Goal: Information Seeking & Learning: Learn about a topic

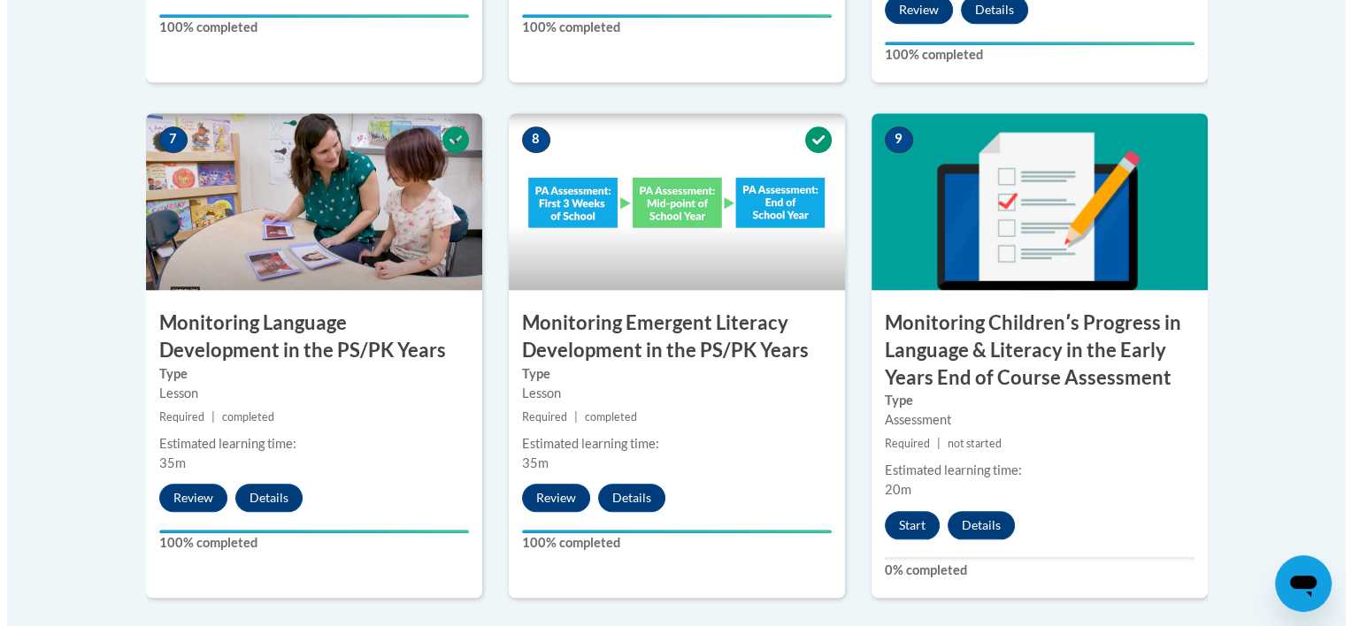
scroll to position [1747, 0]
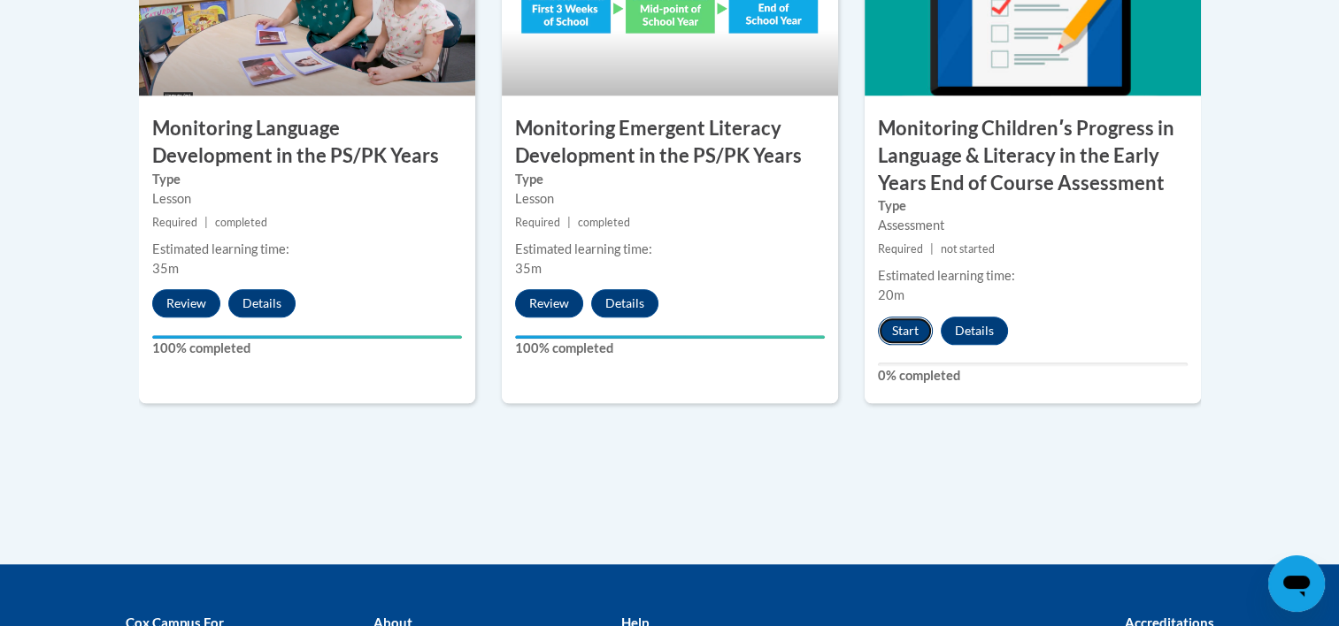
click at [900, 336] on button "Start" at bounding box center [905, 331] width 55 height 28
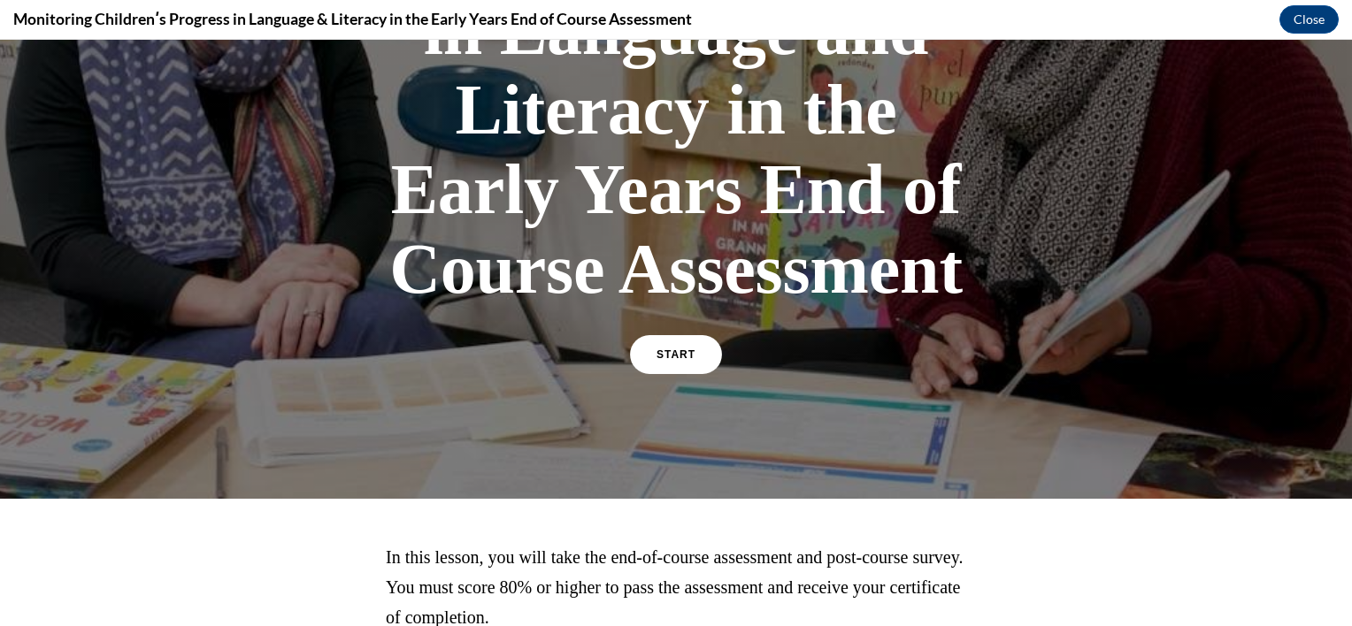
scroll to position [491, 0]
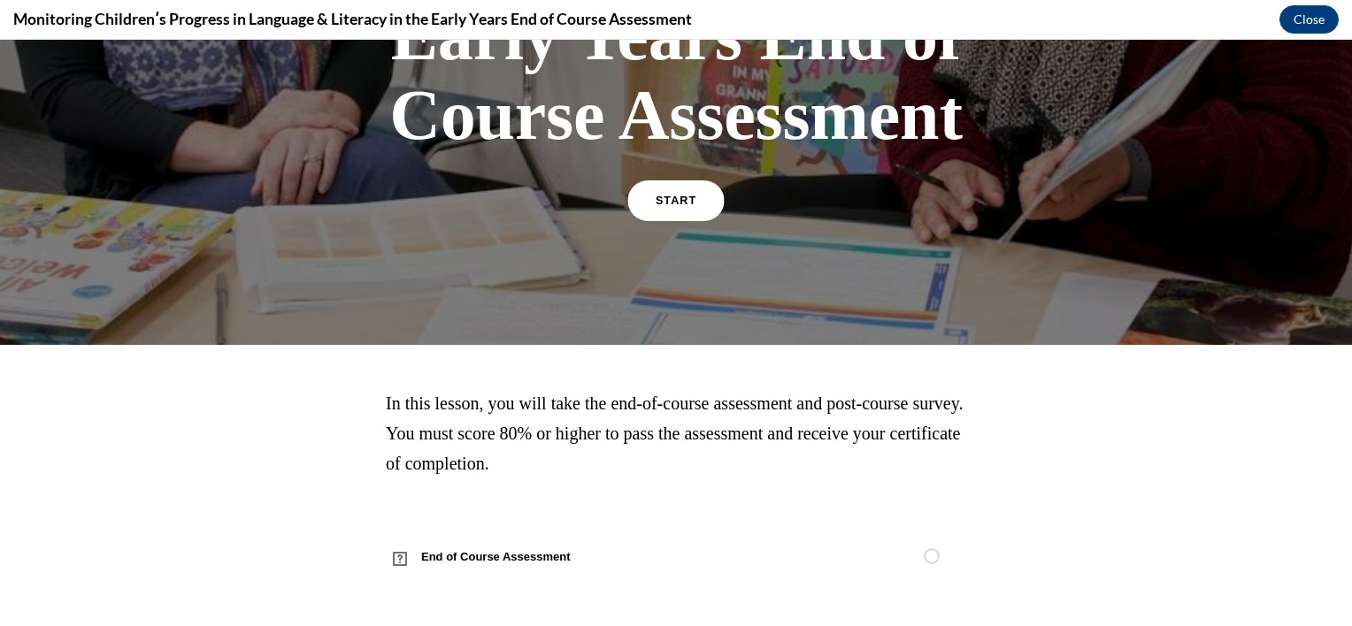
click at [648, 203] on link "START" at bounding box center [675, 200] width 96 height 41
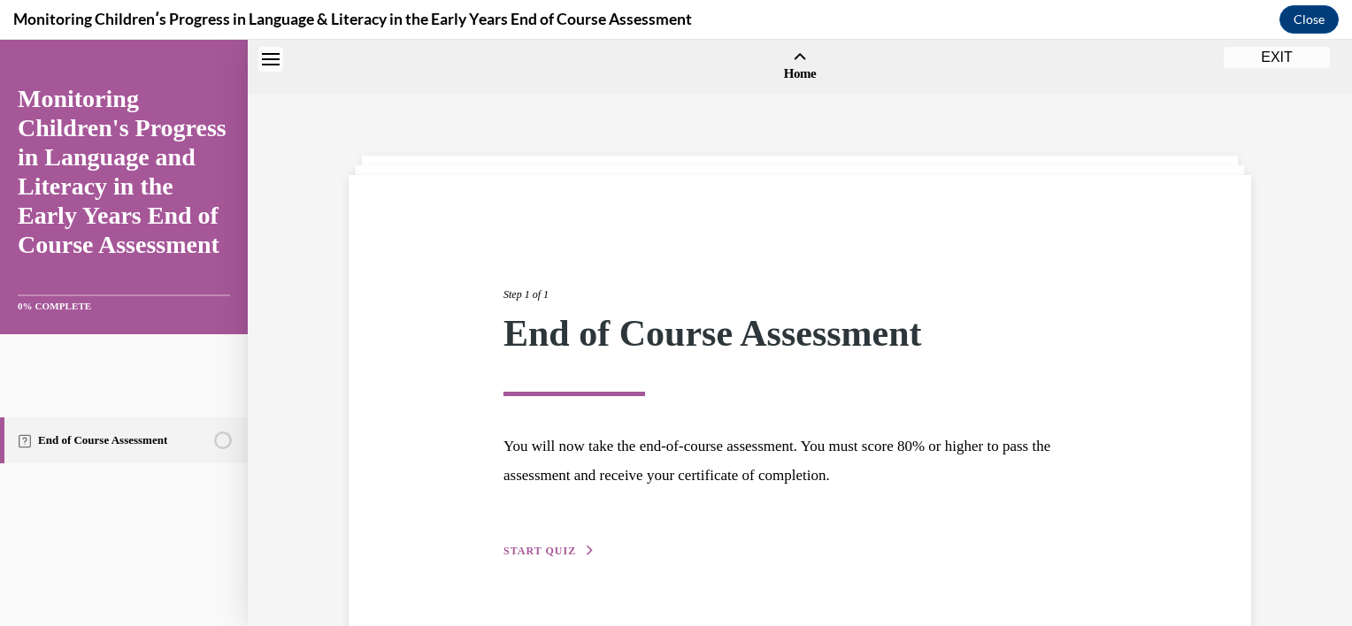
scroll to position [55, 0]
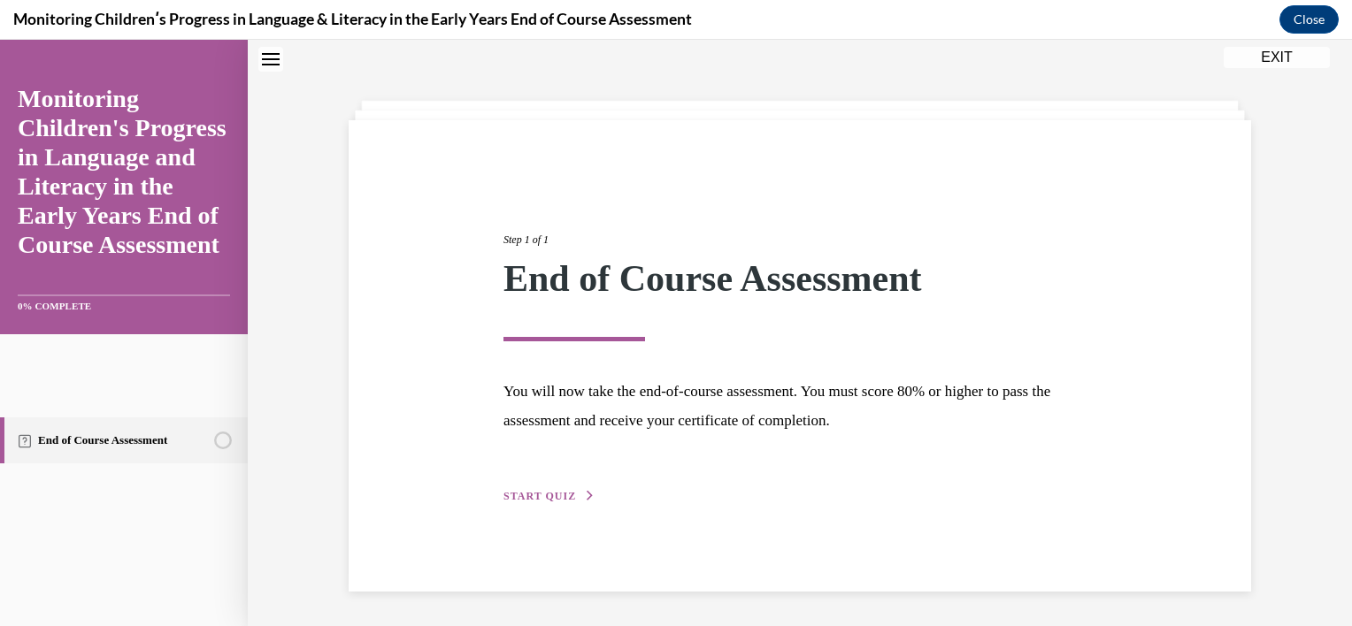
click at [549, 492] on span "START QUIZ" at bounding box center [539, 496] width 73 height 12
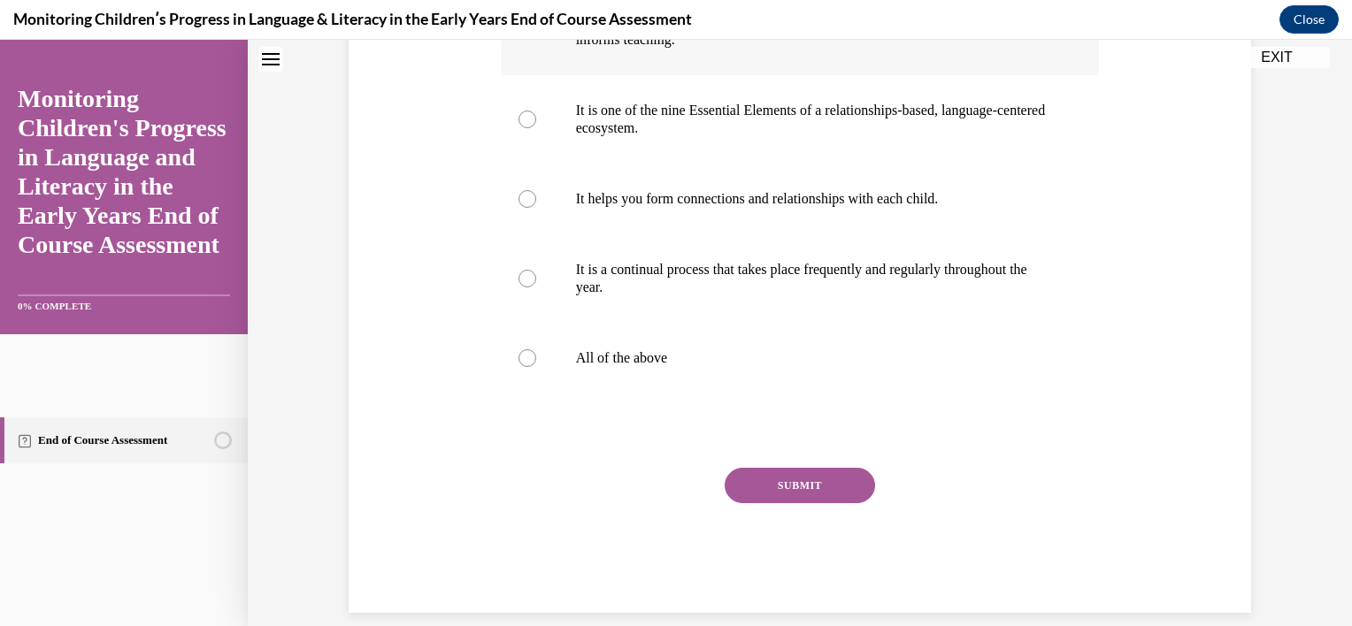
scroll to position [417, 0]
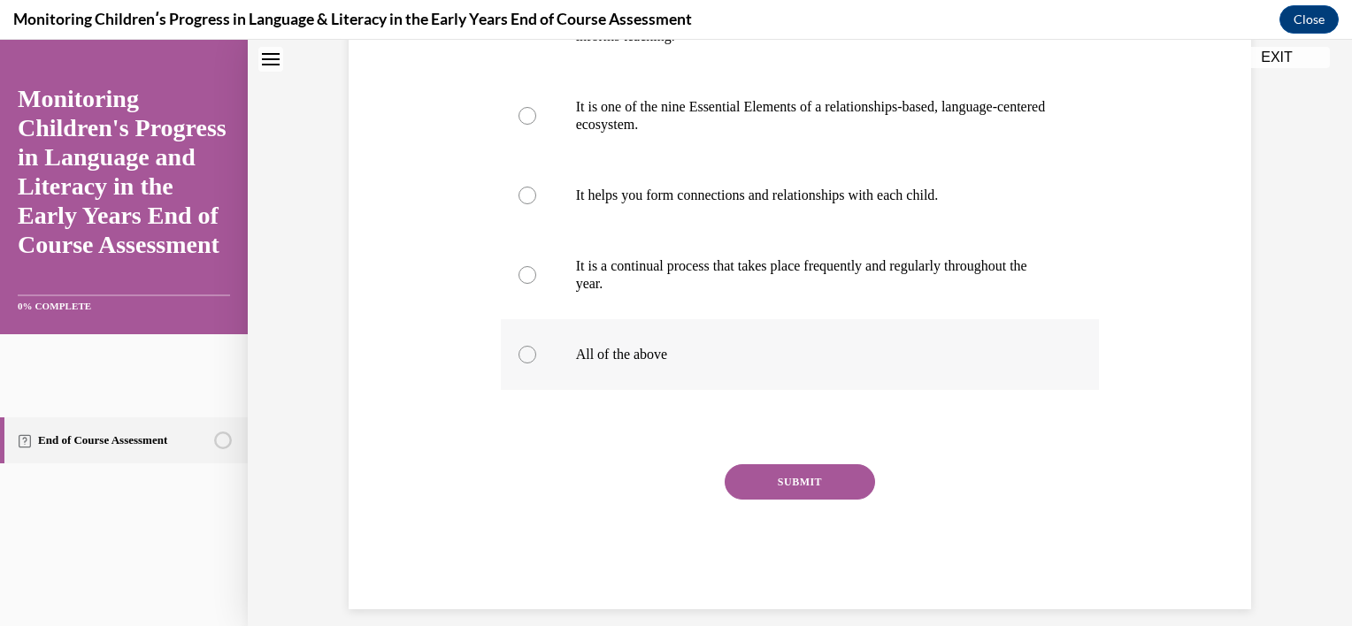
click at [598, 364] on p "All of the above" at bounding box center [816, 355] width 480 height 18
click at [536, 364] on input "All of the above" at bounding box center [527, 355] width 18 height 18
radio input "true"
click at [821, 499] on button "SUBMIT" at bounding box center [800, 481] width 150 height 35
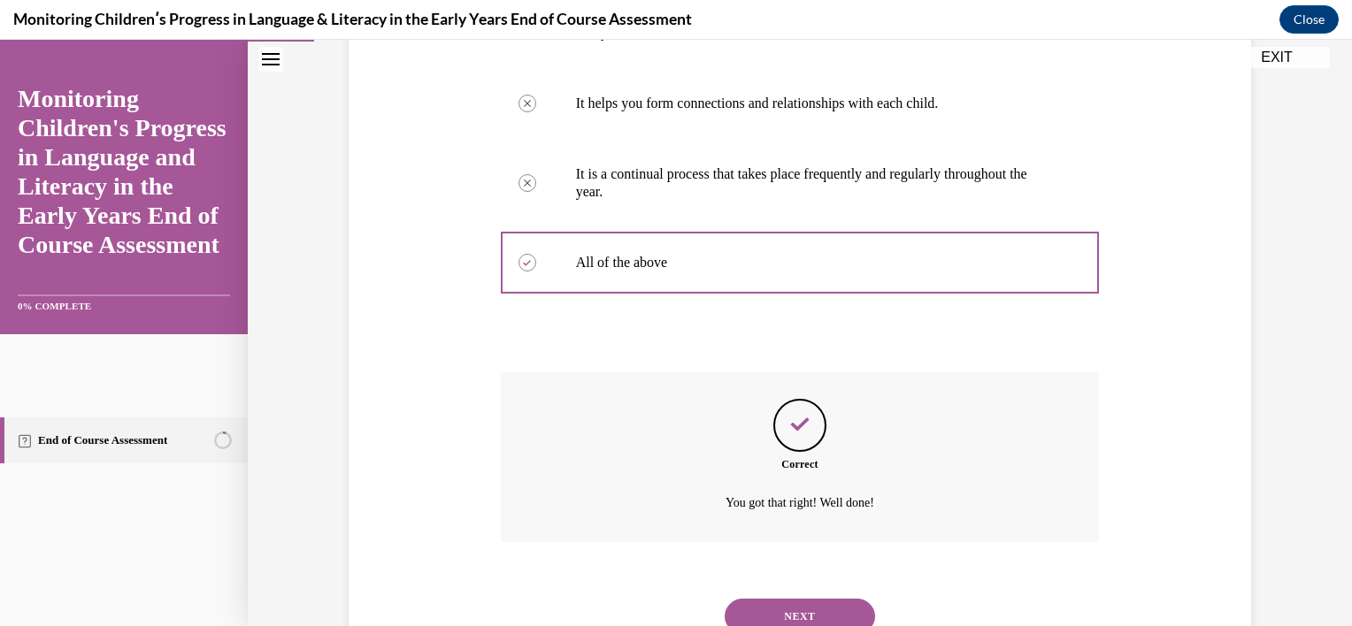
scroll to position [613, 0]
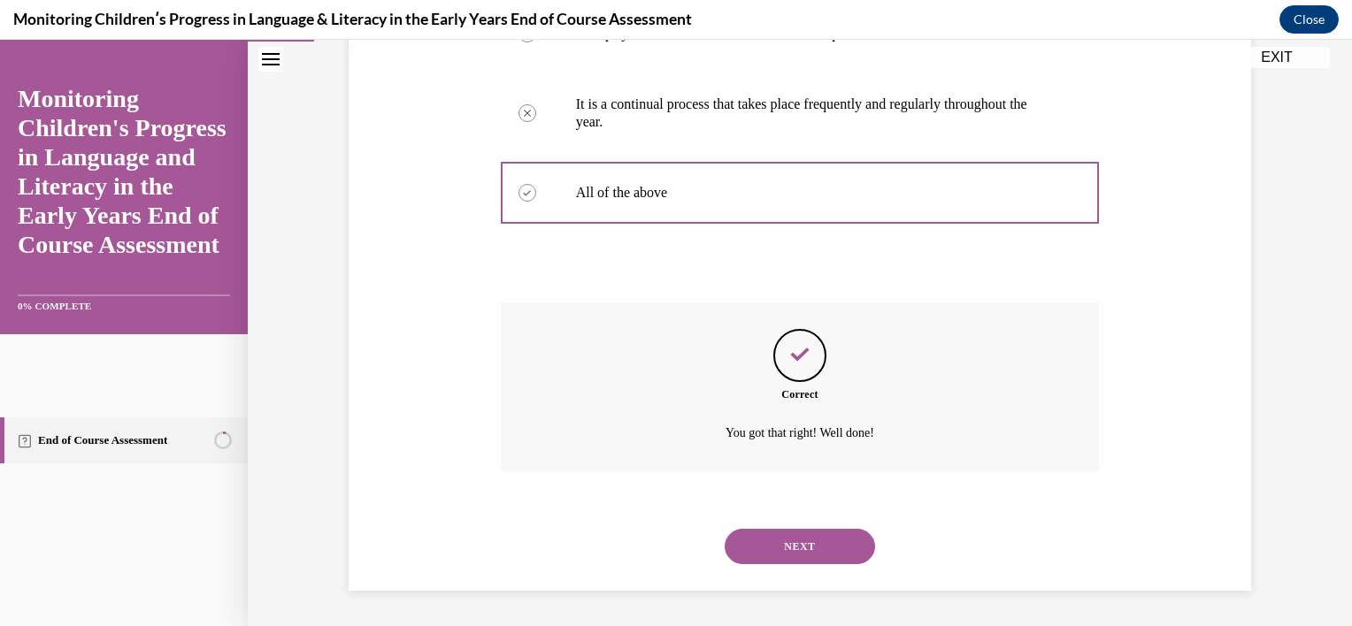
click at [816, 553] on button "NEXT" at bounding box center [800, 546] width 150 height 35
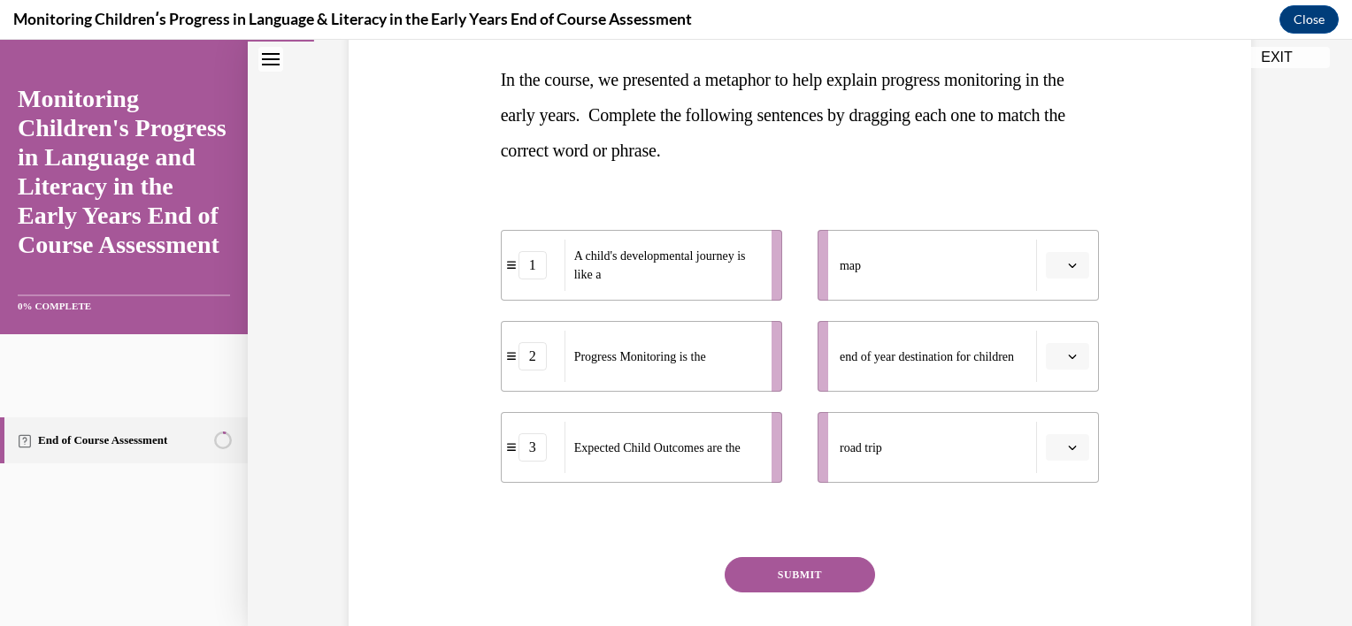
scroll to position [283, 0]
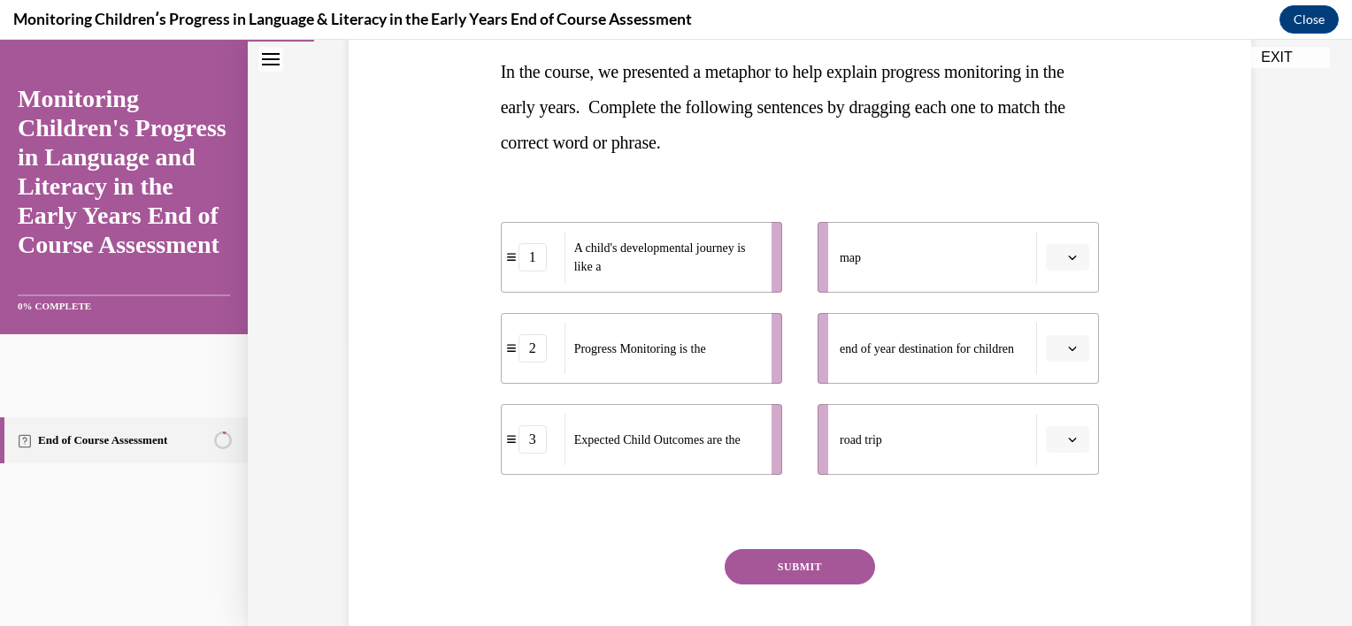
click at [1077, 442] on button "button" at bounding box center [1067, 439] width 43 height 27
click at [1062, 505] on div "1" at bounding box center [1059, 514] width 44 height 35
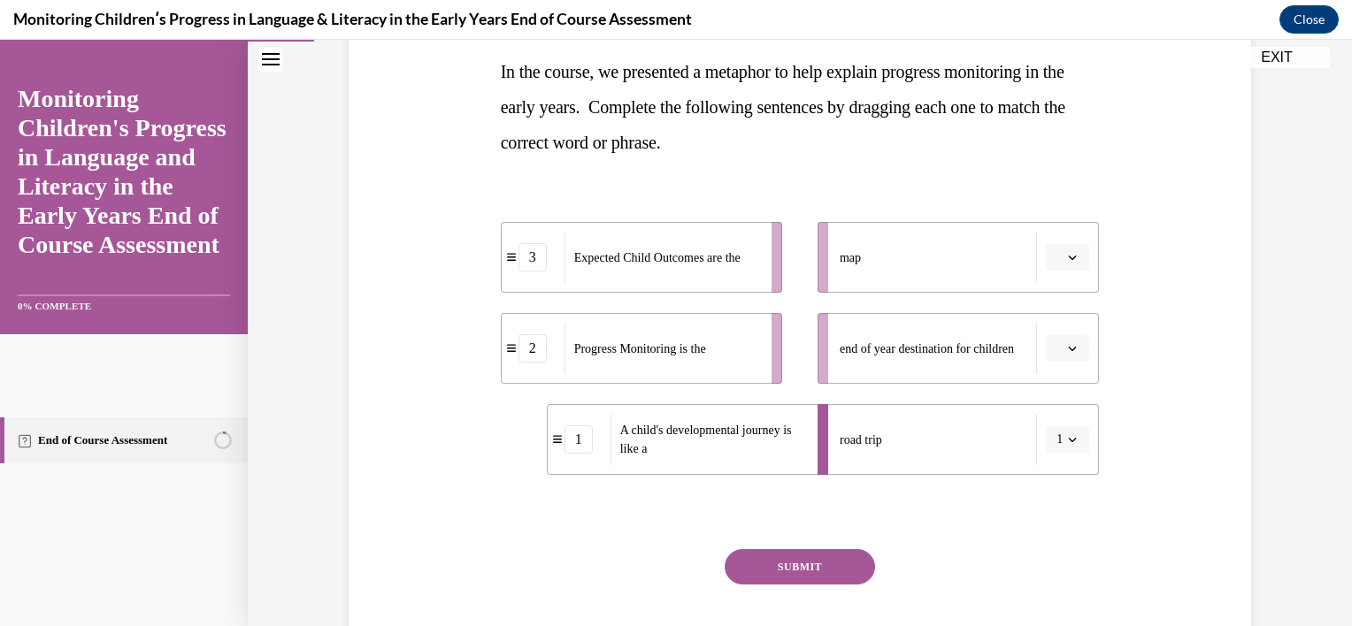
click at [1058, 355] on button "button" at bounding box center [1067, 348] width 43 height 27
click at [1047, 499] on div "3" at bounding box center [1059, 494] width 44 height 35
click at [1057, 246] on button "button" at bounding box center [1067, 257] width 43 height 27
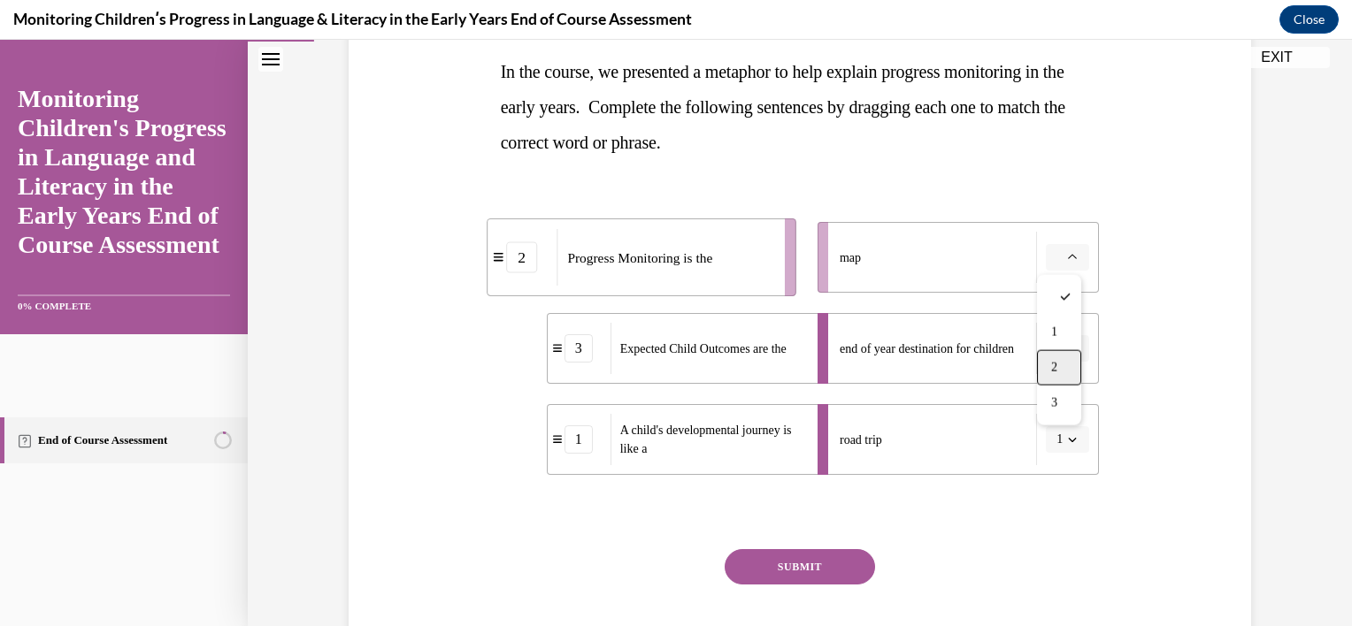
click at [1055, 364] on span "2" at bounding box center [1054, 368] width 6 height 14
click at [833, 563] on button "SUBMIT" at bounding box center [800, 566] width 150 height 35
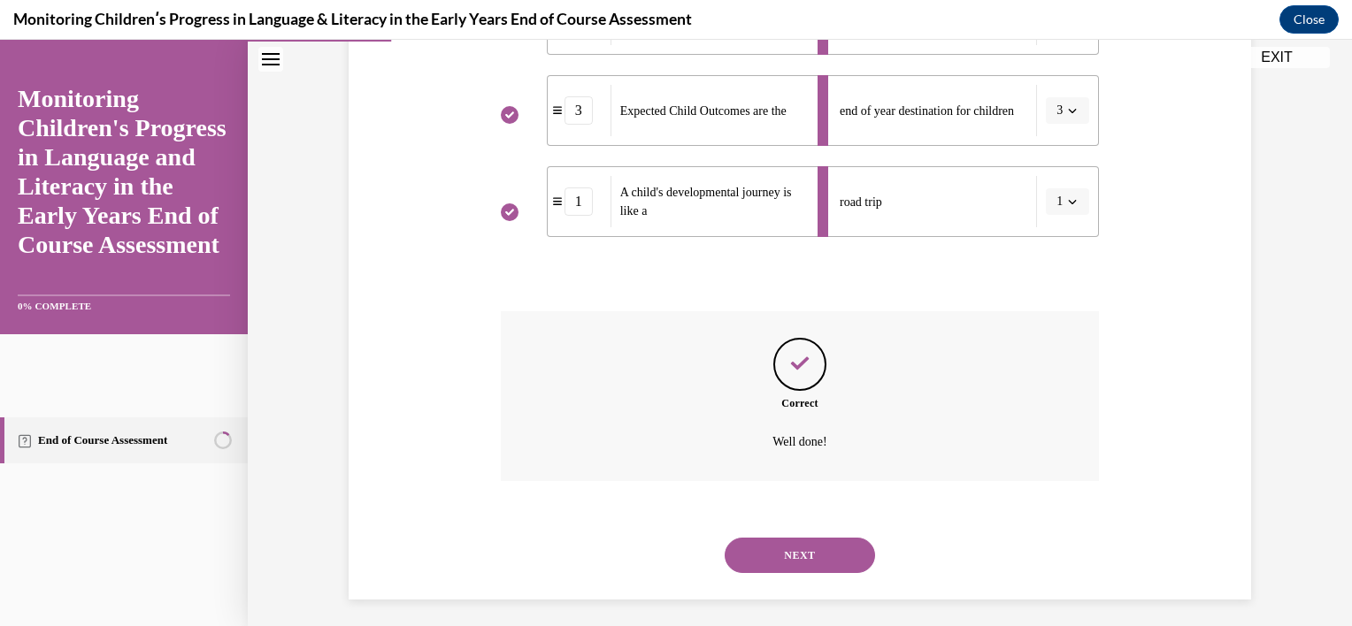
scroll to position [529, 0]
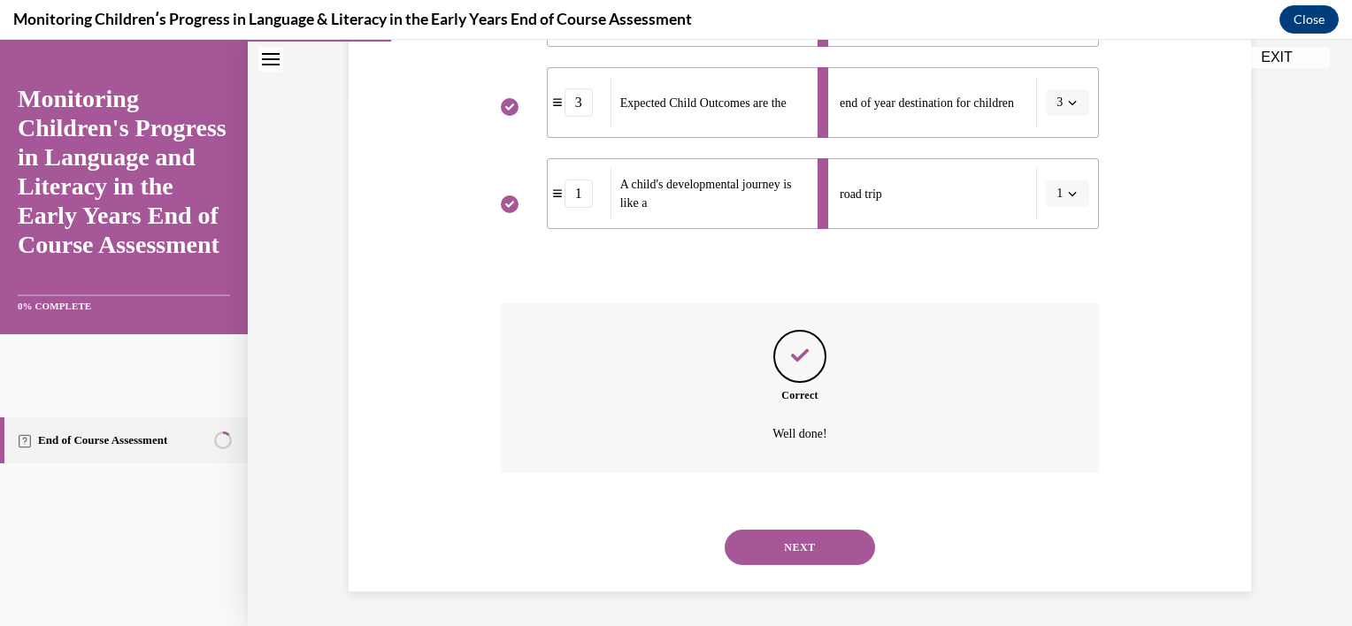
click at [832, 557] on button "NEXT" at bounding box center [800, 547] width 150 height 35
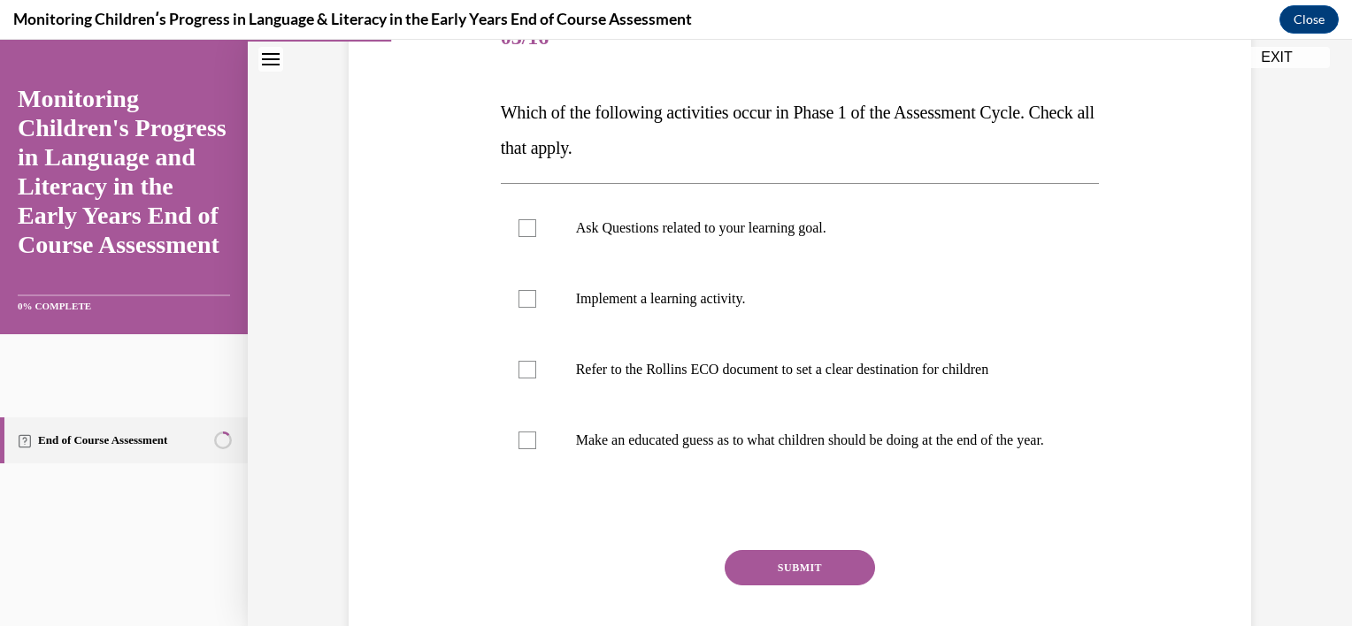
scroll to position [250, 0]
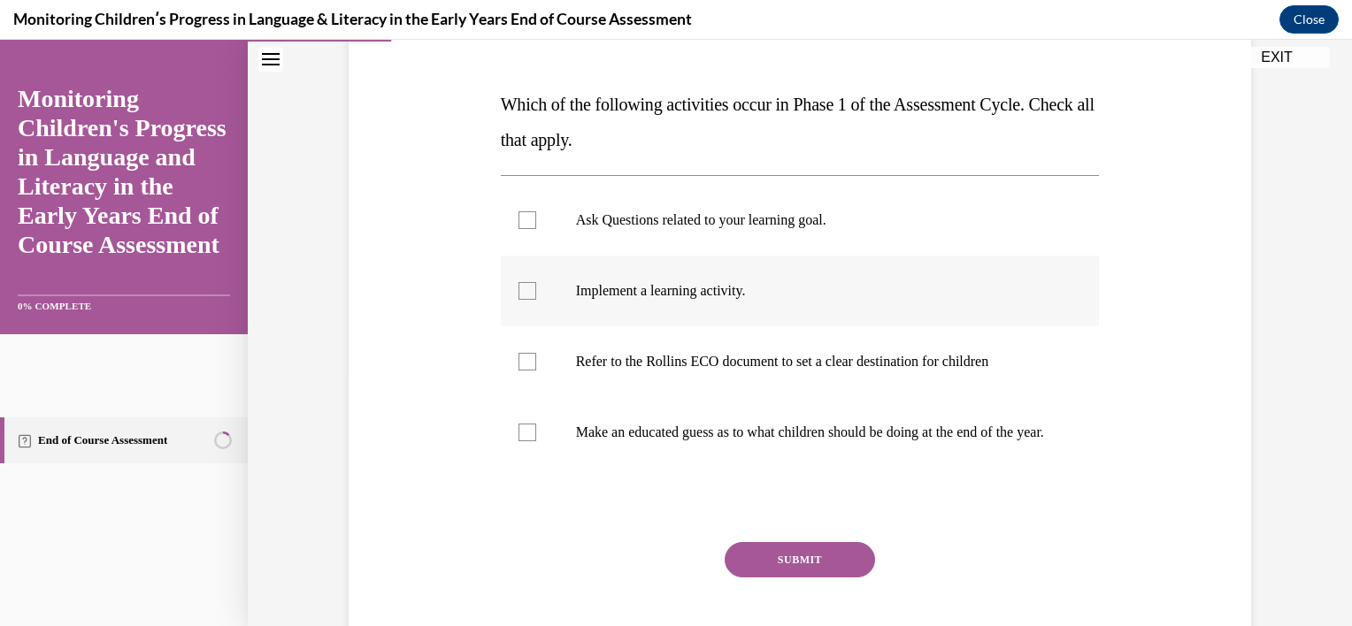
click at [789, 283] on p "Implement a learning activity." at bounding box center [816, 291] width 480 height 18
click at [536, 283] on input "Implement a learning activity." at bounding box center [527, 291] width 18 height 18
checkbox input "true"
click at [775, 441] on p "Make an educated guess as to what children should be doing at the end of the ye…" at bounding box center [816, 433] width 480 height 18
click at [536, 441] on input "Make an educated guess as to what children should be doing at the end of the ye…" at bounding box center [527, 433] width 18 height 18
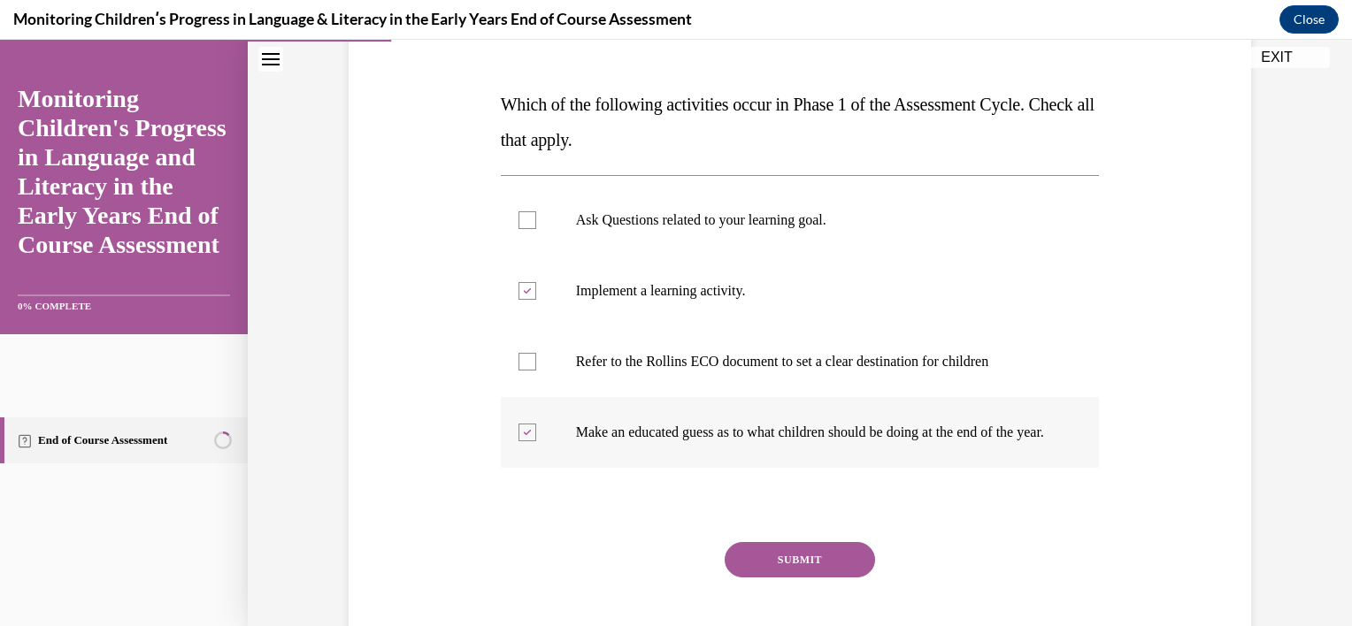
click at [775, 441] on p "Make an educated guess as to what children should be doing at the end of the ye…" at bounding box center [816, 433] width 480 height 18
click at [536, 441] on input "Make an educated guess as to what children should be doing at the end of the ye…" at bounding box center [527, 433] width 18 height 18
click at [775, 441] on p "Make an educated guess as to what children should be doing at the end of the ye…" at bounding box center [816, 433] width 480 height 18
click at [536, 441] on input "Make an educated guess as to what children should be doing at the end of the ye…" at bounding box center [527, 433] width 18 height 18
click at [760, 422] on label "Make an educated guess as to what children should be doing at the end of the ye…" at bounding box center [800, 432] width 599 height 71
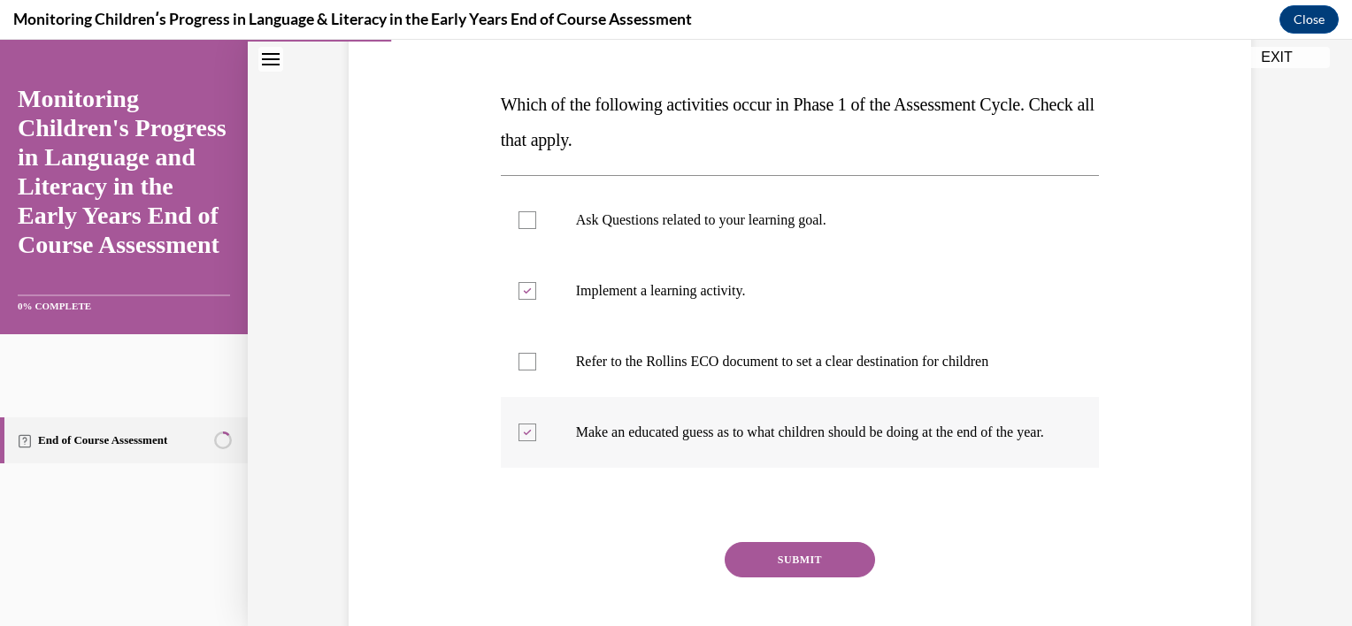
click at [536, 424] on input "Make an educated guess as to what children should be doing at the end of the ye…" at bounding box center [527, 433] width 18 height 18
checkbox input "false"
click at [787, 364] on p "Refer to the Rollins ECO document to set a clear destination for children" at bounding box center [816, 362] width 480 height 18
click at [536, 364] on input "Refer to the Rollins ECO document to set a clear destination for children" at bounding box center [527, 362] width 18 height 18
checkbox input "true"
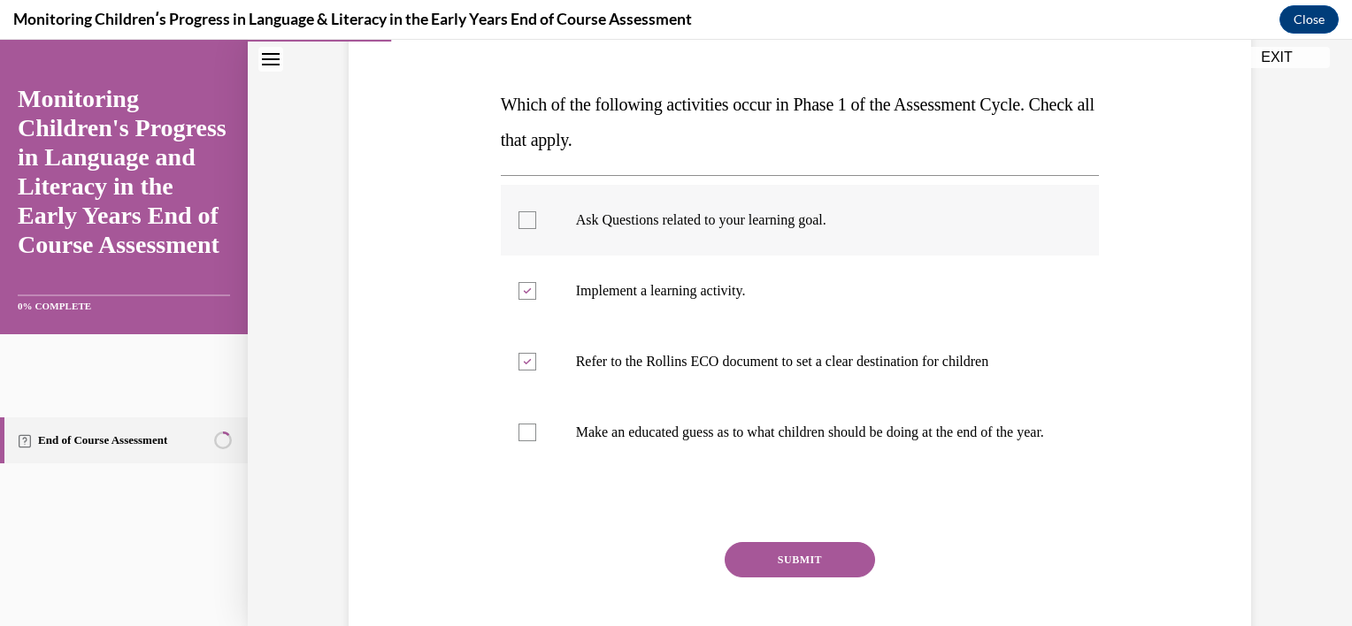
click at [803, 235] on label "Ask Questions related to your learning goal." at bounding box center [800, 220] width 599 height 71
click at [536, 229] on input "Ask Questions related to your learning goal." at bounding box center [527, 220] width 18 height 18
checkbox input "true"
click at [783, 371] on label "Refer to the Rollins ECO document to set a clear destination for children" at bounding box center [800, 361] width 599 height 71
click at [536, 371] on input "Refer to the Rollins ECO document to set a clear destination for children" at bounding box center [527, 362] width 18 height 18
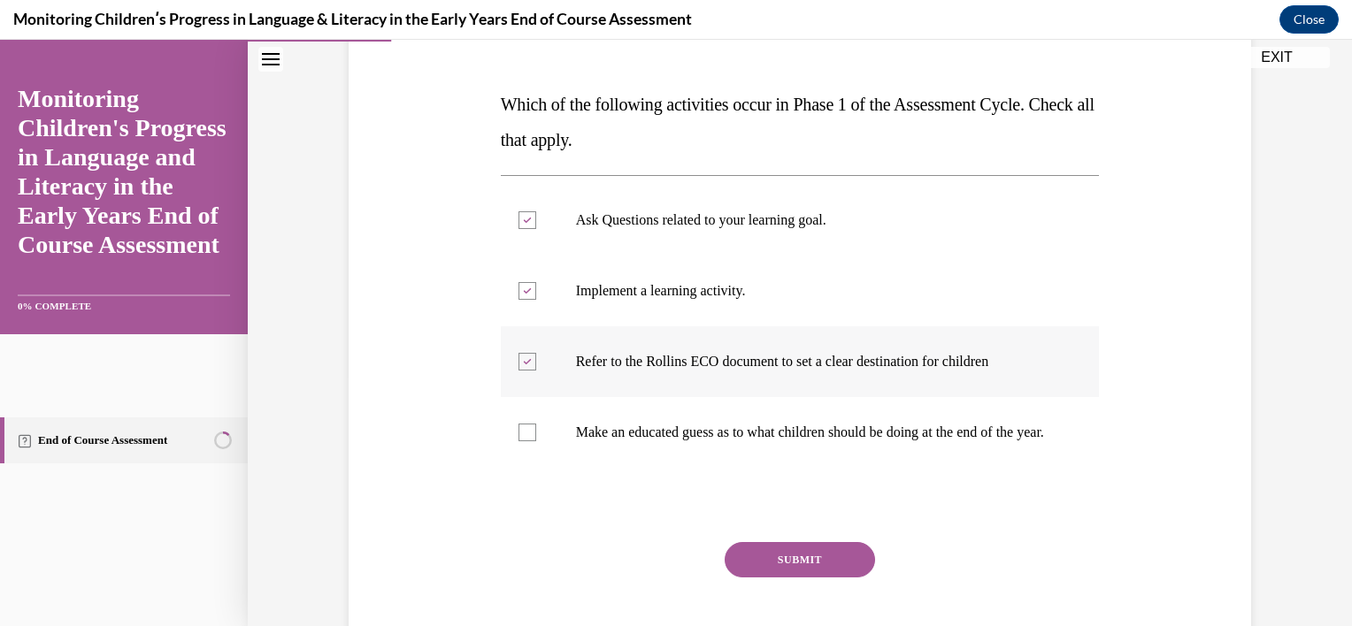
checkbox input "false"
click at [783, 569] on button "SUBMIT" at bounding box center [800, 559] width 150 height 35
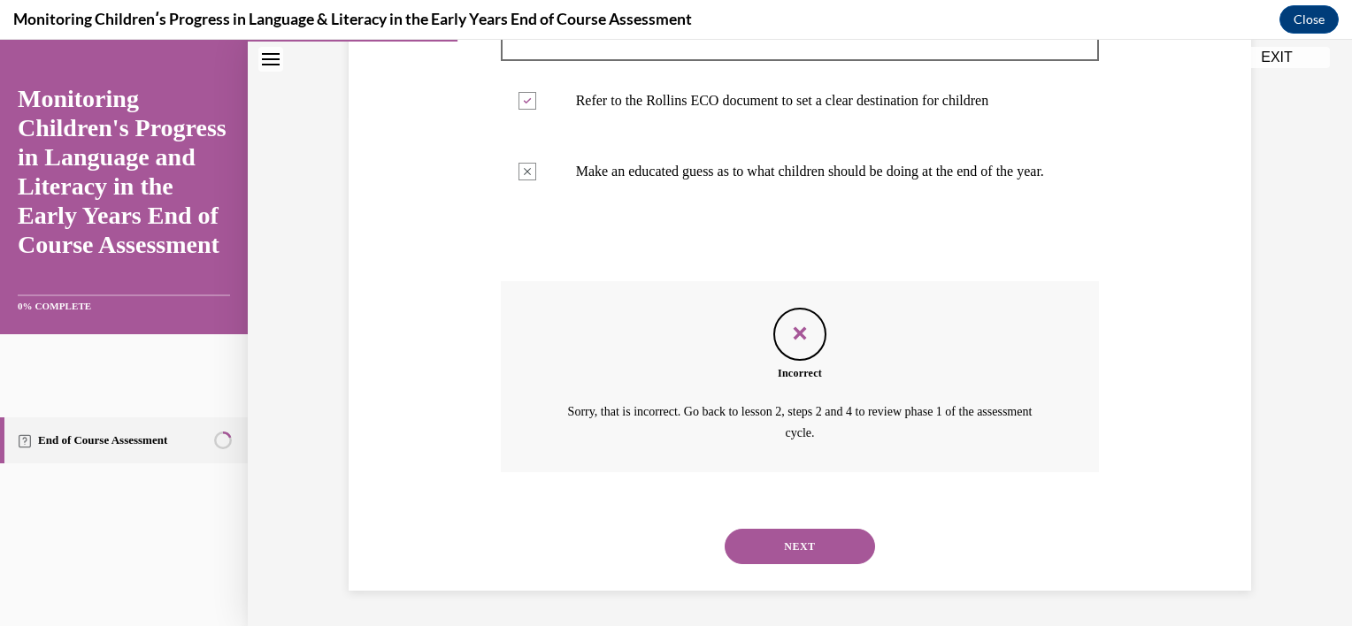
scroll to position [528, 0]
click at [791, 549] on button "NEXT" at bounding box center [800, 546] width 150 height 35
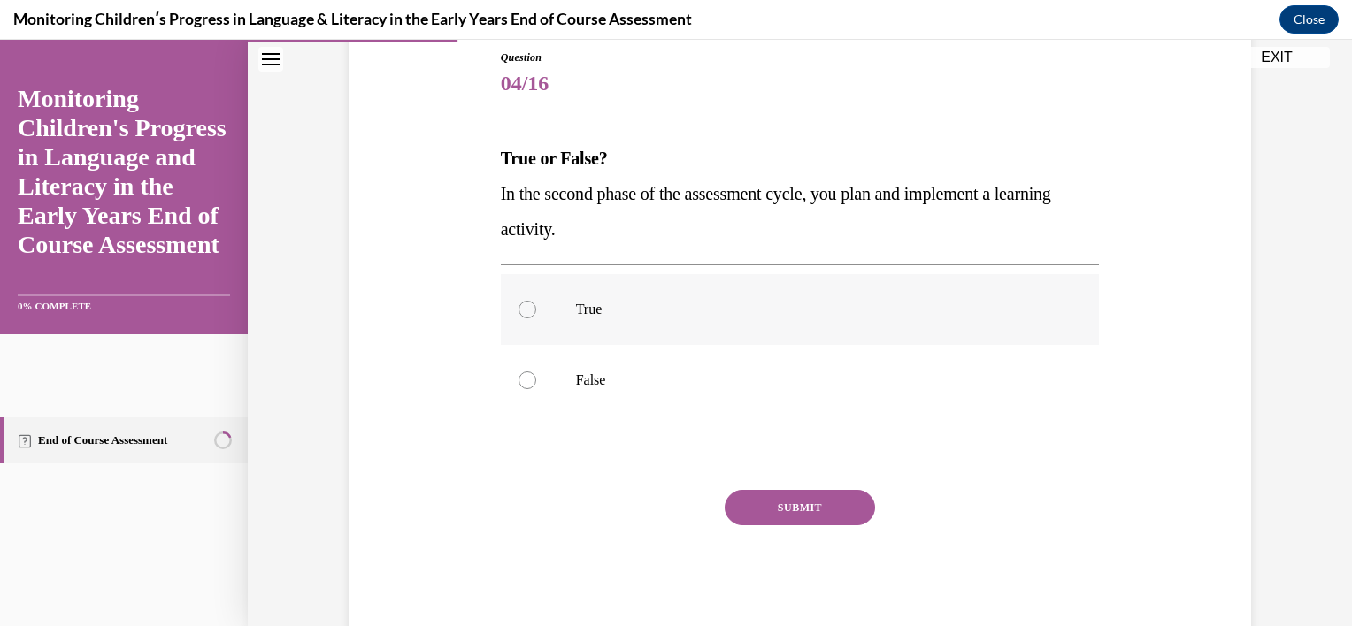
click at [778, 312] on p "True" at bounding box center [816, 310] width 480 height 18
click at [536, 312] on input "True" at bounding box center [527, 310] width 18 height 18
radio input "true"
click at [793, 506] on button "SUBMIT" at bounding box center [800, 507] width 150 height 35
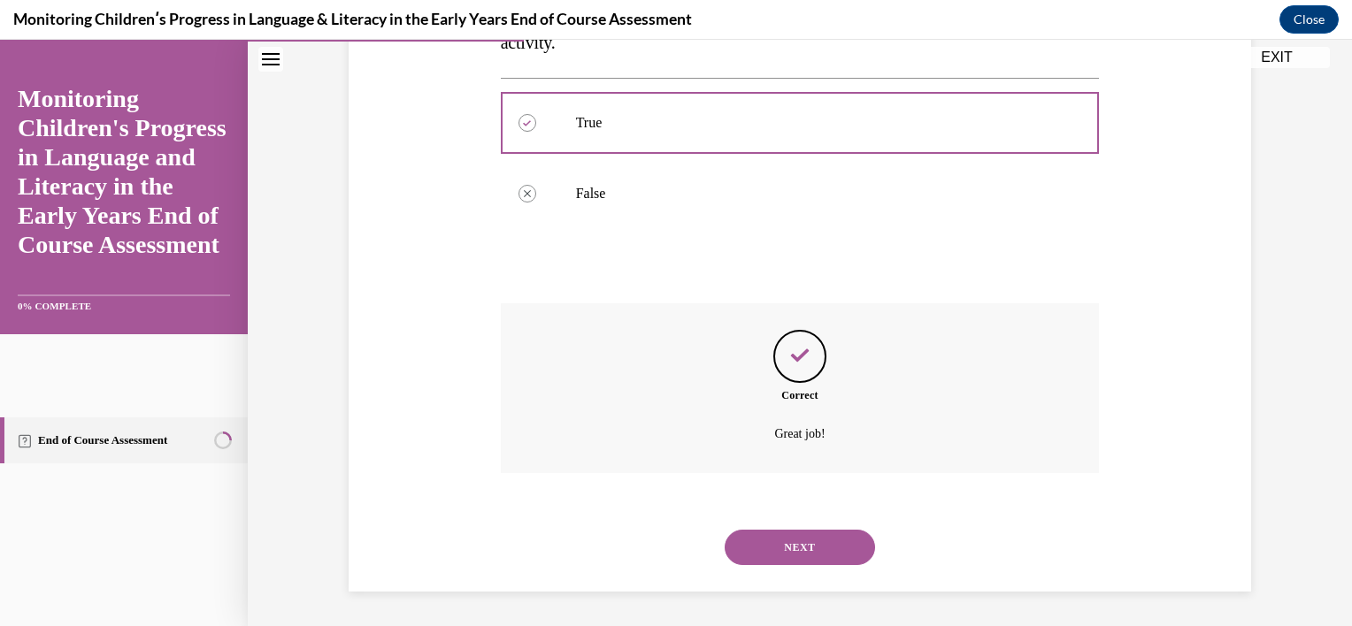
scroll to position [380, 0]
click at [792, 553] on button "NEXT" at bounding box center [800, 550] width 150 height 35
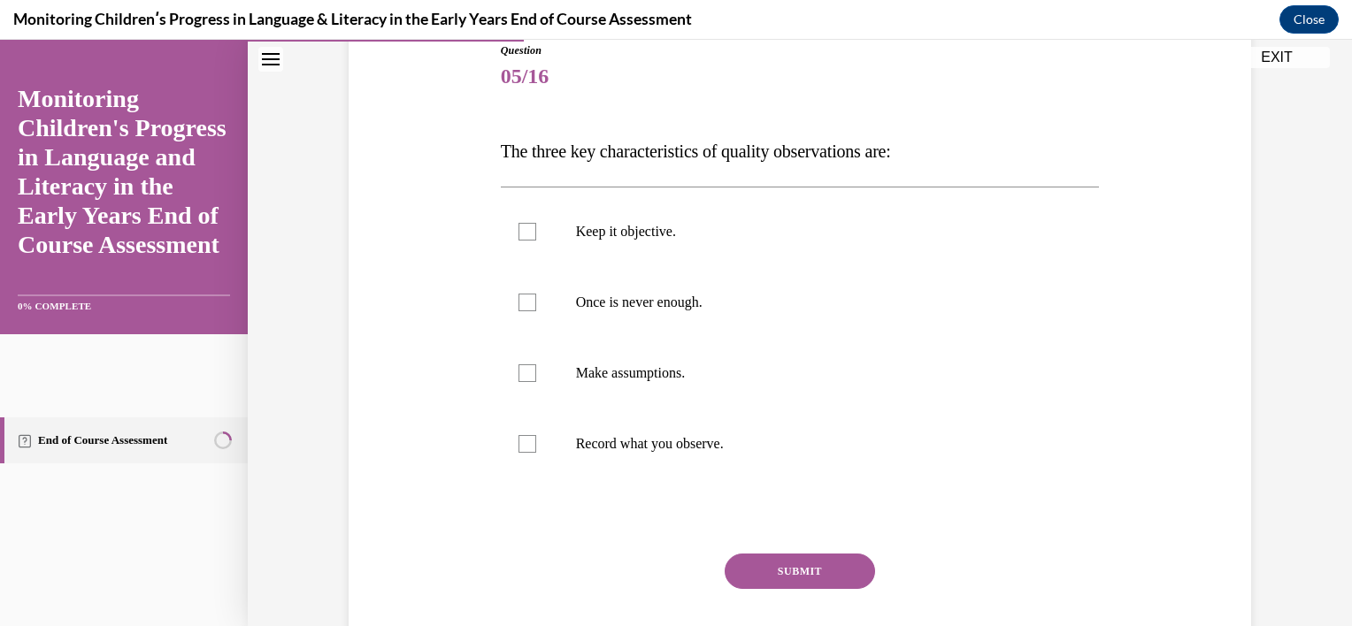
scroll to position [217, 0]
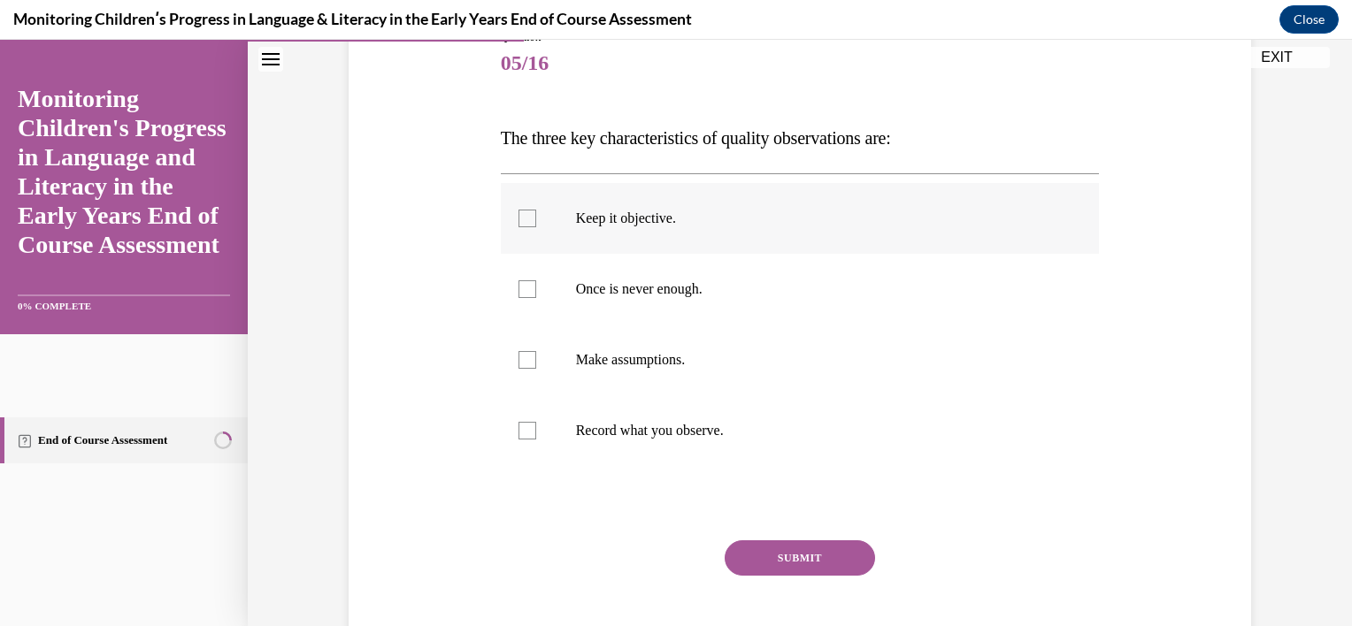
click at [781, 210] on p "Keep it objective." at bounding box center [816, 219] width 480 height 18
click at [536, 210] on input "Keep it objective." at bounding box center [527, 219] width 18 height 18
checkbox input "true"
click at [718, 422] on p "Record what you observe." at bounding box center [816, 431] width 480 height 18
click at [536, 422] on input "Record what you observe." at bounding box center [527, 431] width 18 height 18
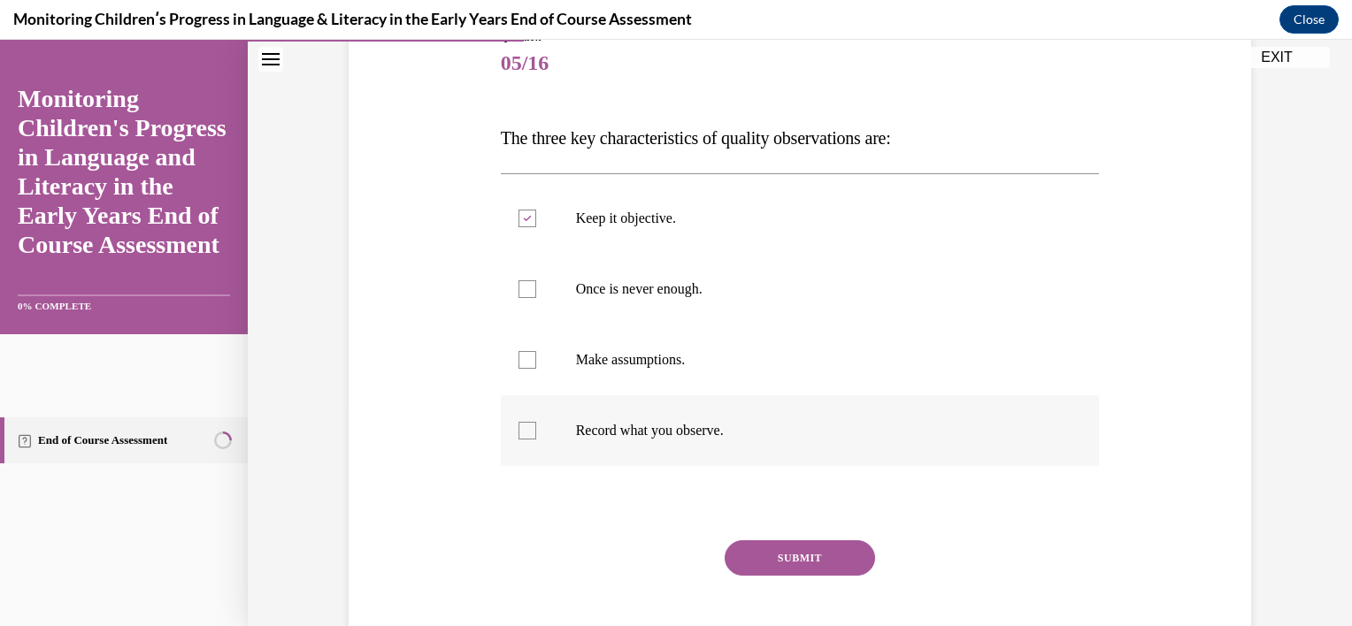
checkbox input "true"
click at [740, 290] on p "Once is never enough." at bounding box center [816, 289] width 480 height 18
click at [536, 290] on input "Once is never enough." at bounding box center [527, 289] width 18 height 18
checkbox input "true"
click at [779, 554] on button "SUBMIT" at bounding box center [800, 558] width 150 height 35
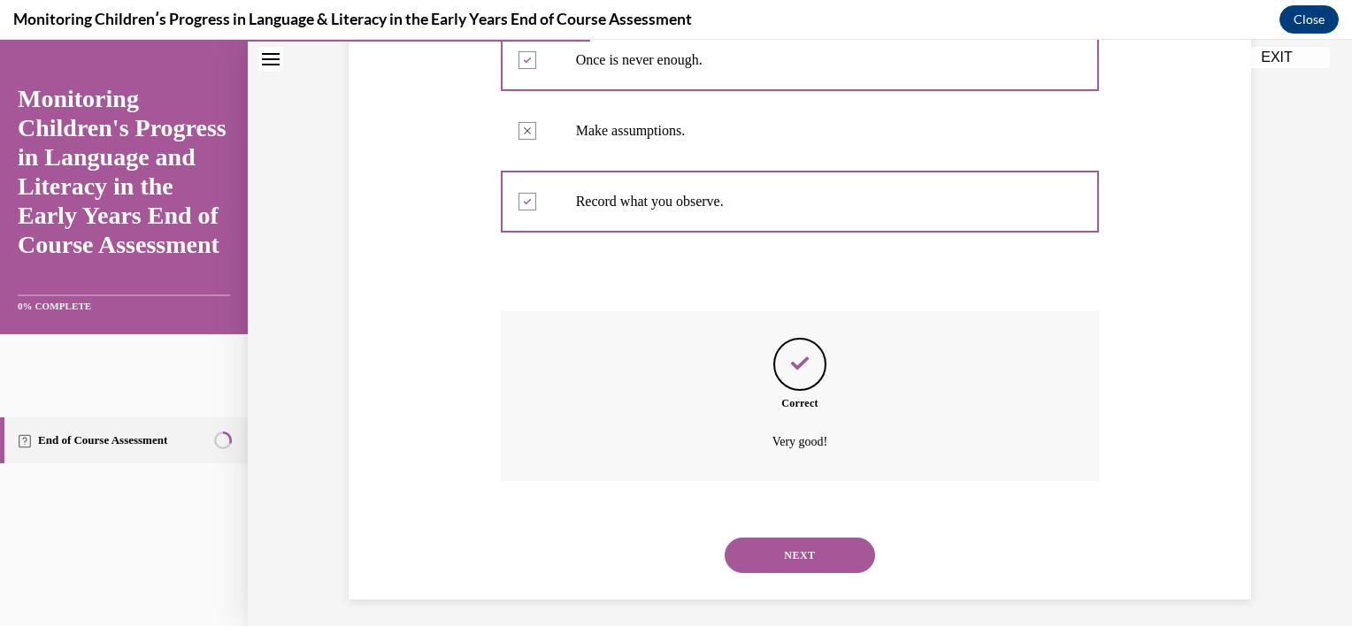
scroll to position [454, 0]
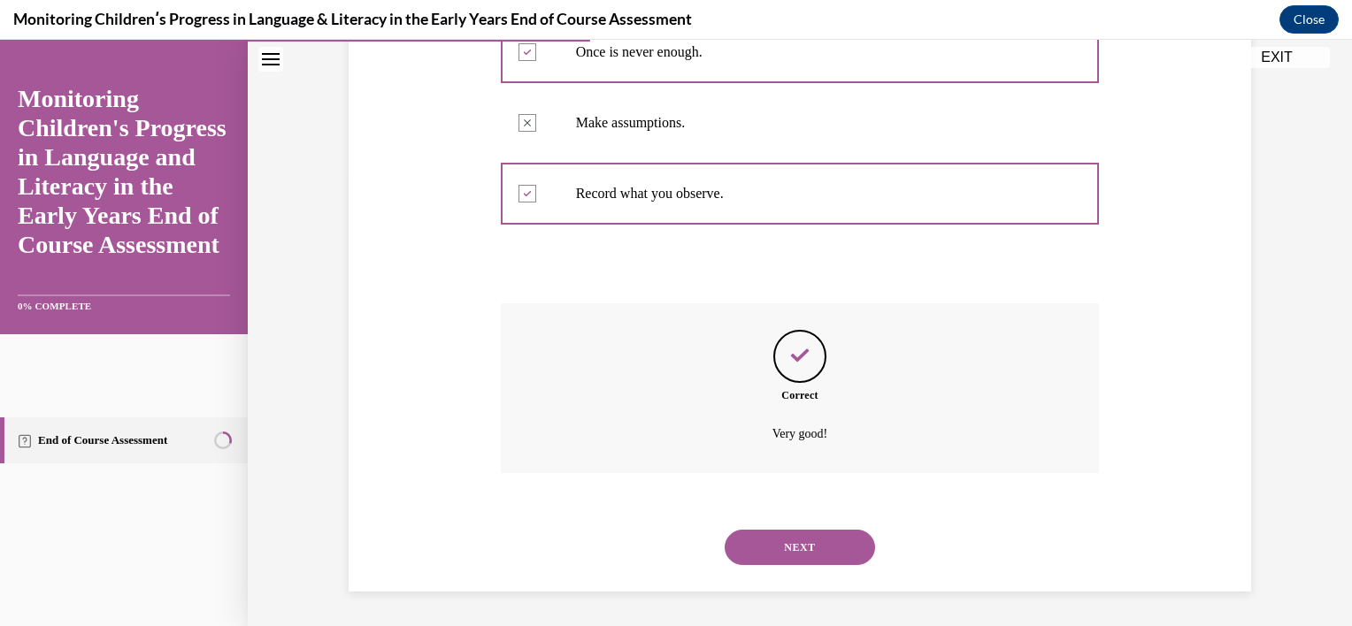
click at [779, 554] on button "NEXT" at bounding box center [800, 547] width 150 height 35
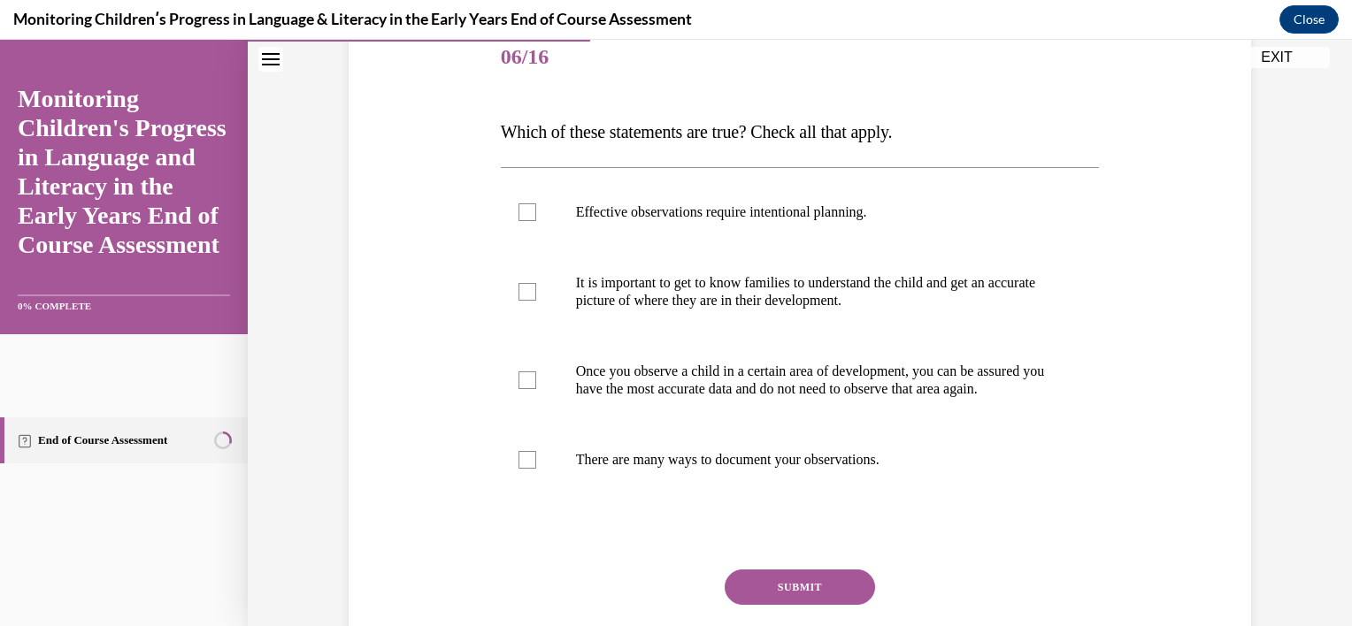
scroll to position [225, 0]
click at [844, 225] on label "Effective observations require intentional planning." at bounding box center [800, 210] width 599 height 71
click at [536, 219] on input "Effective observations require intentional planning." at bounding box center [527, 211] width 18 height 18
checkbox input "true"
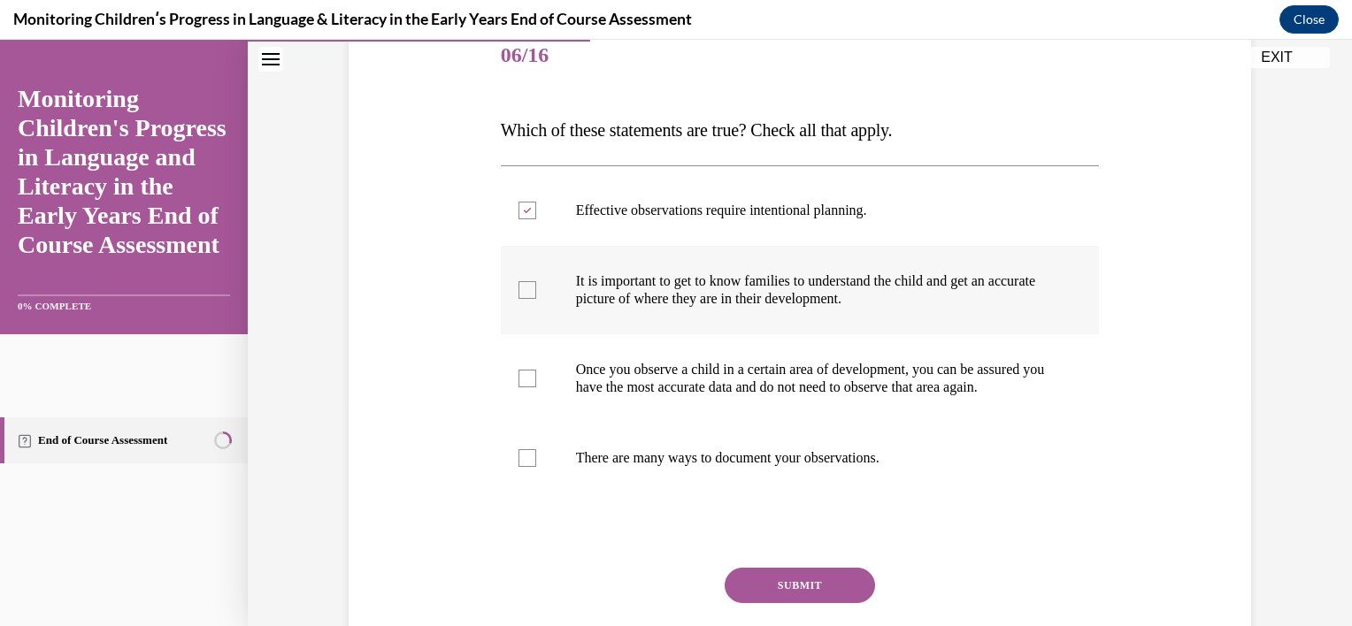
click at [790, 297] on p "It is important to get to know families to understand the child and get an accu…" at bounding box center [816, 289] width 480 height 35
click at [536, 297] on input "It is important to get to know families to understand the child and get an accu…" at bounding box center [527, 290] width 18 height 18
checkbox input "true"
click at [732, 464] on label "There are many ways to document your observations." at bounding box center [800, 458] width 599 height 71
click at [536, 464] on input "There are many ways to document your observations." at bounding box center [527, 458] width 18 height 18
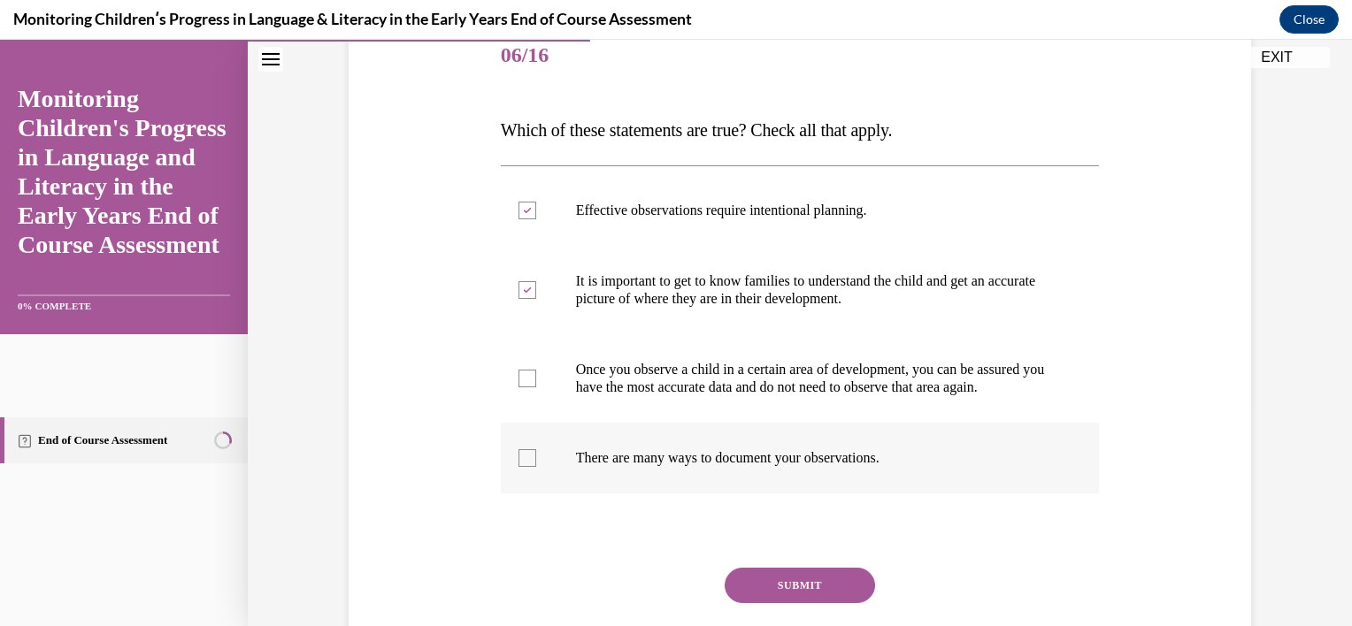
checkbox input "true"
click at [776, 600] on button "SUBMIT" at bounding box center [800, 585] width 150 height 35
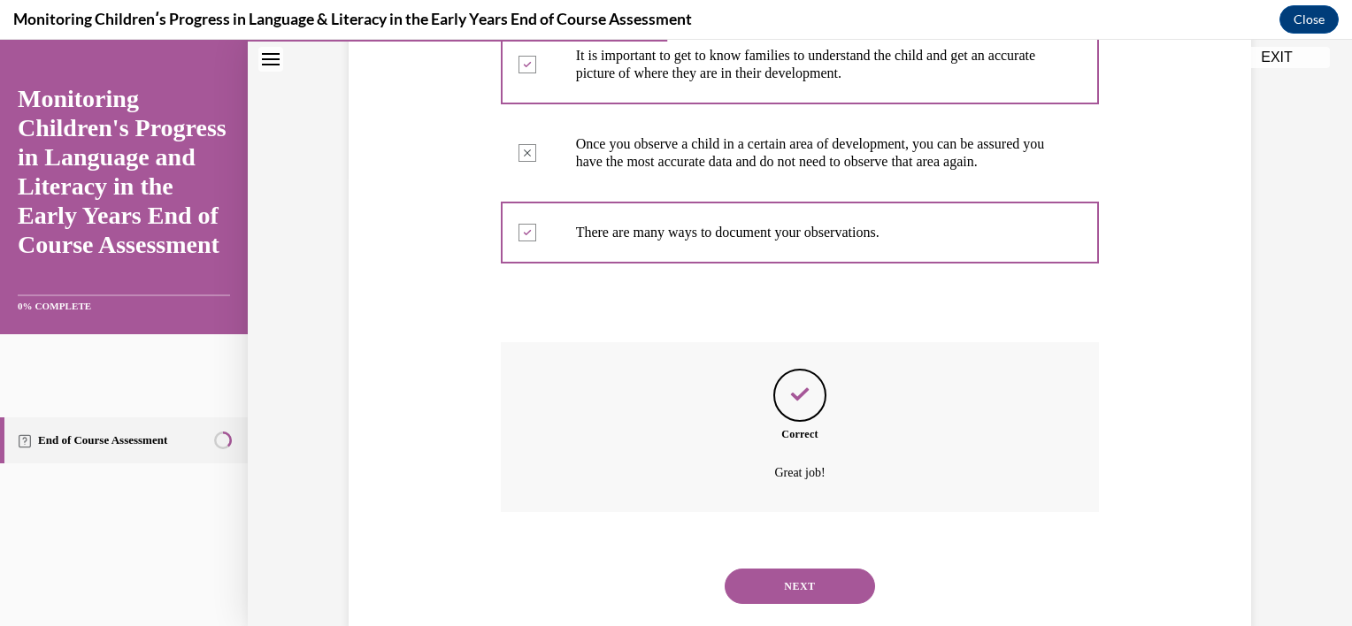
scroll to position [507, 0]
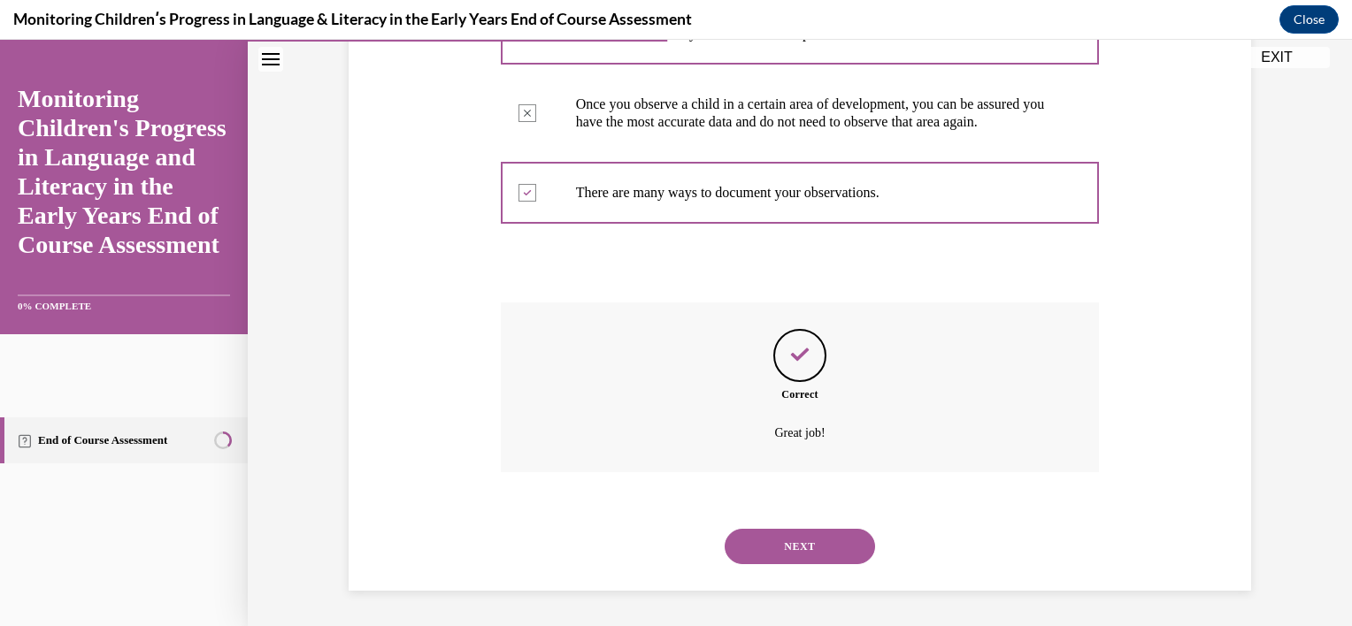
click at [789, 548] on button "NEXT" at bounding box center [800, 546] width 150 height 35
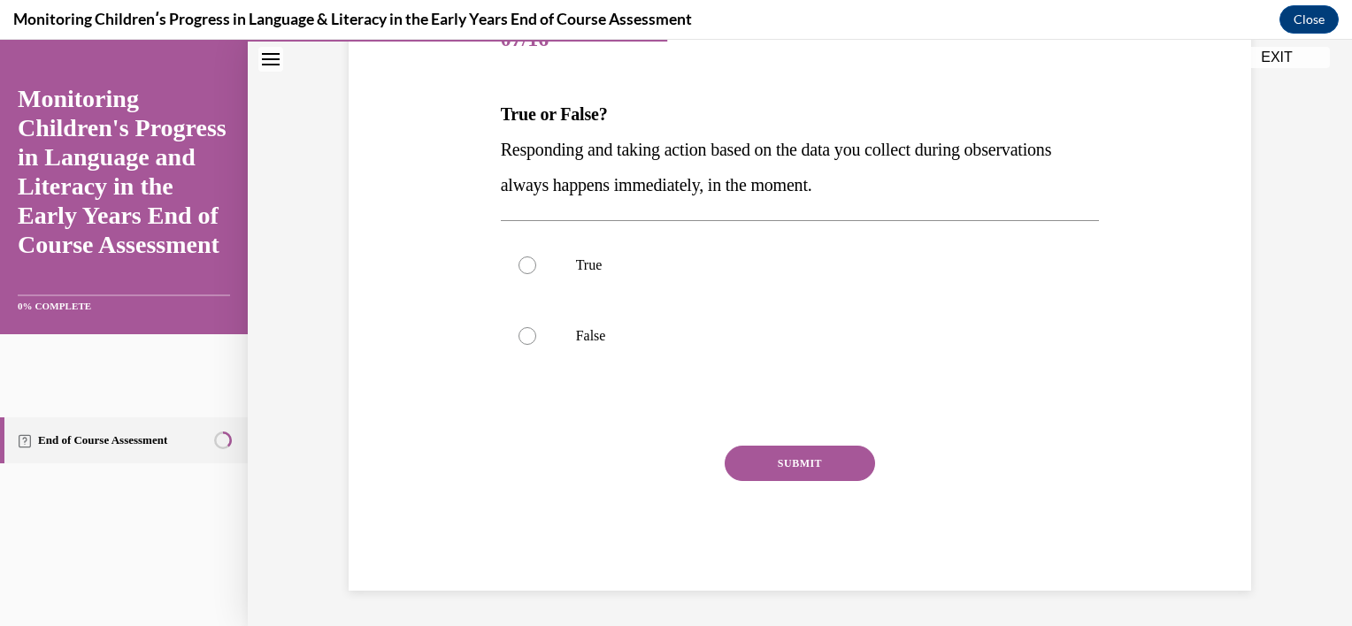
scroll to position [196, 0]
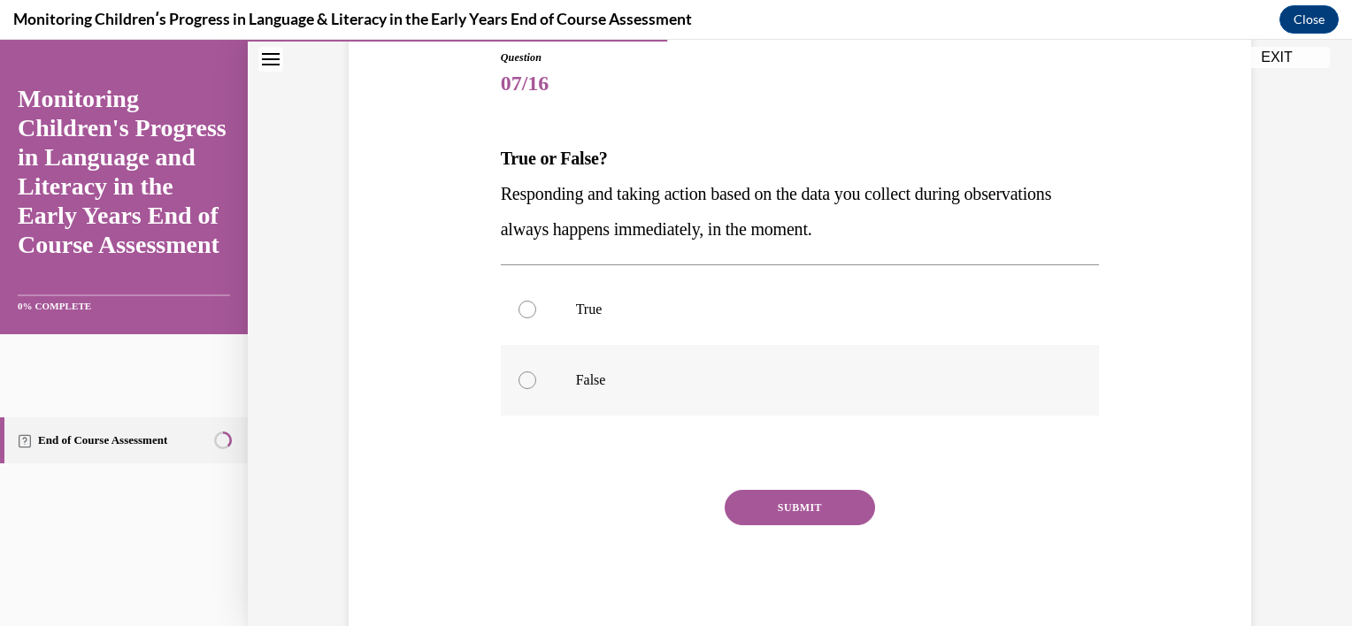
click at [685, 372] on p "False" at bounding box center [816, 381] width 480 height 18
click at [536, 372] on input "False" at bounding box center [527, 381] width 18 height 18
radio input "true"
click at [754, 503] on button "SUBMIT" at bounding box center [800, 507] width 150 height 35
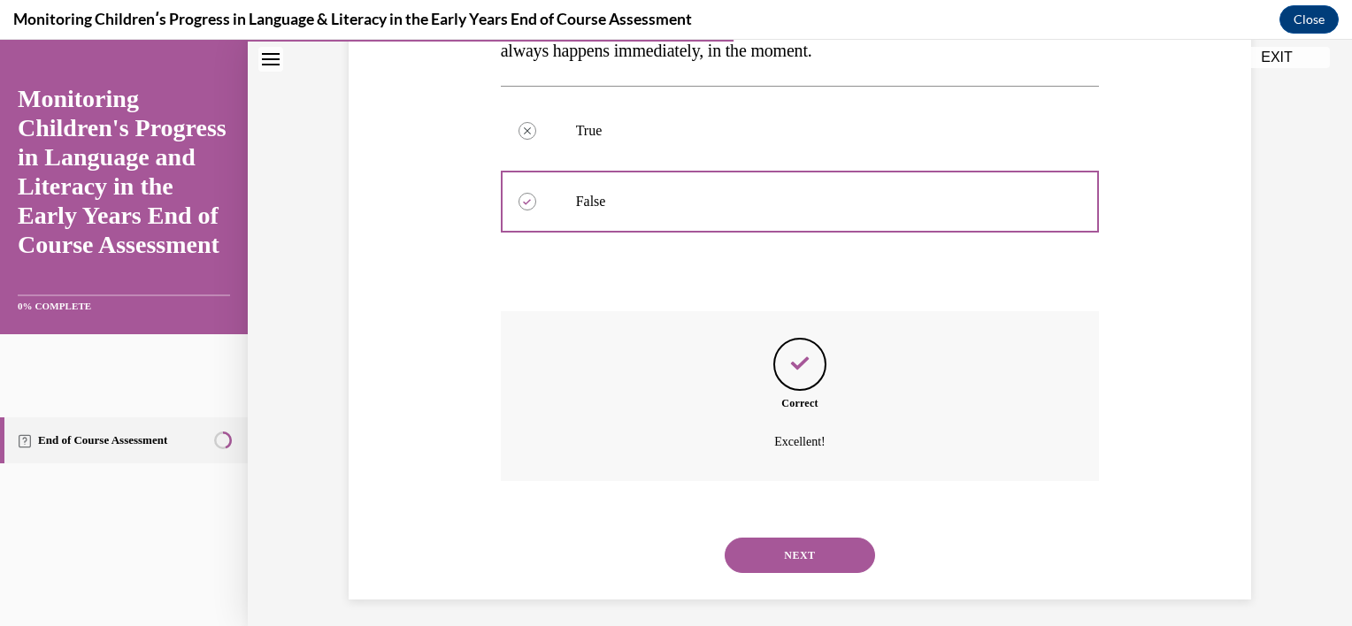
scroll to position [383, 0]
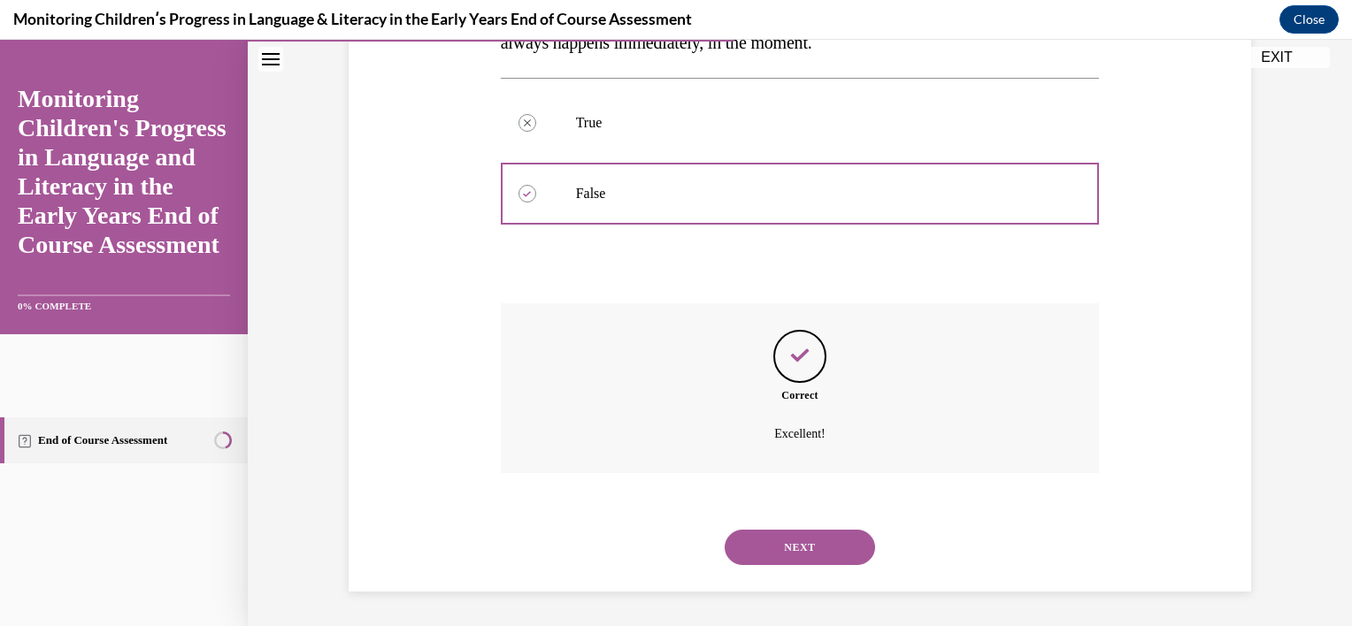
click at [782, 545] on button "NEXT" at bounding box center [800, 547] width 150 height 35
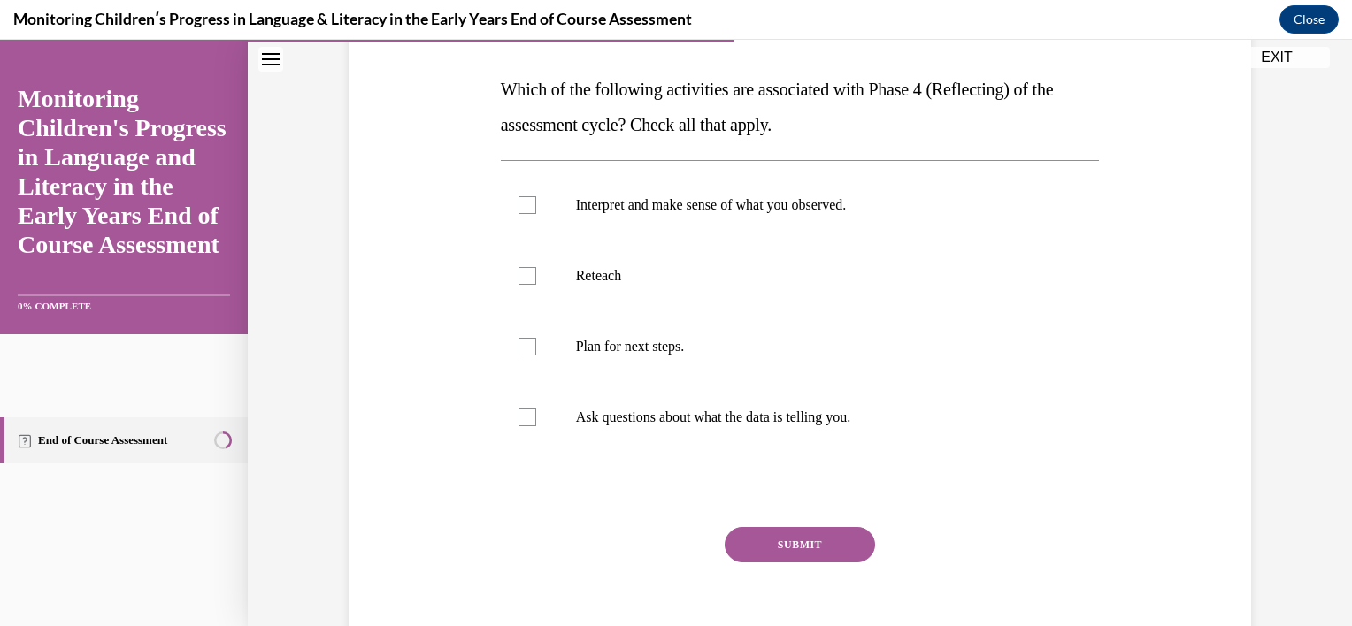
scroll to position [272, 0]
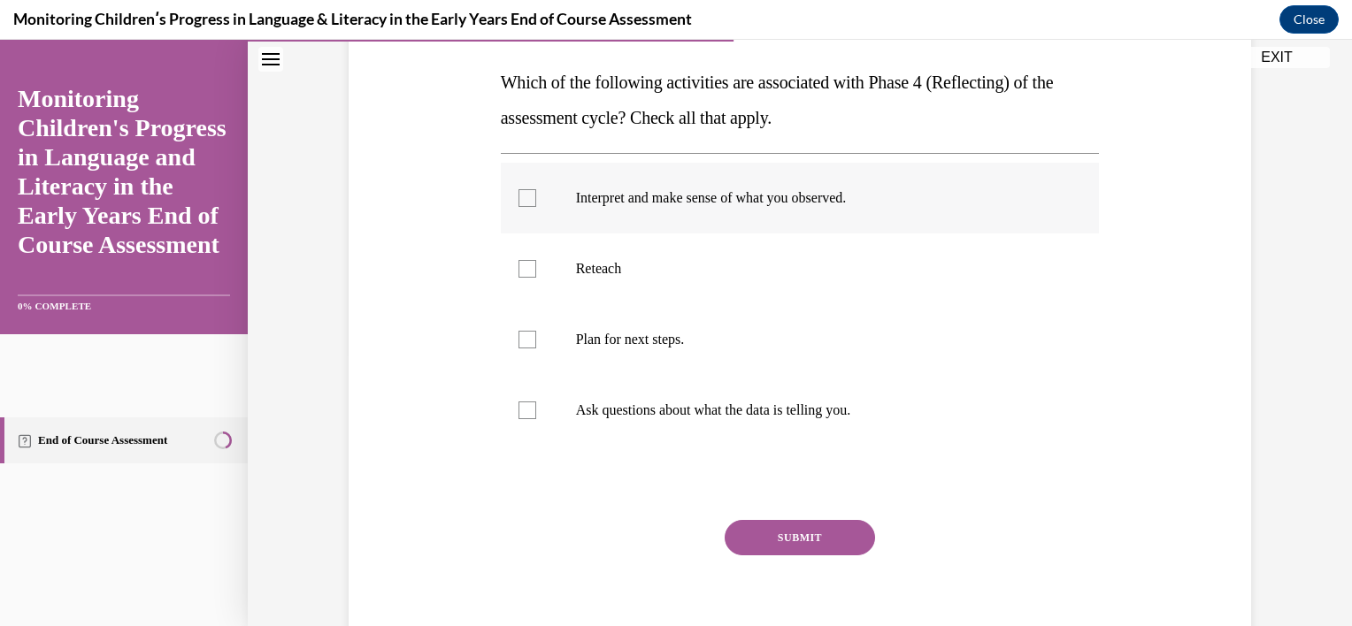
click at [835, 189] on p "Interpret and make sense of what you observed." at bounding box center [816, 198] width 480 height 18
click at [536, 189] on input "Interpret and make sense of what you observed." at bounding box center [527, 198] width 18 height 18
checkbox input "true"
click at [779, 340] on p "Plan for next steps." at bounding box center [816, 340] width 480 height 18
click at [536, 340] on input "Plan for next steps." at bounding box center [527, 340] width 18 height 18
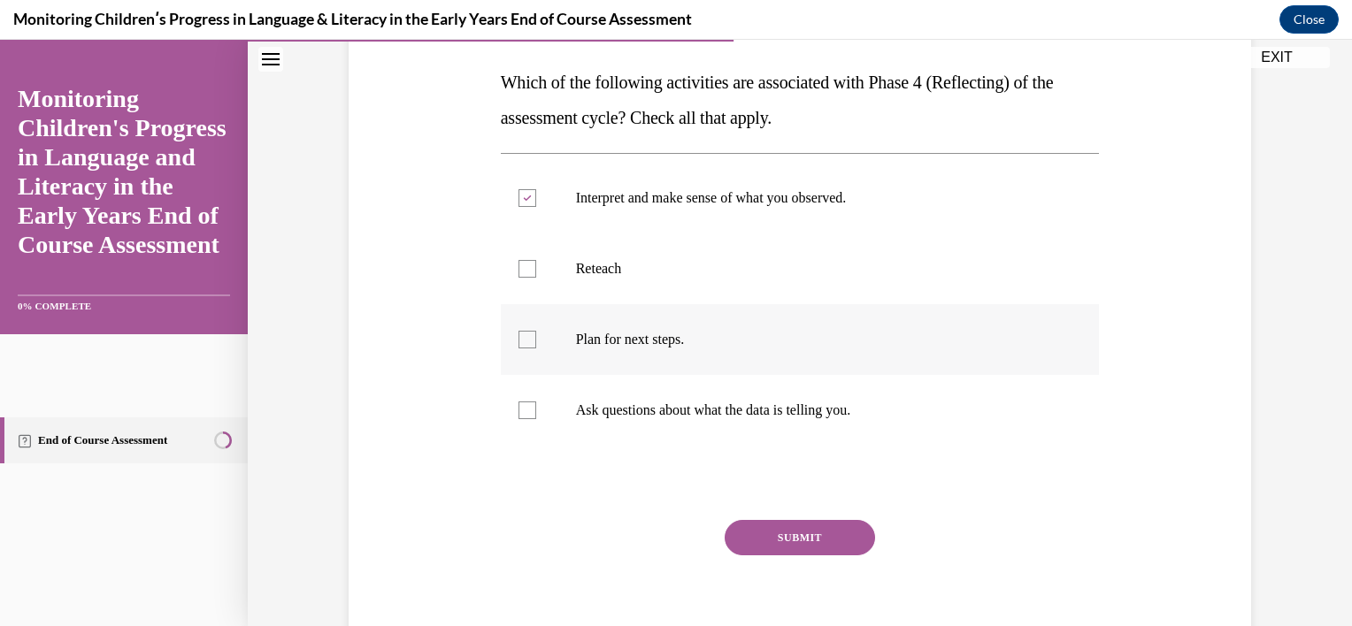
checkbox input "true"
click at [794, 529] on button "SUBMIT" at bounding box center [800, 537] width 150 height 35
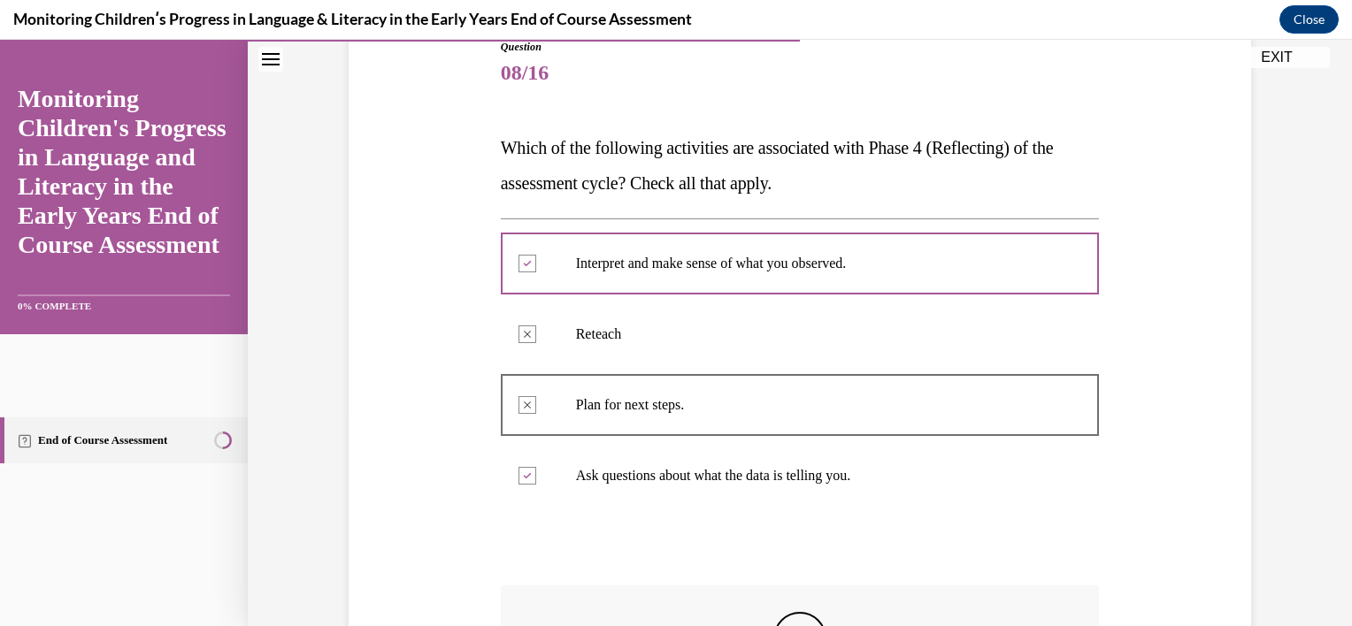
scroll to position [199, 0]
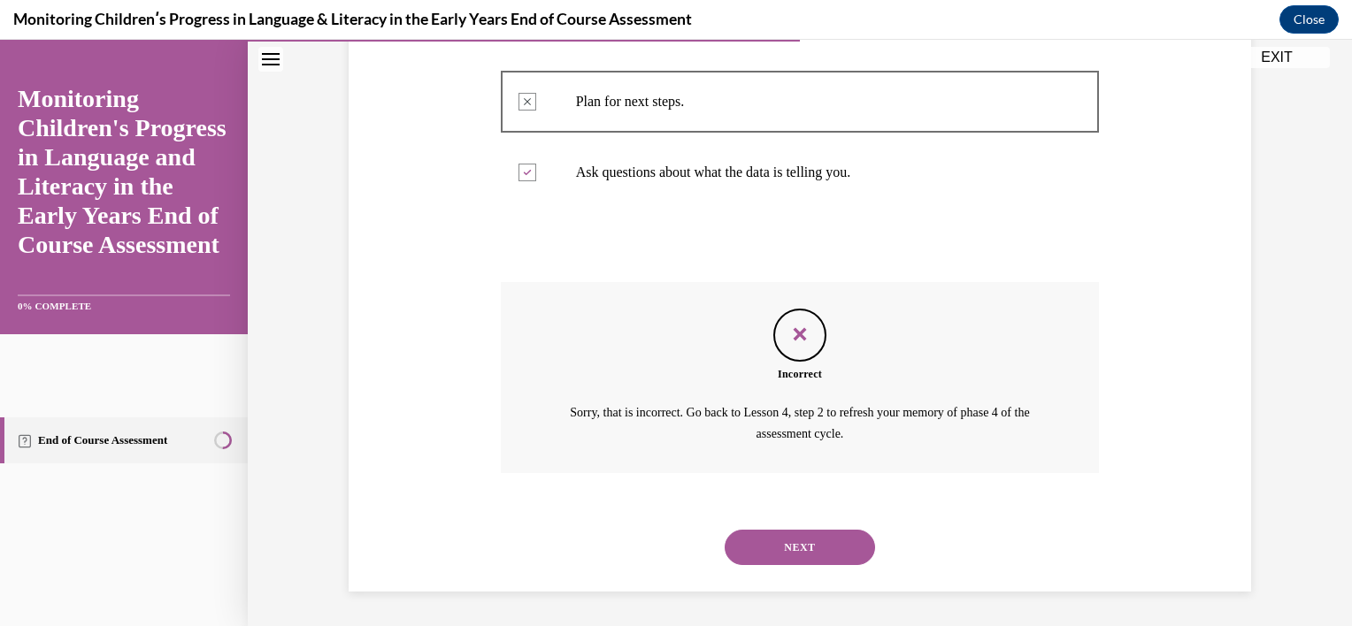
click at [797, 545] on button "NEXT" at bounding box center [800, 547] width 150 height 35
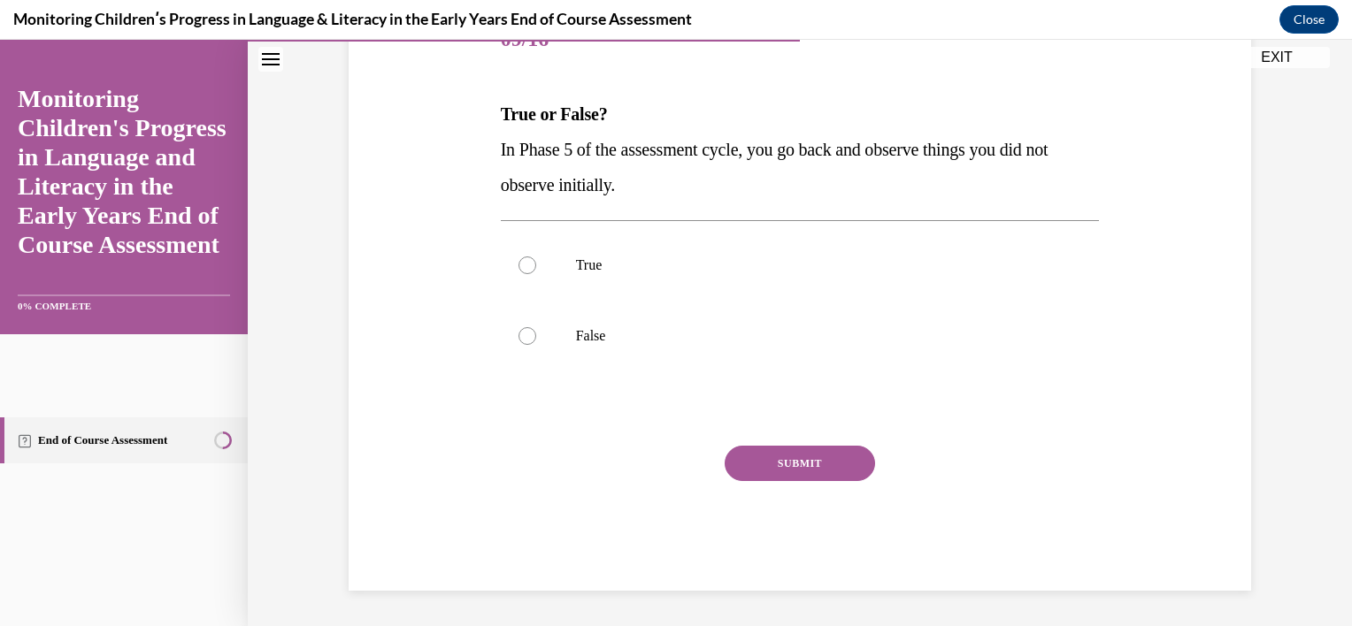
scroll to position [196, 0]
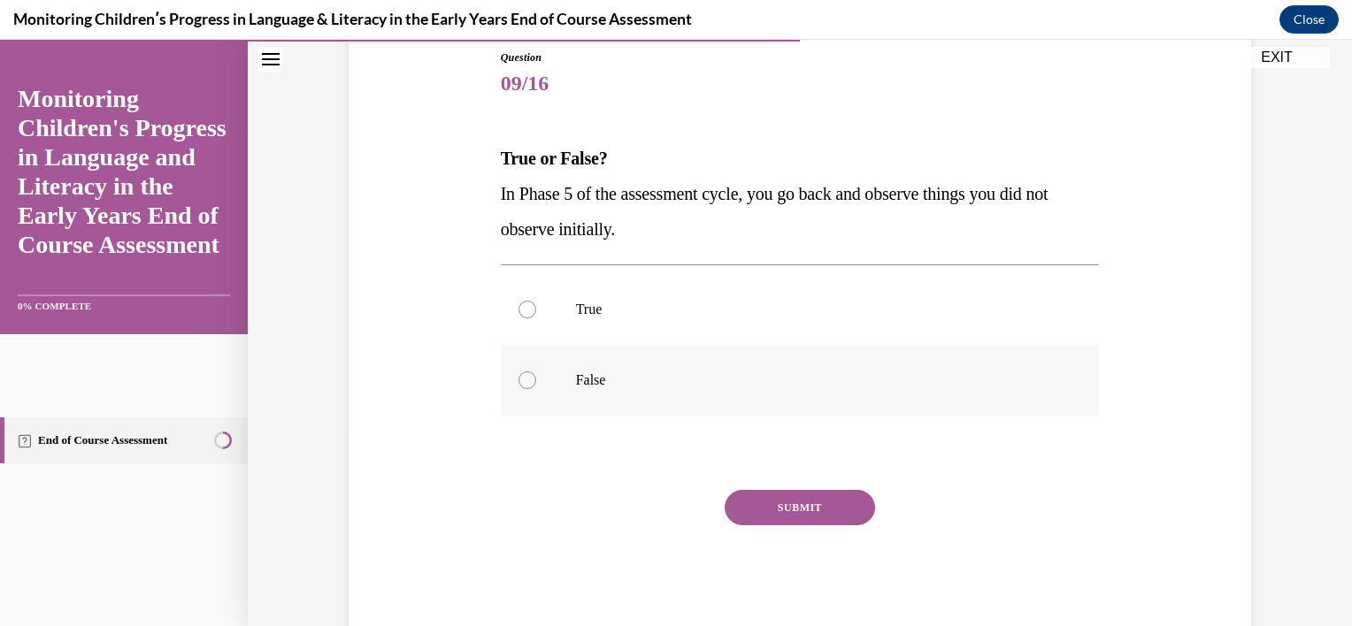
click at [731, 370] on label "False" at bounding box center [800, 380] width 599 height 71
click at [536, 372] on input "False" at bounding box center [527, 381] width 18 height 18
radio input "true"
click at [793, 500] on button "SUBMIT" at bounding box center [800, 507] width 150 height 35
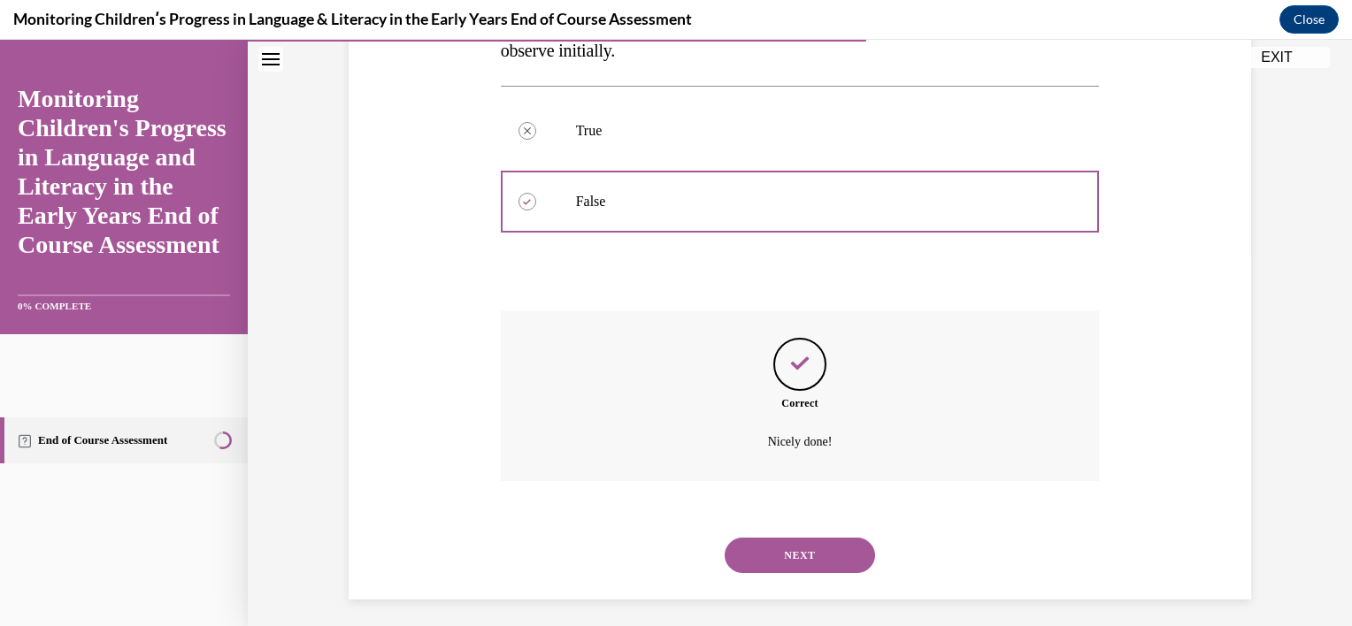
scroll to position [383, 0]
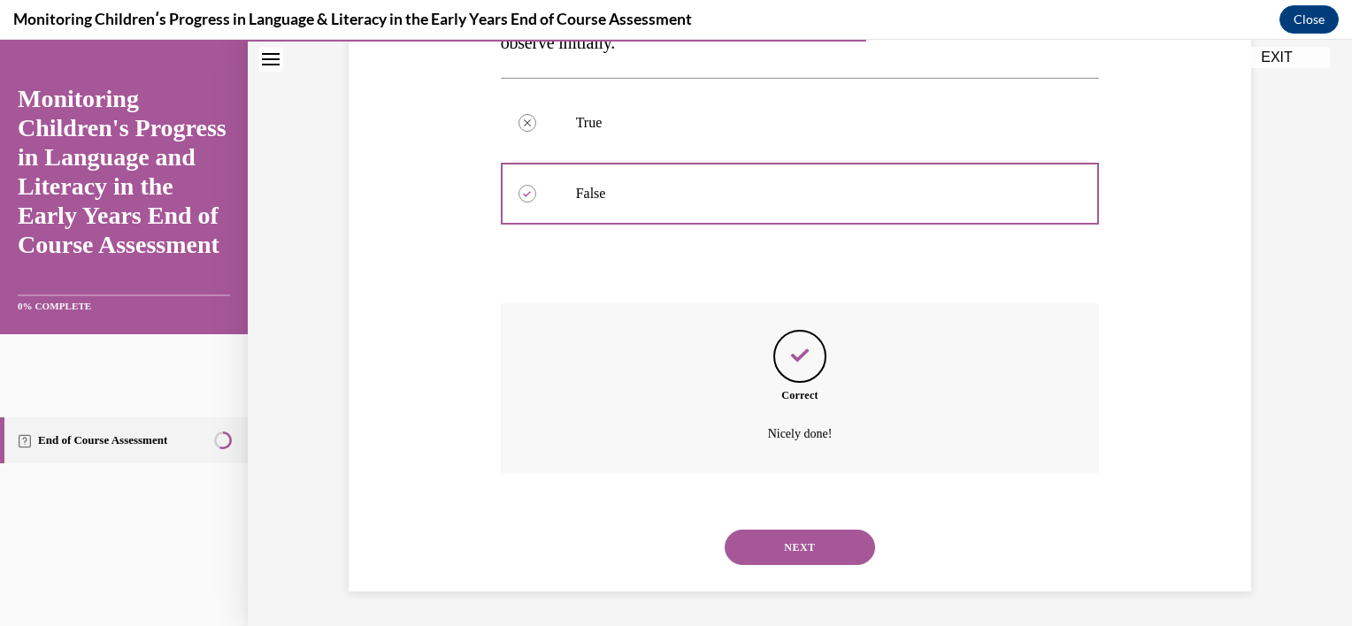
click at [762, 545] on button "NEXT" at bounding box center [800, 547] width 150 height 35
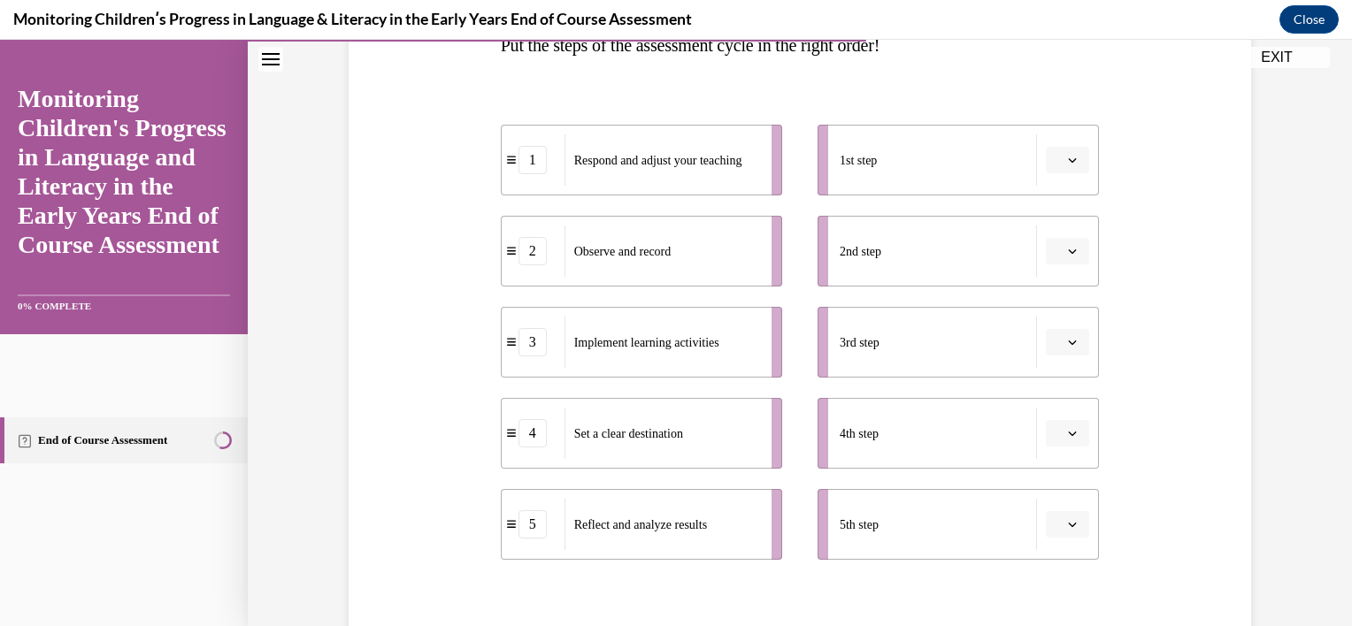
scroll to position [315, 0]
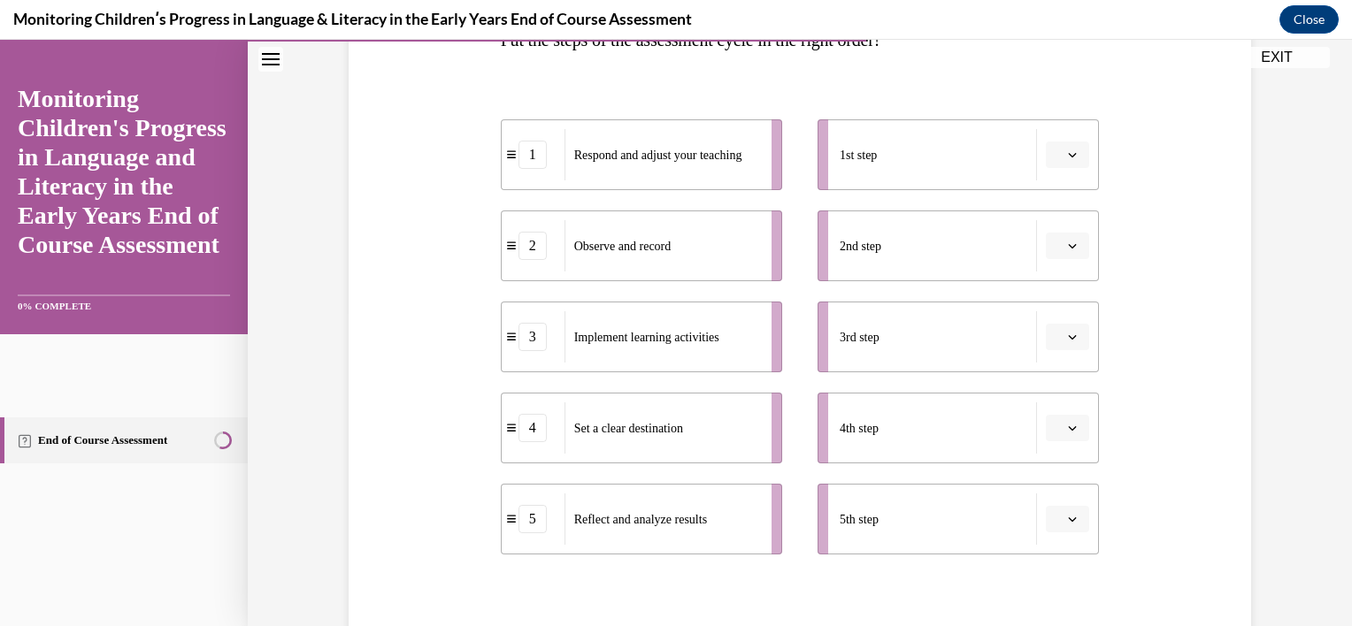
click at [1068, 158] on icon "button" at bounding box center [1072, 154] width 9 height 9
click at [1055, 256] on div "2" at bounding box center [1059, 265] width 44 height 35
click at [1070, 245] on icon "button" at bounding box center [1072, 246] width 9 height 9
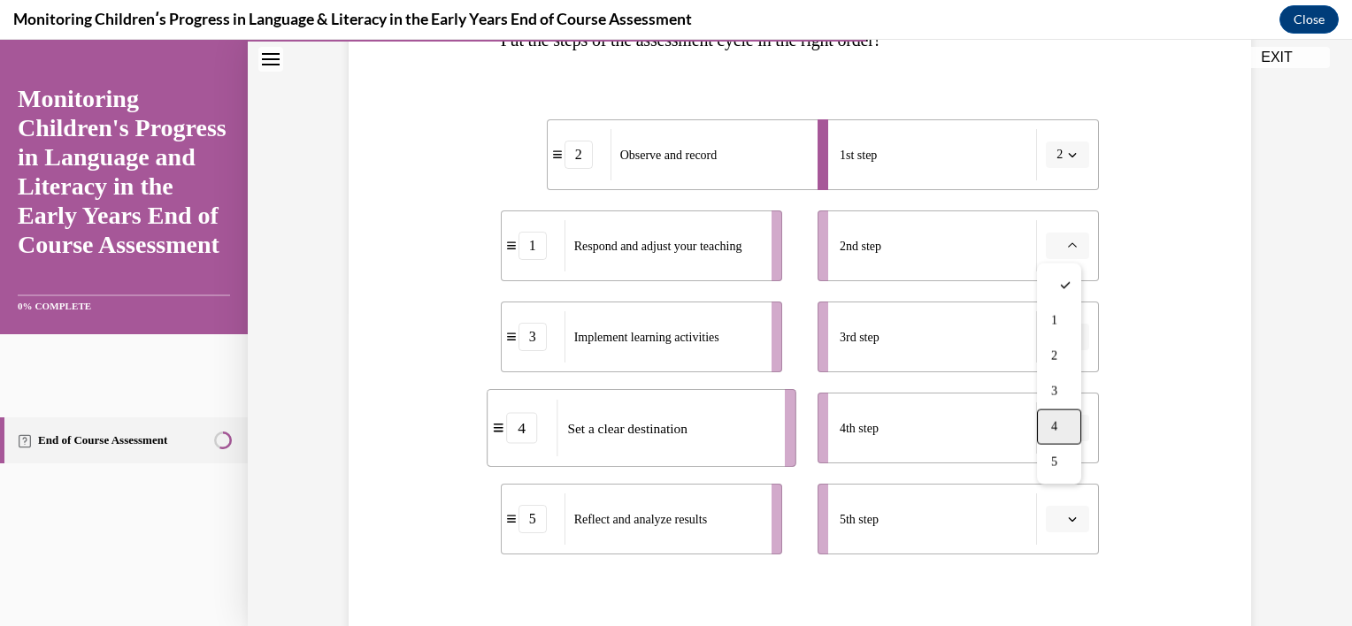
click at [1044, 425] on div "4" at bounding box center [1059, 427] width 44 height 35
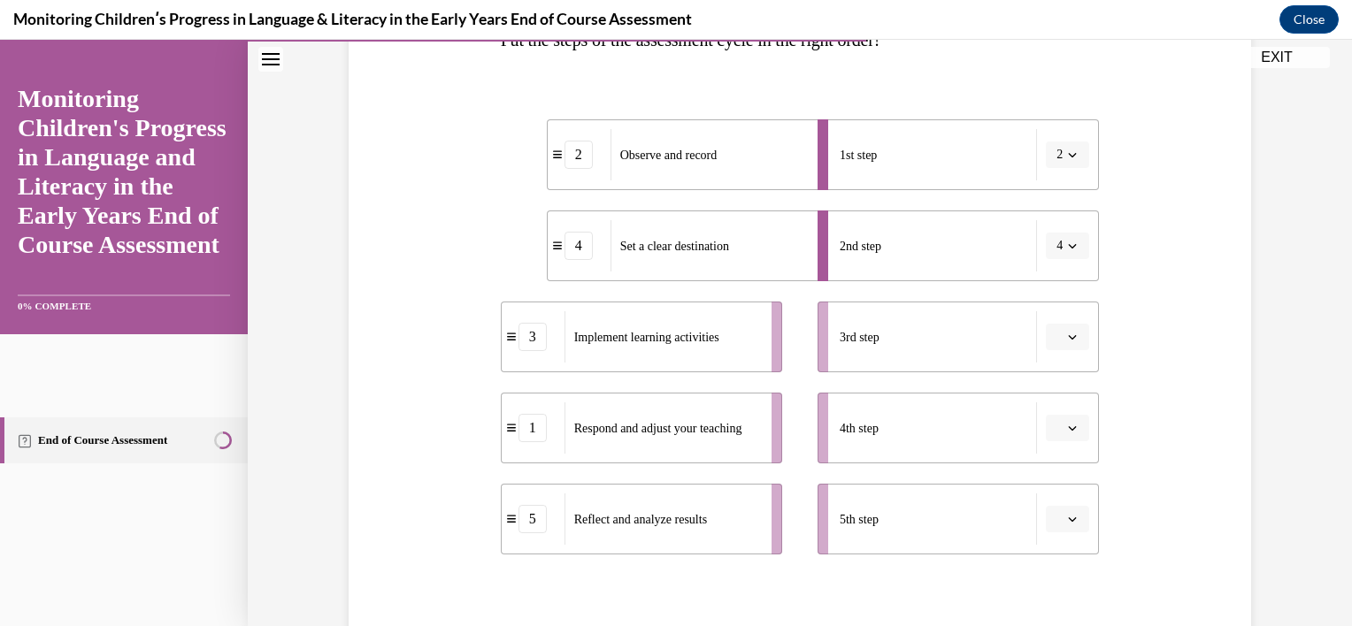
click at [1066, 337] on span "button" at bounding box center [1072, 337] width 12 height 12
click at [1059, 410] on div "1" at bounding box center [1059, 412] width 44 height 35
click at [1066, 432] on span "button" at bounding box center [1072, 428] width 12 height 12
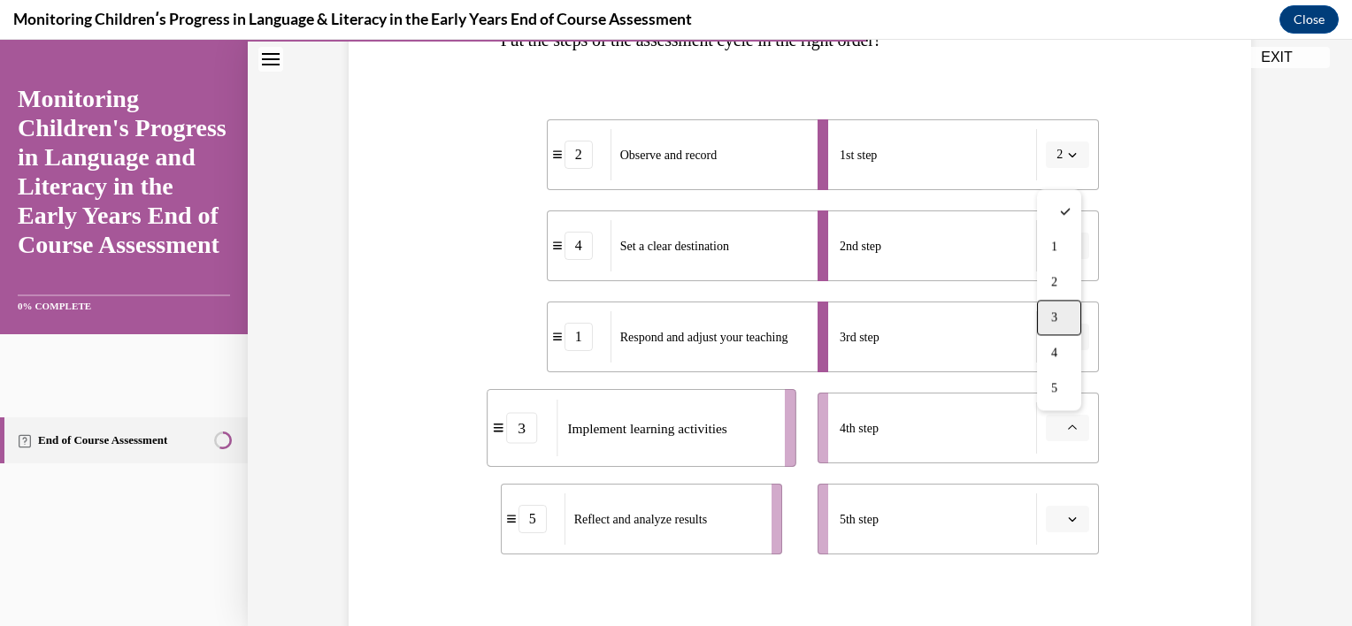
click at [1071, 315] on div "3" at bounding box center [1059, 317] width 44 height 35
click at [1066, 513] on span "button" at bounding box center [1072, 519] width 12 height 12
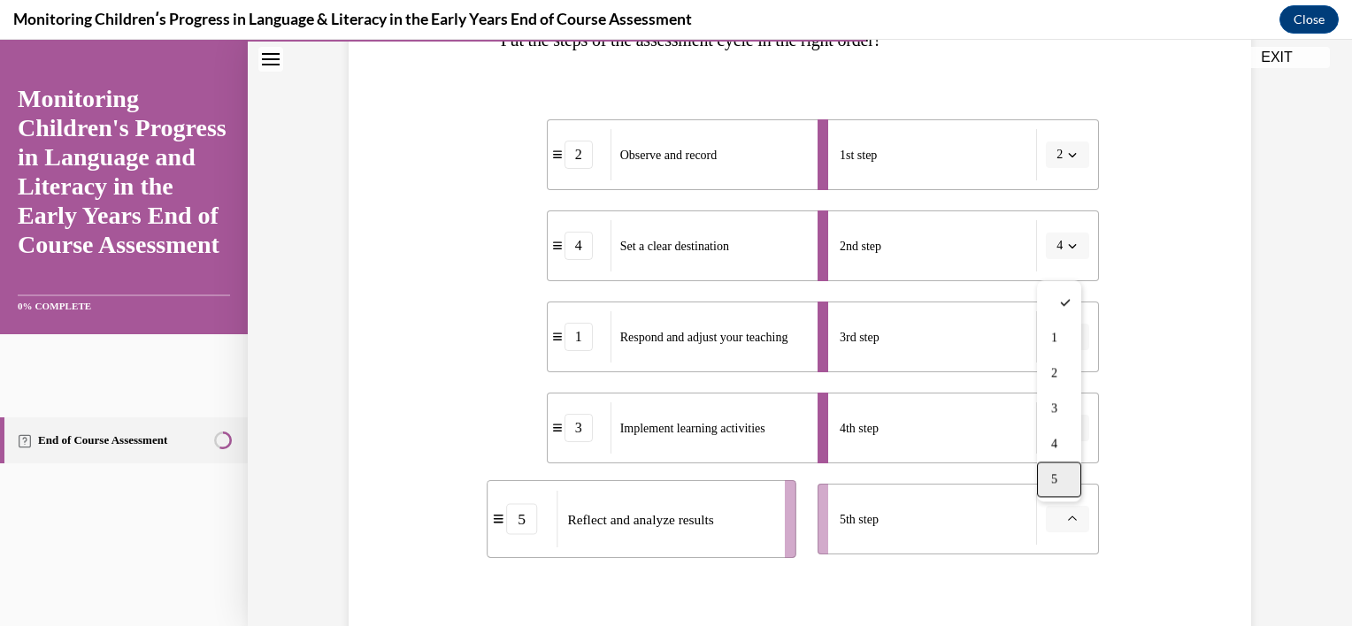
click at [1060, 481] on div "5" at bounding box center [1059, 479] width 44 height 35
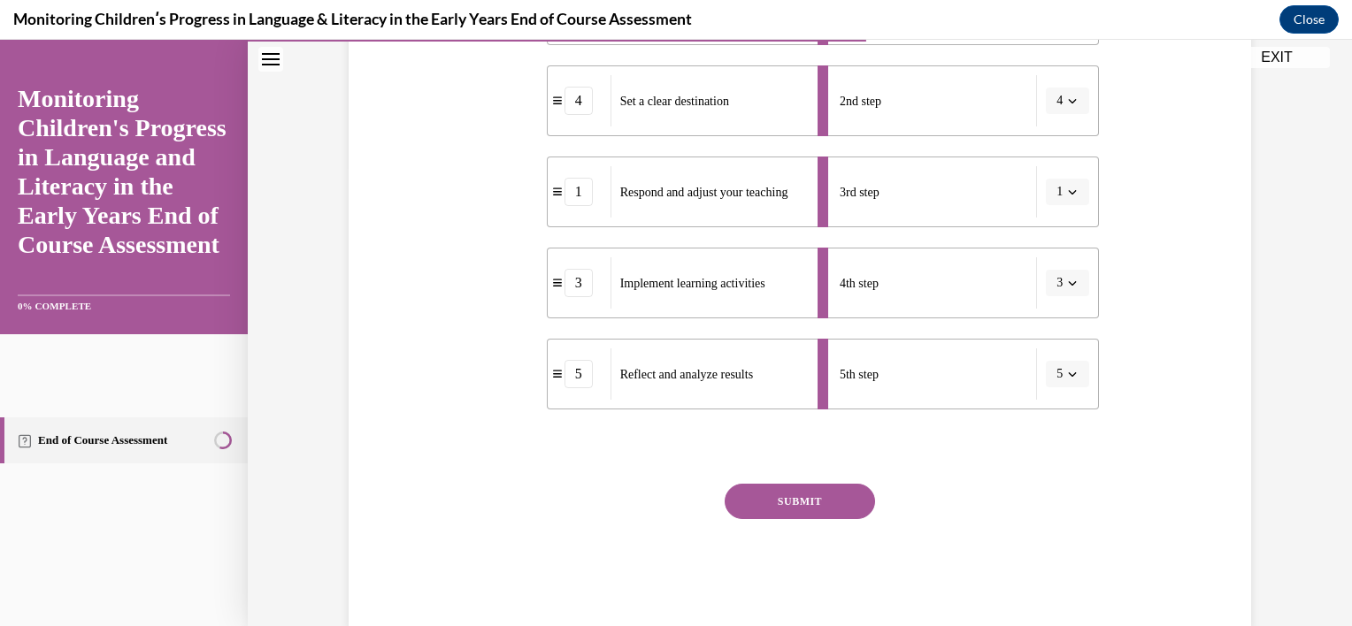
click at [850, 498] on button "SUBMIT" at bounding box center [800, 501] width 150 height 35
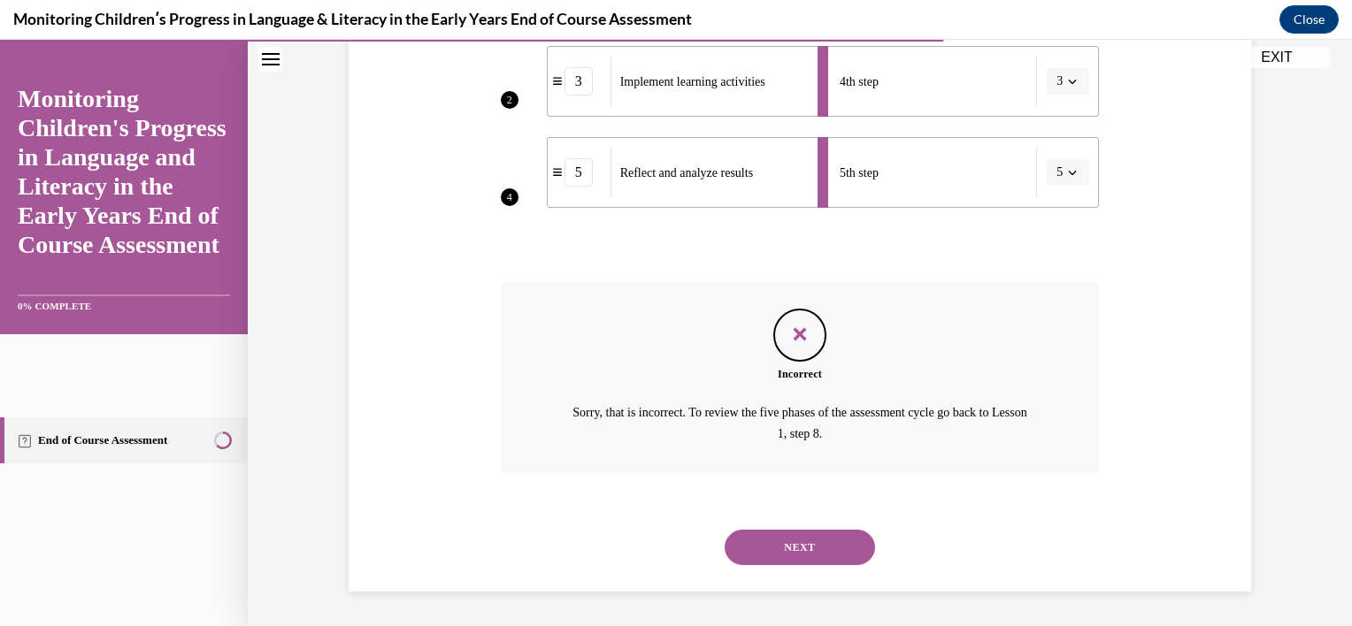
scroll to position [655, 0]
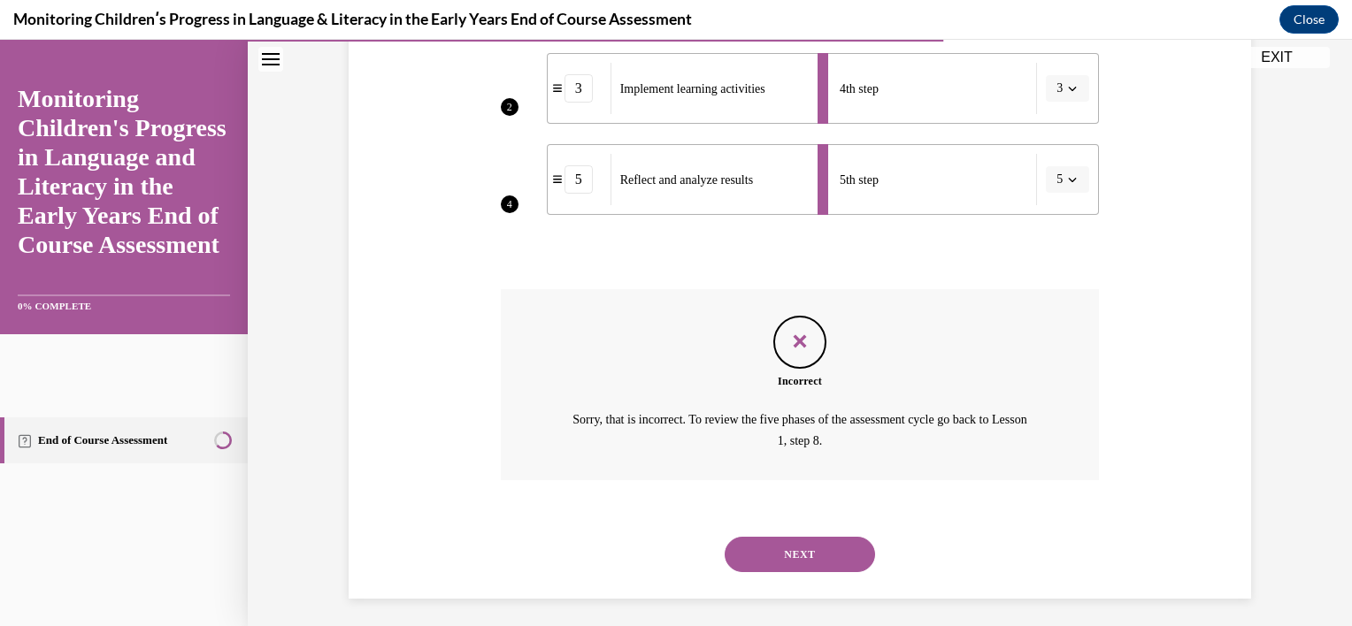
click at [836, 559] on button "NEXT" at bounding box center [800, 554] width 150 height 35
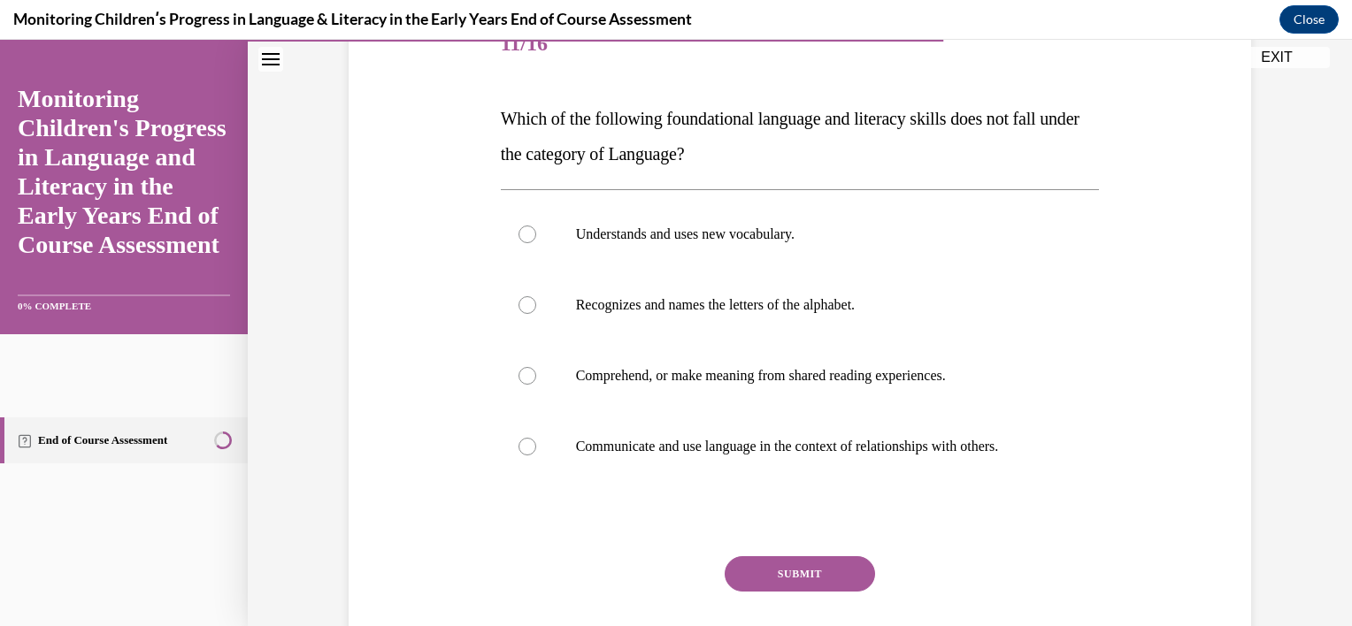
scroll to position [236, 0]
click at [818, 295] on label "Recognizes and names the letters of the alphabet." at bounding box center [800, 305] width 599 height 71
click at [536, 296] on input "Recognizes and names the letters of the alphabet." at bounding box center [527, 305] width 18 height 18
radio input "true"
click at [826, 577] on button "SUBMIT" at bounding box center [800, 573] width 150 height 35
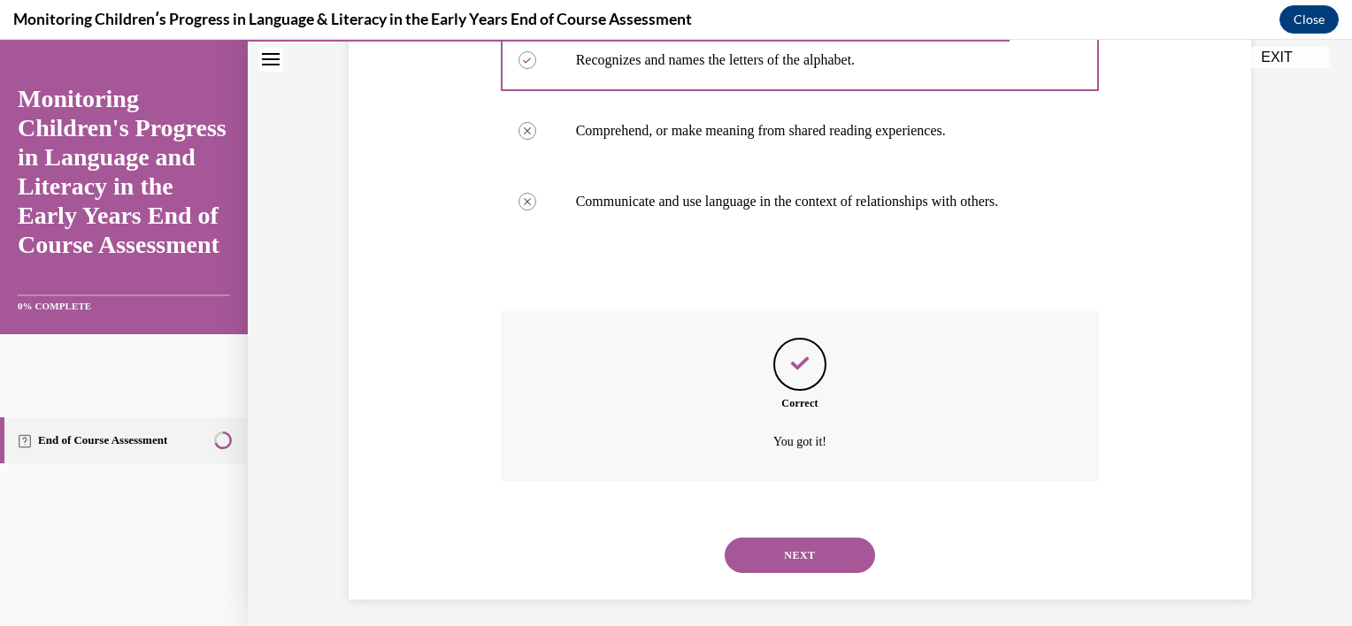
scroll to position [489, 0]
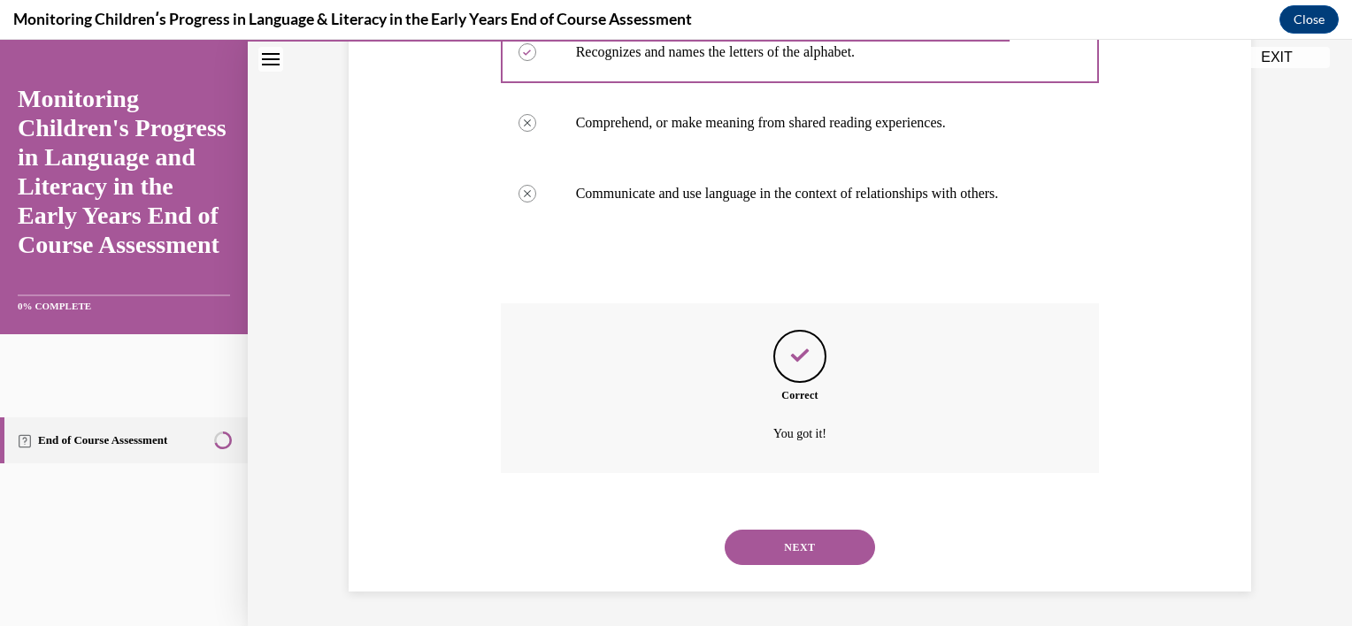
click at [828, 541] on button "NEXT" at bounding box center [800, 547] width 150 height 35
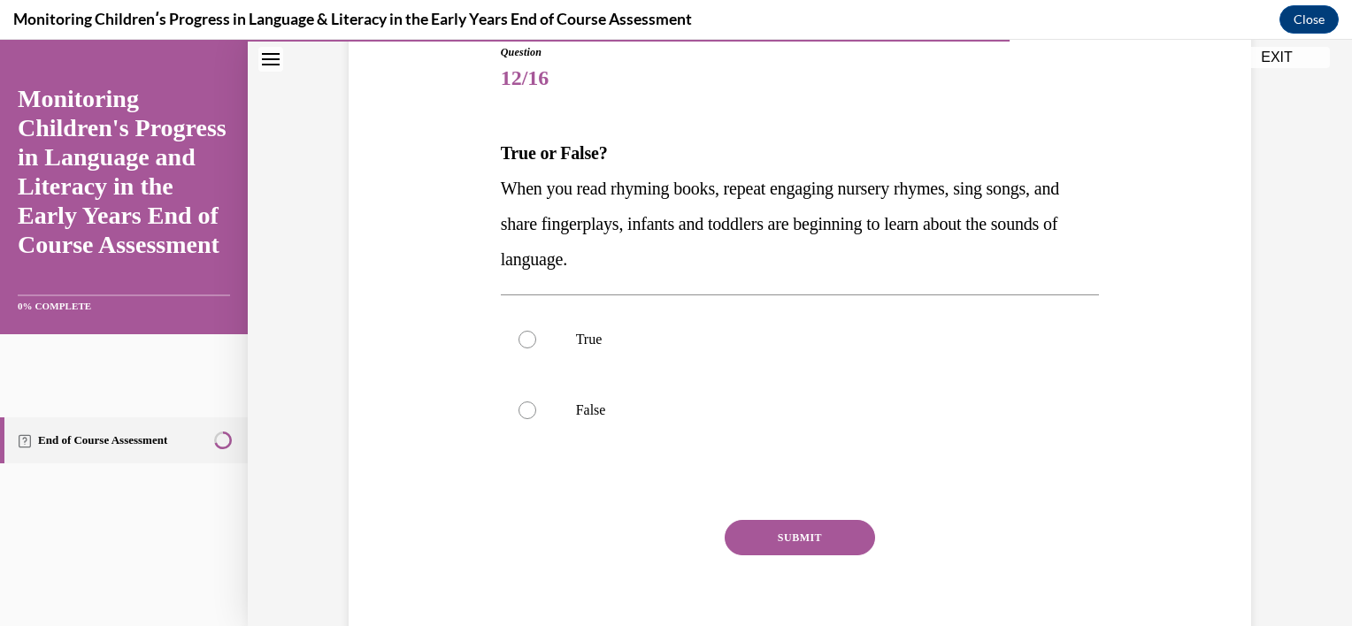
scroll to position [205, 0]
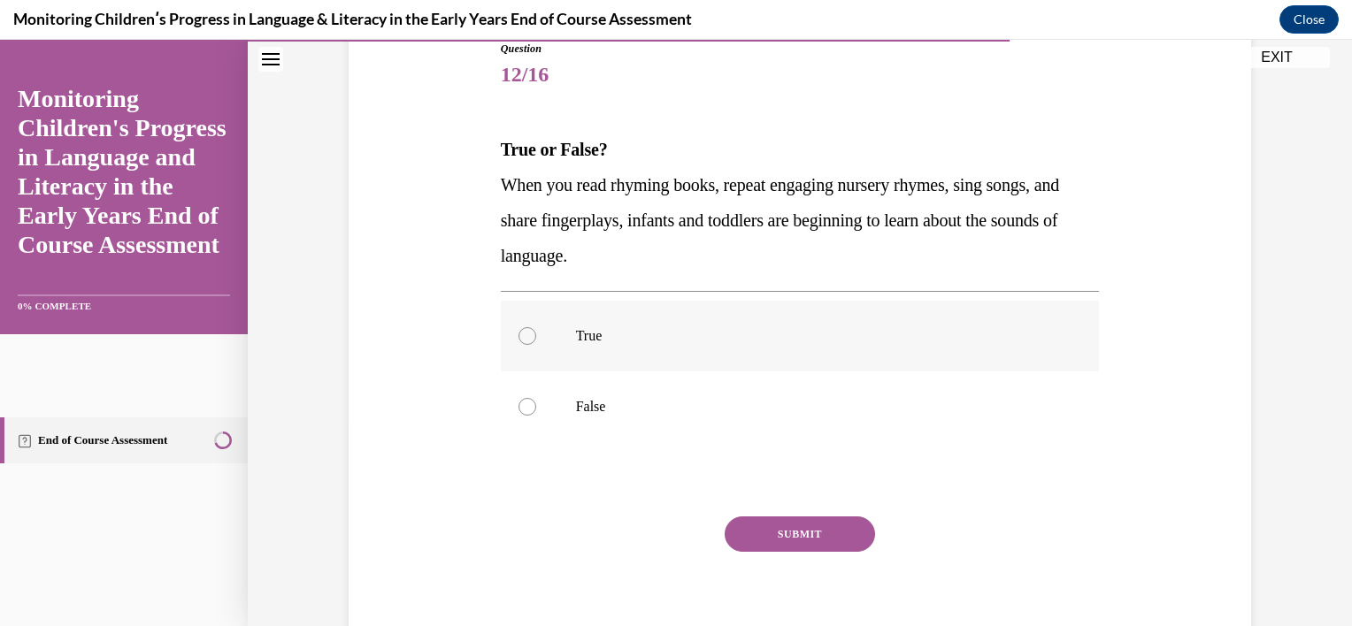
click at [881, 321] on label "True" at bounding box center [800, 336] width 599 height 71
click at [536, 327] on input "True" at bounding box center [527, 336] width 18 height 18
radio input "true"
click at [813, 536] on button "SUBMIT" at bounding box center [800, 534] width 150 height 35
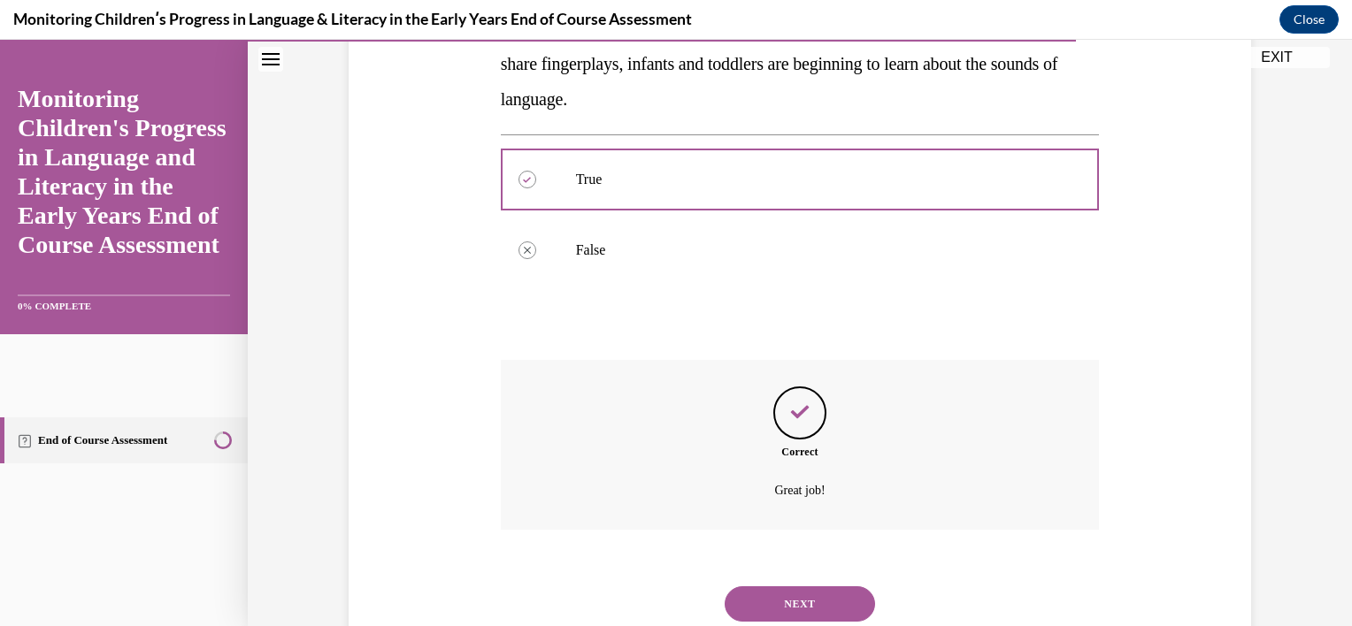
scroll to position [418, 0]
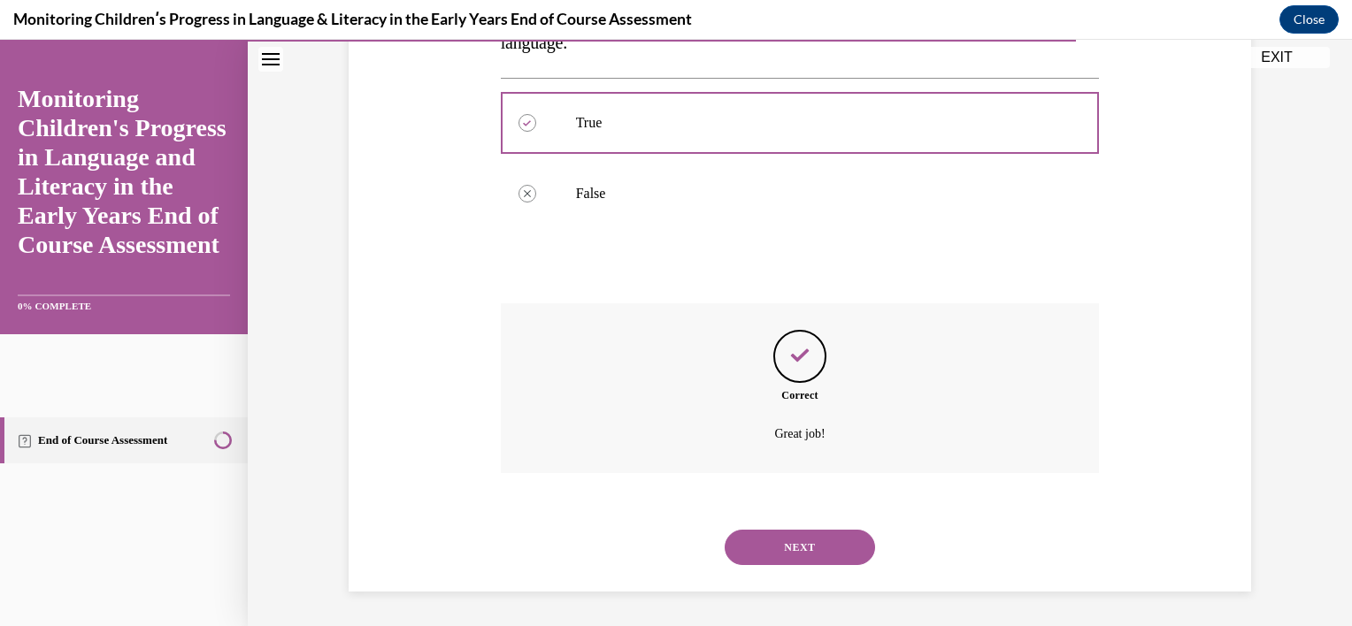
click at [803, 550] on button "NEXT" at bounding box center [800, 547] width 150 height 35
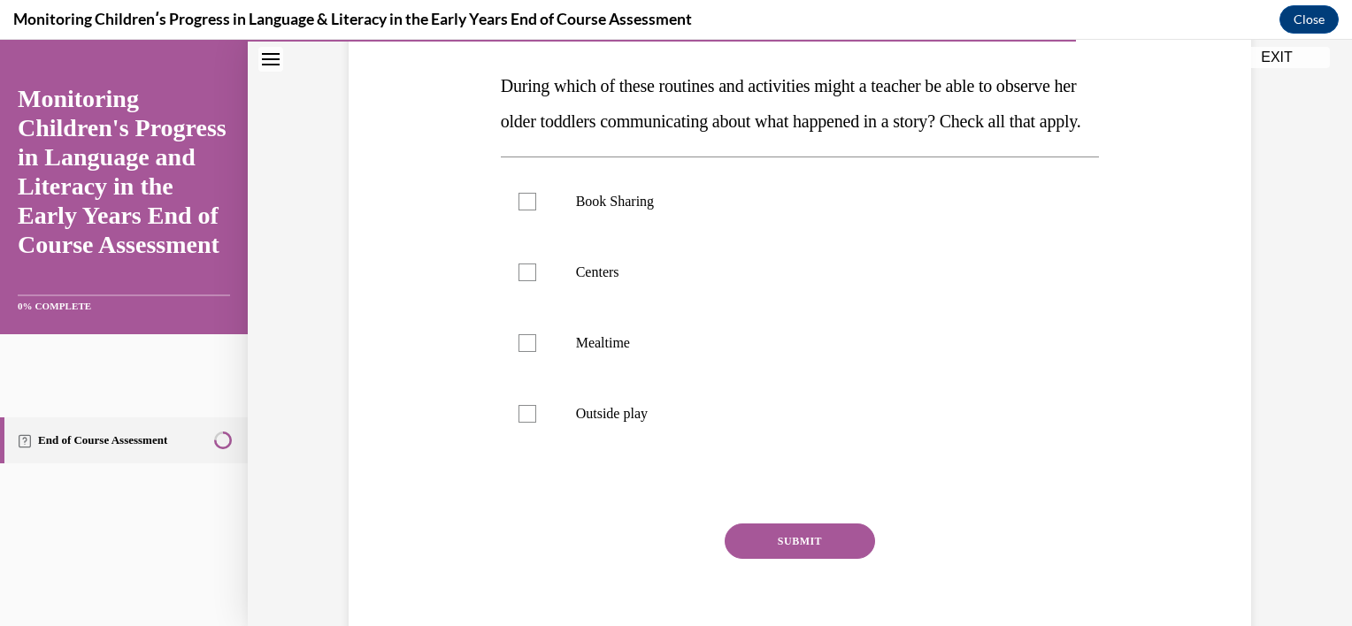
scroll to position [276, 0]
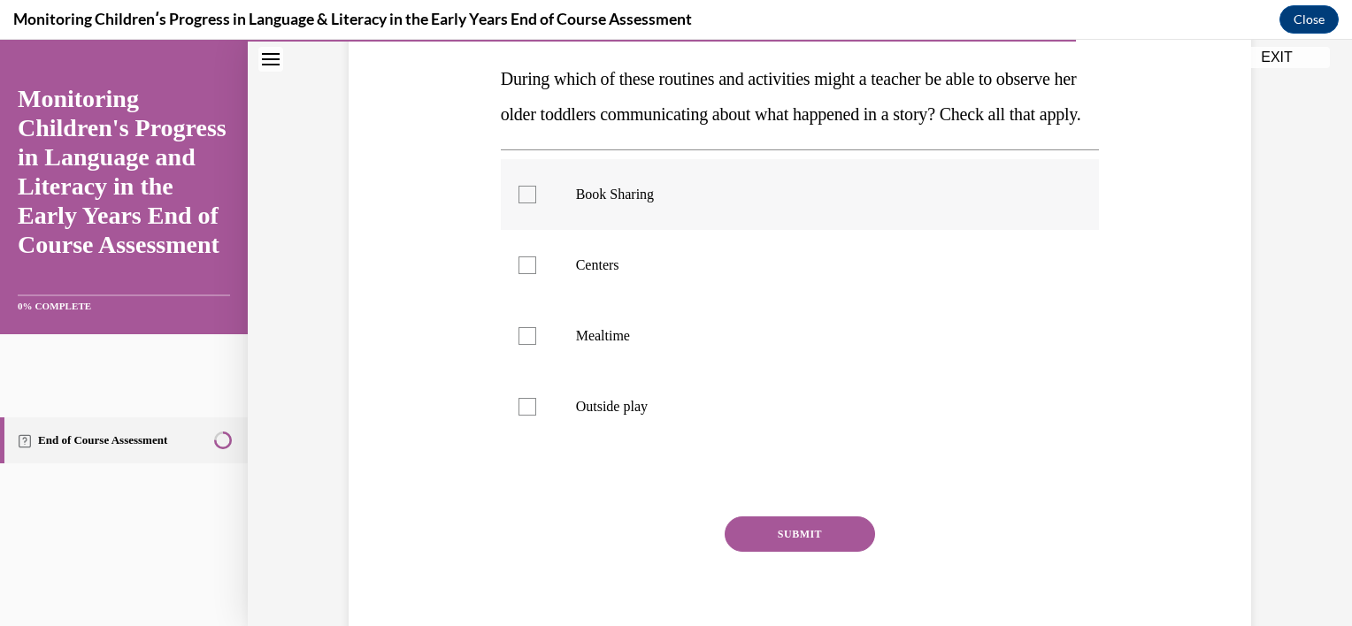
click at [867, 203] on p "Book Sharing" at bounding box center [816, 195] width 480 height 18
click at [536, 203] on input "Book Sharing" at bounding box center [527, 195] width 18 height 18
checkbox input "true"
drag, startPoint x: 807, startPoint y: 297, endPoint x: 736, endPoint y: 380, distance: 109.2
click at [736, 380] on ul "Book Sharing Centers Mealtime Outside play" at bounding box center [800, 300] width 599 height 283
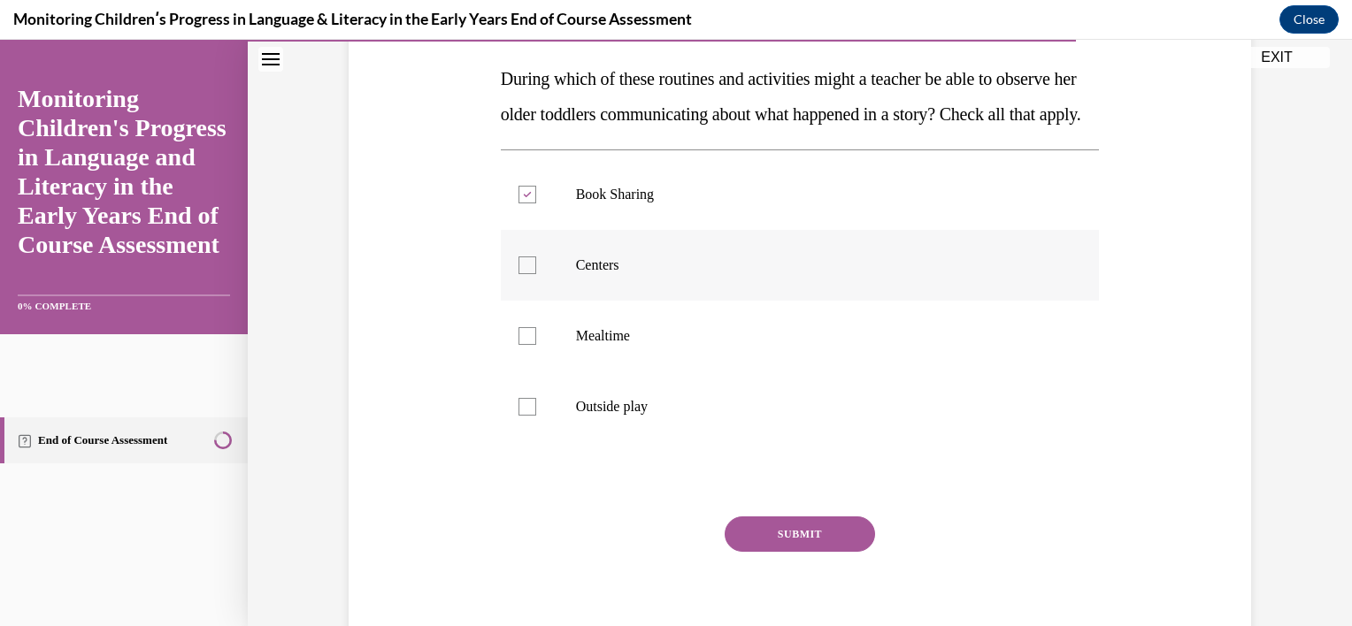
click at [520, 274] on div at bounding box center [527, 266] width 18 height 18
click at [520, 274] on input "Centers" at bounding box center [527, 266] width 18 height 18
checkbox input "true"
click at [607, 345] on p "Mealtime" at bounding box center [816, 336] width 480 height 18
click at [536, 345] on input "Mealtime" at bounding box center [527, 336] width 18 height 18
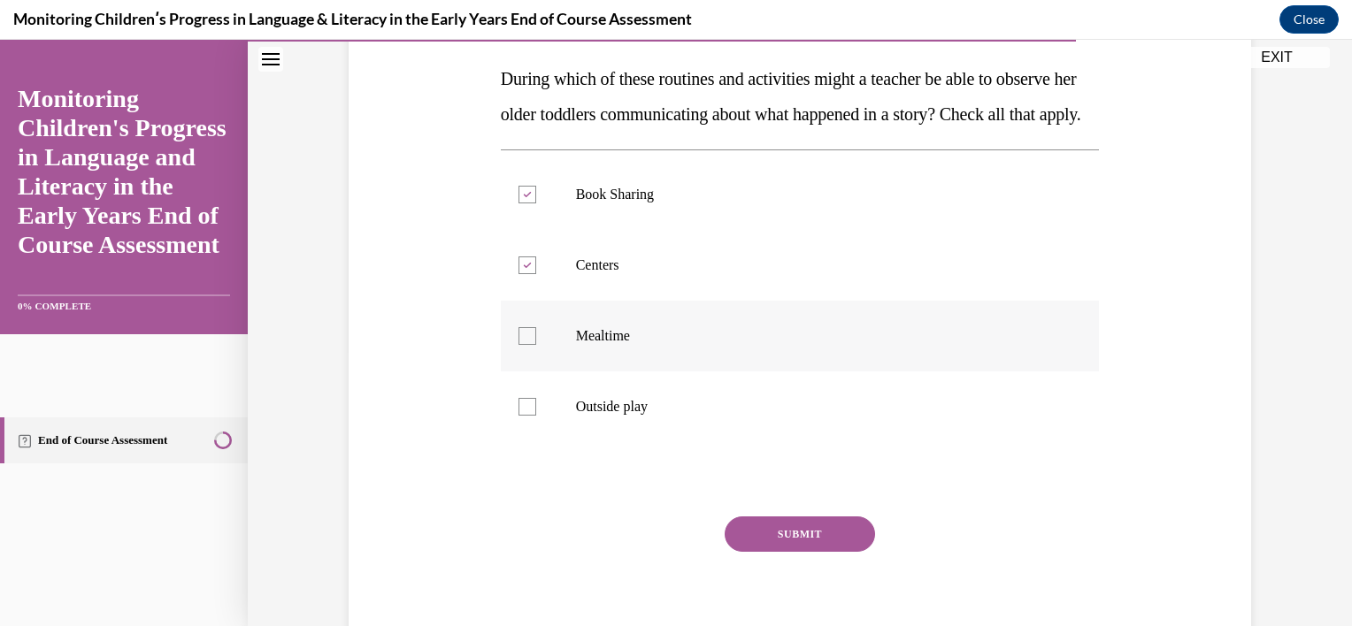
checkbox input "true"
click at [587, 416] on p "Outside play" at bounding box center [816, 407] width 480 height 18
click at [536, 416] on input "Outside play" at bounding box center [527, 407] width 18 height 18
checkbox input "true"
click at [810, 552] on button "SUBMIT" at bounding box center [800, 534] width 150 height 35
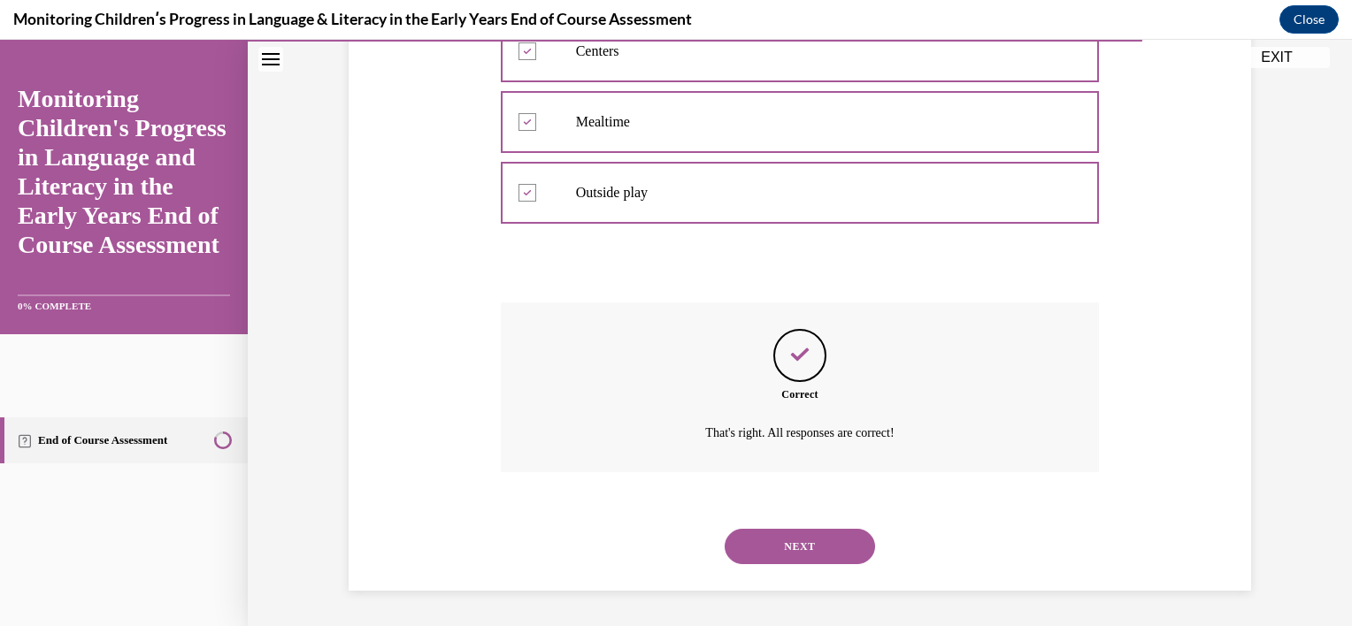
scroll to position [525, 0]
click at [817, 546] on button "NEXT" at bounding box center [800, 546] width 150 height 35
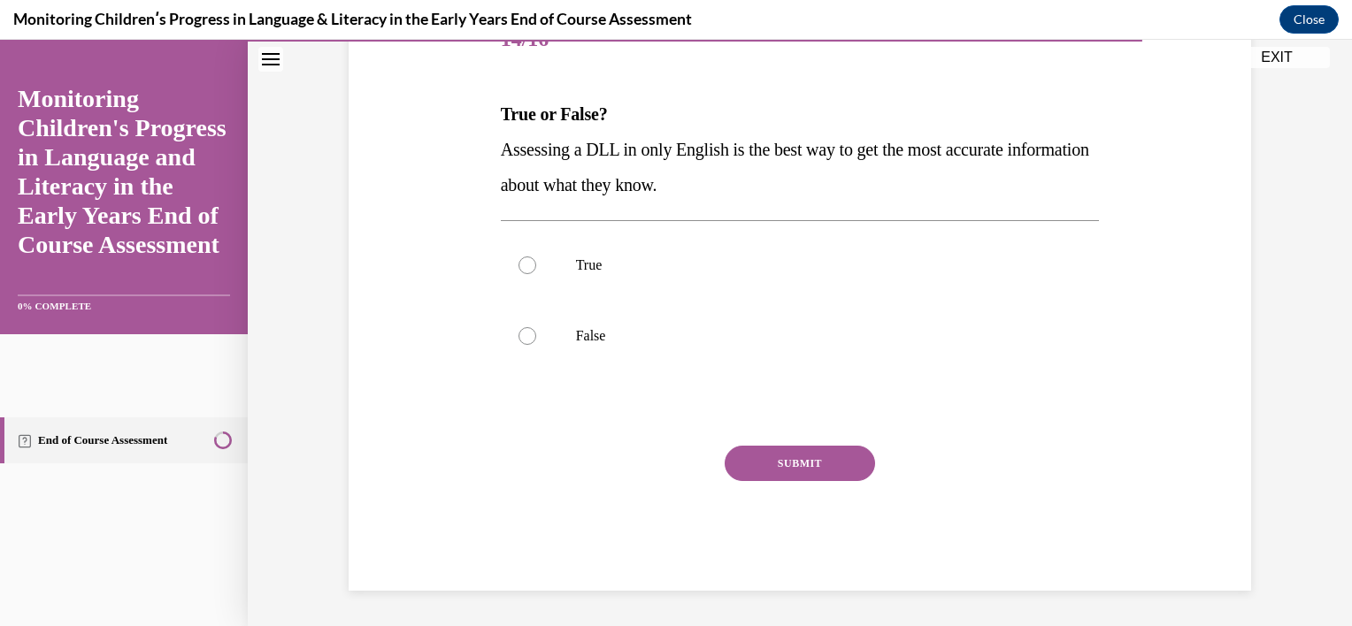
scroll to position [196, 0]
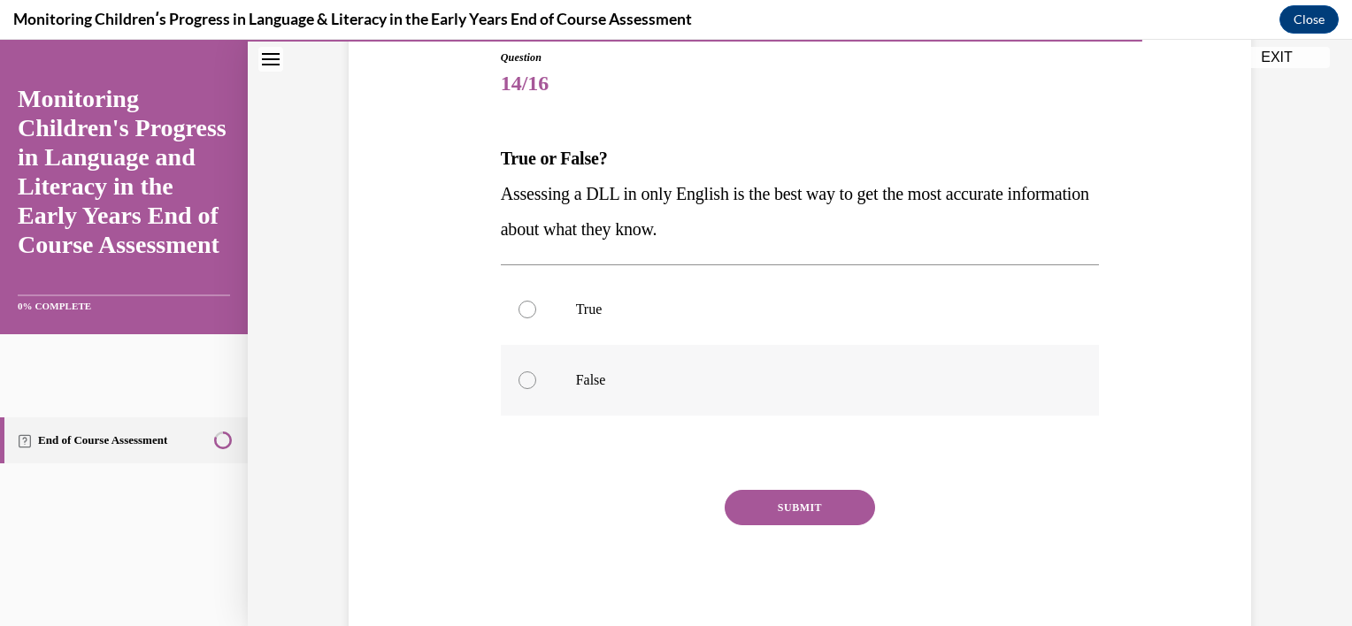
click at [591, 374] on p "False" at bounding box center [816, 381] width 480 height 18
click at [536, 374] on input "False" at bounding box center [527, 381] width 18 height 18
radio input "true"
click at [783, 509] on button "SUBMIT" at bounding box center [800, 507] width 150 height 35
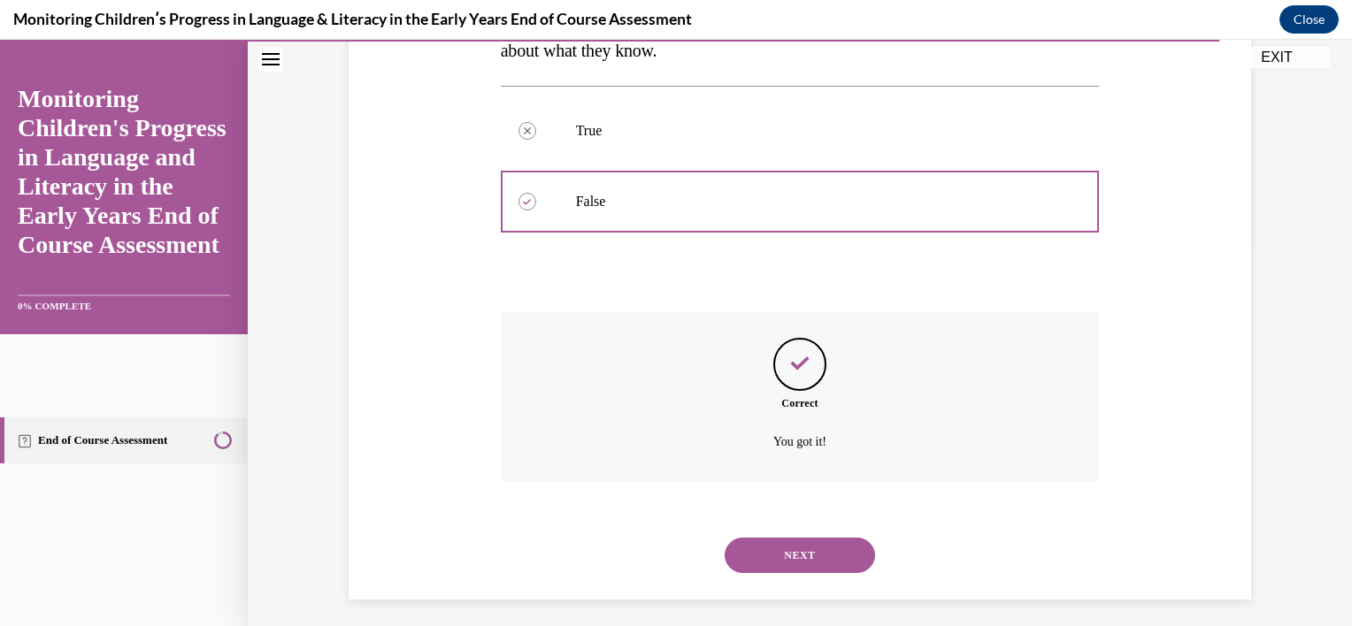
scroll to position [383, 0]
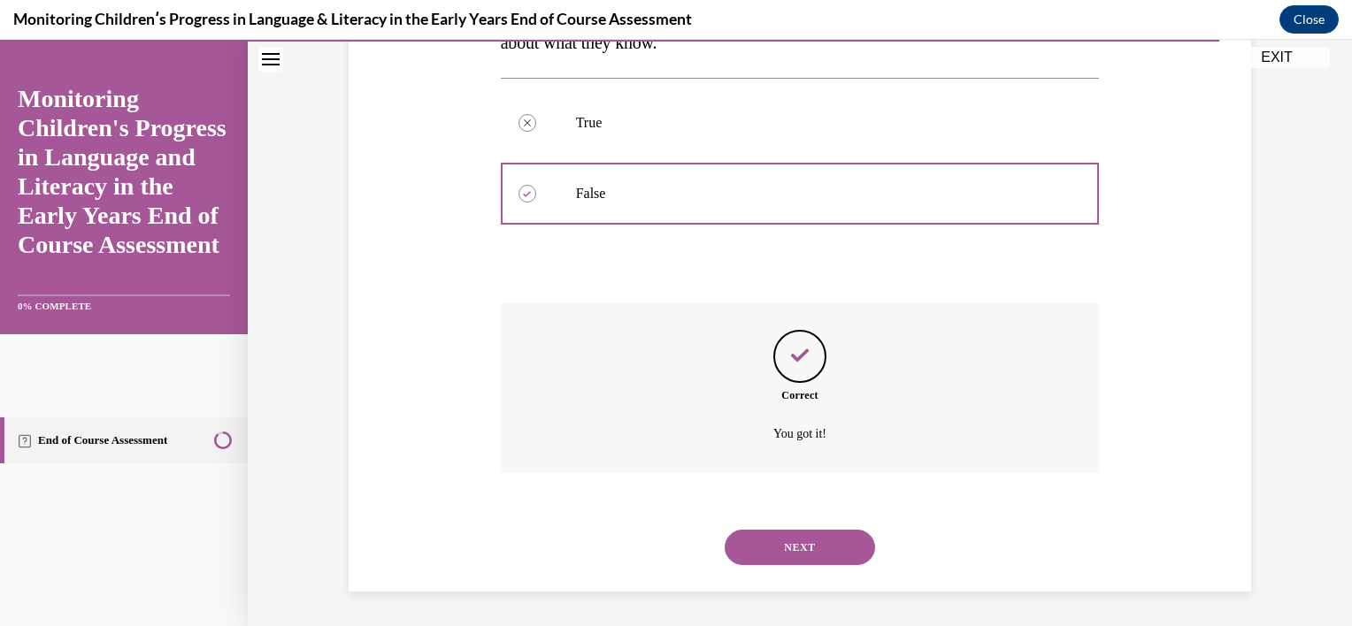
click at [813, 538] on button "NEXT" at bounding box center [800, 547] width 150 height 35
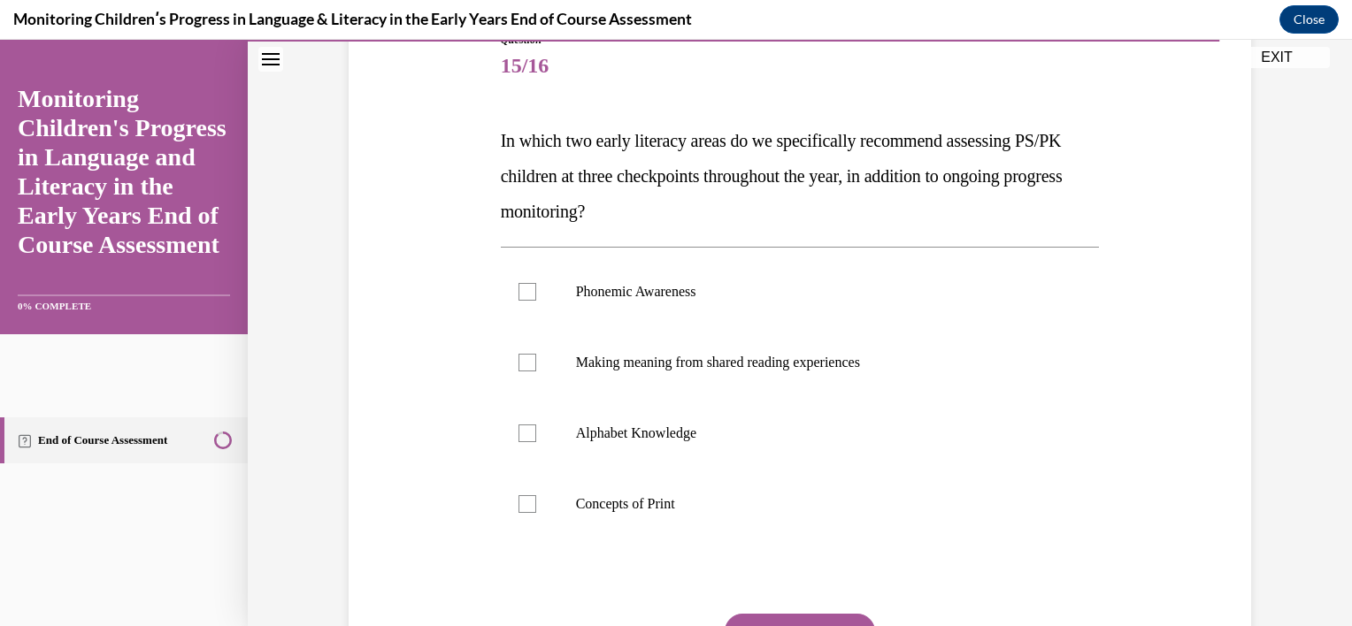
scroll to position [228, 0]
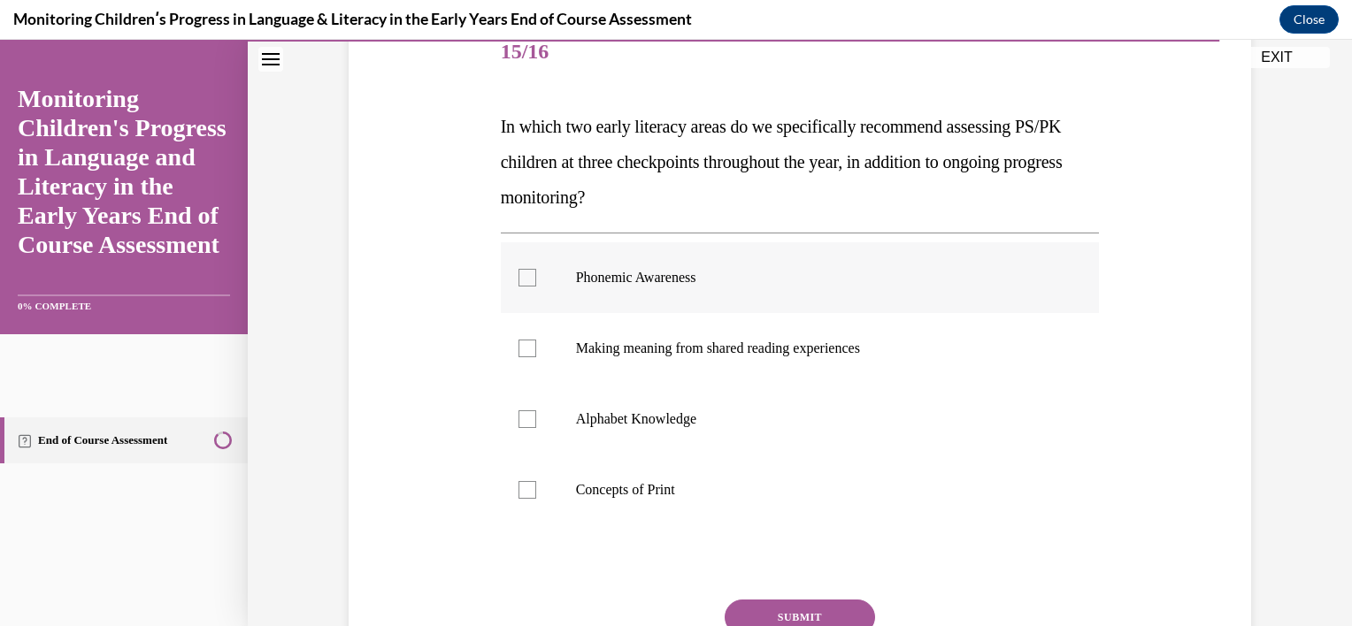
click at [612, 296] on label "Phonemic Awareness" at bounding box center [800, 277] width 599 height 71
click at [536, 287] on input "Phonemic Awareness" at bounding box center [527, 278] width 18 height 18
checkbox input "true"
click at [613, 440] on label "Alphabet Knowledge" at bounding box center [800, 419] width 599 height 71
click at [536, 428] on input "Alphabet Knowledge" at bounding box center [527, 420] width 18 height 18
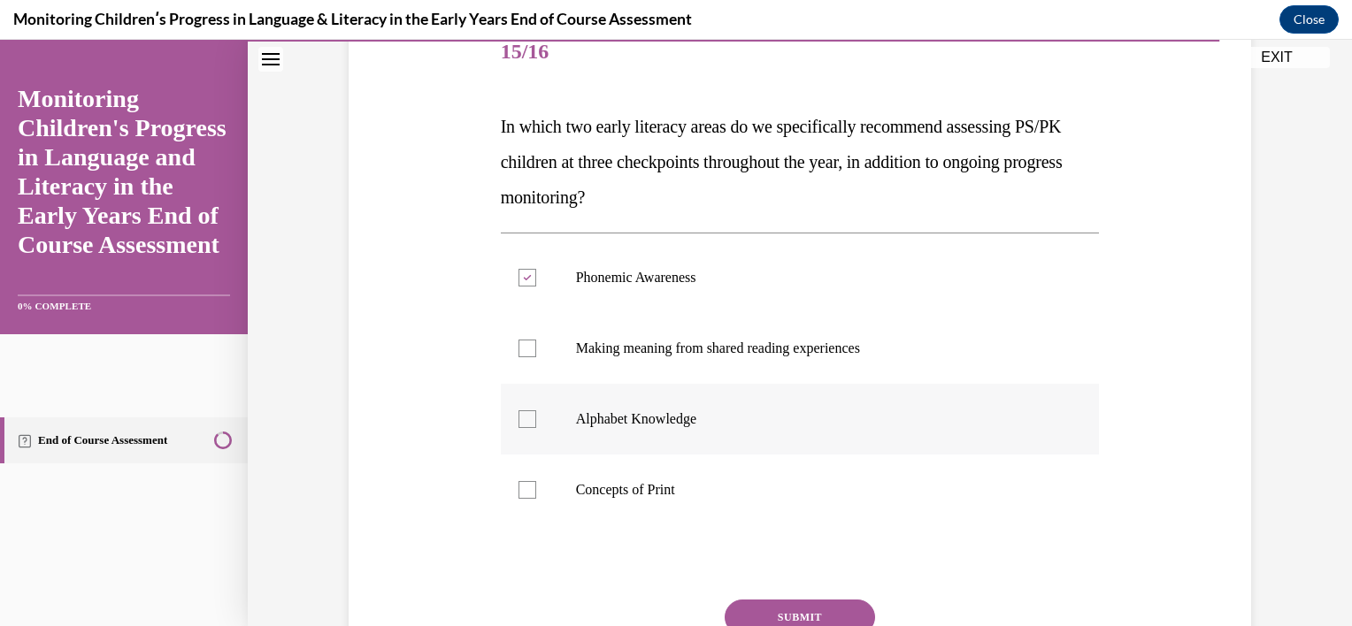
checkbox input "true"
click at [613, 484] on p "Concepts of Print" at bounding box center [816, 490] width 480 height 18
click at [536, 484] on input "Concepts of Print" at bounding box center [527, 490] width 18 height 18
checkbox input "true"
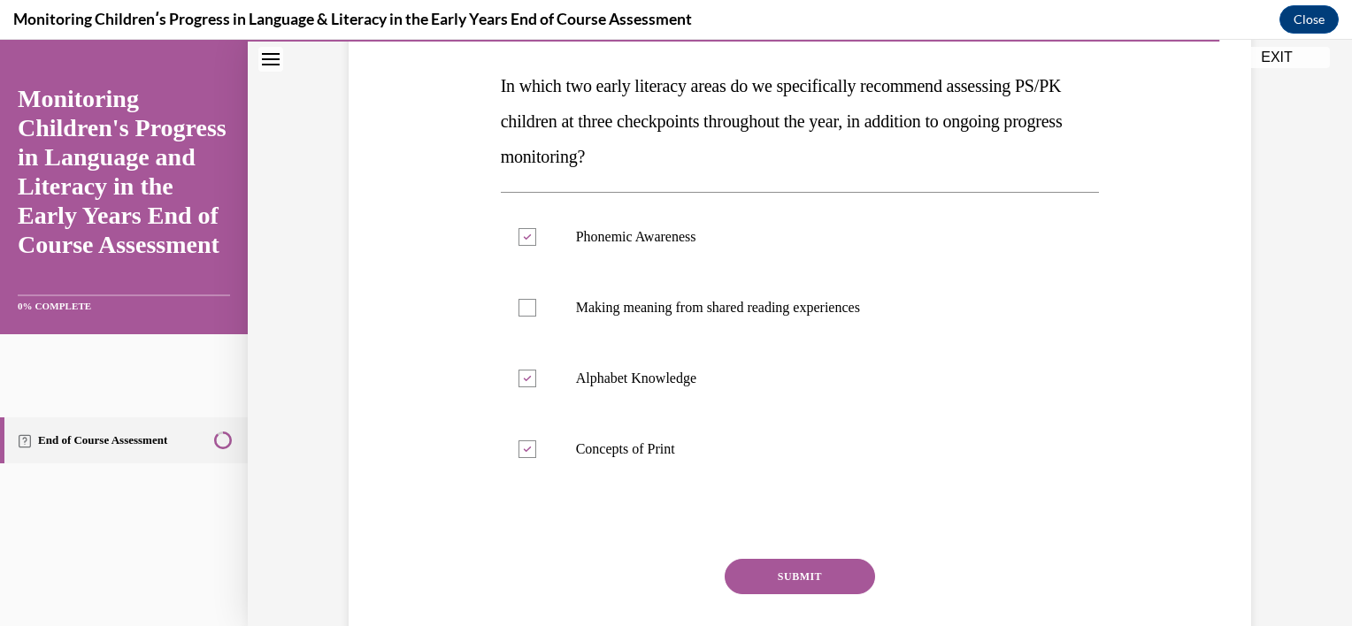
scroll to position [269, 0]
click at [755, 580] on button "SUBMIT" at bounding box center [800, 576] width 150 height 35
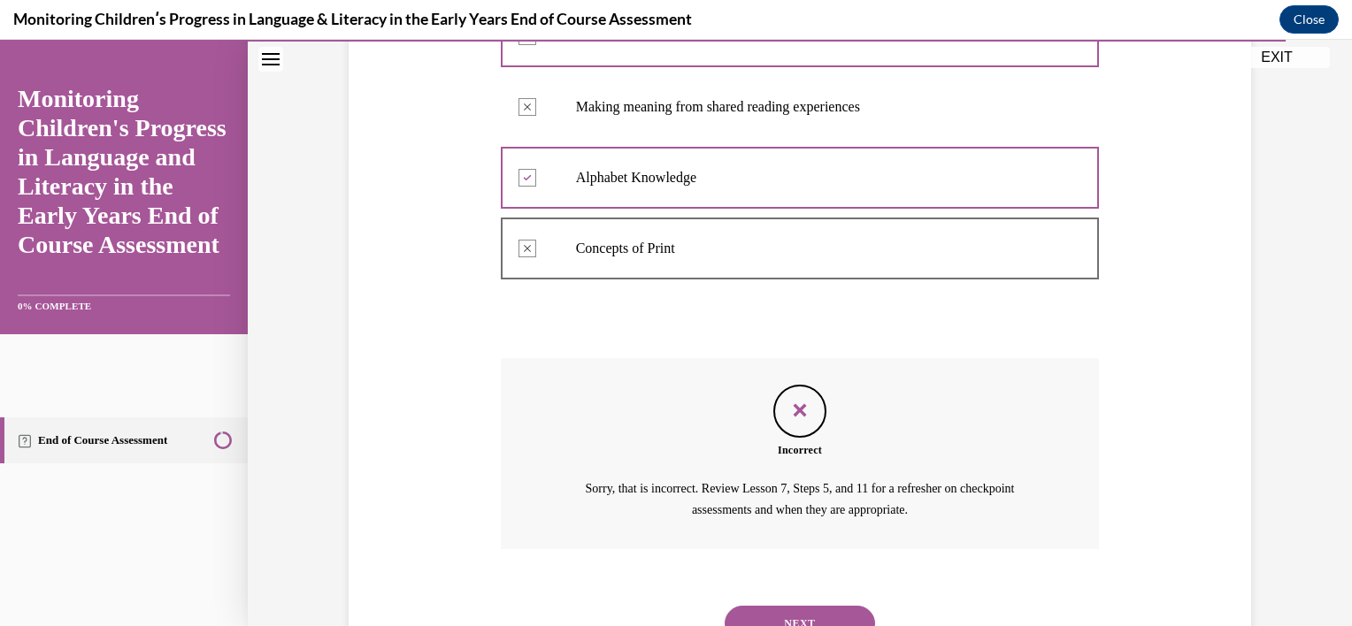
scroll to position [546, 0]
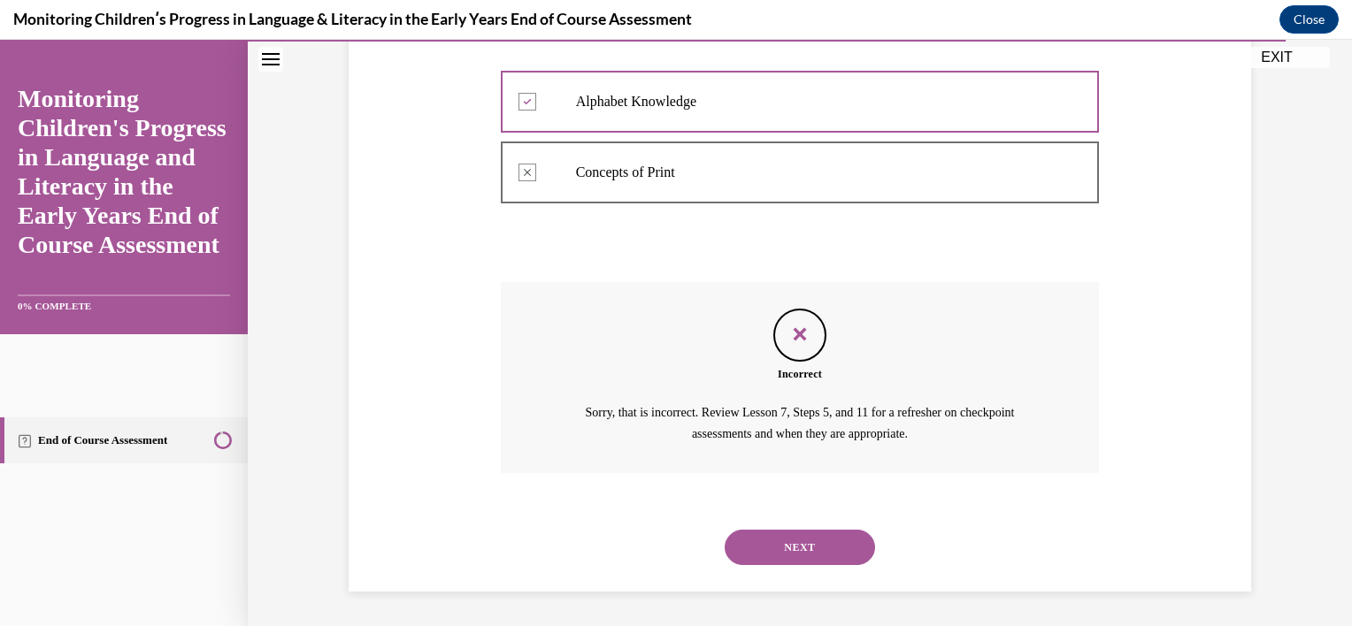
click at [814, 538] on button "NEXT" at bounding box center [800, 547] width 150 height 35
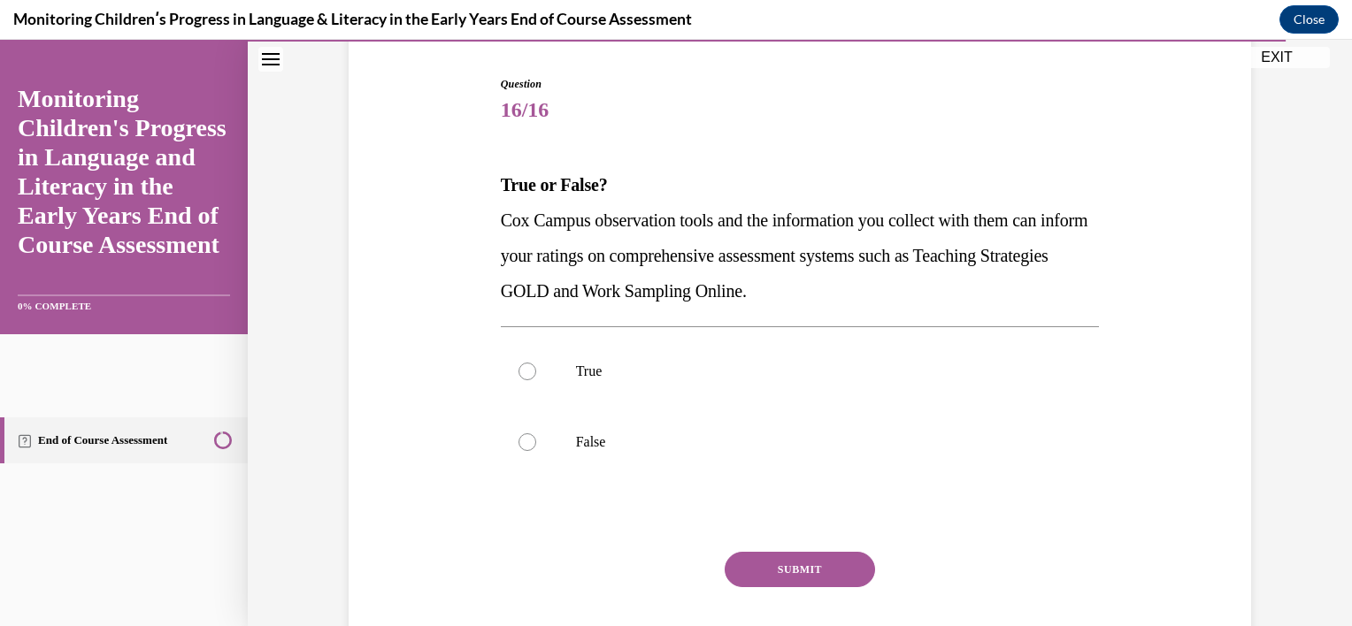
scroll to position [247, 0]
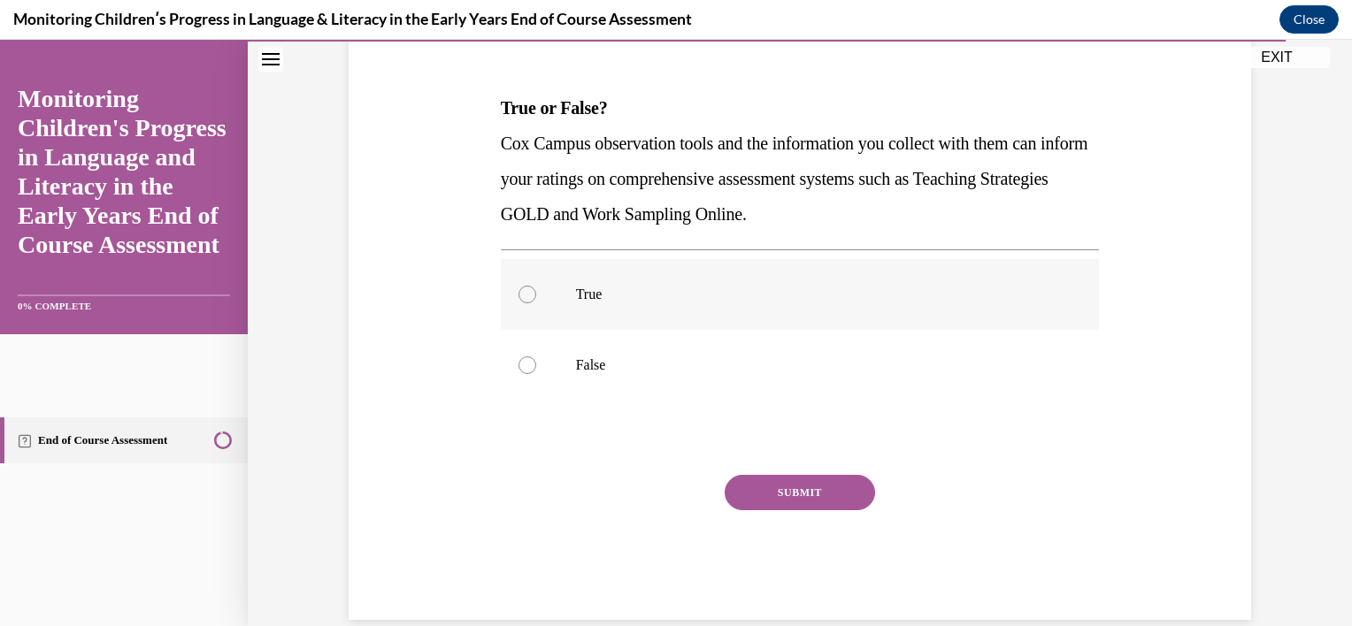
click at [800, 307] on label "True" at bounding box center [800, 294] width 599 height 71
click at [536, 303] on input "True" at bounding box center [527, 295] width 18 height 18
radio input "true"
click at [781, 490] on button "SUBMIT" at bounding box center [800, 492] width 150 height 35
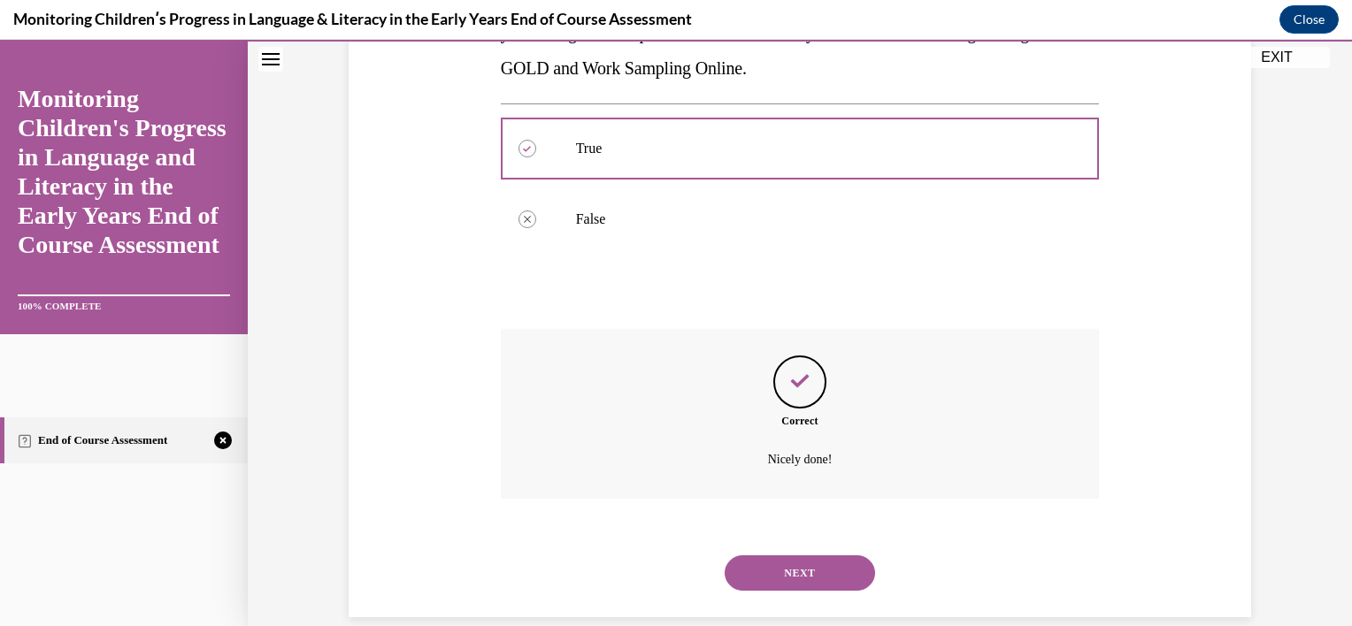
scroll to position [418, 0]
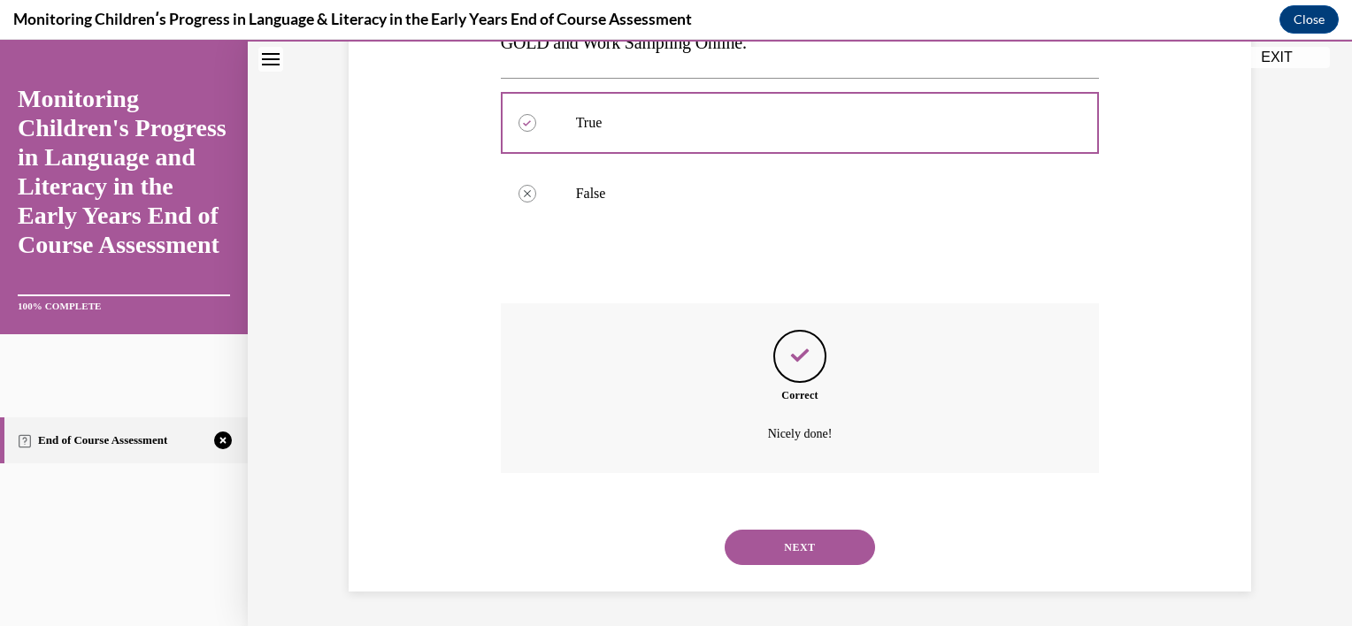
click at [786, 545] on button "NEXT" at bounding box center [800, 547] width 150 height 35
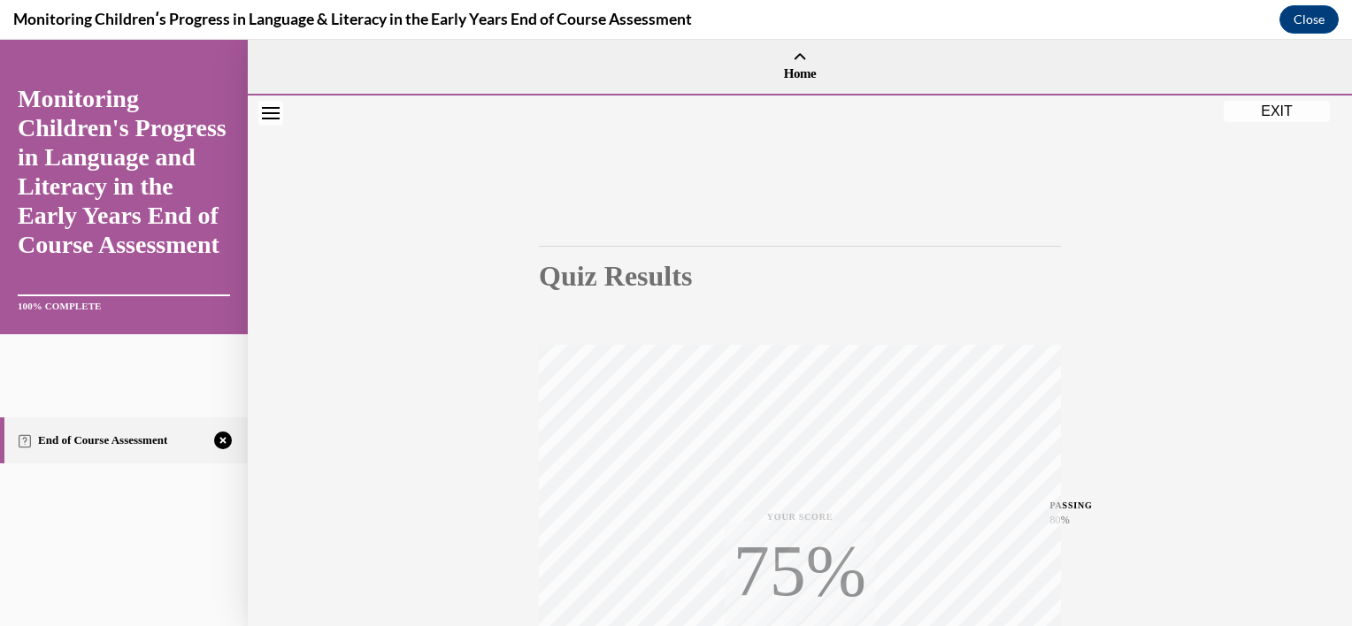
scroll to position [319, 0]
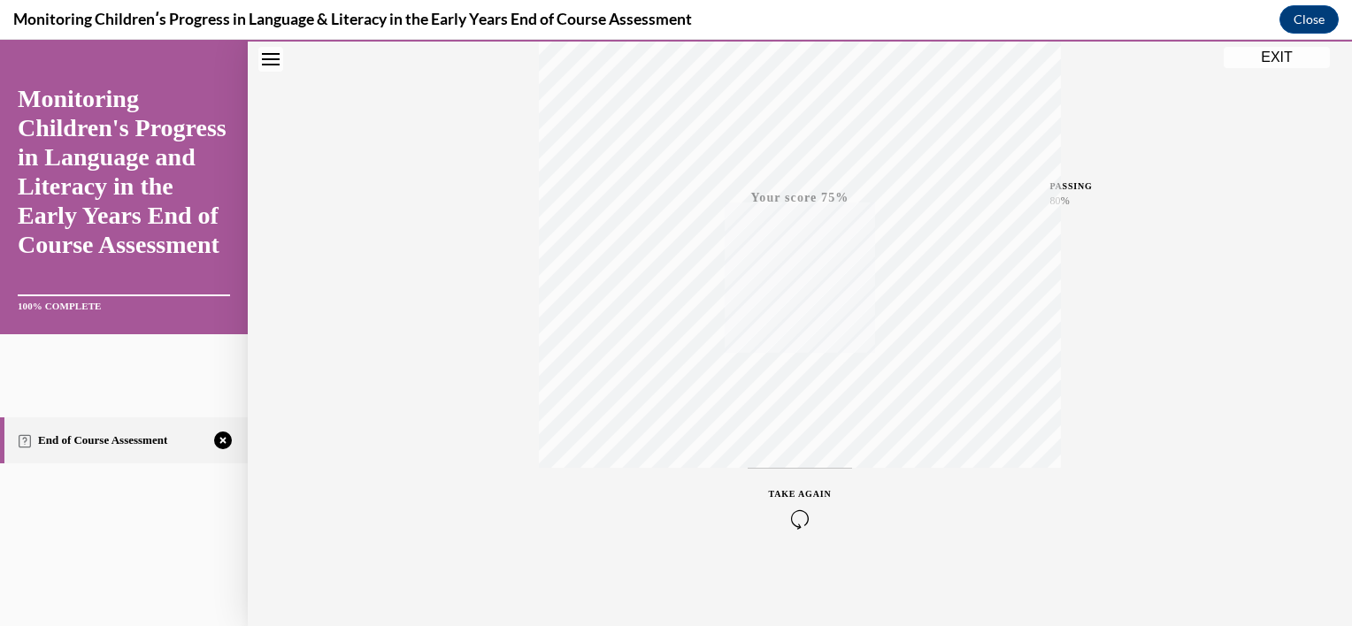
click at [788, 506] on div "TAKE AGAIN" at bounding box center [800, 508] width 63 height 42
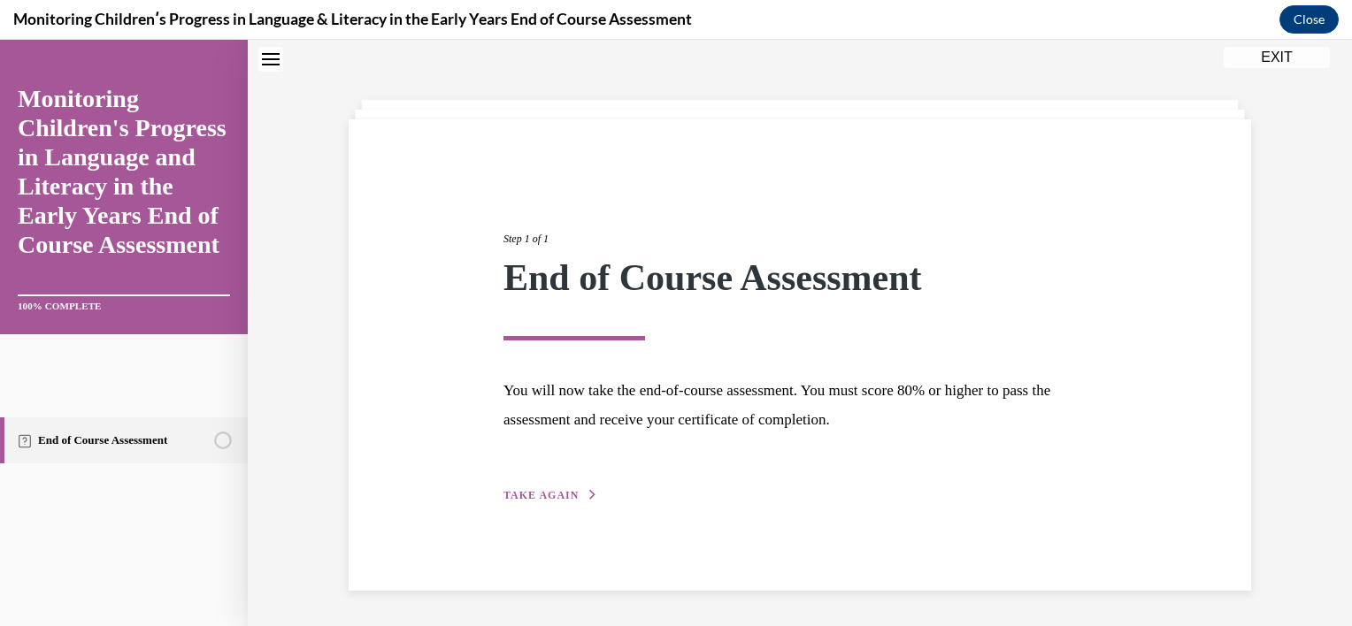
scroll to position [56, 0]
click at [538, 493] on span "TAKE AGAIN" at bounding box center [540, 495] width 75 height 12
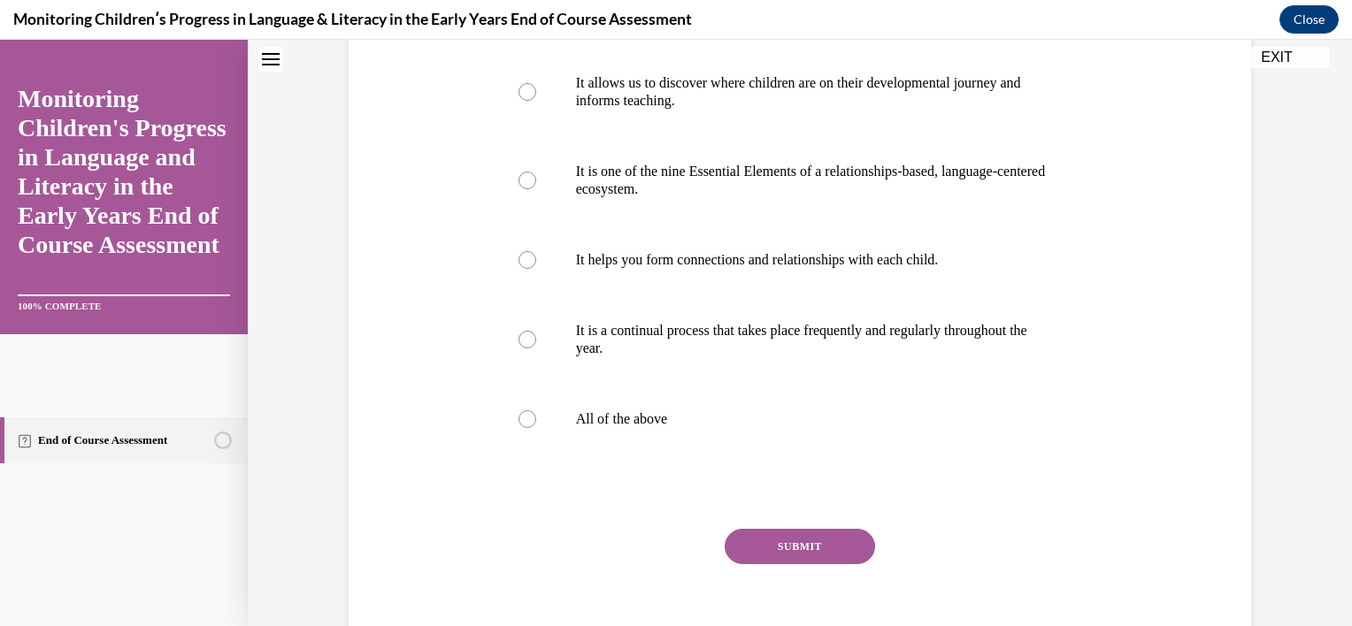
scroll to position [353, 0]
click at [524, 454] on label "All of the above" at bounding box center [800, 418] width 599 height 71
click at [524, 427] on input "All of the above" at bounding box center [527, 419] width 18 height 18
radio input "true"
click at [801, 564] on button "SUBMIT" at bounding box center [800, 545] width 150 height 35
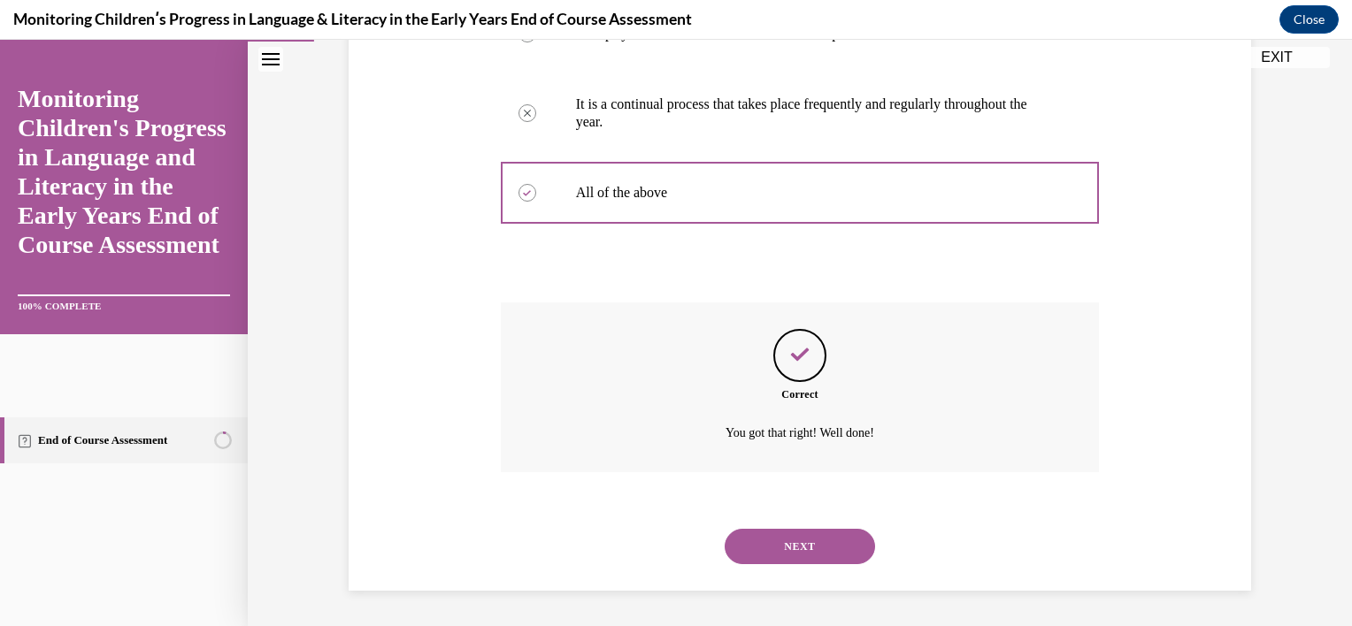
scroll to position [613, 0]
click at [803, 556] on button "NEXT" at bounding box center [800, 546] width 150 height 35
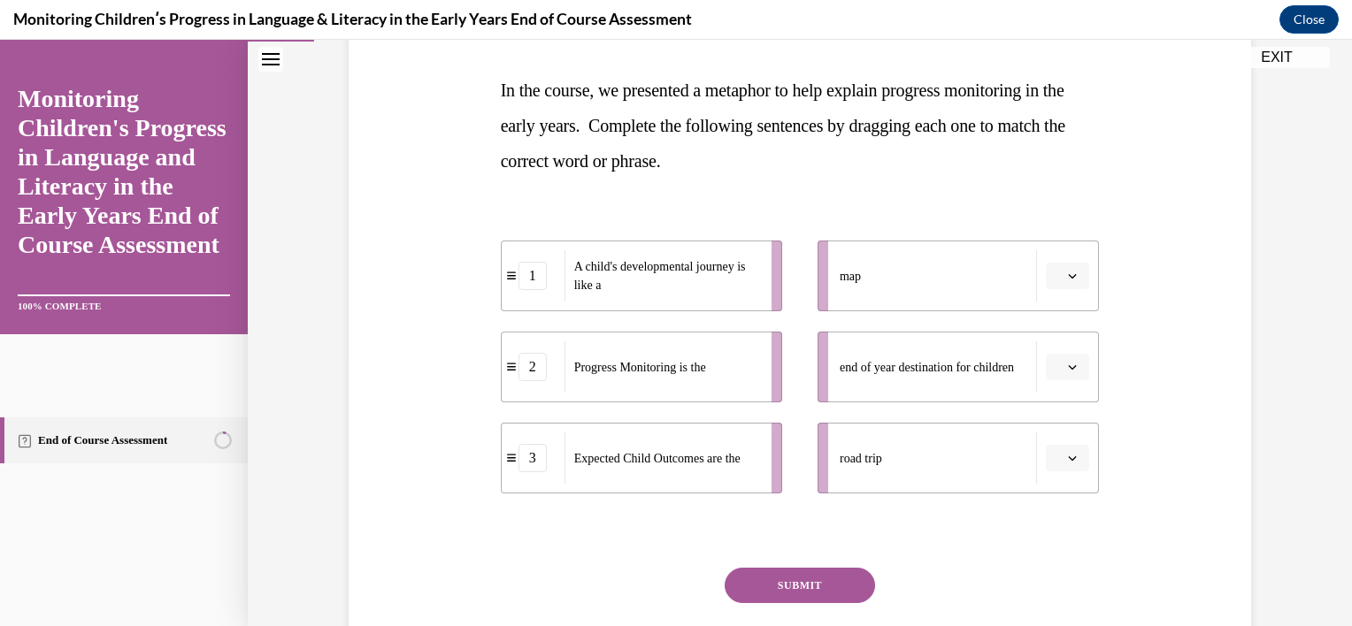
scroll to position [311, 0]
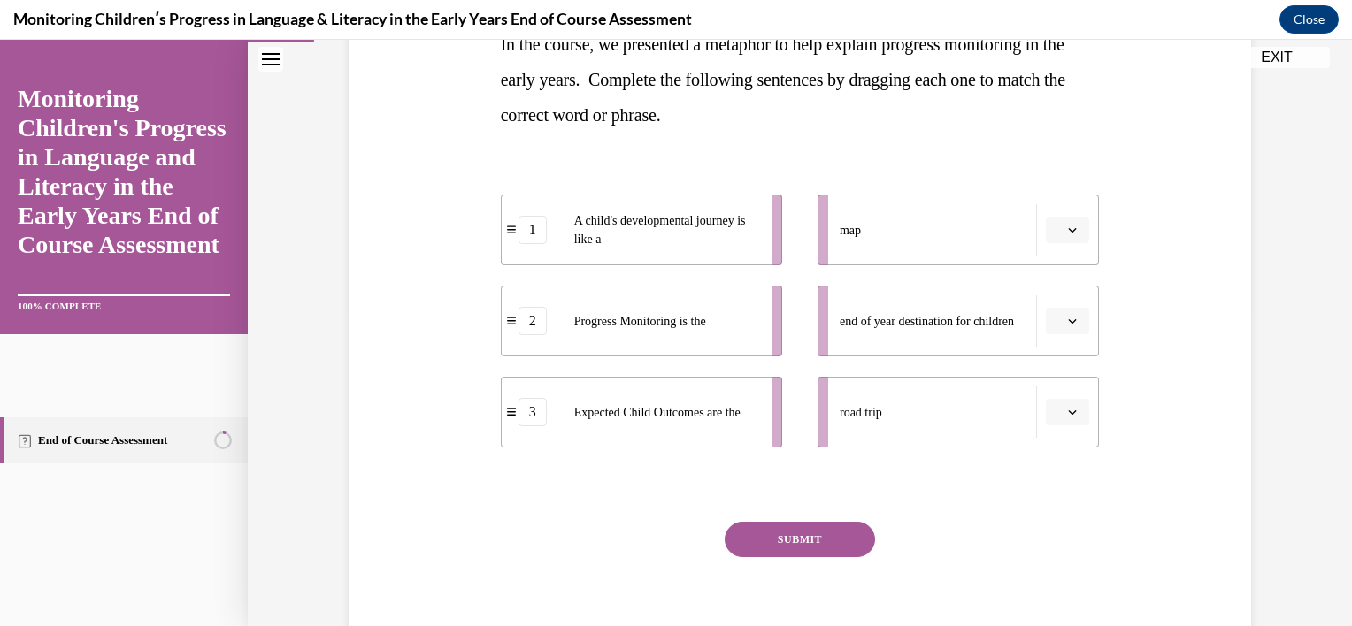
click at [1062, 222] on button "button" at bounding box center [1067, 230] width 43 height 27
click at [1059, 375] on div "3" at bounding box center [1059, 374] width 44 height 35
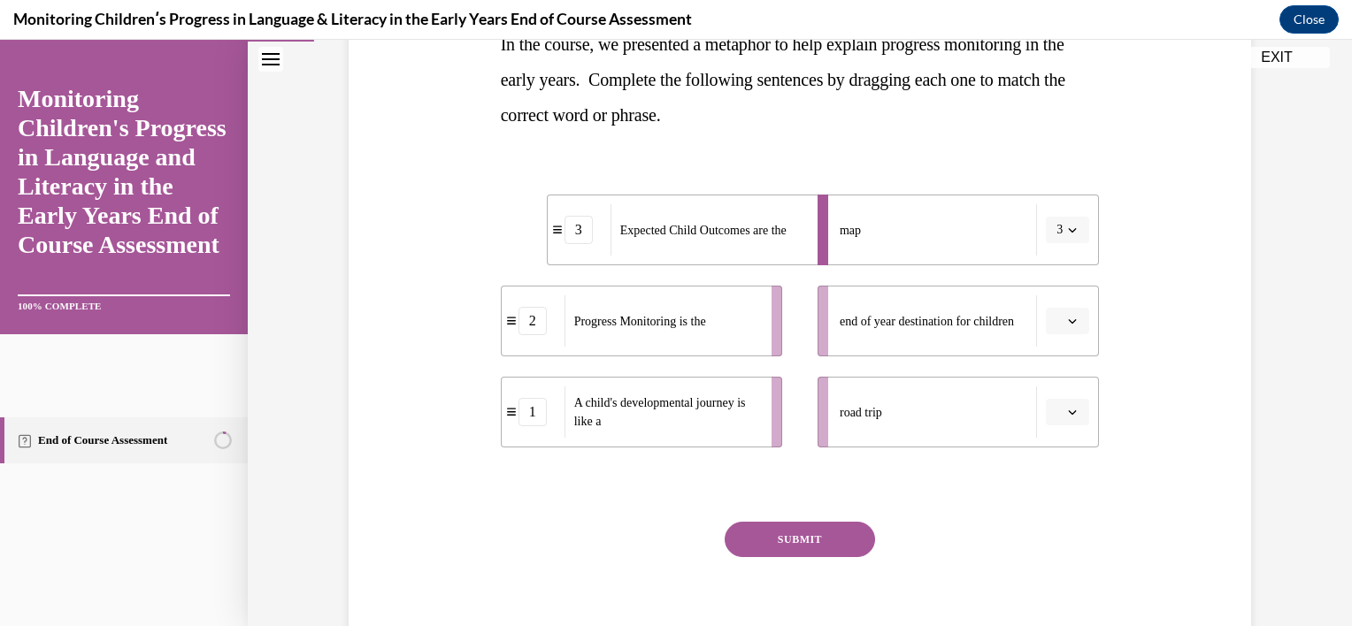
click at [1068, 232] on icon "button" at bounding box center [1072, 230] width 9 height 9
click at [1051, 265] on div at bounding box center [1055, 268] width 44 height 35
click at [1063, 421] on button "button" at bounding box center [1067, 412] width 43 height 27
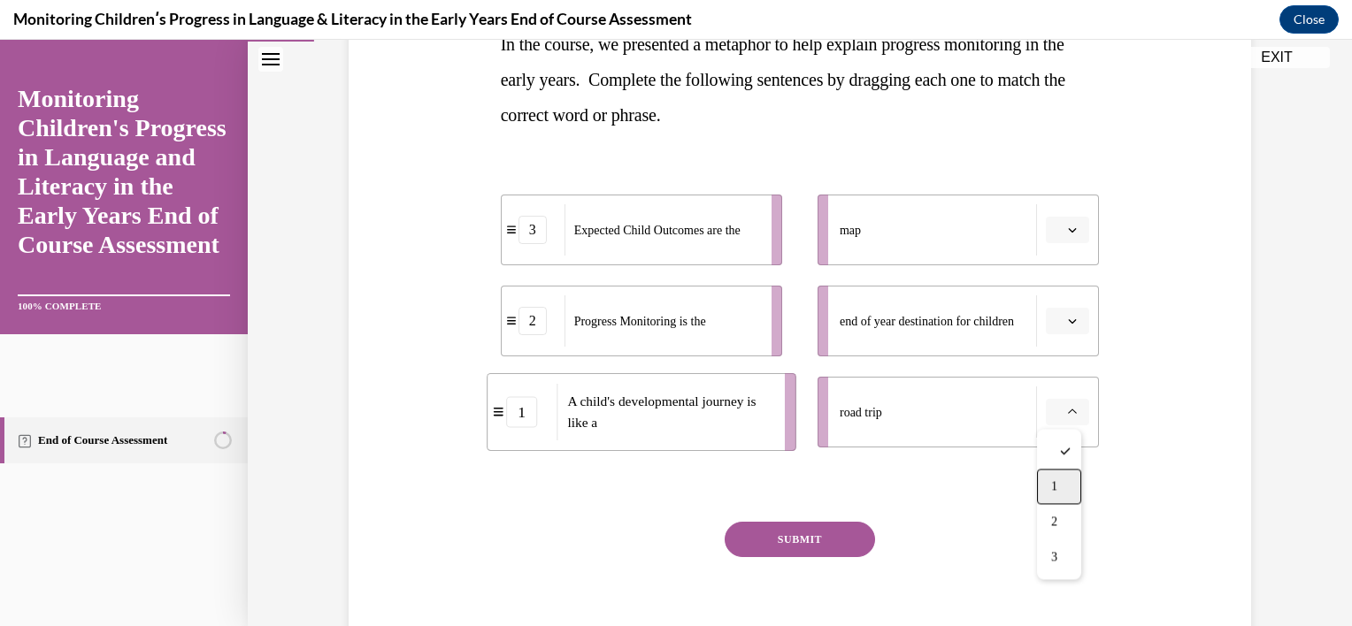
click at [1053, 471] on div "1" at bounding box center [1059, 486] width 44 height 35
click at [1072, 227] on button "button" at bounding box center [1067, 230] width 43 height 27
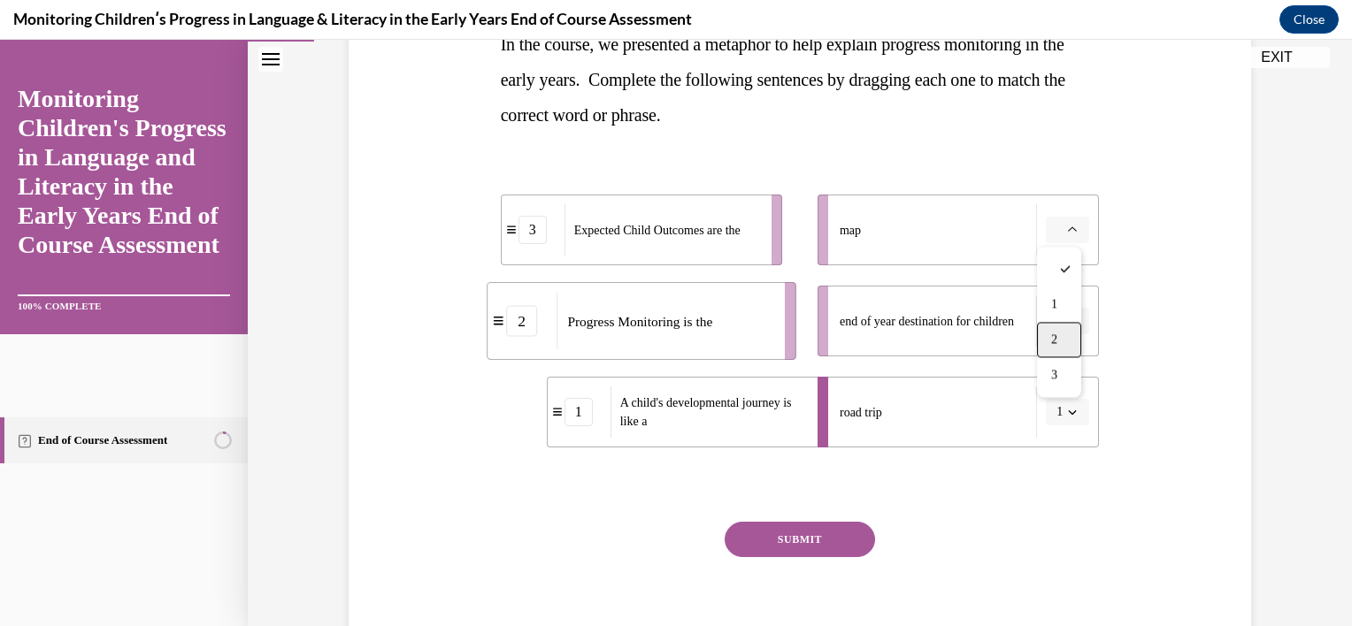
click at [1062, 334] on div "2" at bounding box center [1059, 339] width 44 height 35
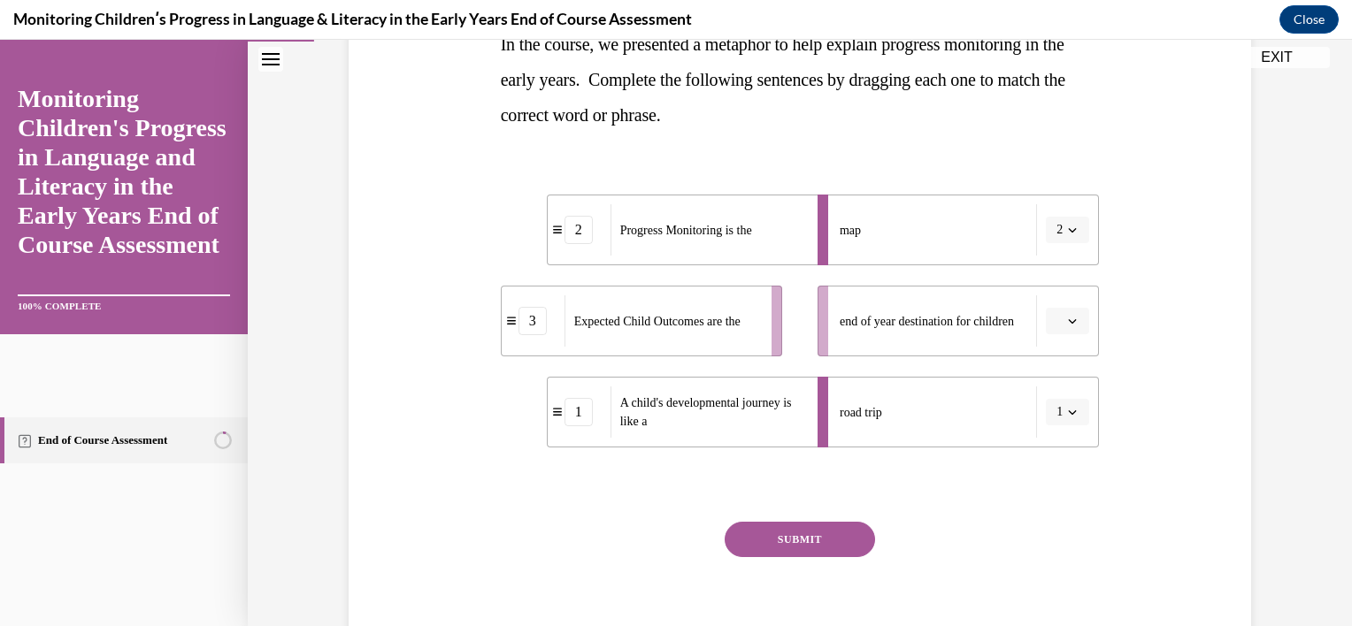
click at [1068, 318] on icon "button" at bounding box center [1072, 321] width 9 height 9
click at [1055, 463] on span "3" at bounding box center [1054, 466] width 6 height 14
click at [801, 534] on button "SUBMIT" at bounding box center [800, 539] width 150 height 35
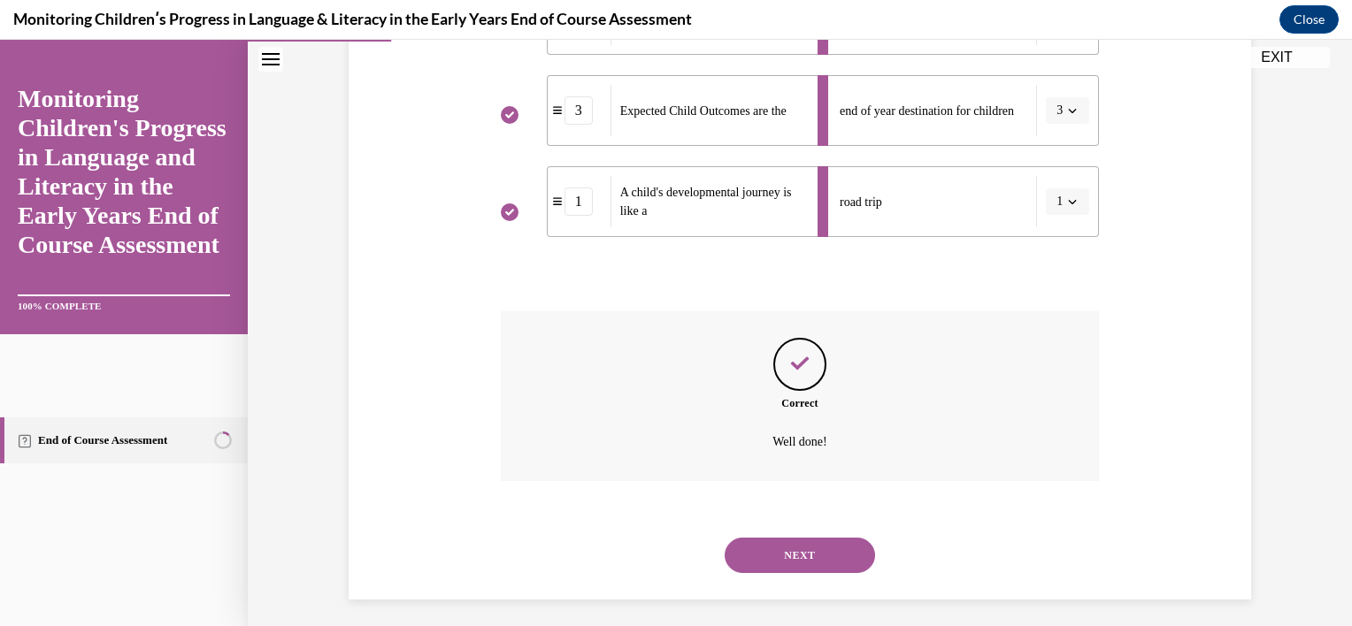
scroll to position [529, 0]
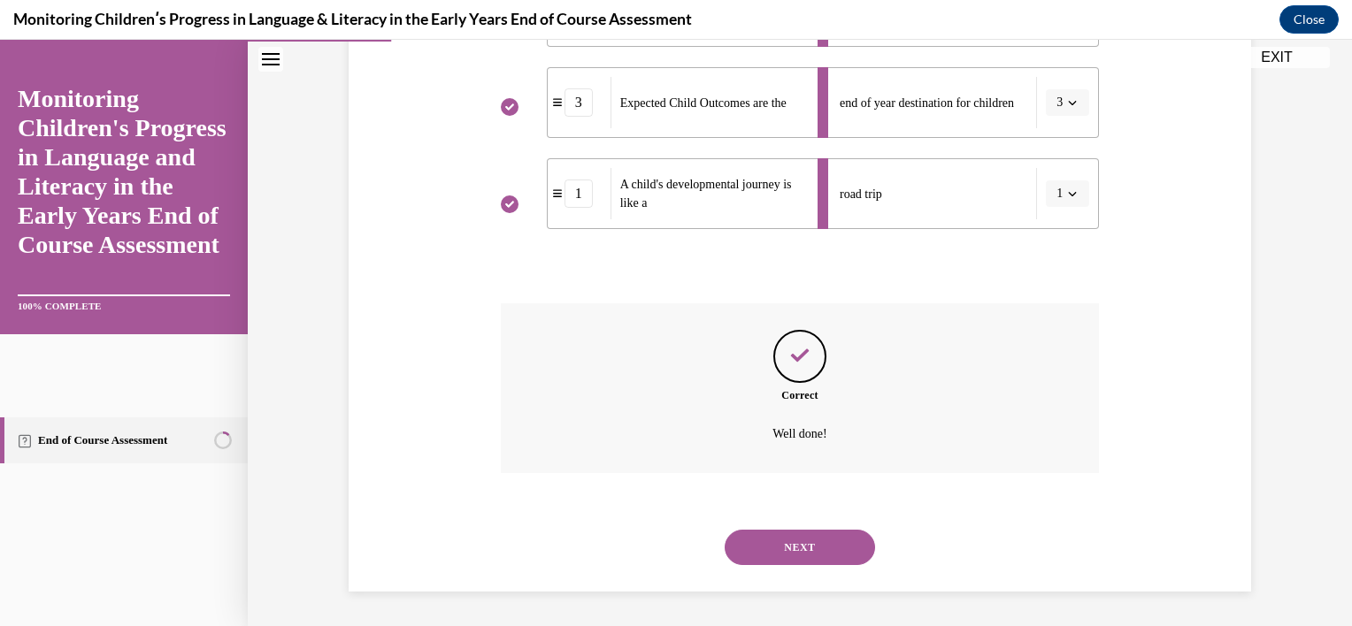
click at [784, 545] on button "NEXT" at bounding box center [800, 547] width 150 height 35
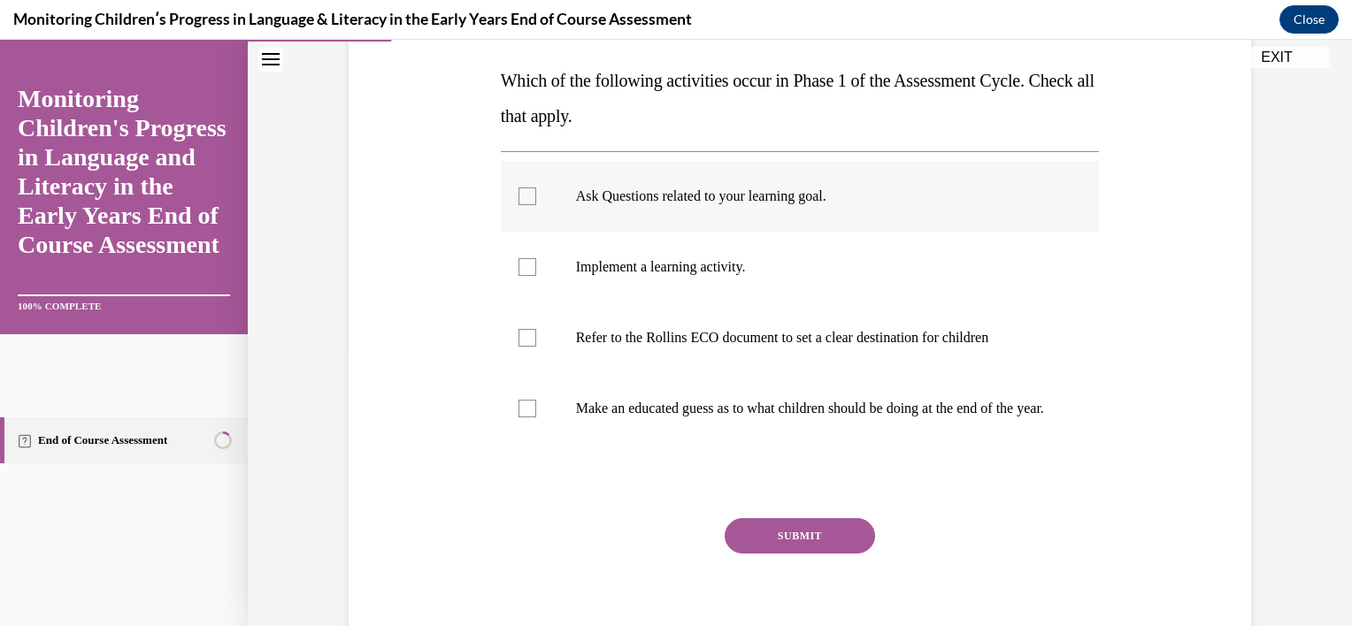
scroll to position [257, 0]
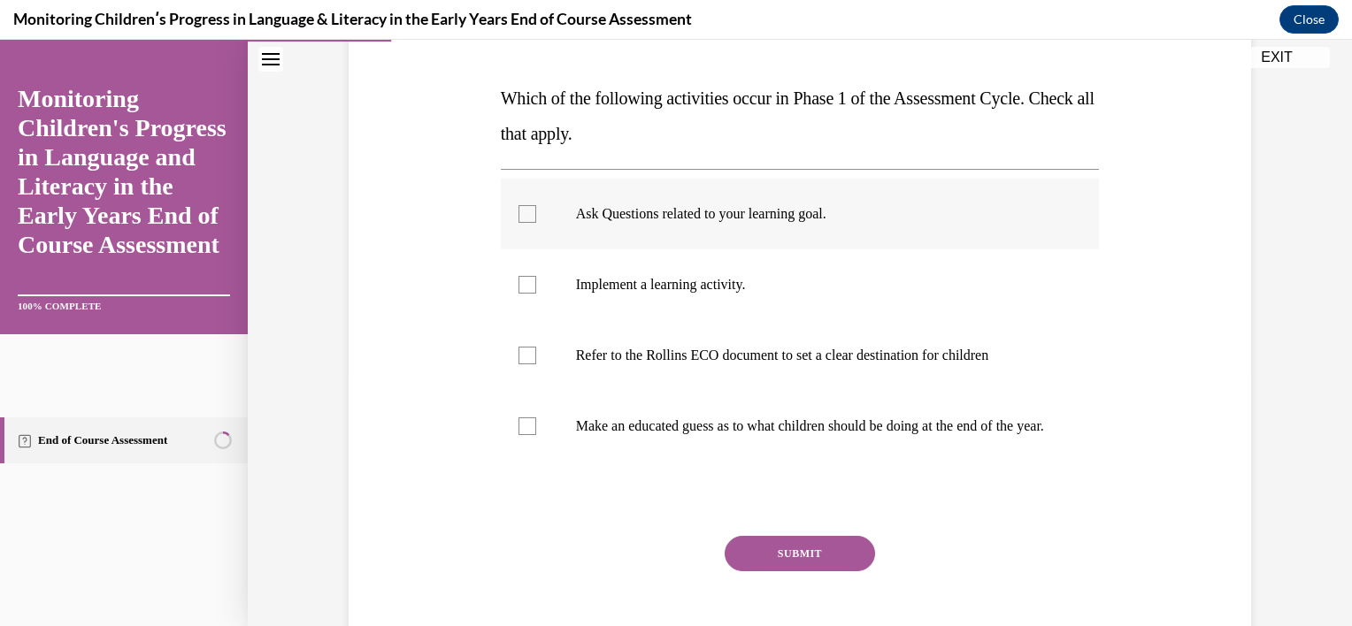
click at [775, 222] on p "Ask Questions related to your learning goal." at bounding box center [816, 214] width 480 height 18
click at [536, 222] on input "Ask Questions related to your learning goal." at bounding box center [527, 214] width 18 height 18
checkbox input "true"
click at [751, 299] on label "Implement a learning activity." at bounding box center [800, 284] width 599 height 71
click at [536, 294] on input "Implement a learning activity." at bounding box center [527, 285] width 18 height 18
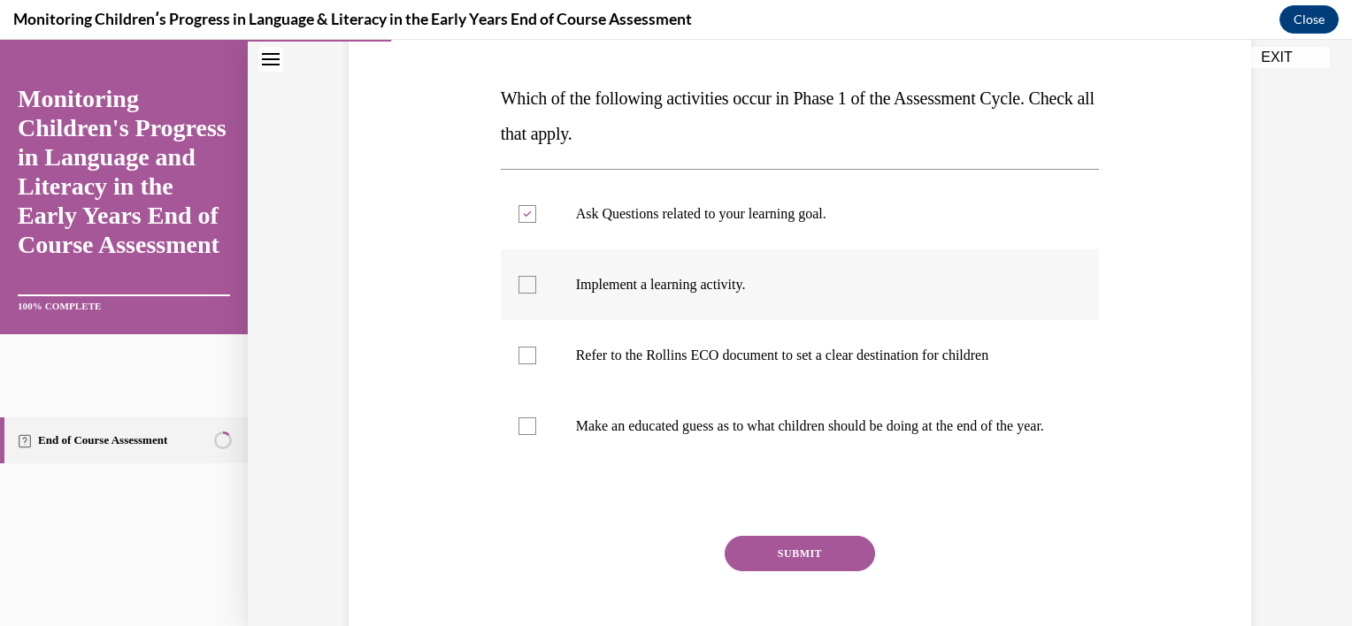
checkbox input "true"
click at [761, 347] on p "Refer to the Rollins ECO document to set a clear destination for children" at bounding box center [816, 356] width 480 height 18
click at [536, 347] on input "Refer to the Rollins ECO document to set a clear destination for children" at bounding box center [527, 356] width 18 height 18
checkbox input "true"
click at [793, 570] on button "SUBMIT" at bounding box center [800, 553] width 150 height 35
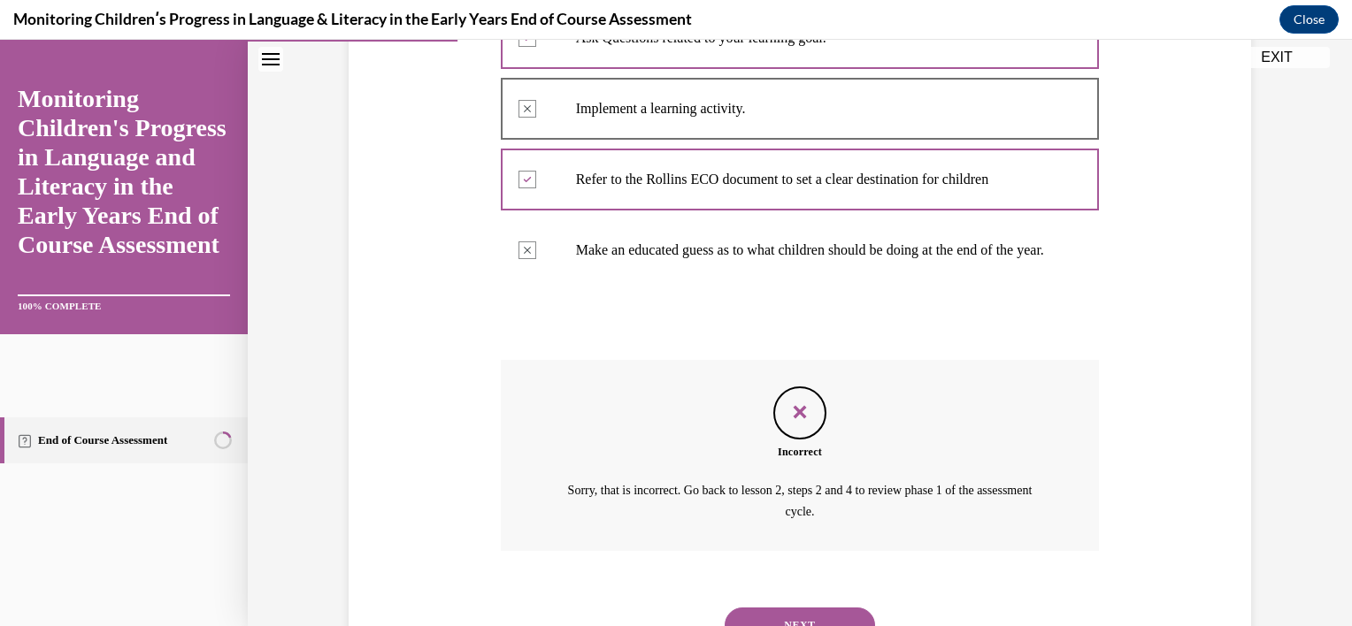
scroll to position [528, 0]
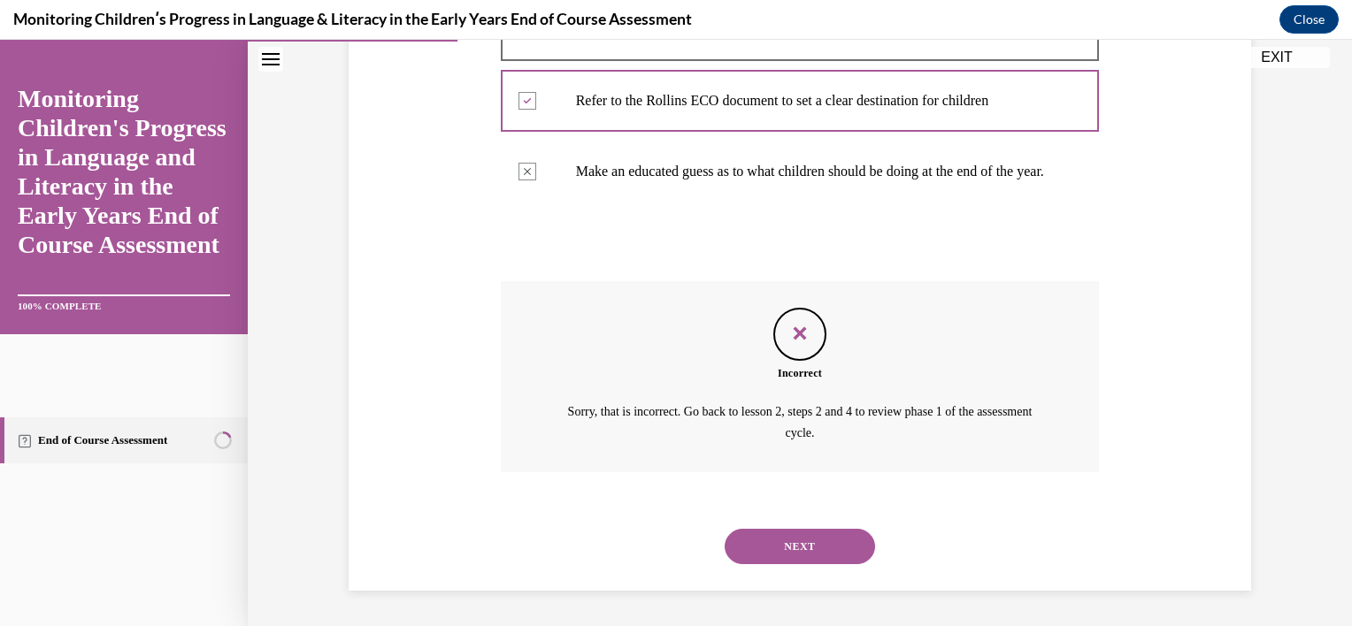
click at [800, 545] on button "NEXT" at bounding box center [800, 546] width 150 height 35
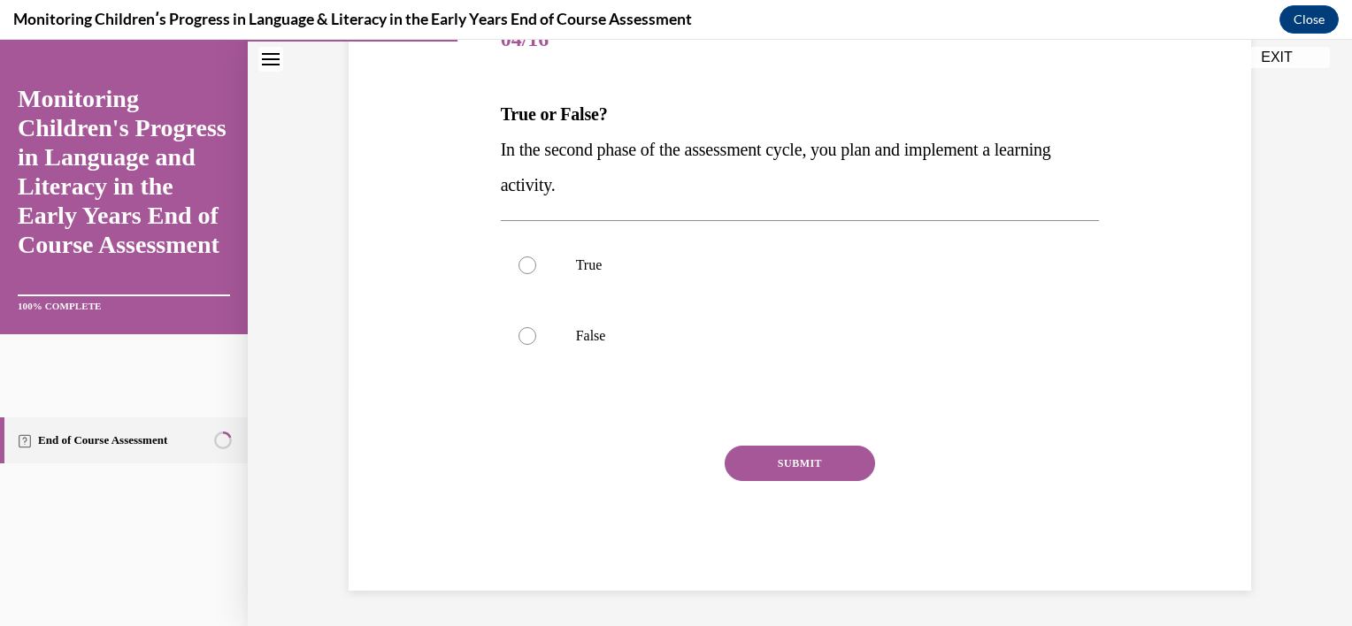
scroll to position [196, 0]
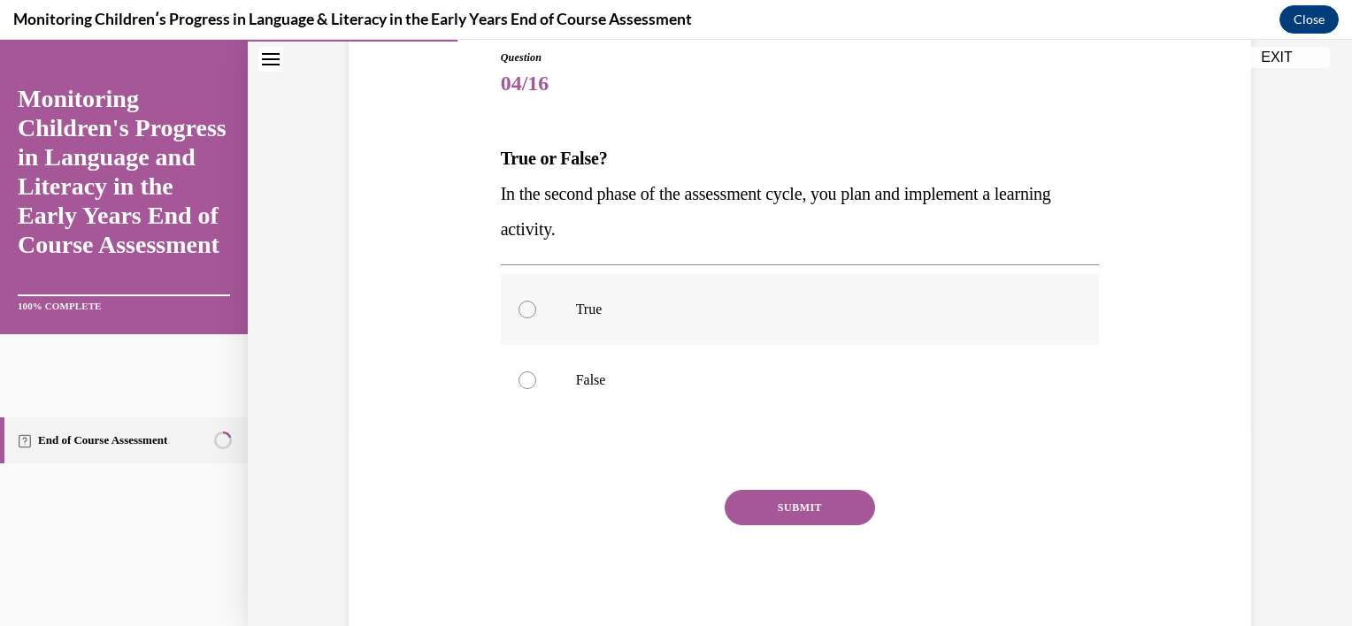
click at [601, 319] on label "True" at bounding box center [800, 309] width 599 height 71
click at [536, 318] on input "True" at bounding box center [527, 310] width 18 height 18
radio input "true"
click at [778, 517] on button "SUBMIT" at bounding box center [800, 507] width 150 height 35
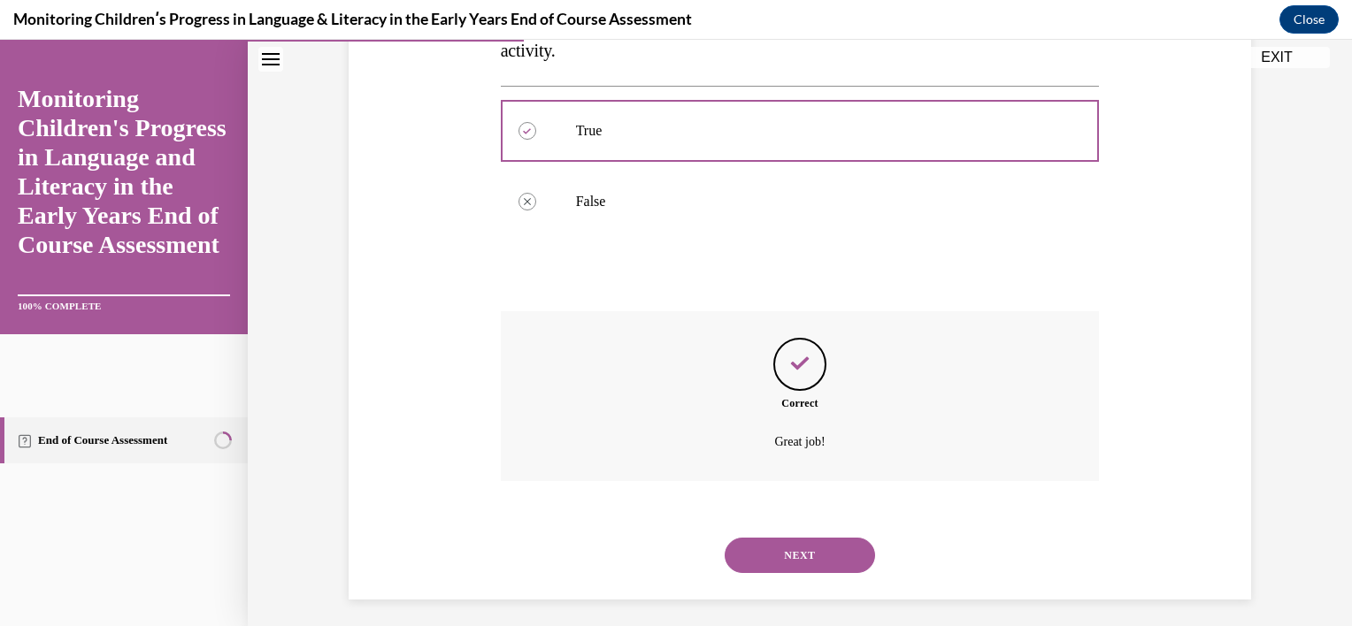
scroll to position [383, 0]
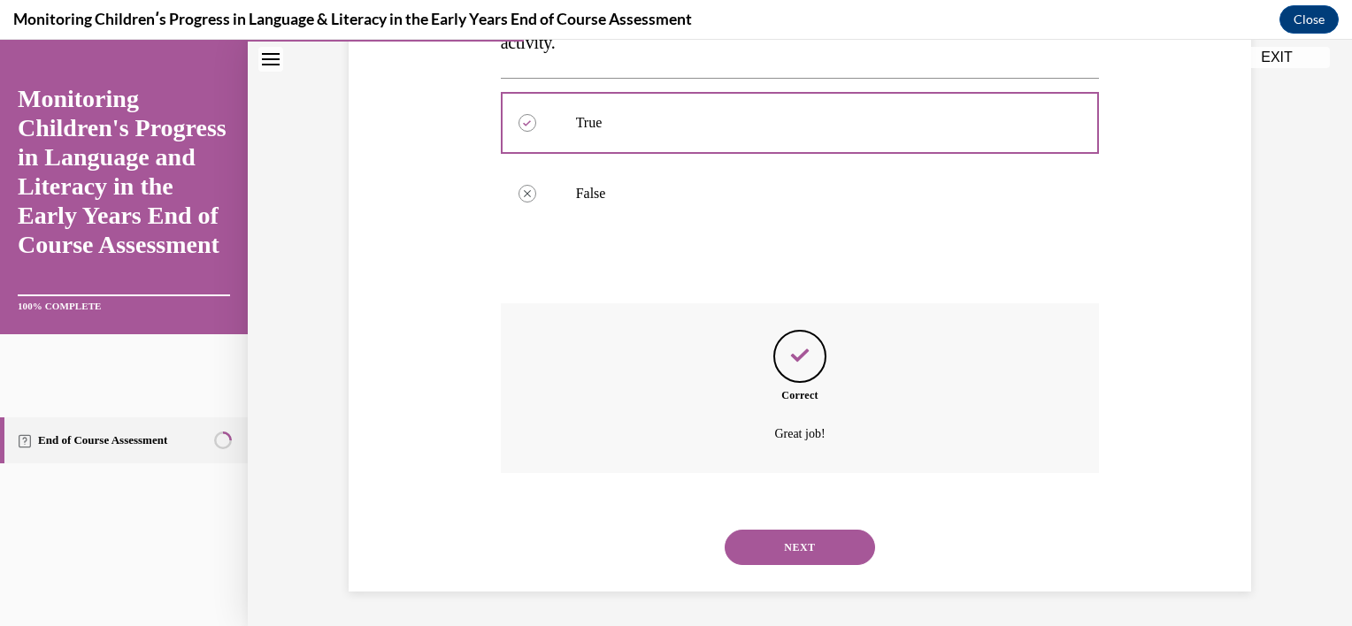
click at [777, 553] on button "NEXT" at bounding box center [800, 547] width 150 height 35
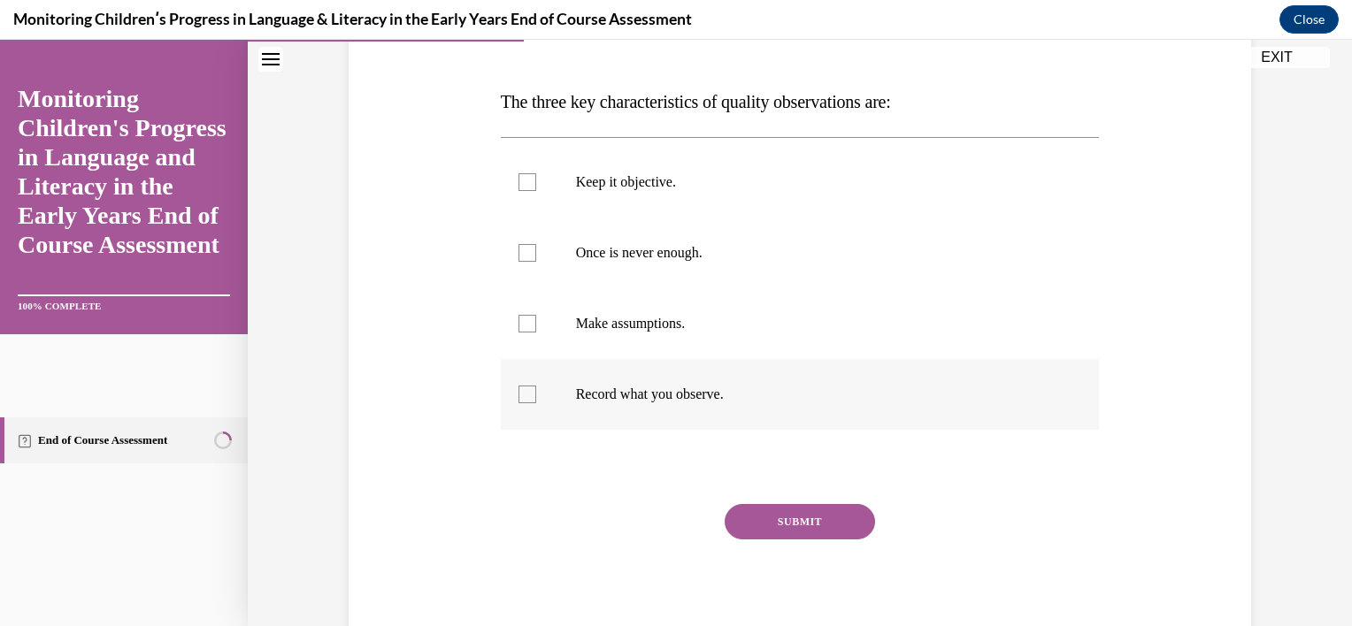
scroll to position [252, 0]
click at [739, 190] on p "Keep it objective." at bounding box center [816, 183] width 480 height 18
click at [536, 190] on input "Keep it objective." at bounding box center [527, 183] width 18 height 18
checkbox input "true"
click at [718, 269] on label "Once is never enough." at bounding box center [800, 254] width 599 height 71
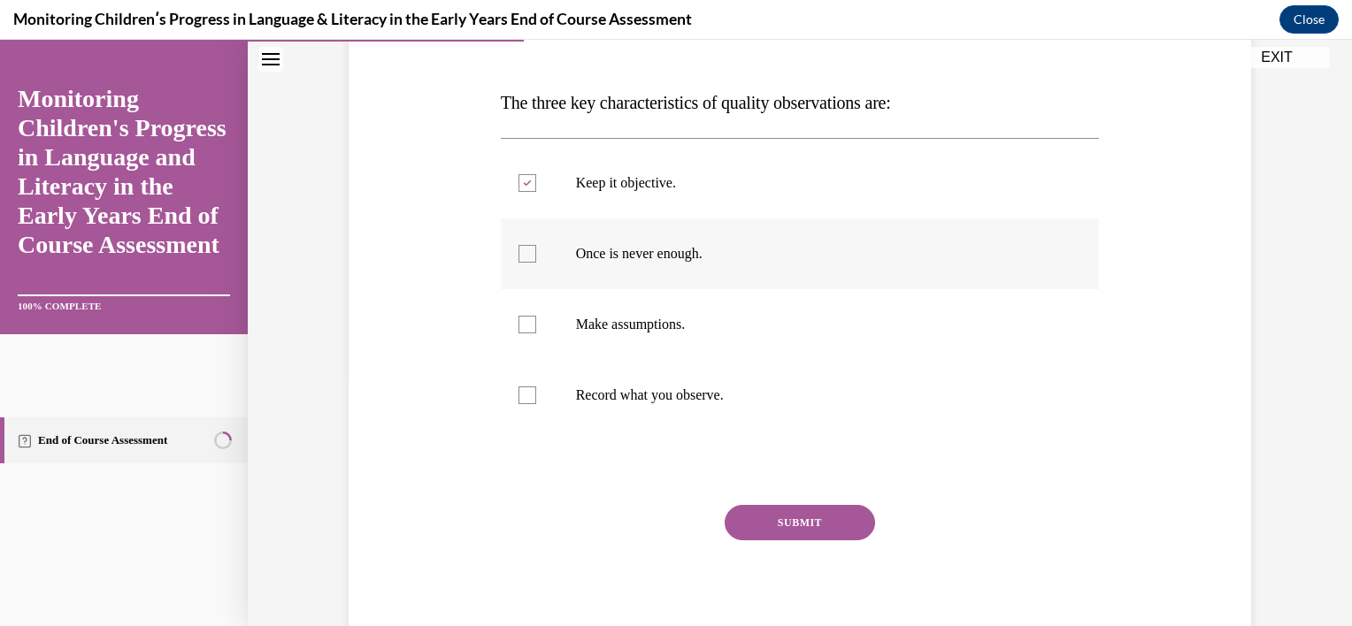
click at [536, 263] on input "Once is never enough." at bounding box center [527, 254] width 18 height 18
checkbox input "true"
click at [704, 396] on p "Record what you observe." at bounding box center [816, 396] width 480 height 18
click at [536, 396] on input "Record what you observe." at bounding box center [527, 396] width 18 height 18
checkbox input "true"
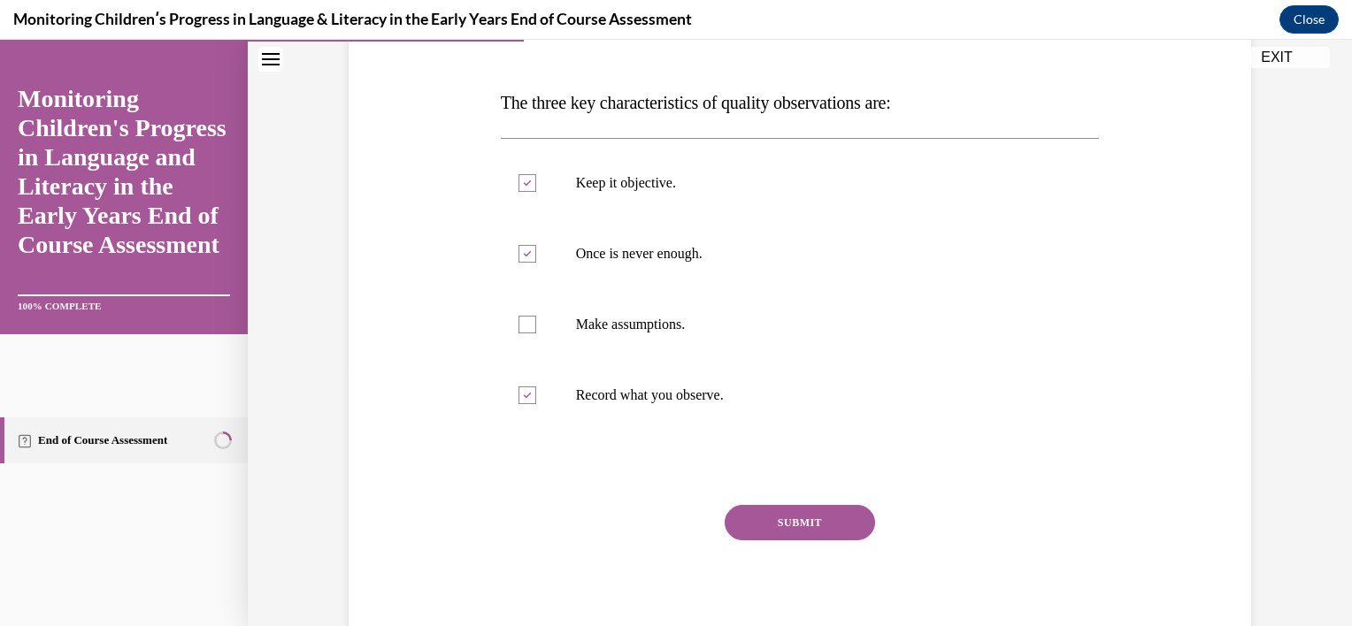
click at [759, 519] on button "SUBMIT" at bounding box center [800, 522] width 150 height 35
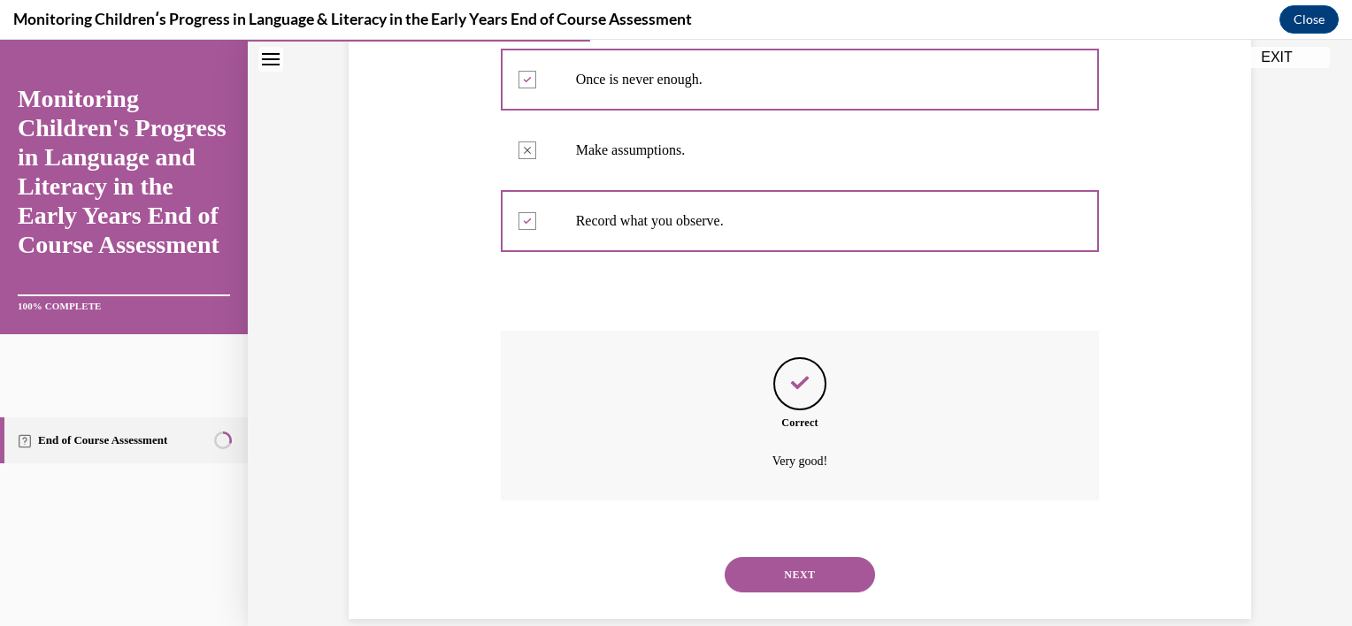
scroll to position [454, 0]
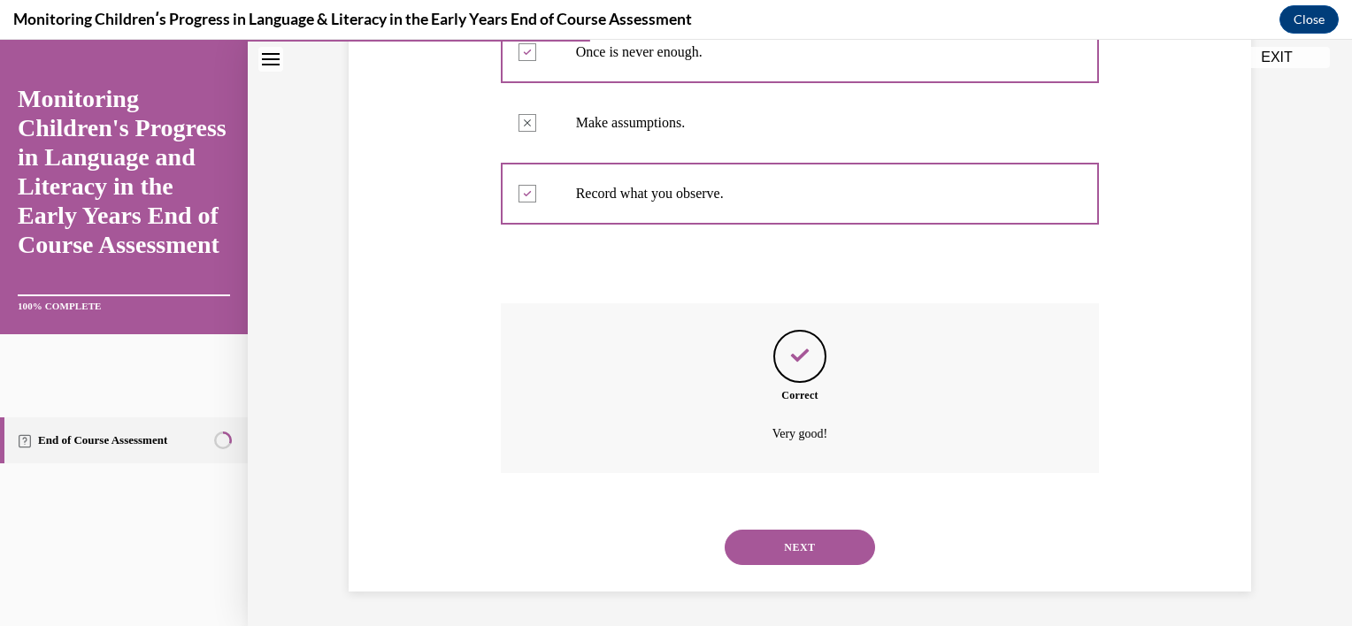
click at [762, 537] on button "NEXT" at bounding box center [800, 547] width 150 height 35
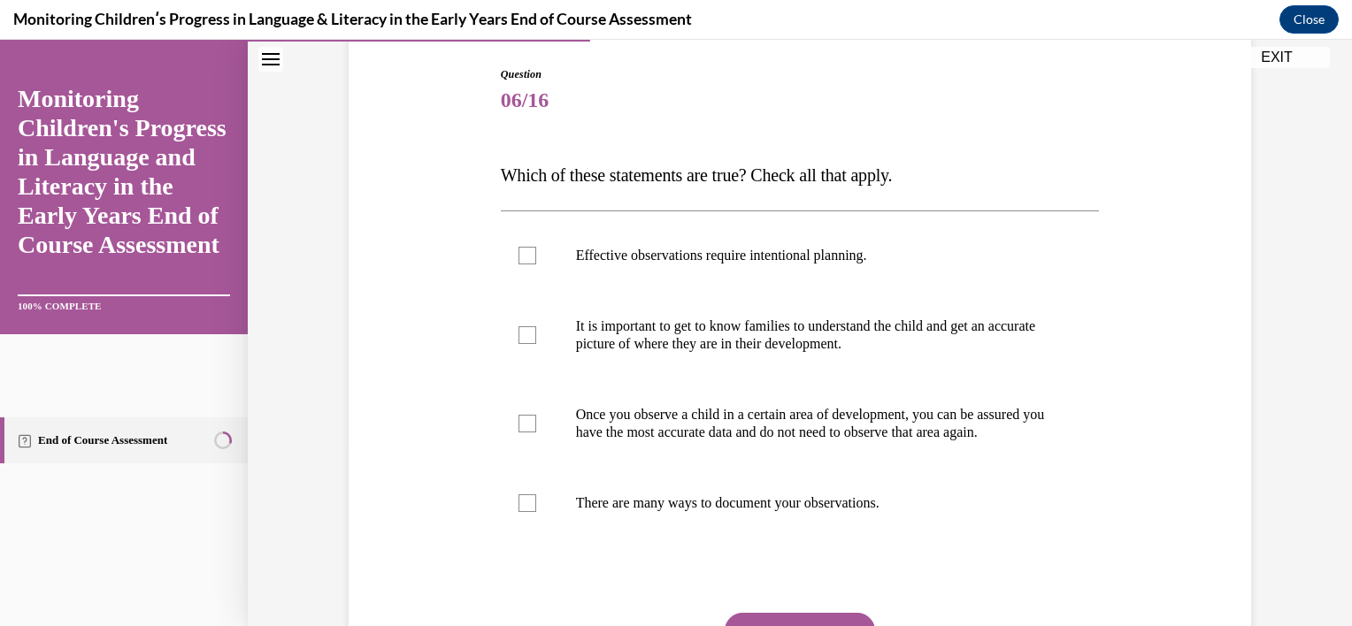
scroll to position [180, 0]
click at [795, 265] on label "Effective observations require intentional planning." at bounding box center [800, 254] width 599 height 71
click at [536, 264] on input "Effective observations require intentional planning." at bounding box center [527, 255] width 18 height 18
checkbox input "true"
click at [771, 332] on p "It is important to get to know families to understand the child and get an accu…" at bounding box center [816, 334] width 480 height 35
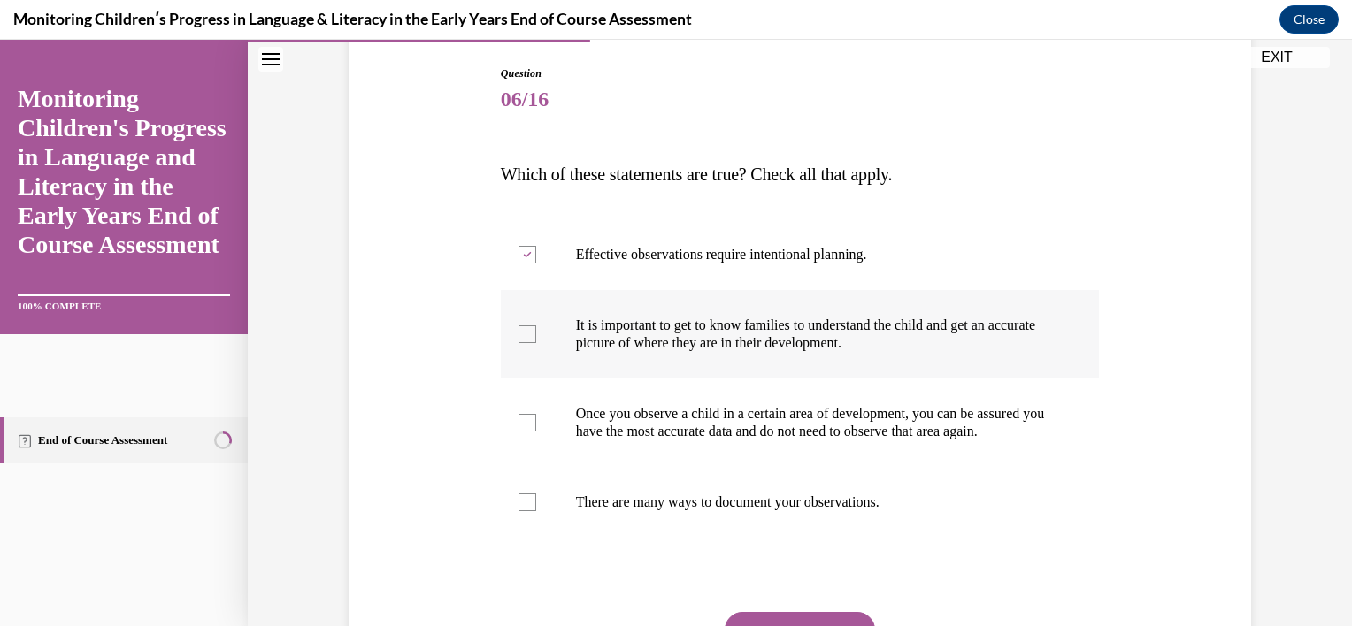
click at [536, 332] on input "It is important to get to know families to understand the child and get an accu…" at bounding box center [527, 335] width 18 height 18
checkbox input "true"
click at [764, 419] on p "Once you observe a child in a certain area of development, you can be assured y…" at bounding box center [816, 422] width 480 height 35
click at [536, 419] on input "Once you observe a child in a certain area of development, you can be assured y…" at bounding box center [527, 423] width 18 height 18
checkbox input "true"
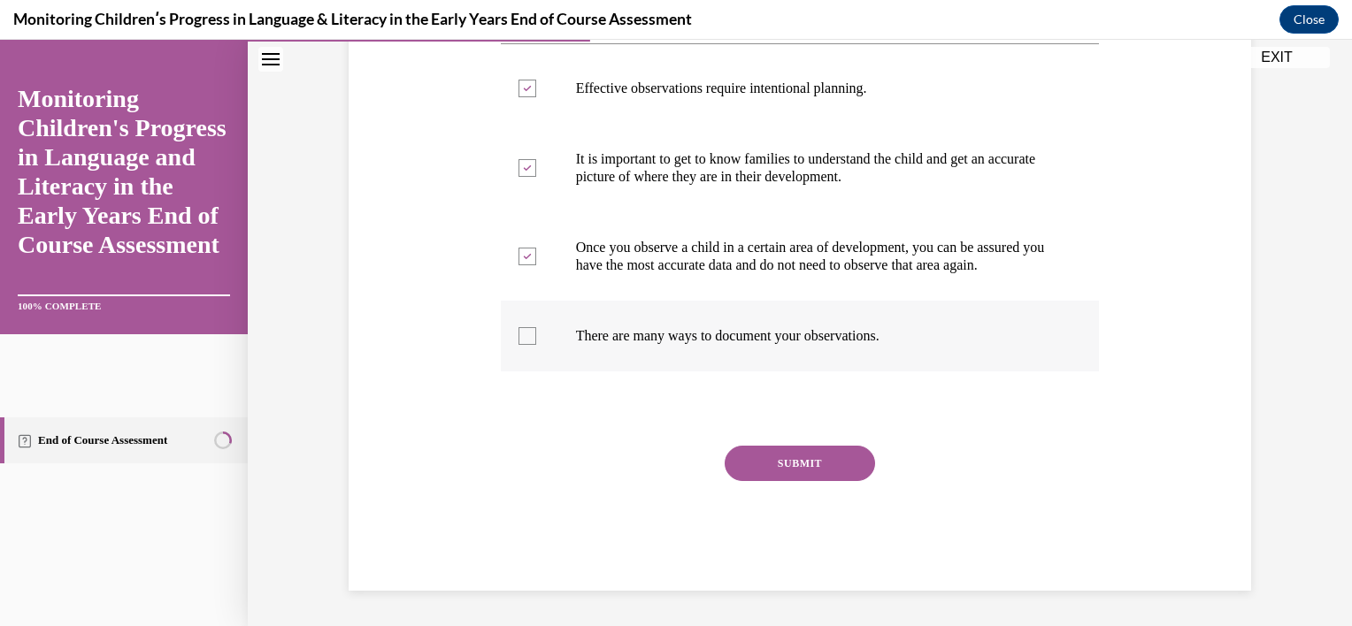
scroll to position [364, 0]
click at [780, 356] on label "There are many ways to document your observations." at bounding box center [800, 336] width 599 height 71
click at [536, 345] on input "There are many ways to document your observations." at bounding box center [527, 336] width 18 height 18
checkbox input "true"
click at [783, 472] on button "SUBMIT" at bounding box center [800, 463] width 150 height 35
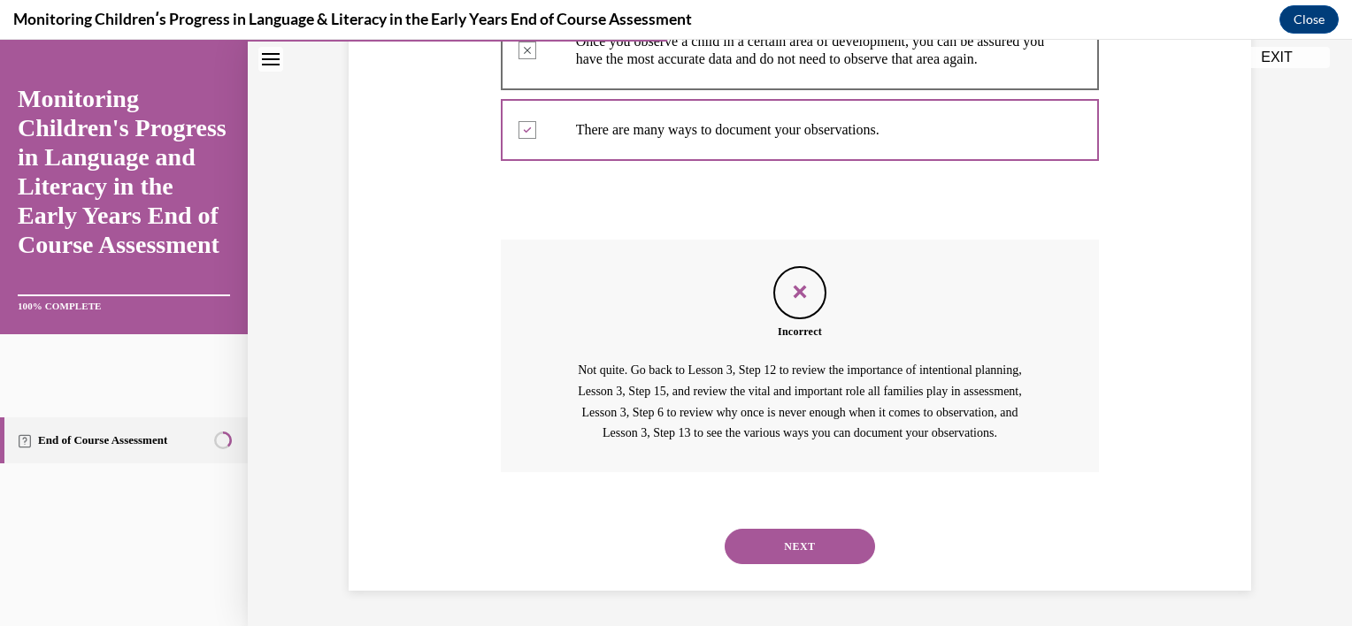
scroll to position [591, 0]
click at [795, 544] on button "NEXT" at bounding box center [800, 546] width 150 height 35
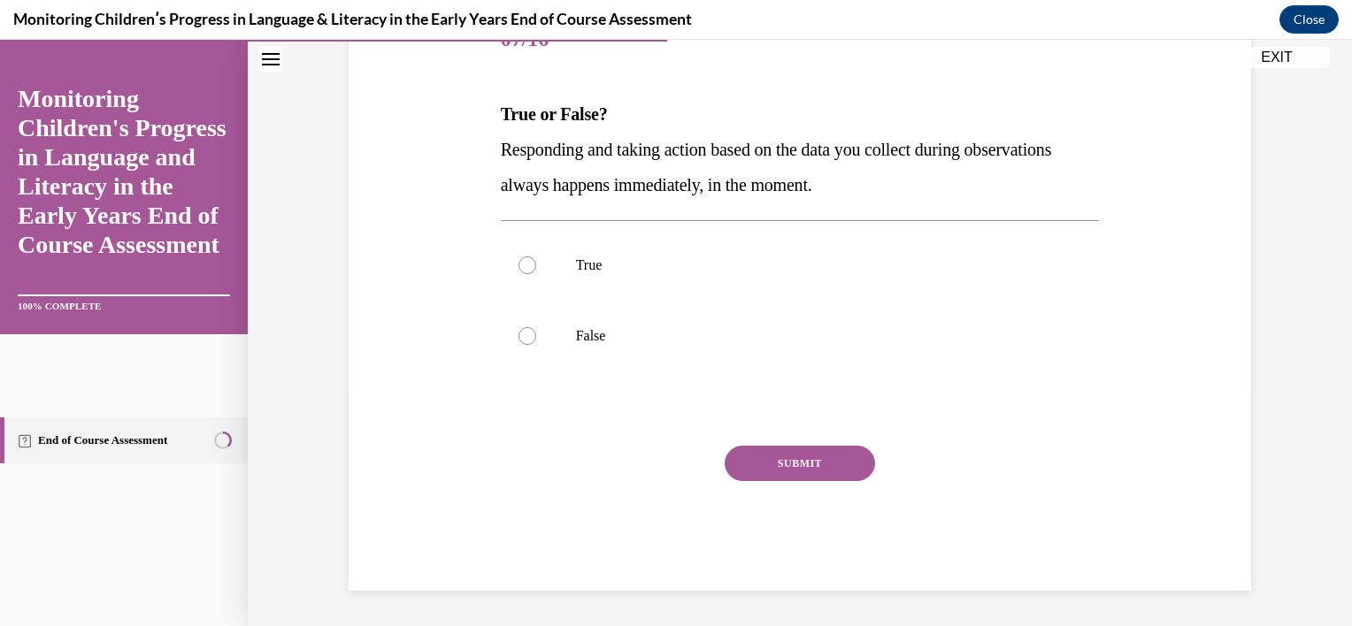
scroll to position [196, 0]
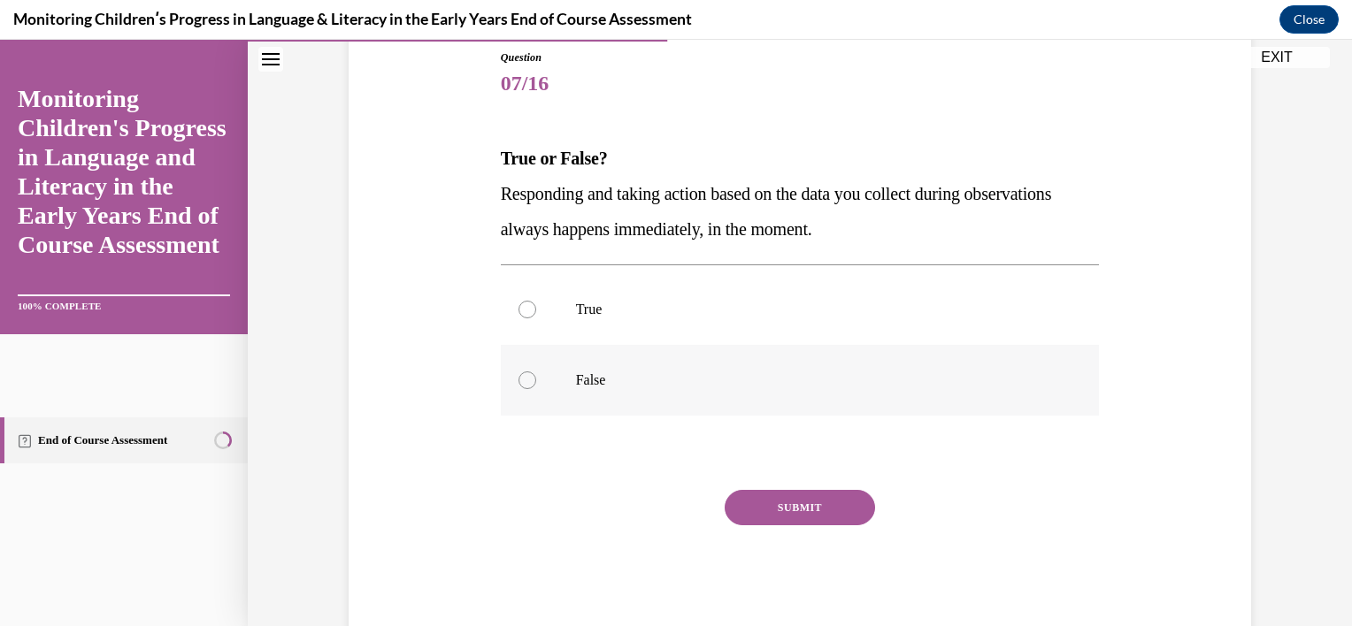
click at [664, 368] on label "False" at bounding box center [800, 380] width 599 height 71
click at [536, 372] on input "False" at bounding box center [527, 381] width 18 height 18
radio input "true"
click at [760, 503] on button "SUBMIT" at bounding box center [800, 507] width 150 height 35
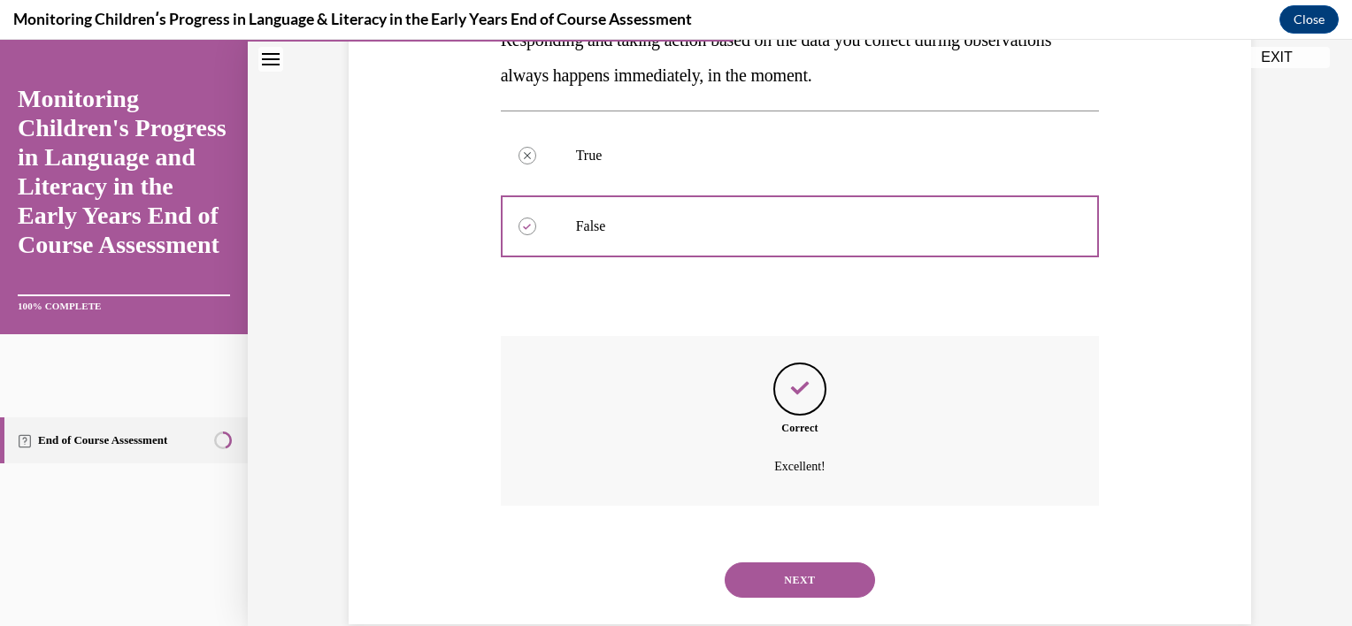
scroll to position [383, 0]
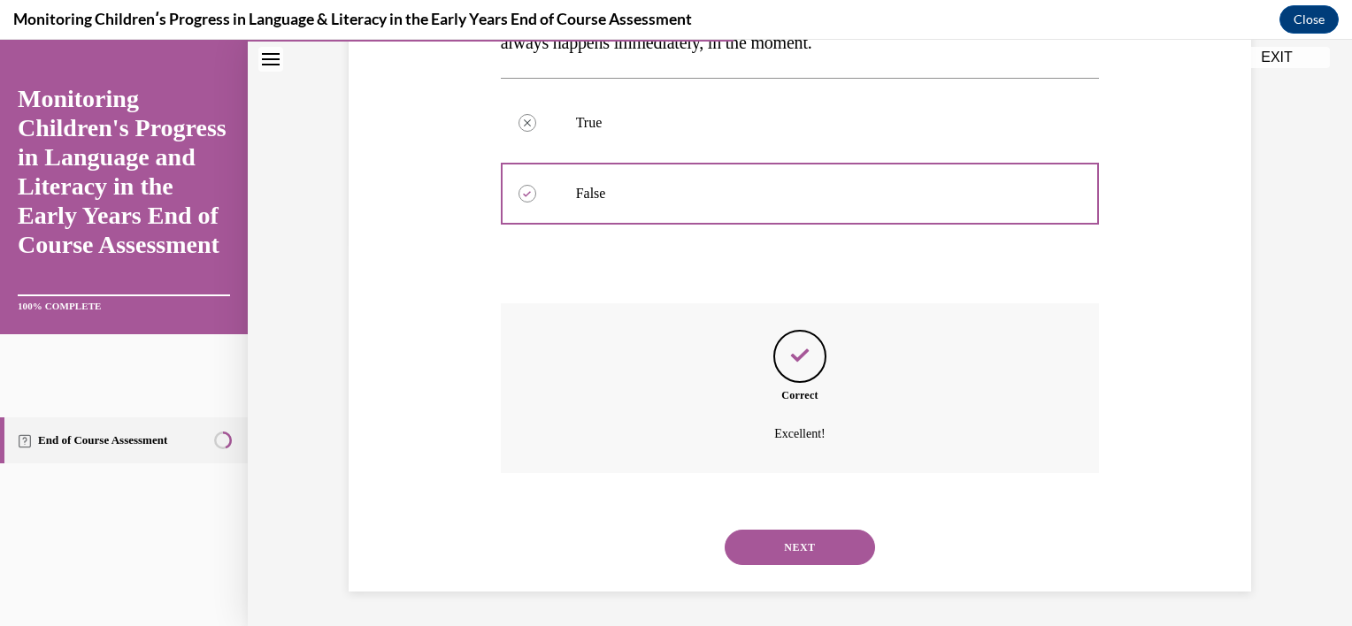
click at [790, 545] on button "NEXT" at bounding box center [800, 547] width 150 height 35
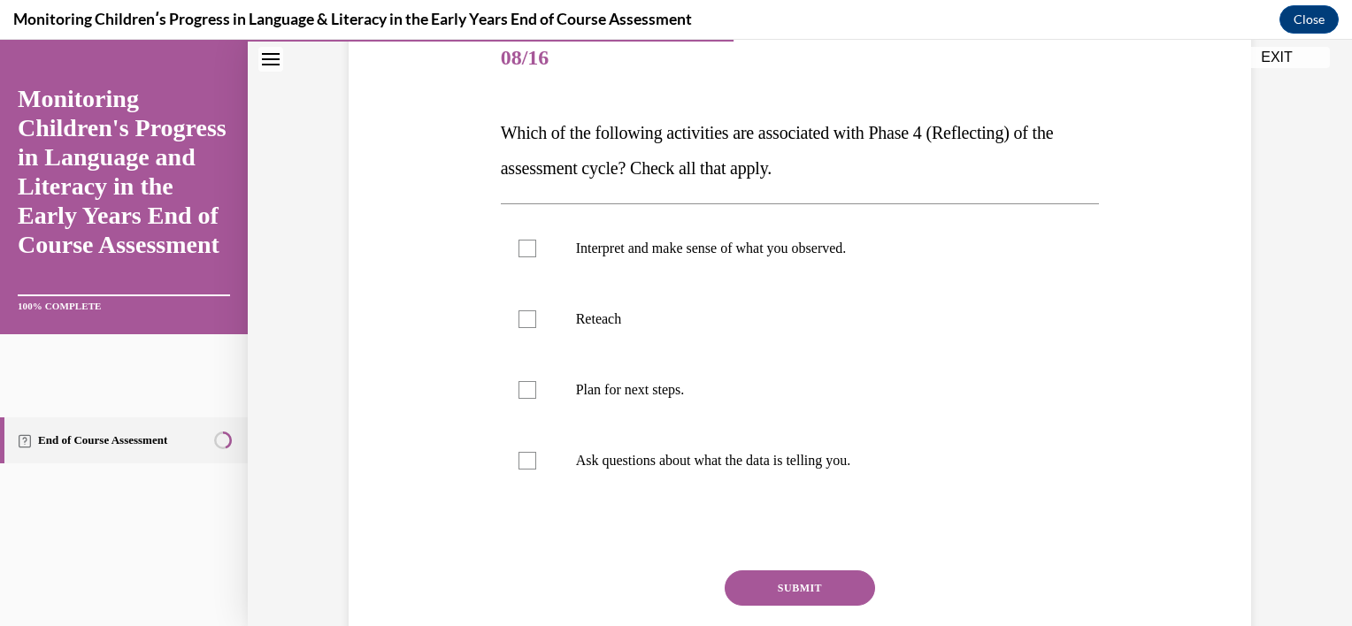
scroll to position [223, 0]
click at [817, 269] on label "Interpret and make sense of what you observed." at bounding box center [800, 247] width 599 height 71
click at [536, 257] on input "Interpret and make sense of what you observed." at bounding box center [527, 248] width 18 height 18
checkbox input "true"
click at [763, 397] on p "Plan for next steps." at bounding box center [816, 389] width 480 height 18
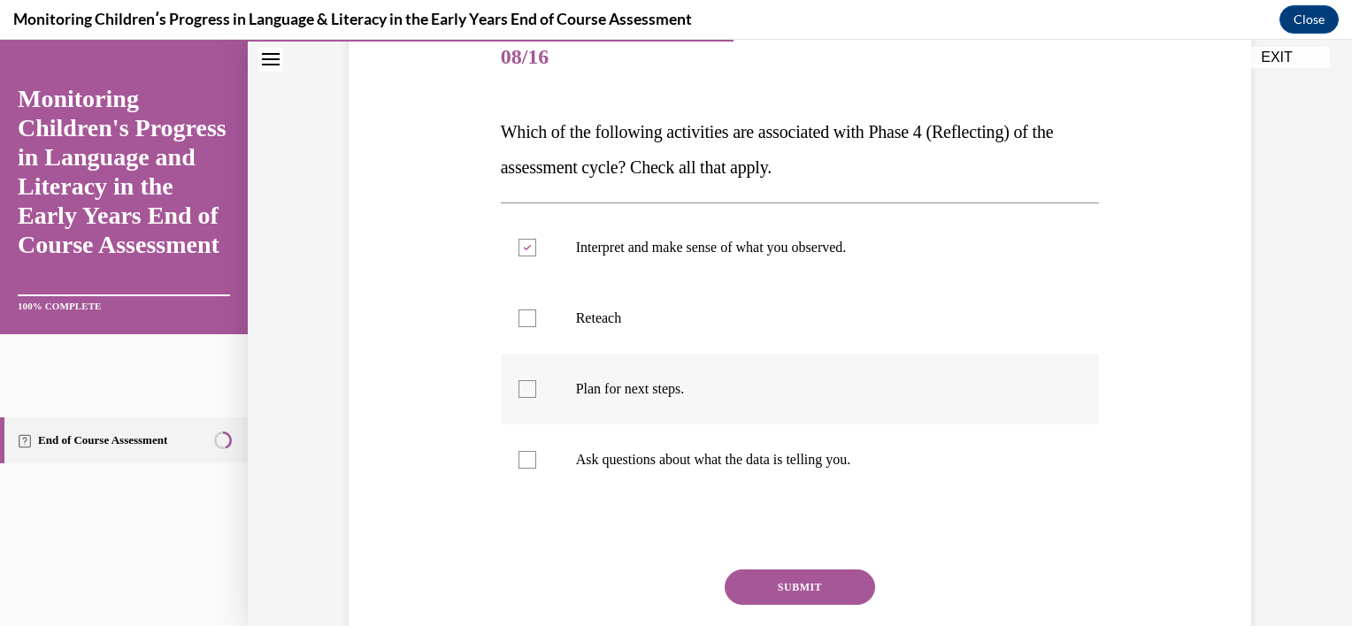
click at [536, 397] on input "Plan for next steps." at bounding box center [527, 389] width 18 height 18
checkbox input "true"
click at [766, 587] on button "SUBMIT" at bounding box center [800, 587] width 150 height 35
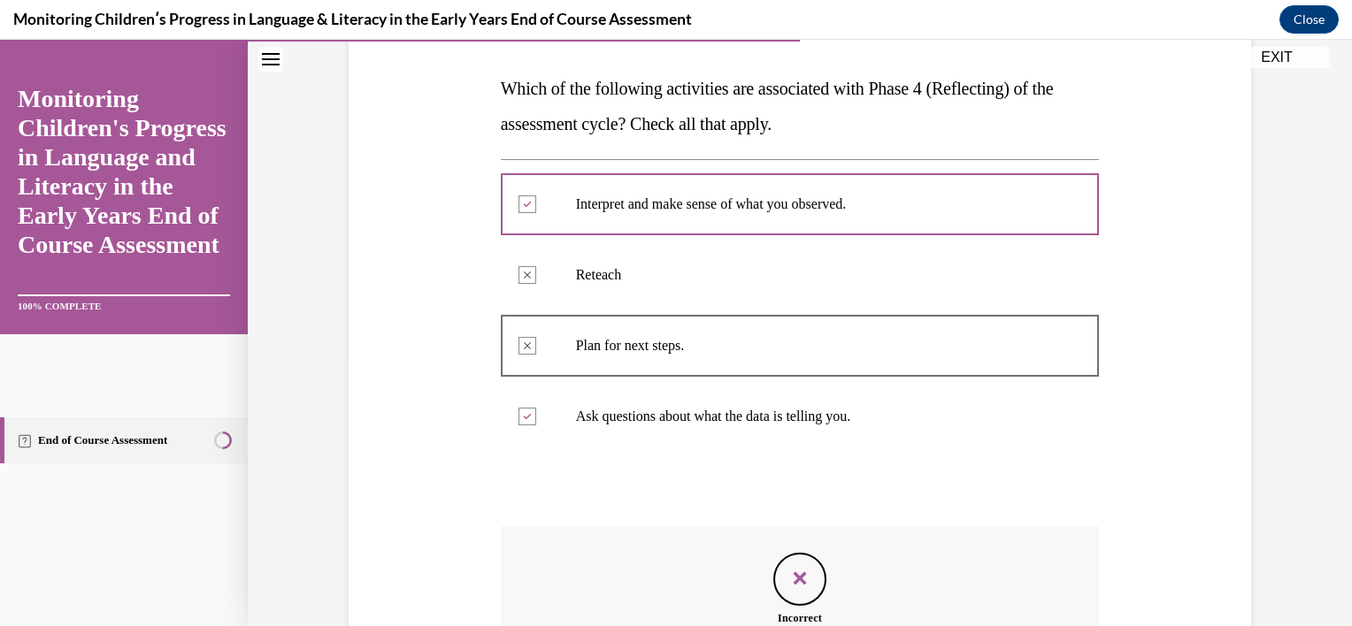
scroll to position [285, 0]
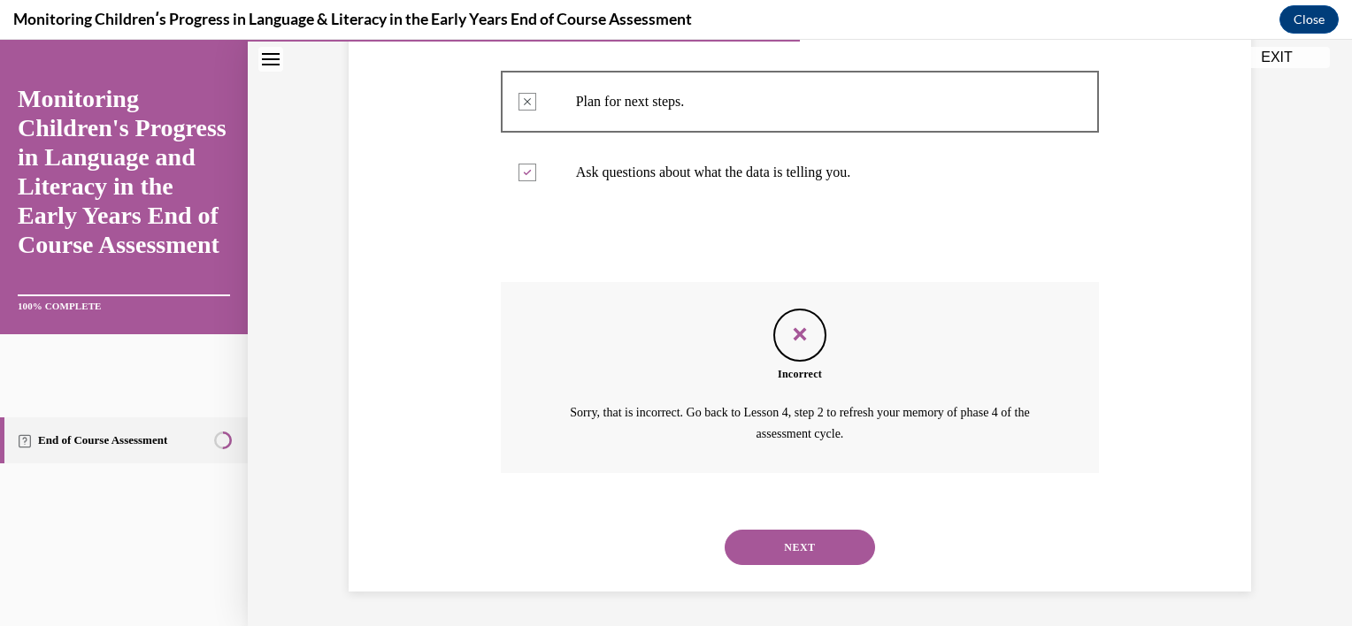
click at [780, 533] on button "NEXT" at bounding box center [800, 547] width 150 height 35
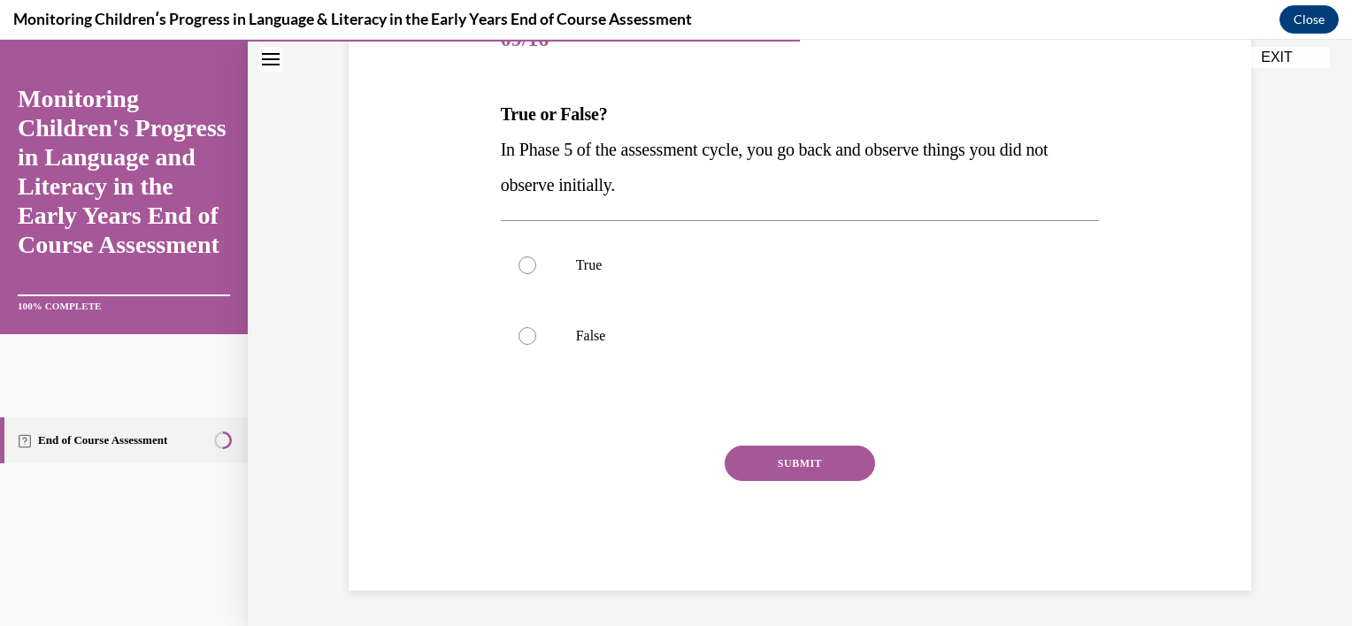
scroll to position [196, 0]
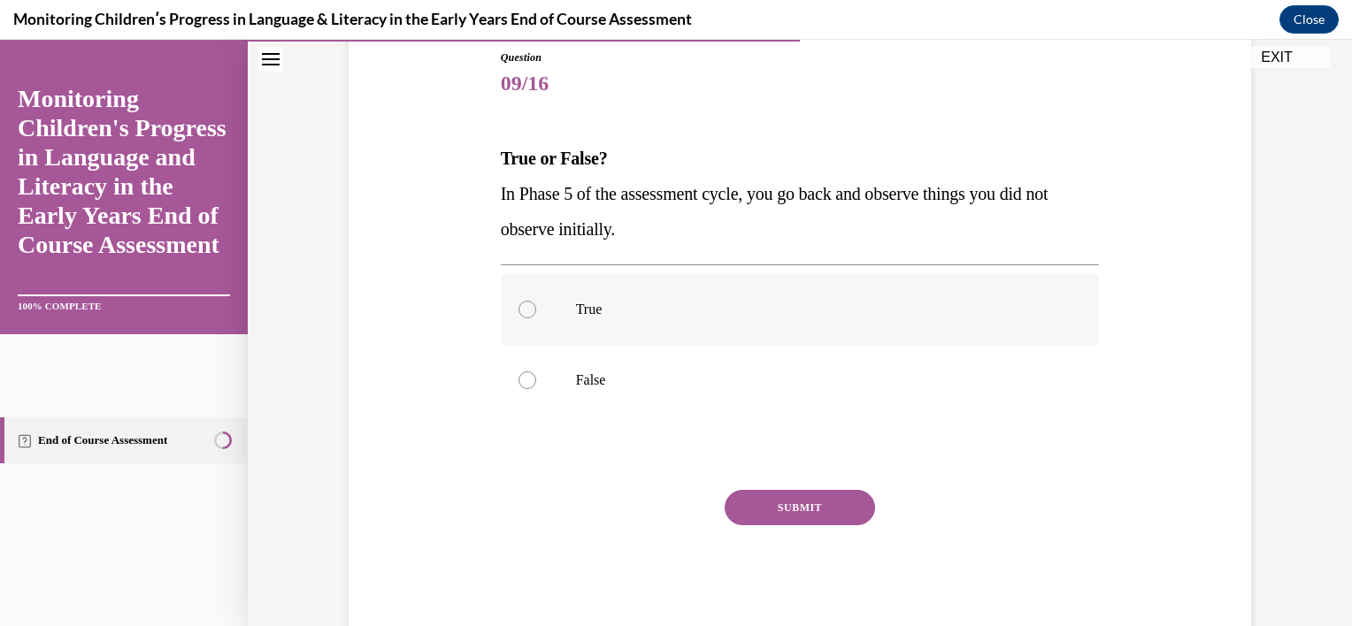
click at [764, 312] on p "True" at bounding box center [816, 310] width 480 height 18
click at [536, 312] on input "True" at bounding box center [527, 310] width 18 height 18
radio input "true"
click at [791, 513] on button "SUBMIT" at bounding box center [800, 507] width 150 height 35
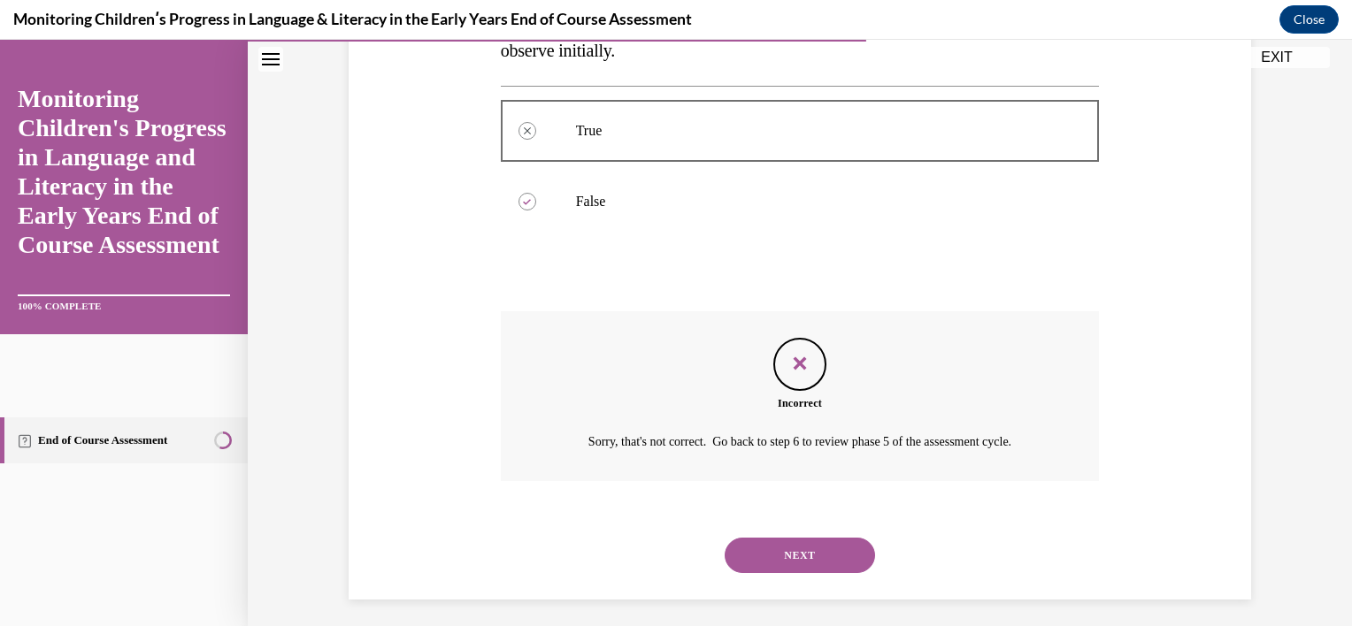
scroll to position [383, 0]
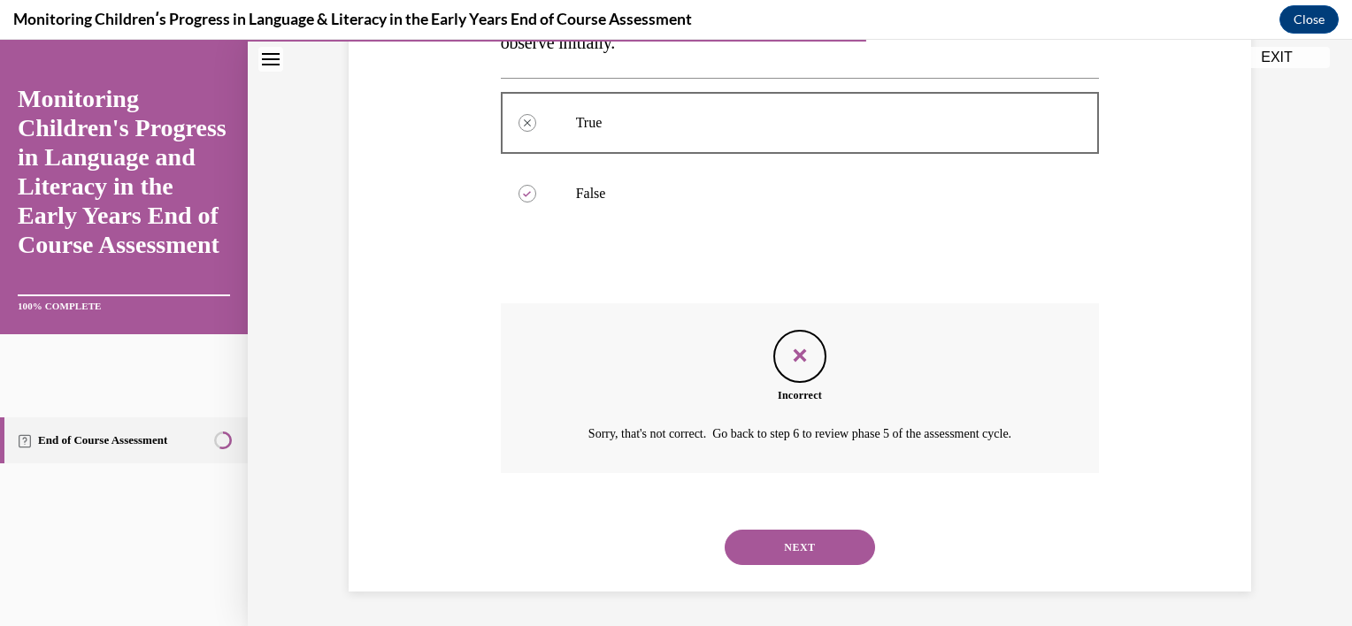
click at [790, 559] on button "NEXT" at bounding box center [800, 547] width 150 height 35
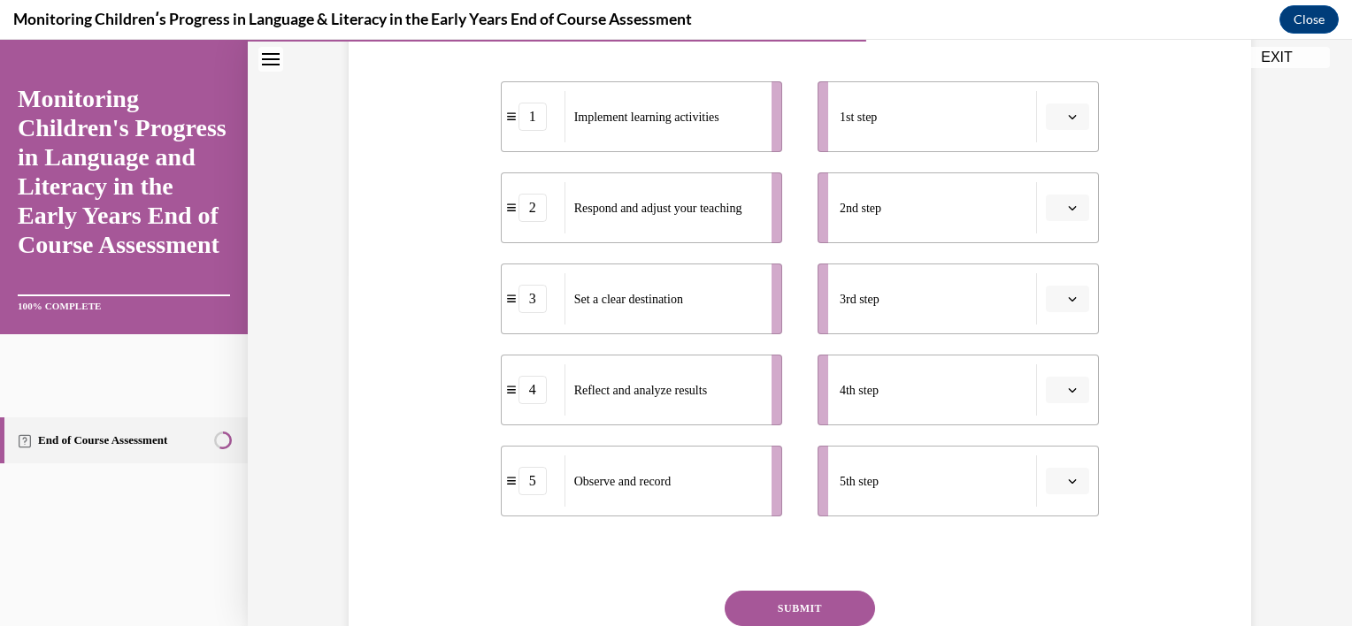
scroll to position [354, 0]
click at [1066, 120] on span "button" at bounding box center [1072, 116] width 12 height 12
click at [1065, 256] on div "3" at bounding box center [1059, 261] width 44 height 35
click at [1069, 209] on icon "button" at bounding box center [1073, 207] width 8 height 4
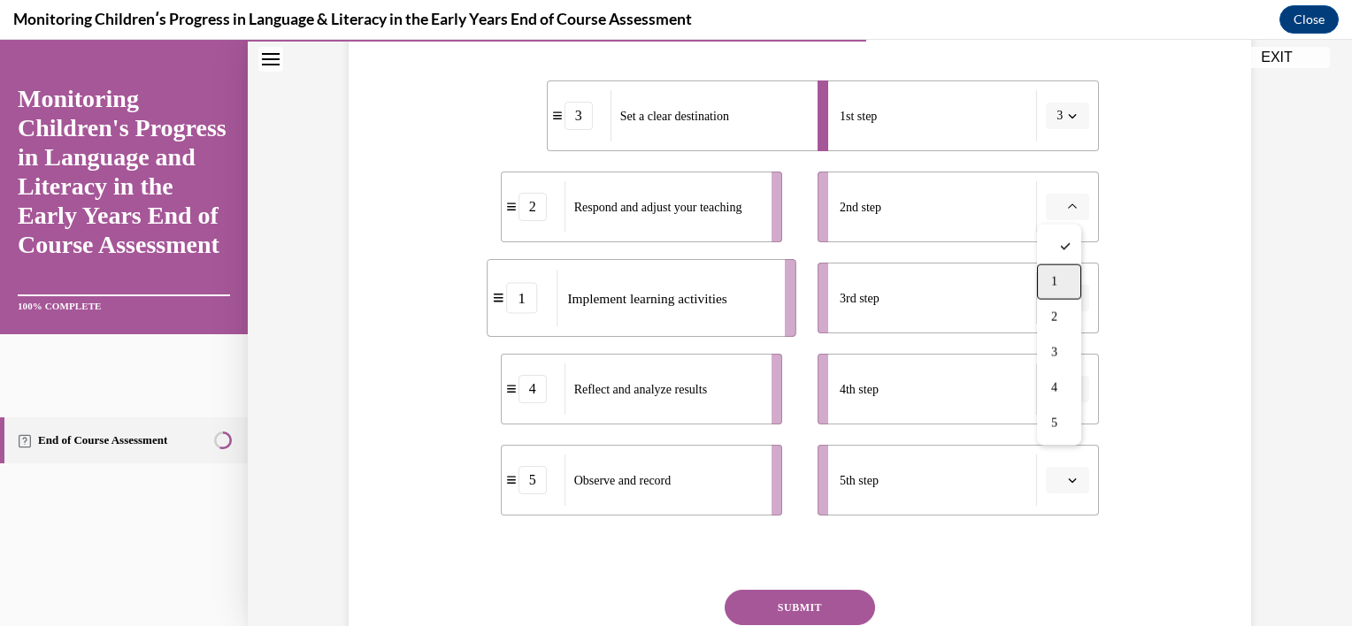
click at [1063, 277] on div "1" at bounding box center [1059, 282] width 44 height 35
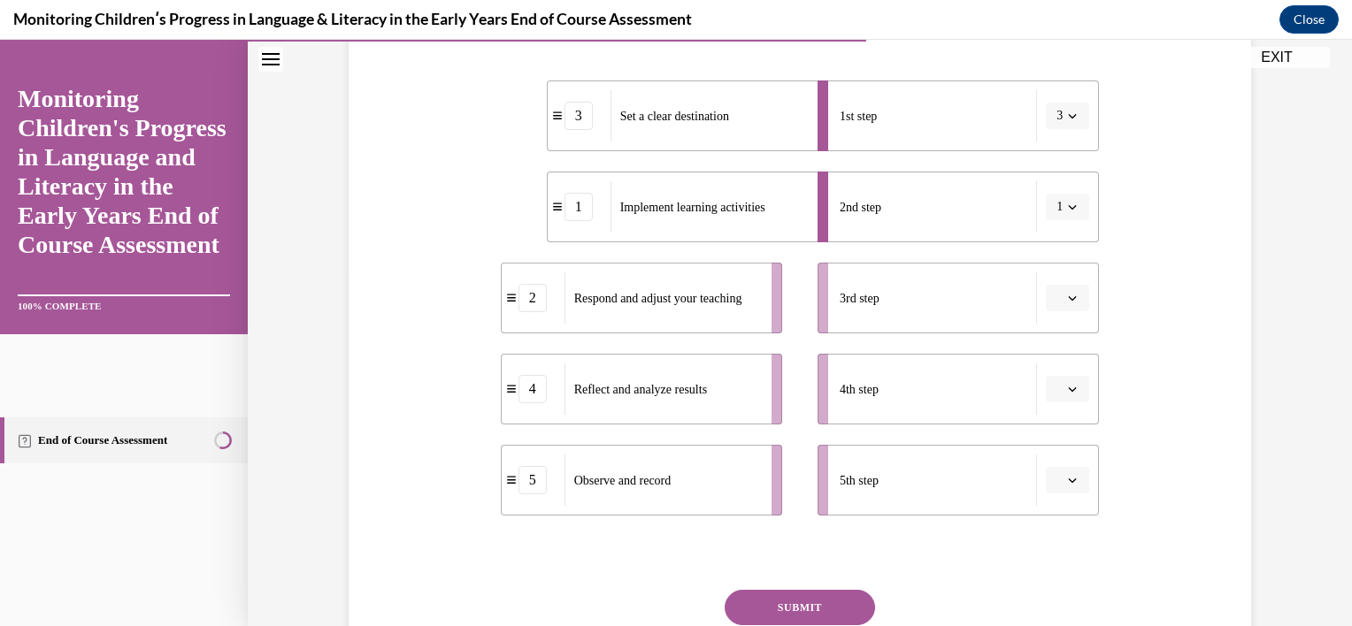
click at [1066, 303] on span "button" at bounding box center [1072, 298] width 12 height 12
click at [1057, 503] on div "5" at bounding box center [1059, 514] width 44 height 35
click at [1074, 389] on button "button" at bounding box center [1067, 389] width 43 height 27
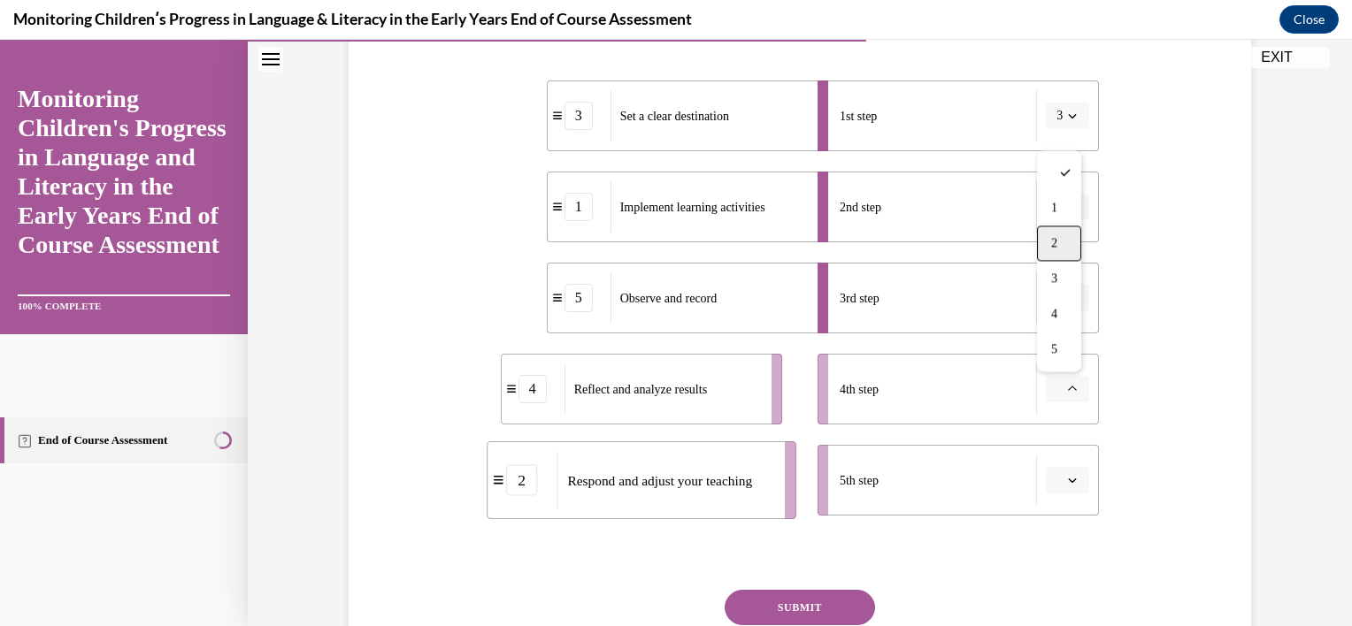
click at [1057, 244] on span "2" at bounding box center [1054, 243] width 6 height 14
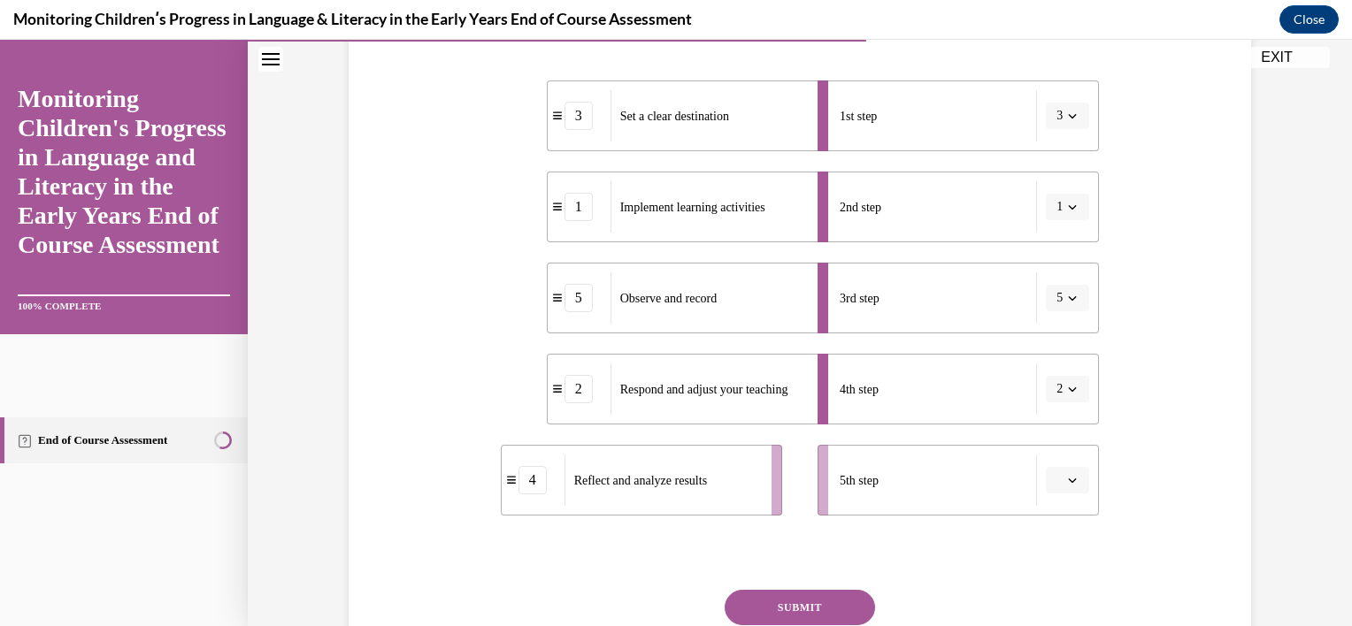
click at [1066, 485] on span "button" at bounding box center [1072, 480] width 12 height 12
click at [1067, 395] on div "4" at bounding box center [1059, 405] width 44 height 35
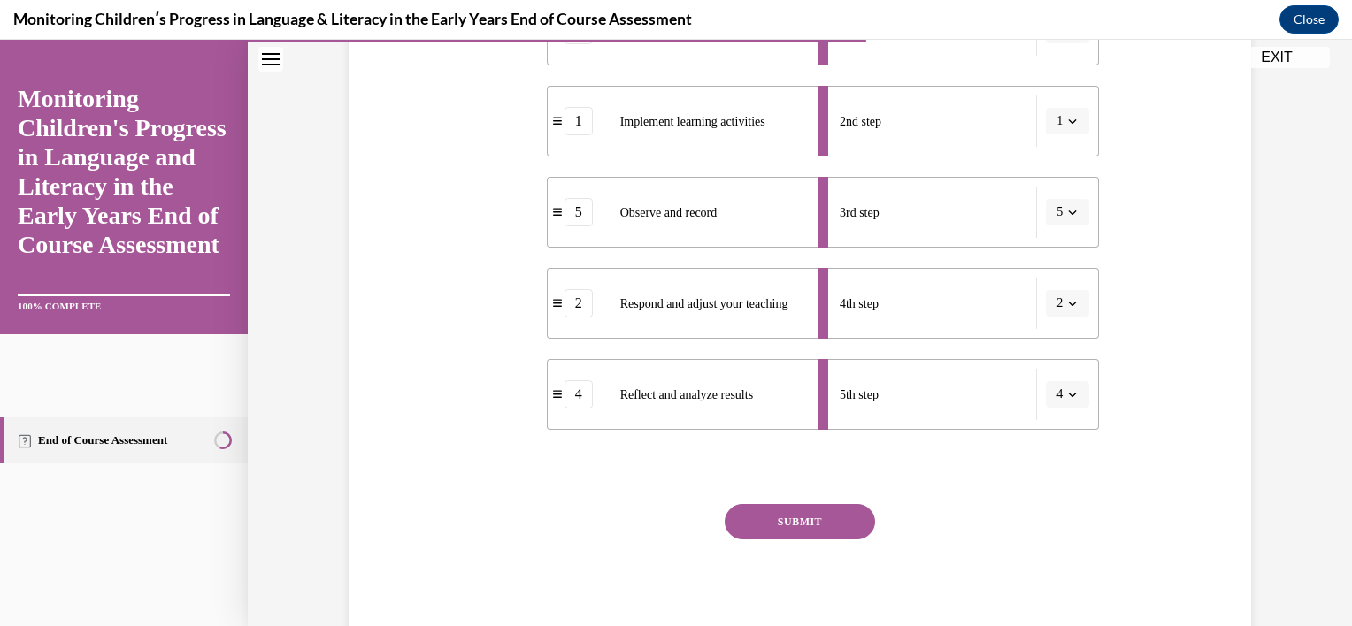
click at [793, 517] on button "SUBMIT" at bounding box center [800, 521] width 150 height 35
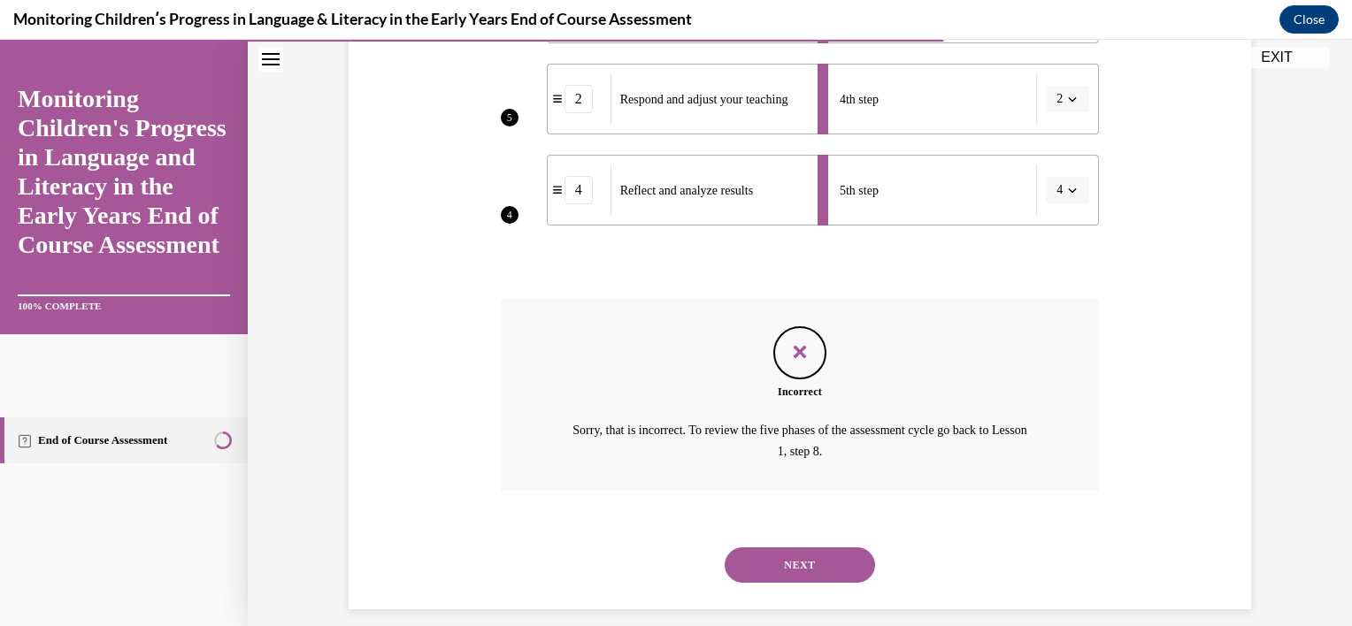
scroll to position [662, 0]
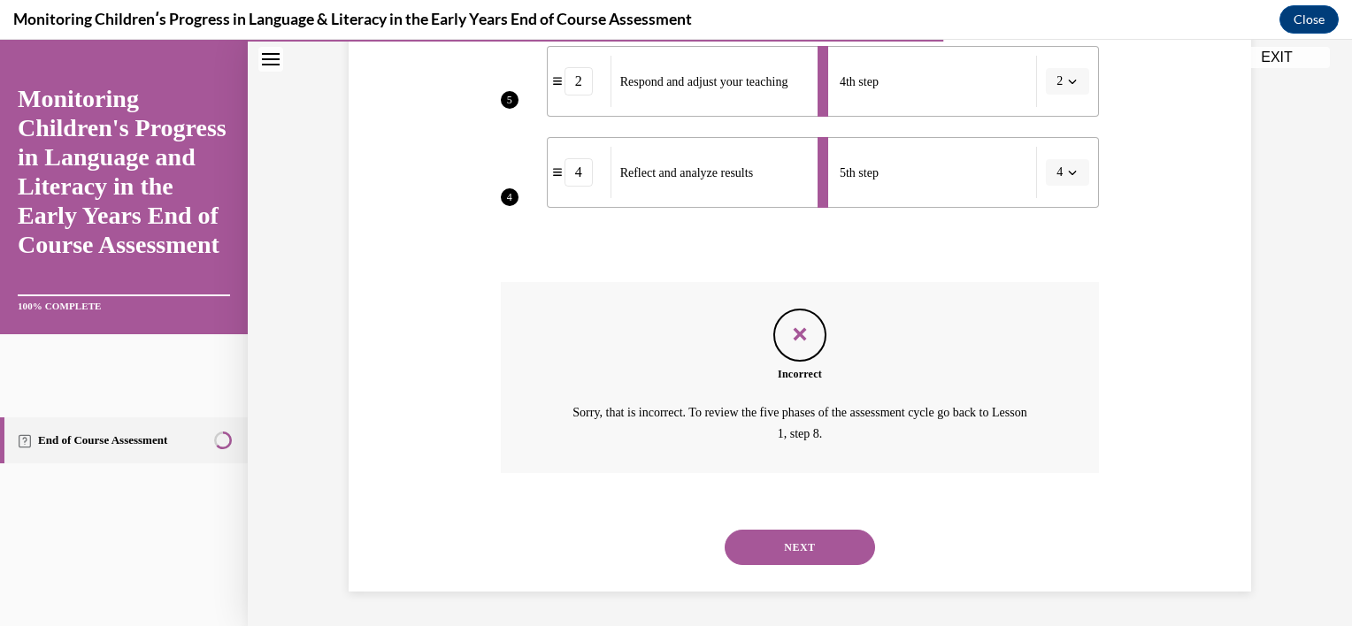
click at [789, 549] on button "NEXT" at bounding box center [800, 547] width 150 height 35
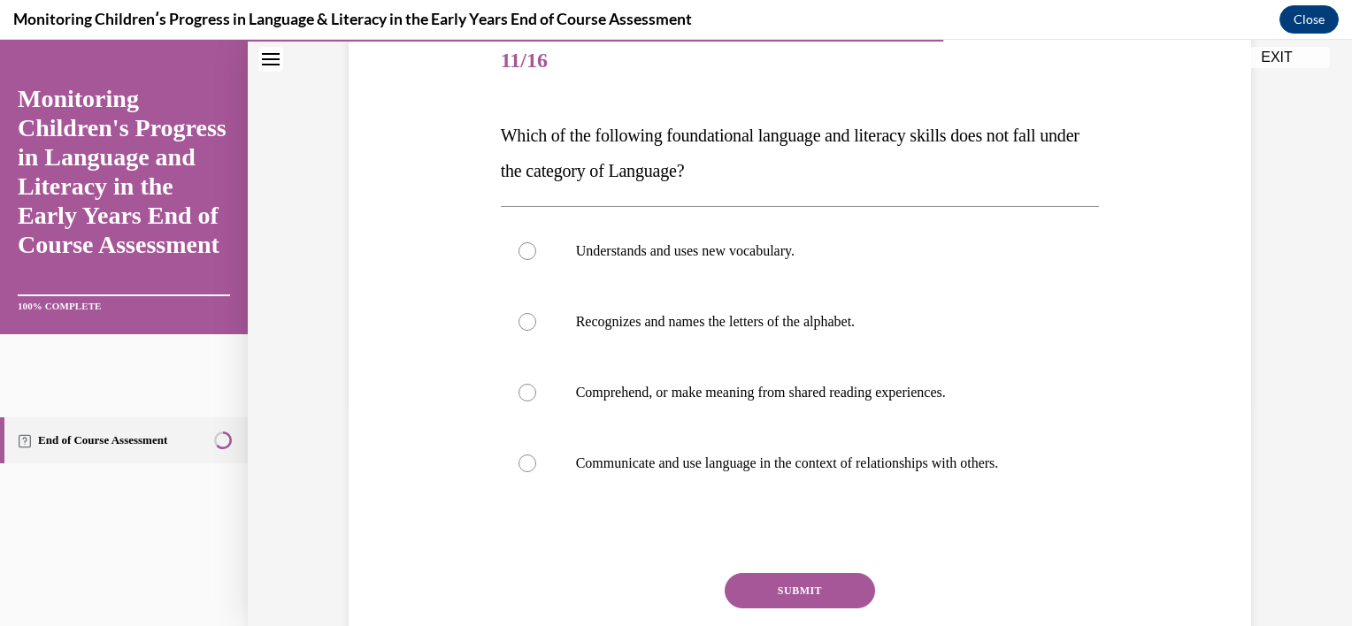
scroll to position [230, 0]
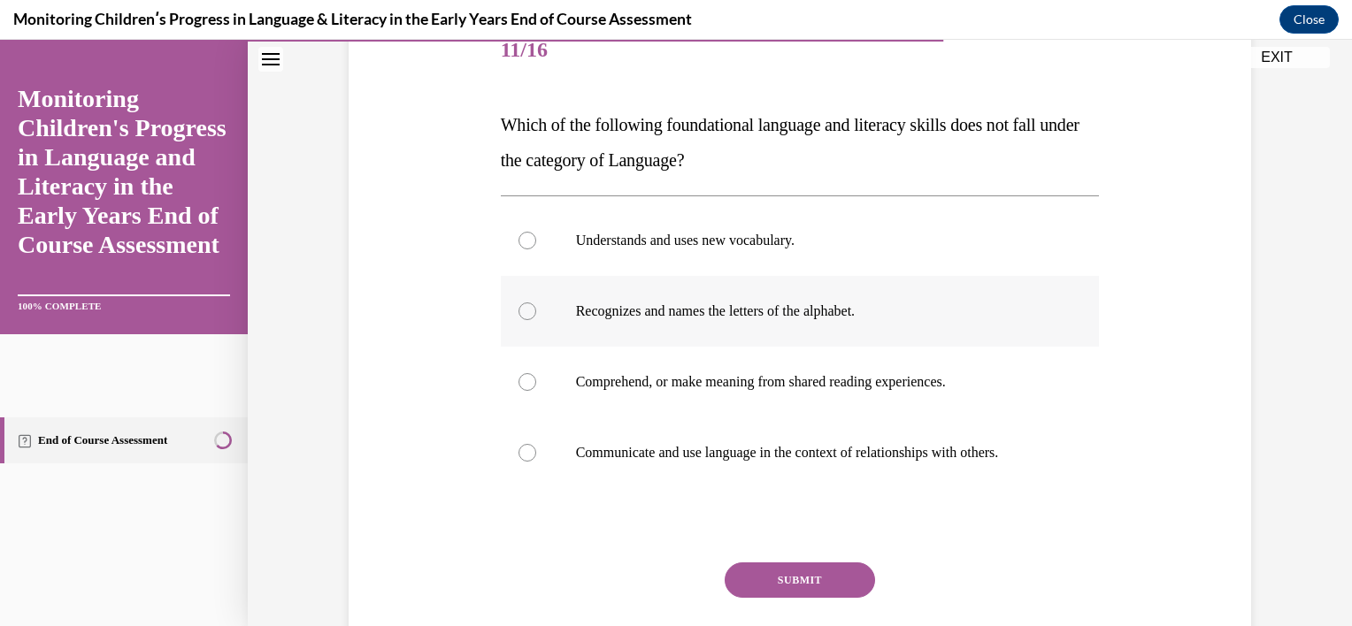
click at [715, 309] on p "Recognizes and names the letters of the alphabet." at bounding box center [816, 312] width 480 height 18
click at [536, 309] on input "Recognizes and names the letters of the alphabet." at bounding box center [527, 312] width 18 height 18
radio input "true"
click at [782, 574] on button "SUBMIT" at bounding box center [800, 580] width 150 height 35
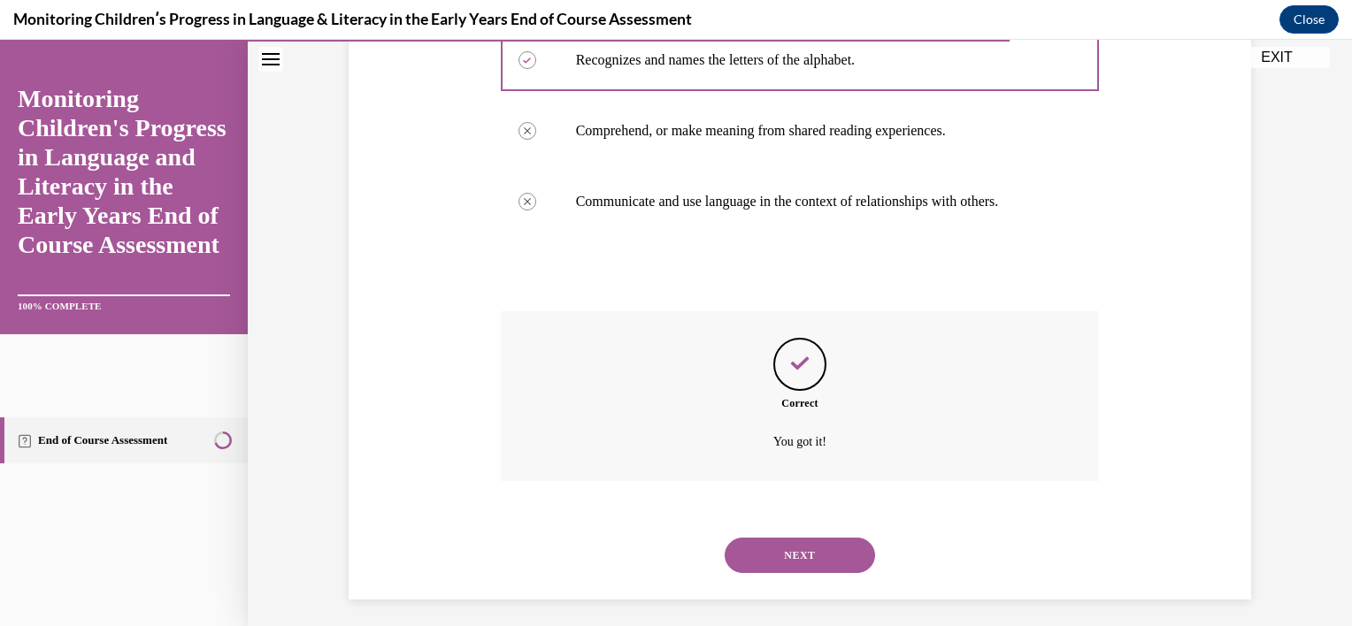
scroll to position [489, 0]
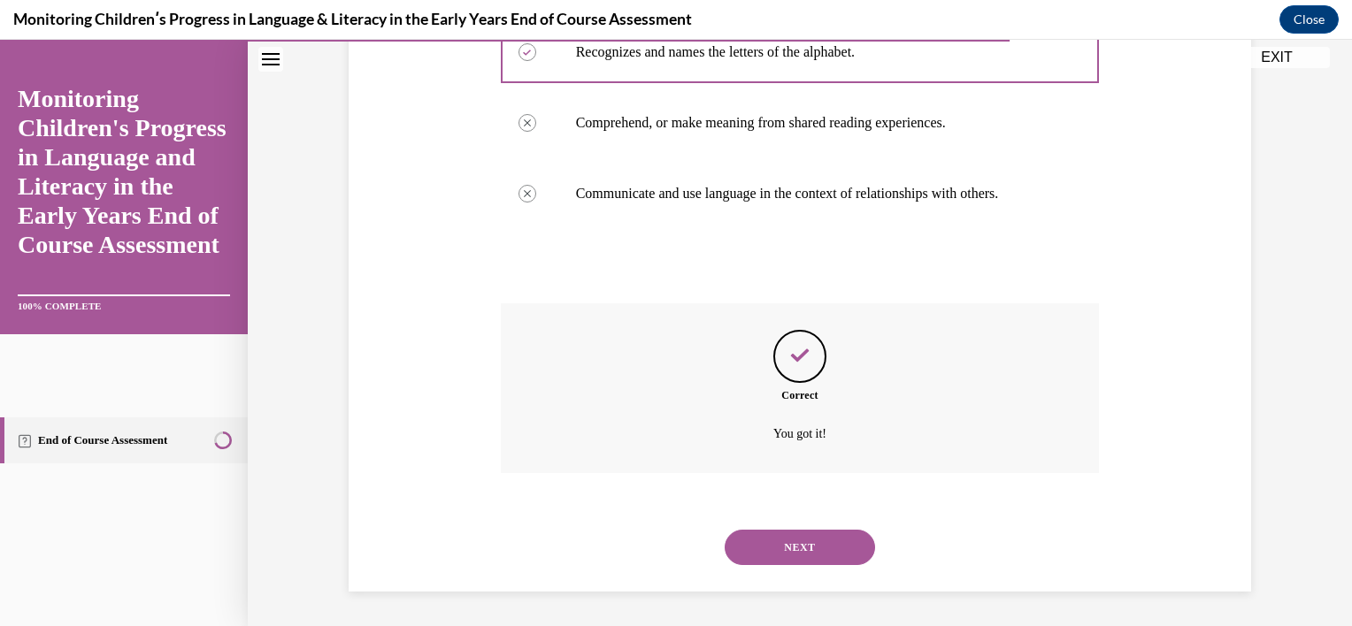
click at [787, 549] on button "NEXT" at bounding box center [800, 547] width 150 height 35
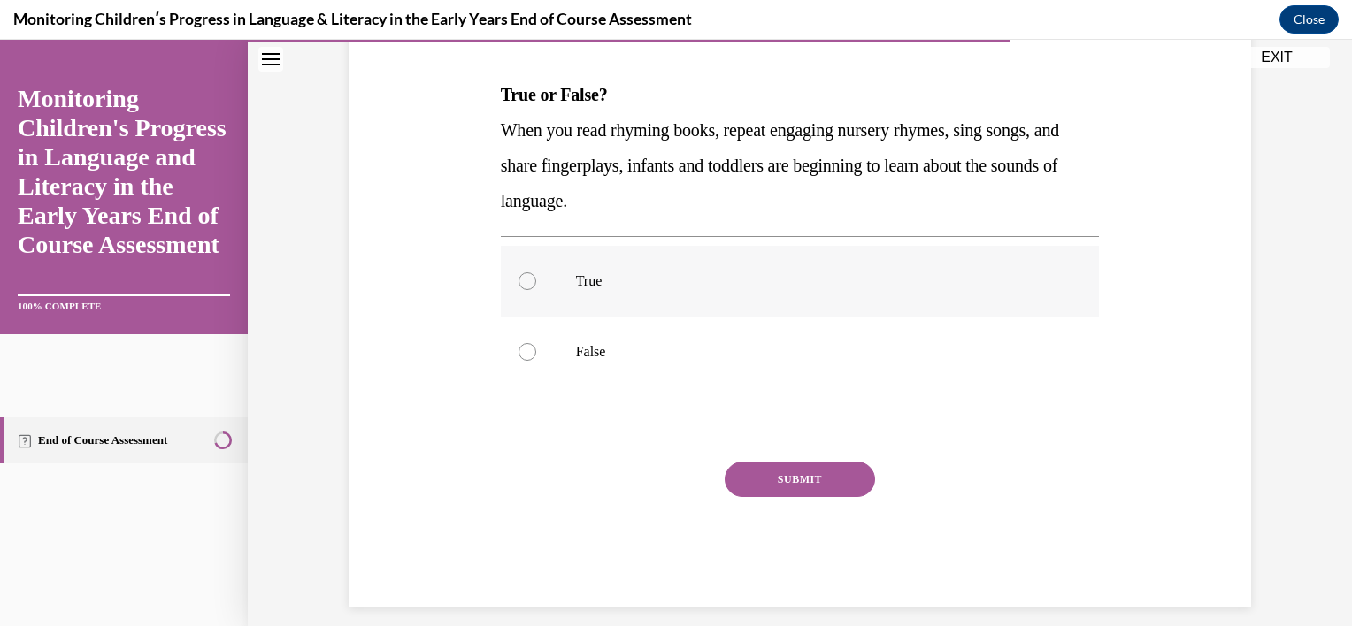
scroll to position [268, 0]
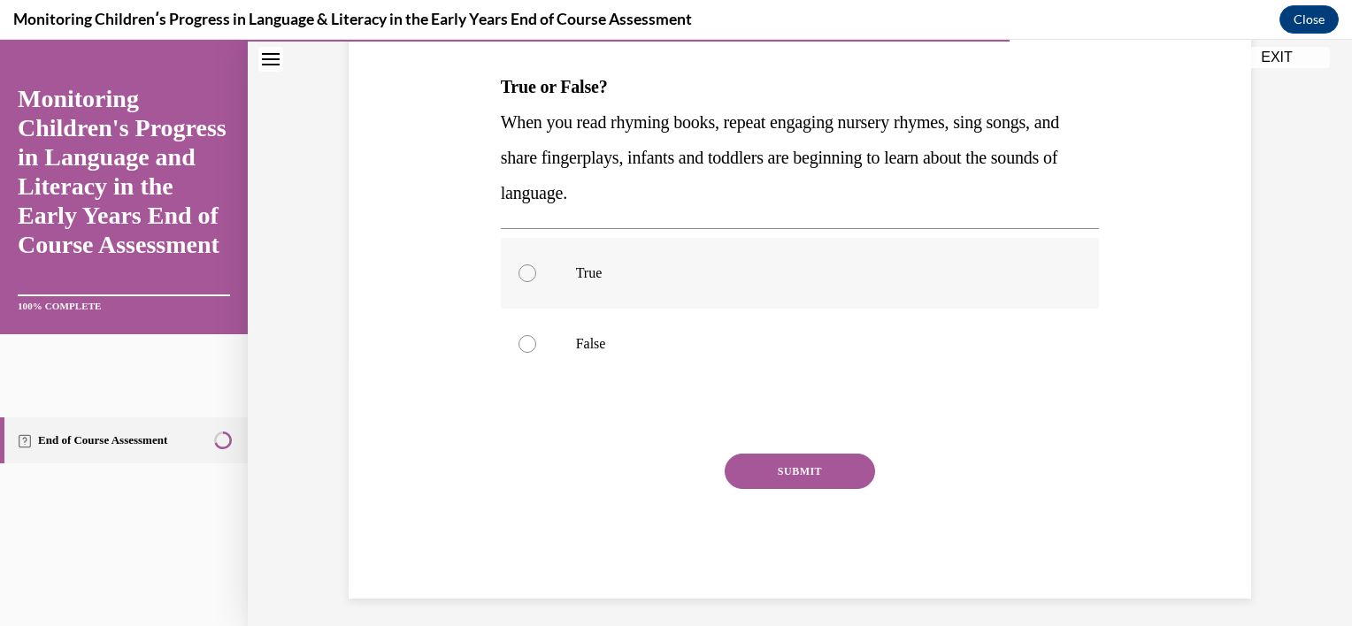
click at [747, 255] on label "True" at bounding box center [800, 273] width 599 height 71
click at [536, 265] on input "True" at bounding box center [527, 274] width 18 height 18
radio input "true"
click at [789, 467] on button "SUBMIT" at bounding box center [800, 471] width 150 height 35
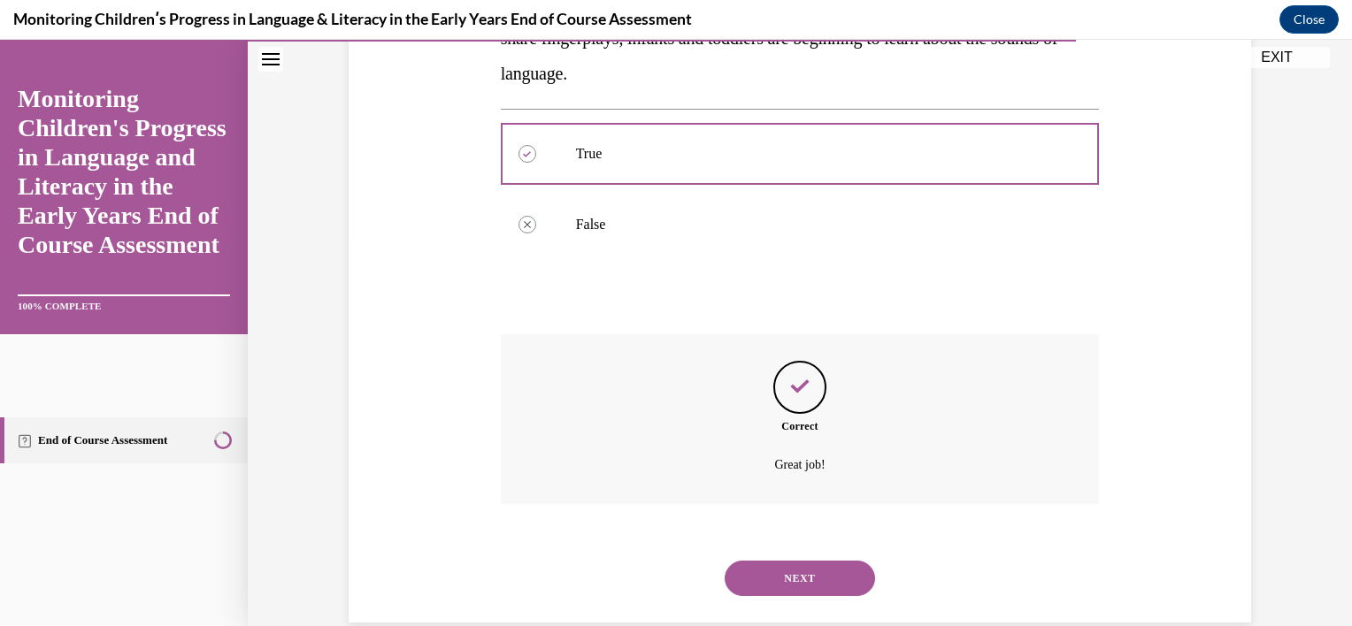
scroll to position [418, 0]
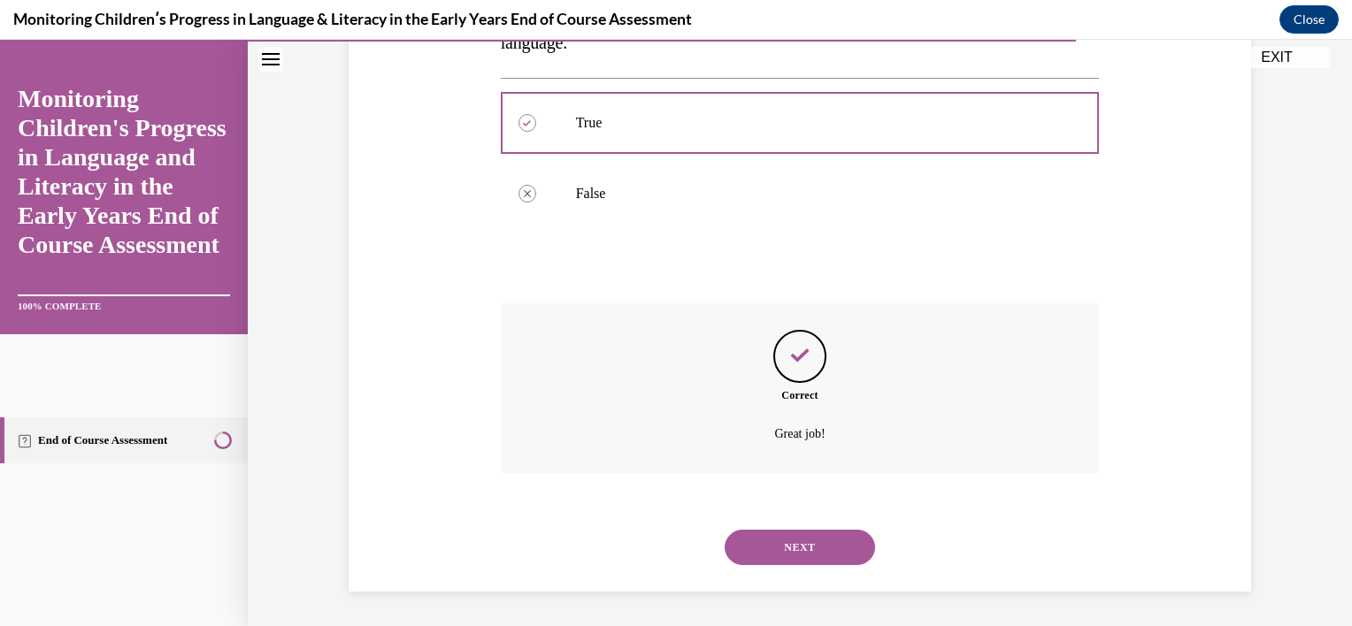
click at [787, 556] on button "NEXT" at bounding box center [800, 547] width 150 height 35
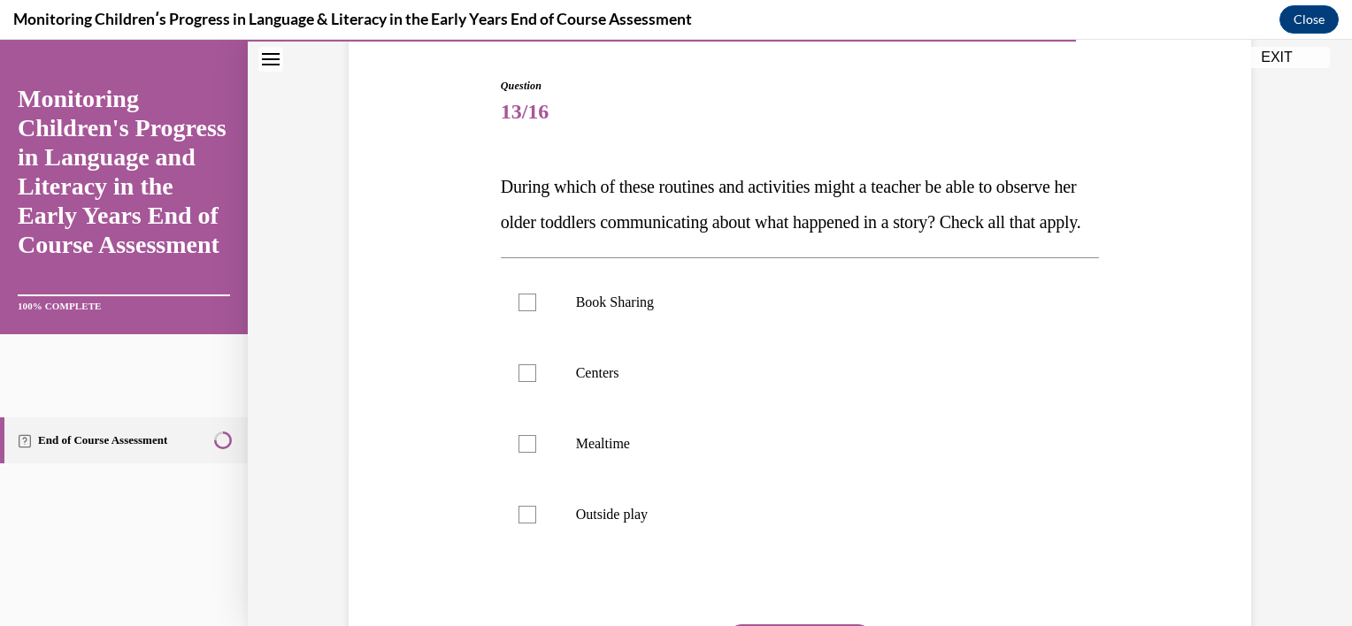
scroll to position [169, 0]
click at [750, 311] on p "Book Sharing" at bounding box center [816, 302] width 480 height 18
click at [536, 311] on input "Book Sharing" at bounding box center [527, 302] width 18 height 18
checkbox input "true"
click at [733, 396] on label "Centers" at bounding box center [800, 372] width 599 height 71
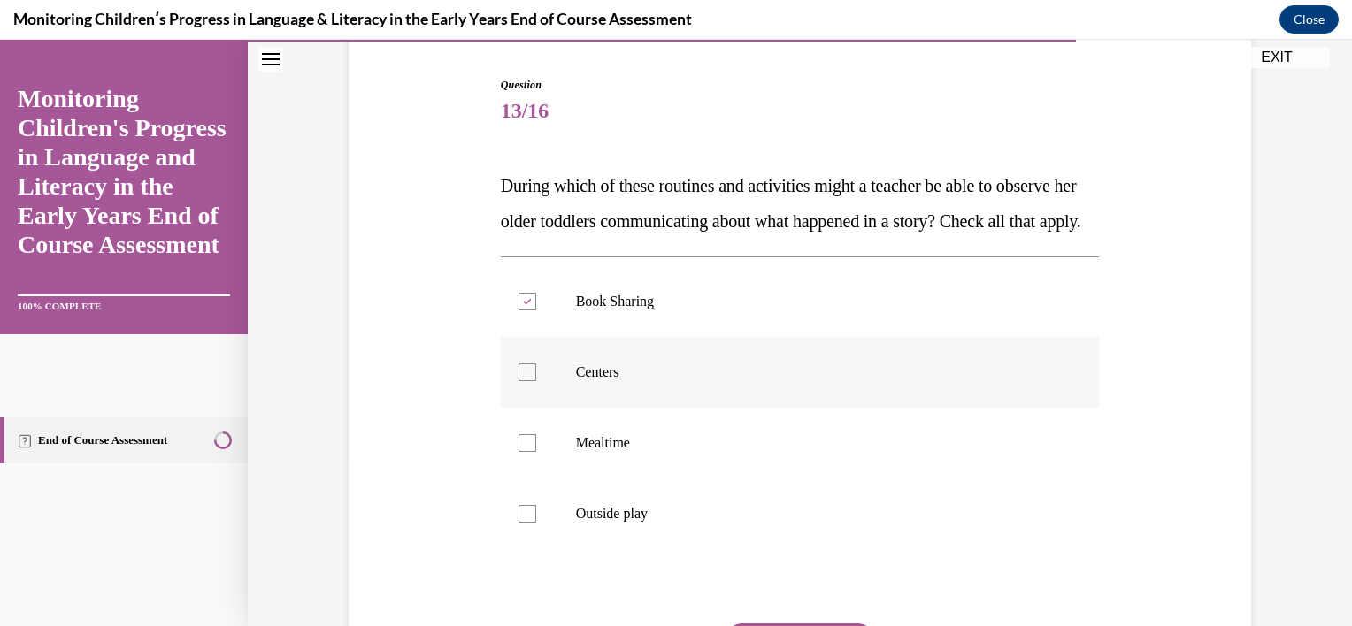
click at [536, 381] on input "Centers" at bounding box center [527, 373] width 18 height 18
checkbox input "true"
click at [707, 479] on label "Mealtime" at bounding box center [800, 443] width 599 height 71
click at [536, 452] on input "Mealtime" at bounding box center [527, 443] width 18 height 18
checkbox input "true"
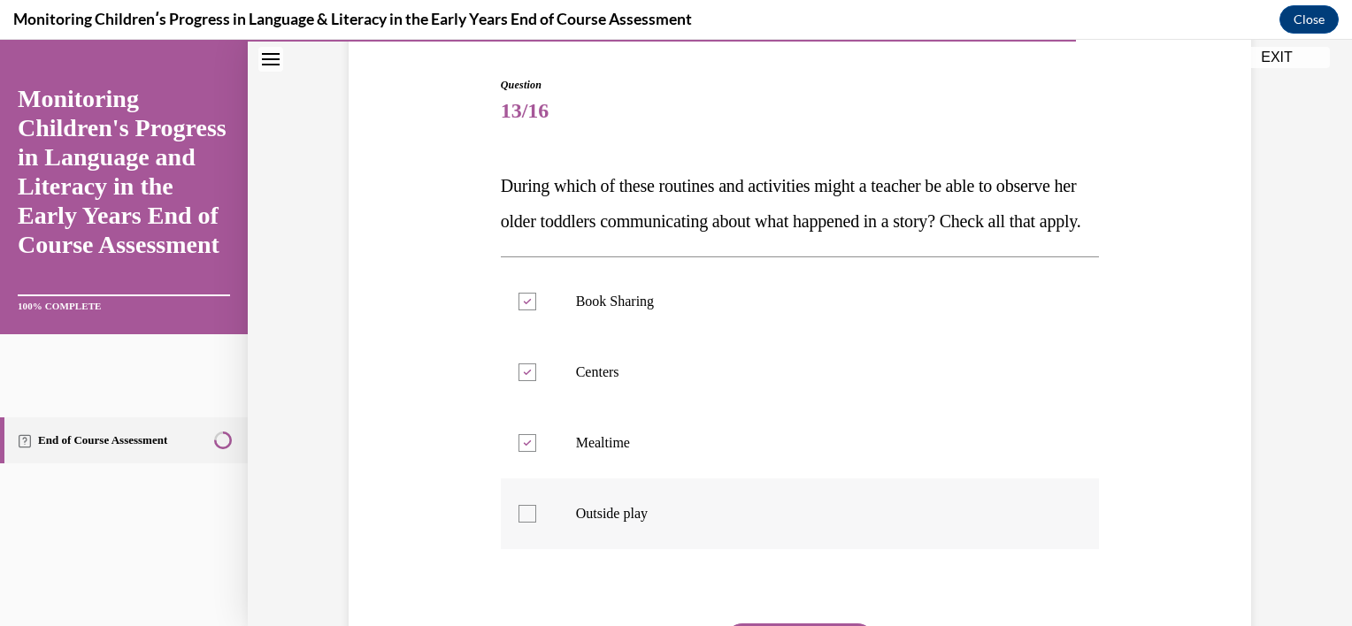
click at [682, 538] on label "Outside play" at bounding box center [800, 514] width 599 height 71
click at [536, 523] on input "Outside play" at bounding box center [527, 514] width 18 height 18
checkbox input "true"
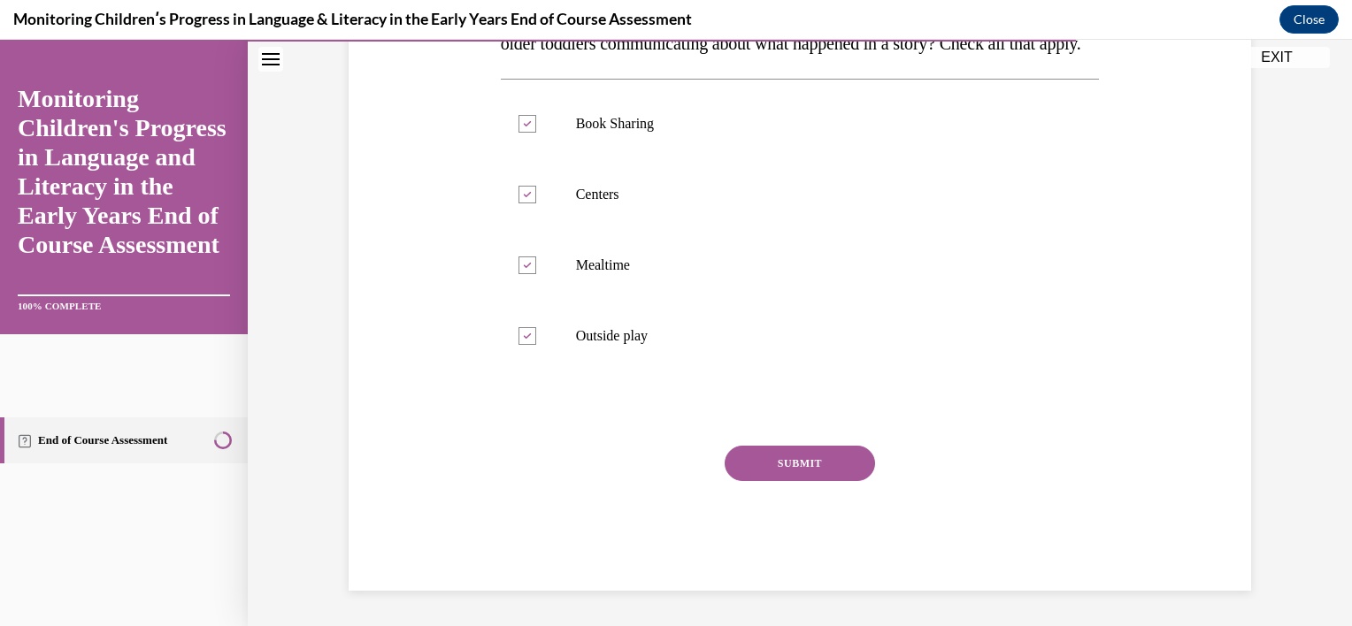
click at [797, 453] on button "SUBMIT" at bounding box center [800, 463] width 150 height 35
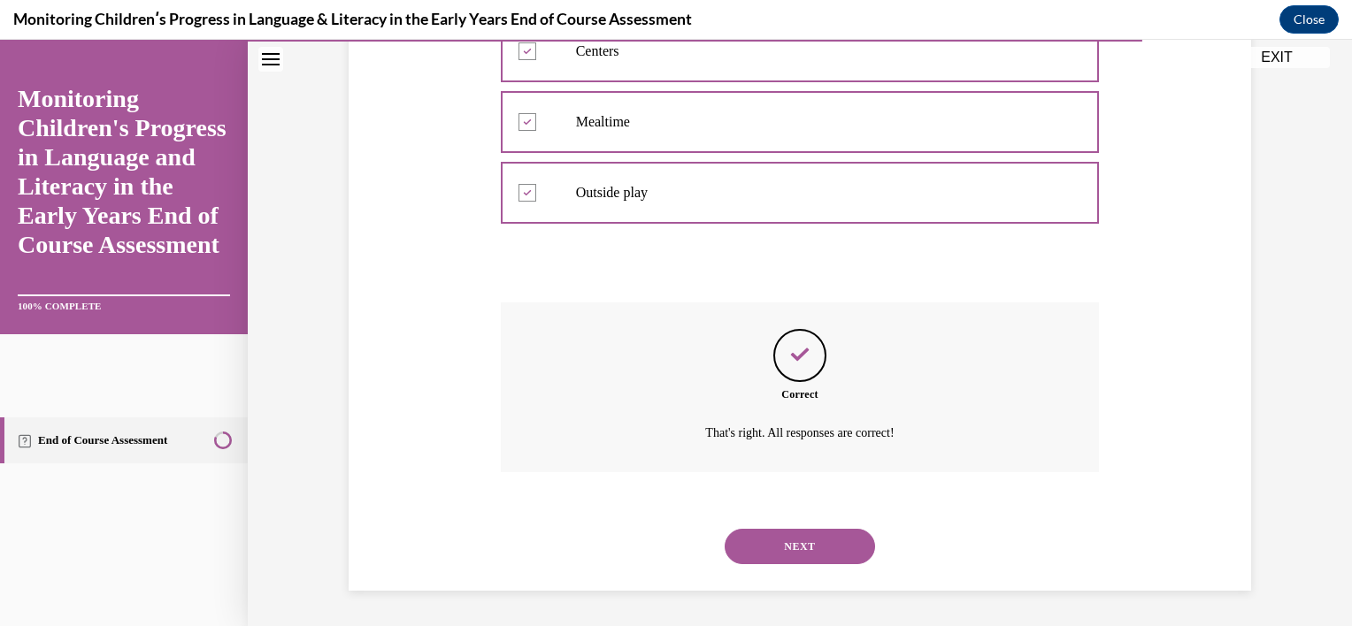
scroll to position [525, 0]
click at [779, 549] on button "NEXT" at bounding box center [800, 546] width 150 height 35
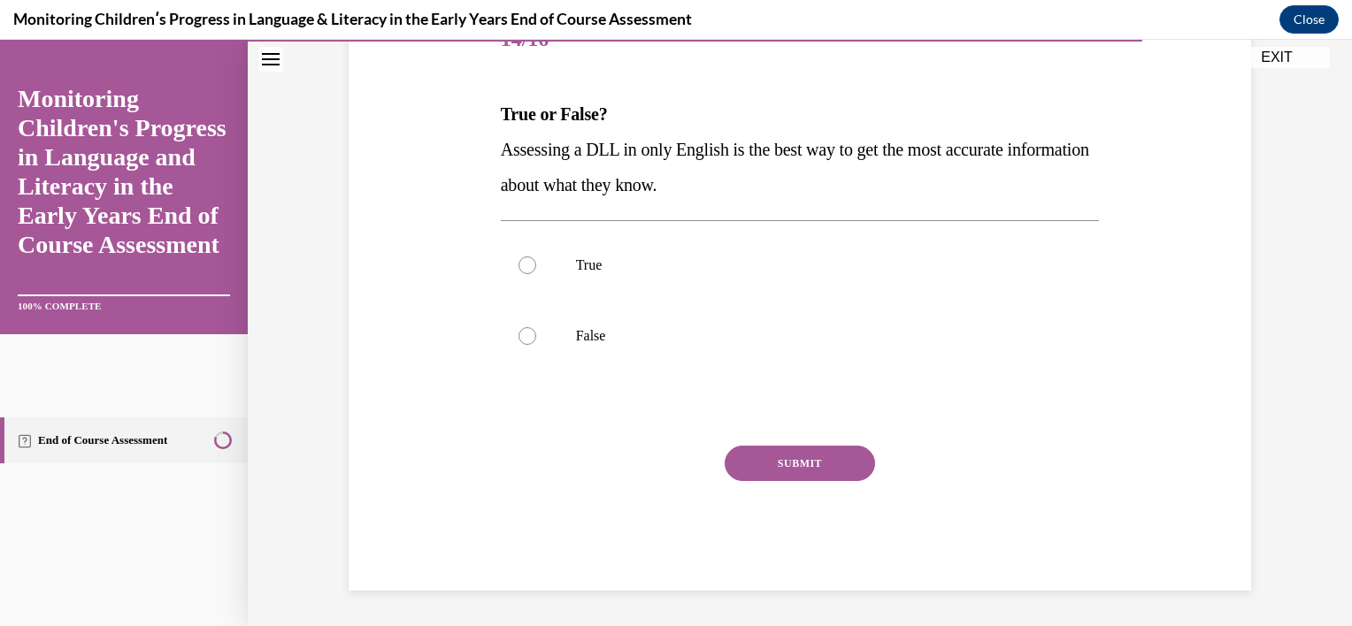
scroll to position [196, 0]
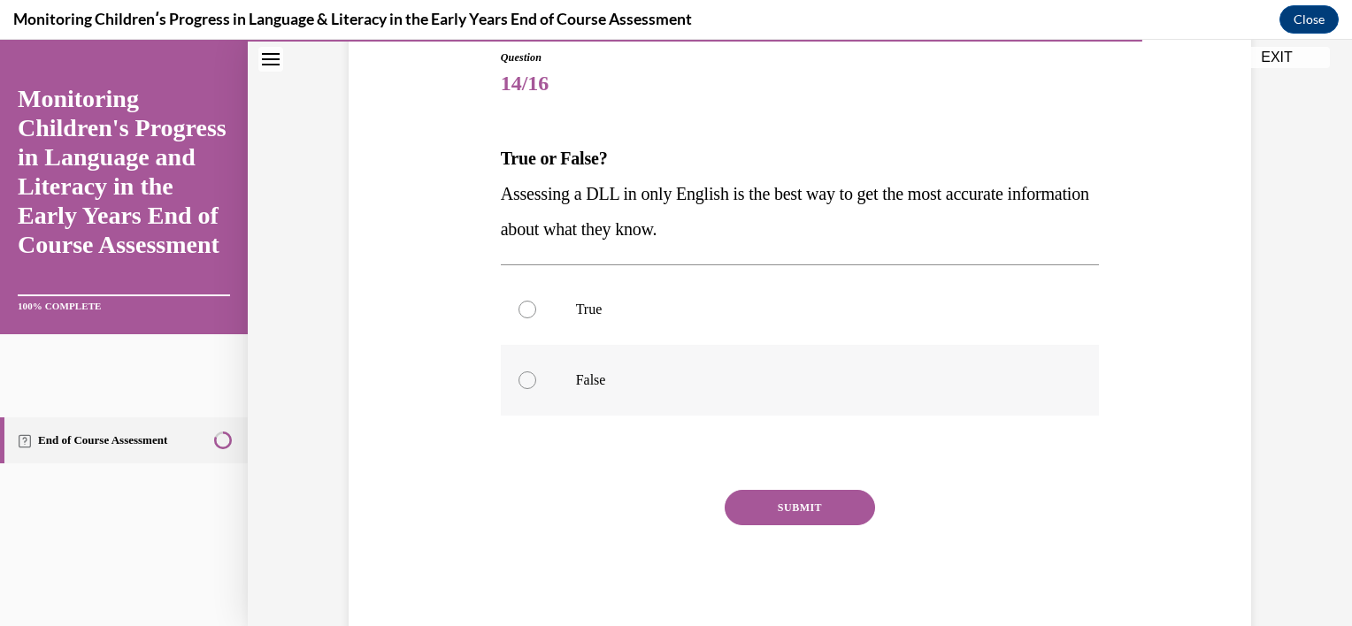
click at [610, 361] on label "False" at bounding box center [800, 380] width 599 height 71
click at [536, 372] on input "False" at bounding box center [527, 381] width 18 height 18
radio input "true"
click at [771, 506] on button "SUBMIT" at bounding box center [800, 507] width 150 height 35
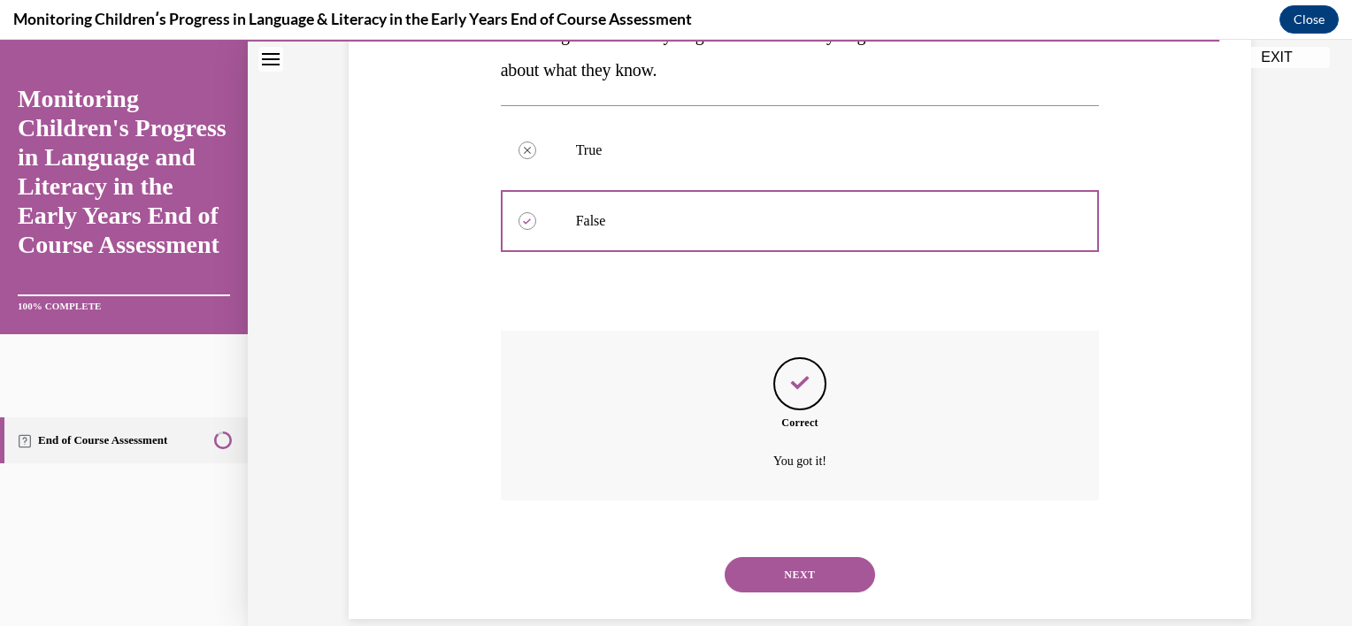
scroll to position [383, 0]
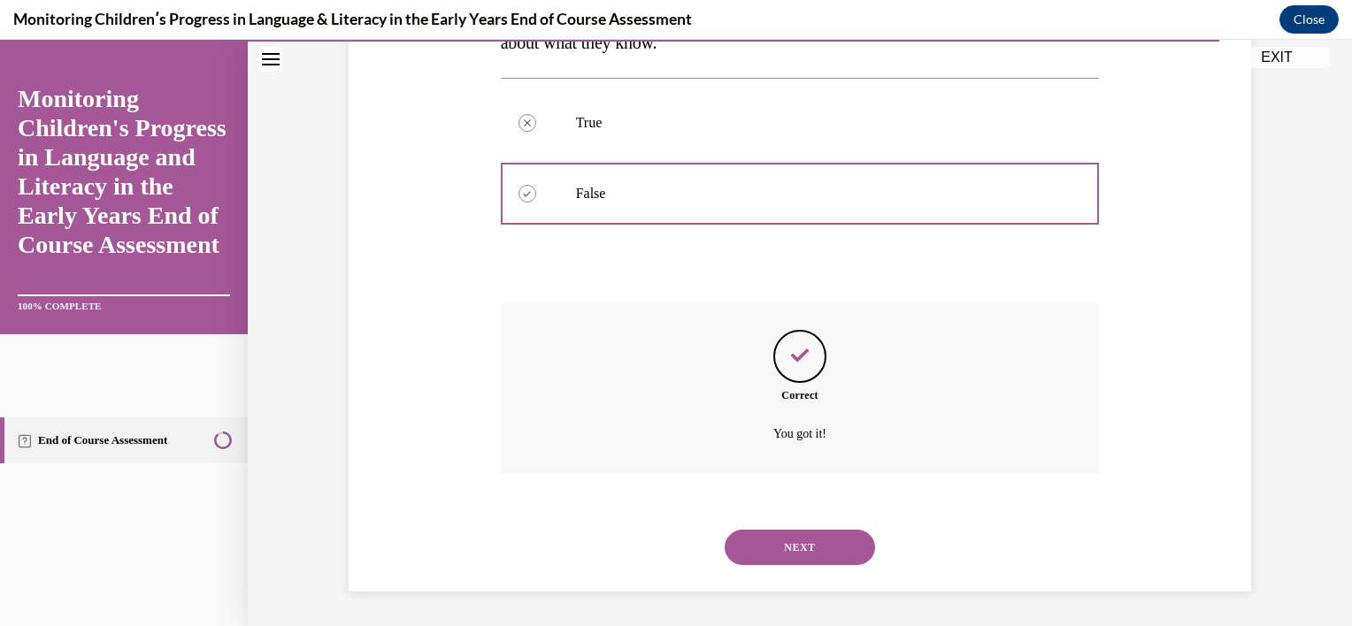
click at [775, 561] on button "NEXT" at bounding box center [800, 547] width 150 height 35
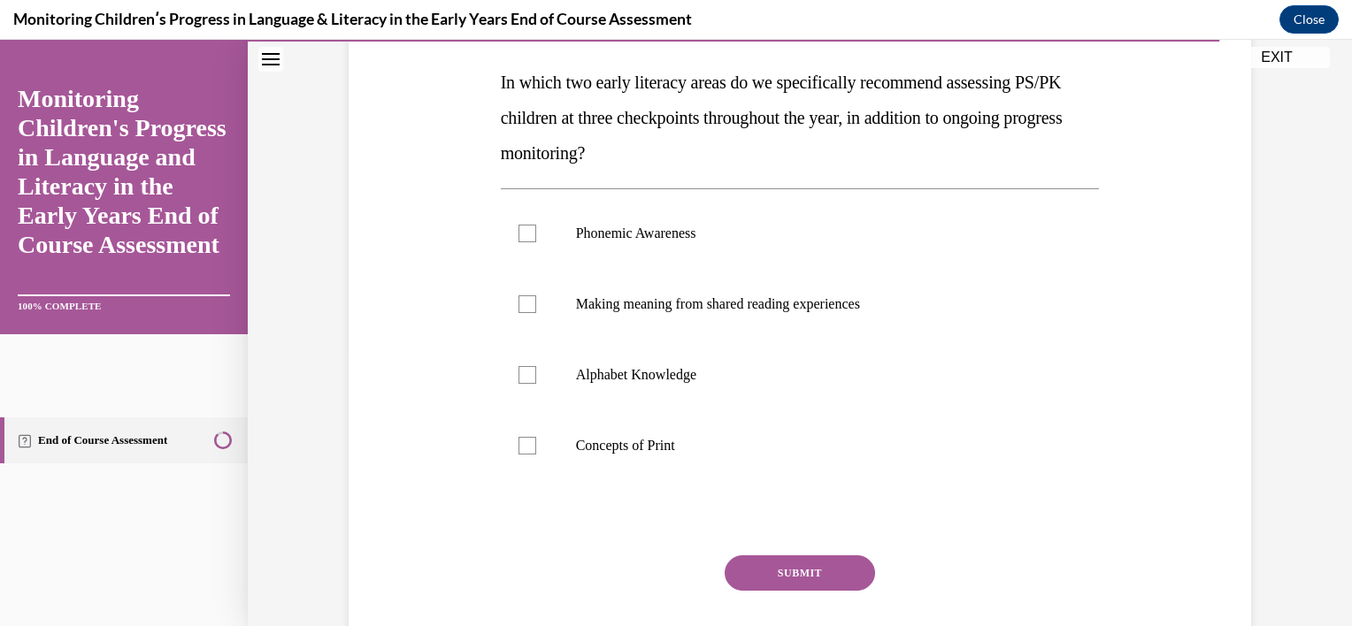
scroll to position [276, 0]
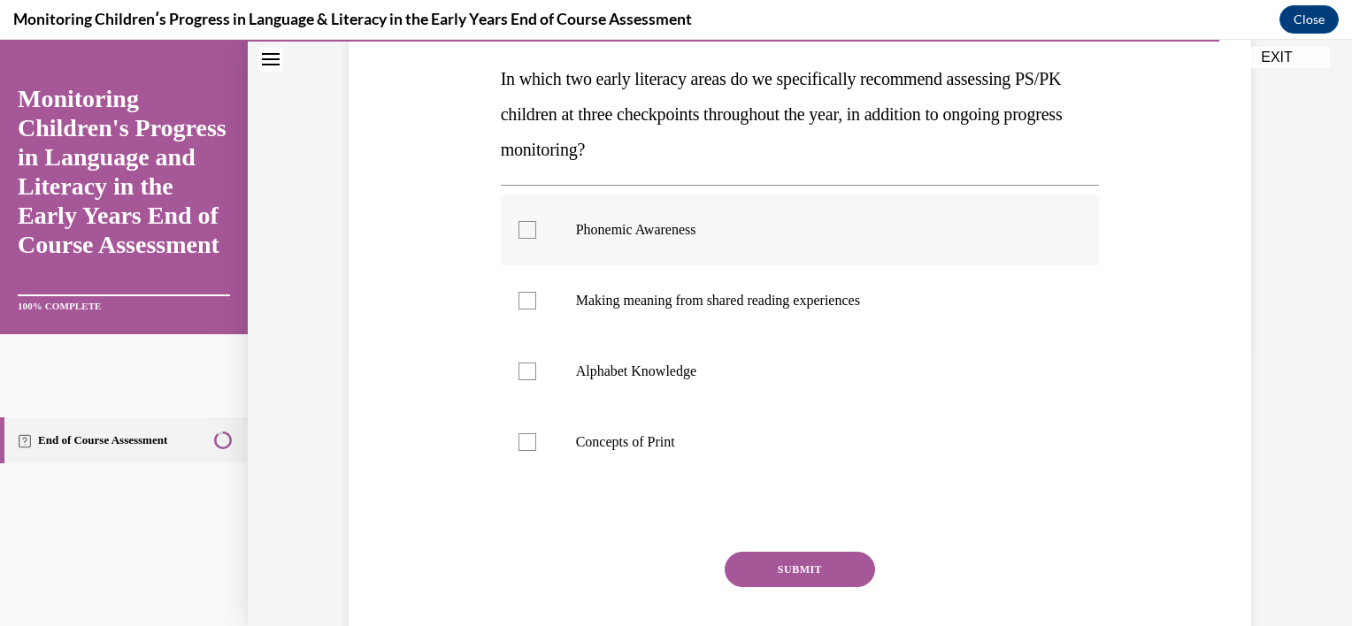
click at [749, 221] on p "Phonemic Awareness" at bounding box center [816, 230] width 480 height 18
click at [536, 221] on input "Phonemic Awareness" at bounding box center [527, 230] width 18 height 18
checkbox input "true"
click at [672, 357] on label "Alphabet Knowledge" at bounding box center [800, 371] width 599 height 71
click at [536, 363] on input "Alphabet Knowledge" at bounding box center [527, 372] width 18 height 18
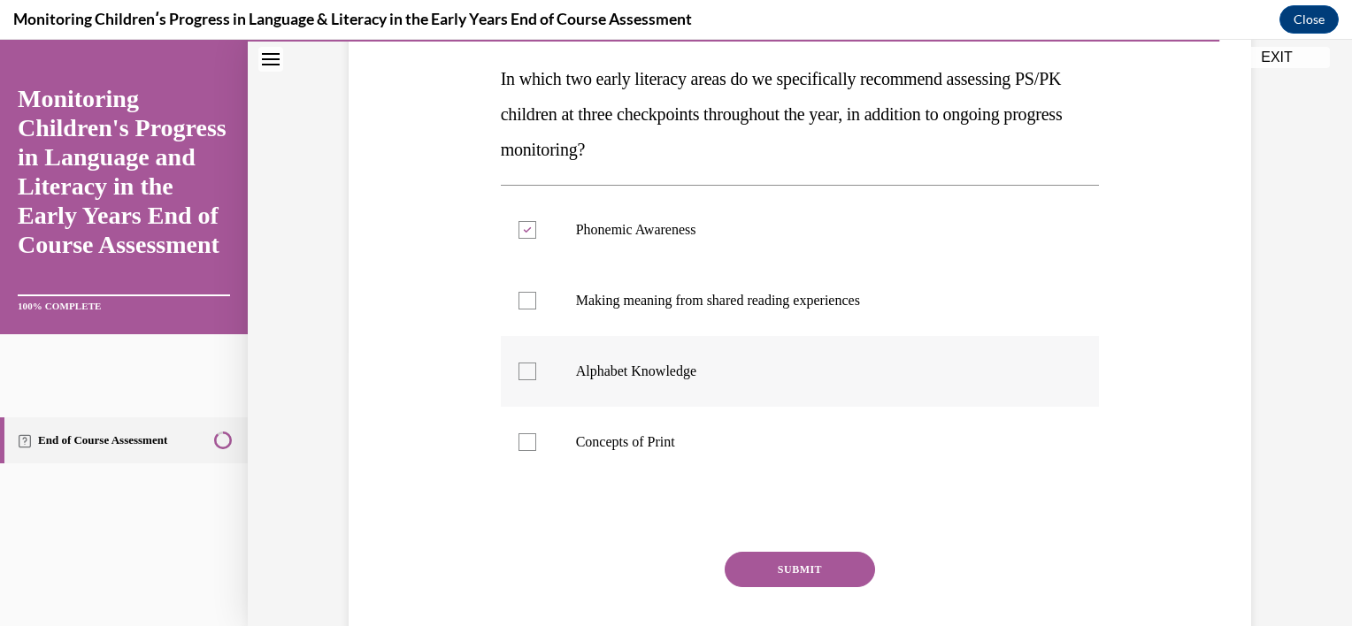
checkbox input "true"
click at [655, 441] on p "Concepts of Print" at bounding box center [816, 443] width 480 height 18
click at [536, 441] on input "Concepts of Print" at bounding box center [527, 443] width 18 height 18
checkbox input "true"
click at [767, 574] on button "SUBMIT" at bounding box center [800, 569] width 150 height 35
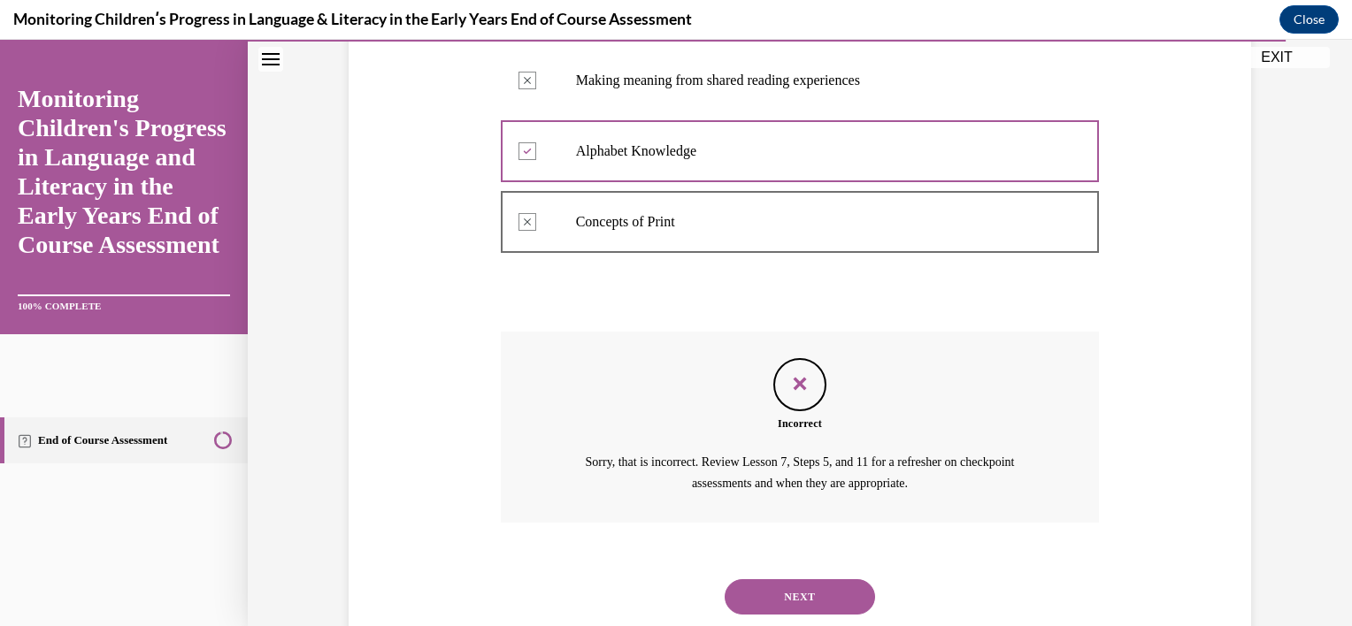
scroll to position [506, 0]
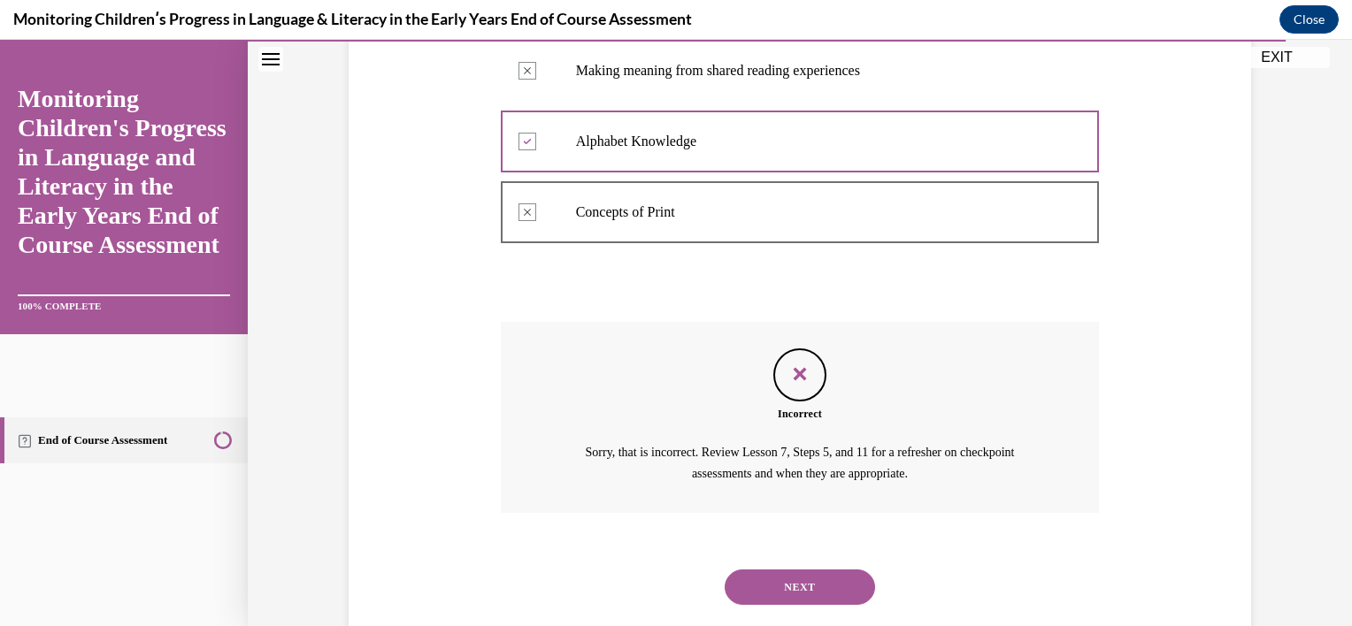
click at [771, 577] on button "NEXT" at bounding box center [800, 587] width 150 height 35
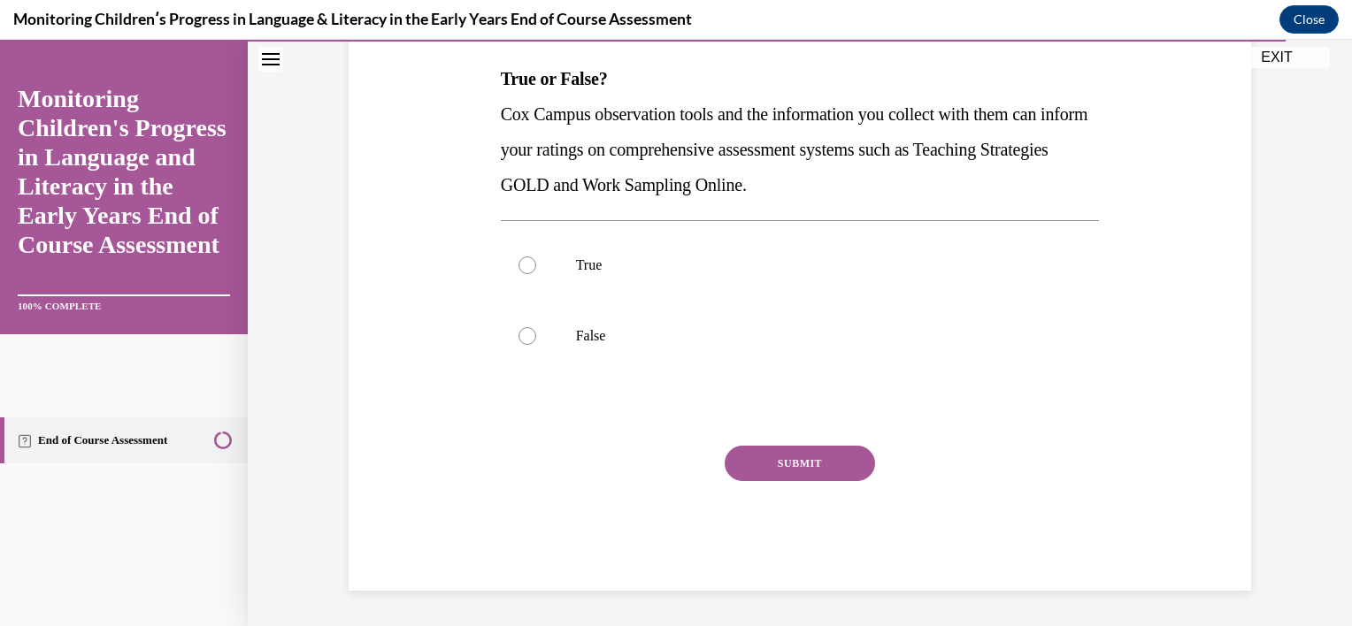
scroll to position [234, 0]
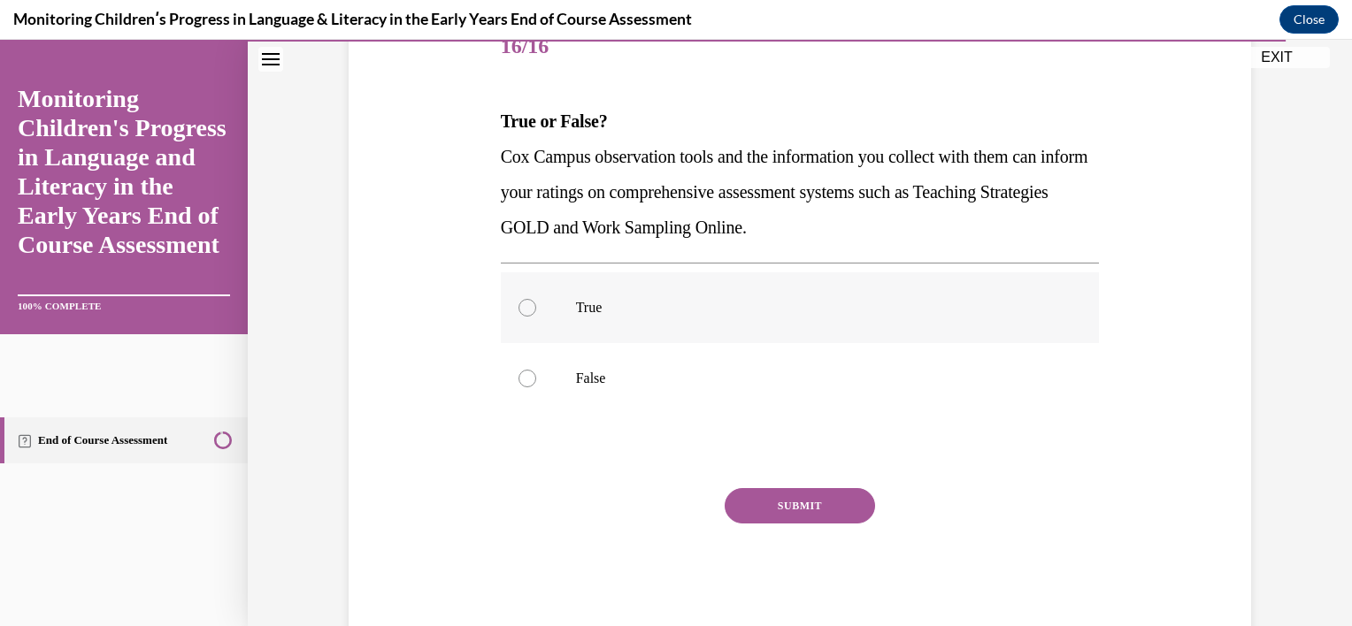
click at [738, 323] on label "True" at bounding box center [800, 307] width 599 height 71
click at [536, 317] on input "True" at bounding box center [527, 308] width 18 height 18
radio input "true"
click at [800, 506] on button "SUBMIT" at bounding box center [800, 505] width 150 height 35
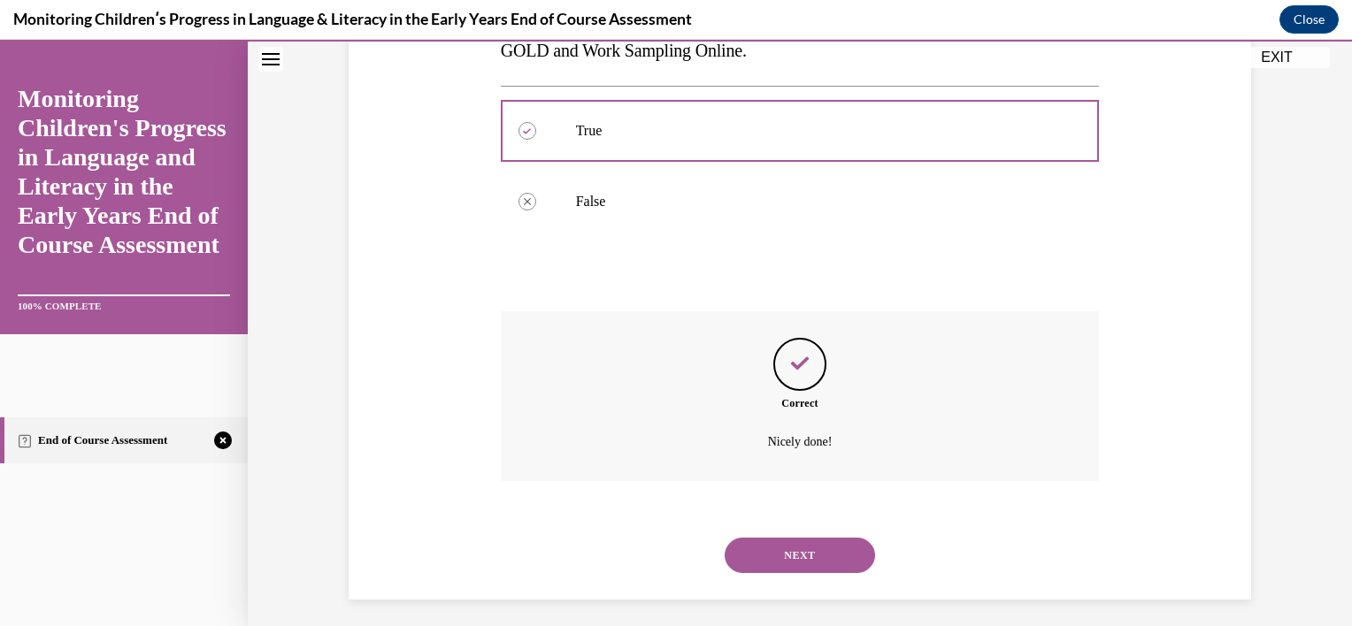
scroll to position [418, 0]
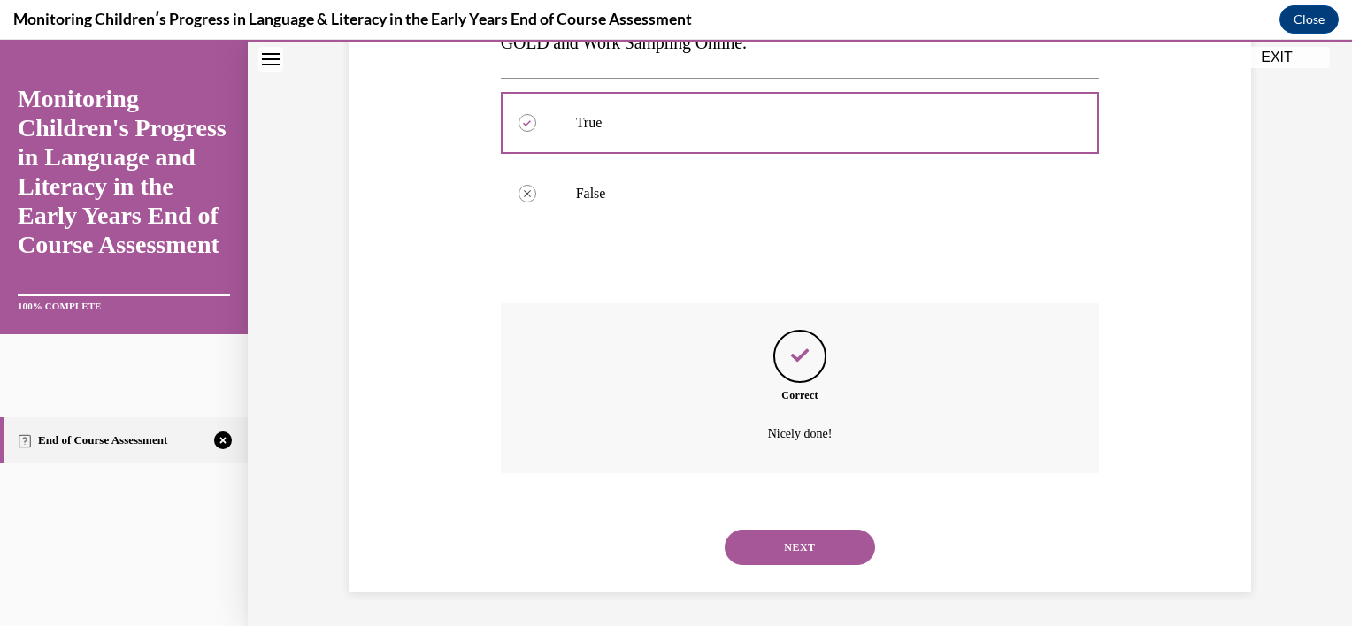
click at [800, 534] on button "NEXT" at bounding box center [800, 547] width 150 height 35
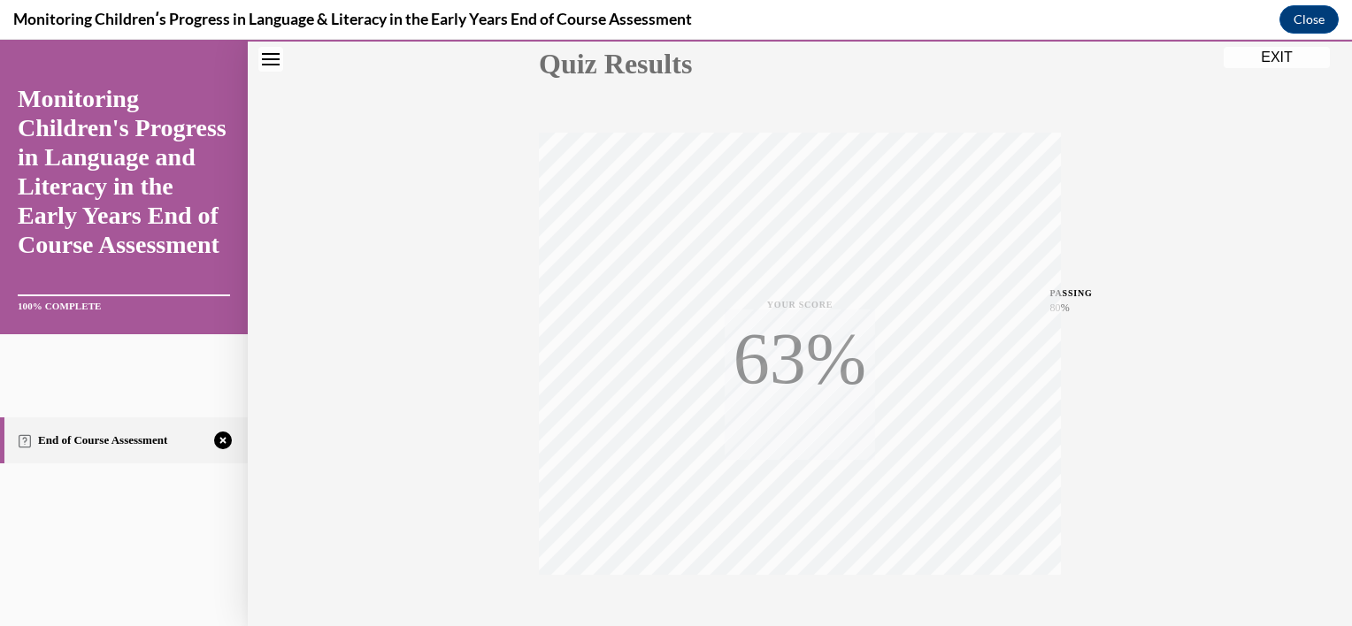
scroll to position [319, 0]
